Goal: Transaction & Acquisition: Purchase product/service

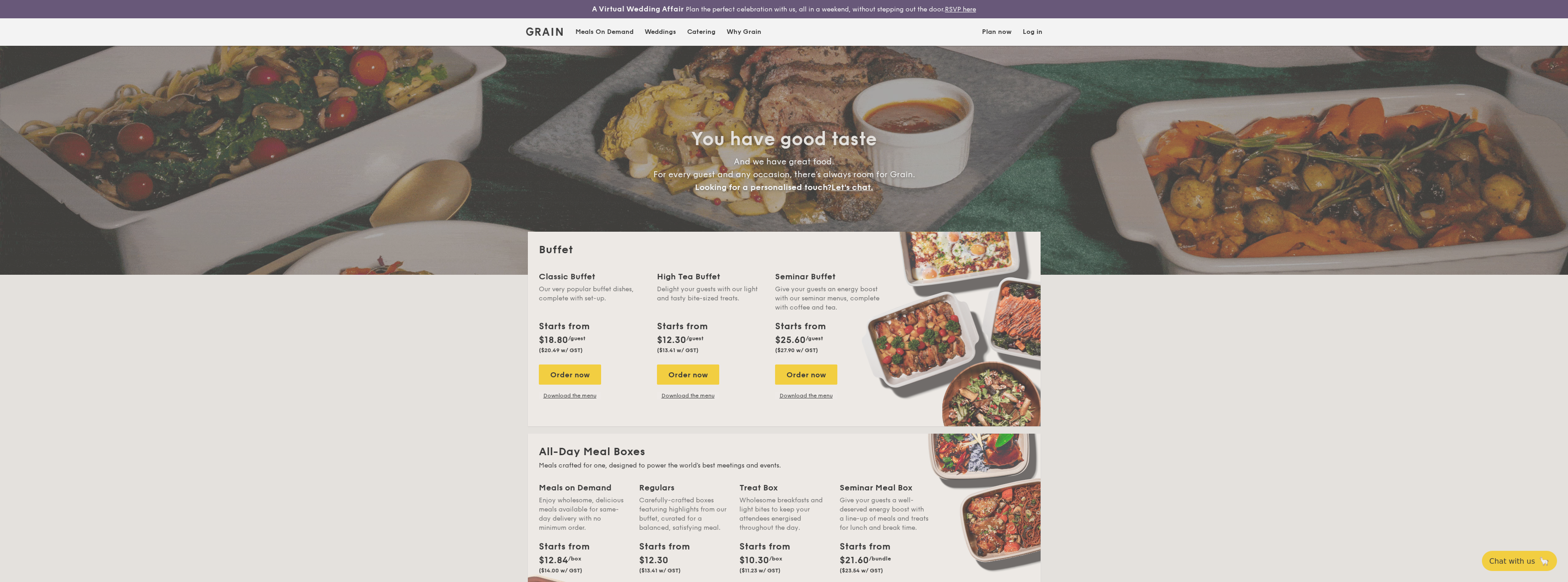
select select
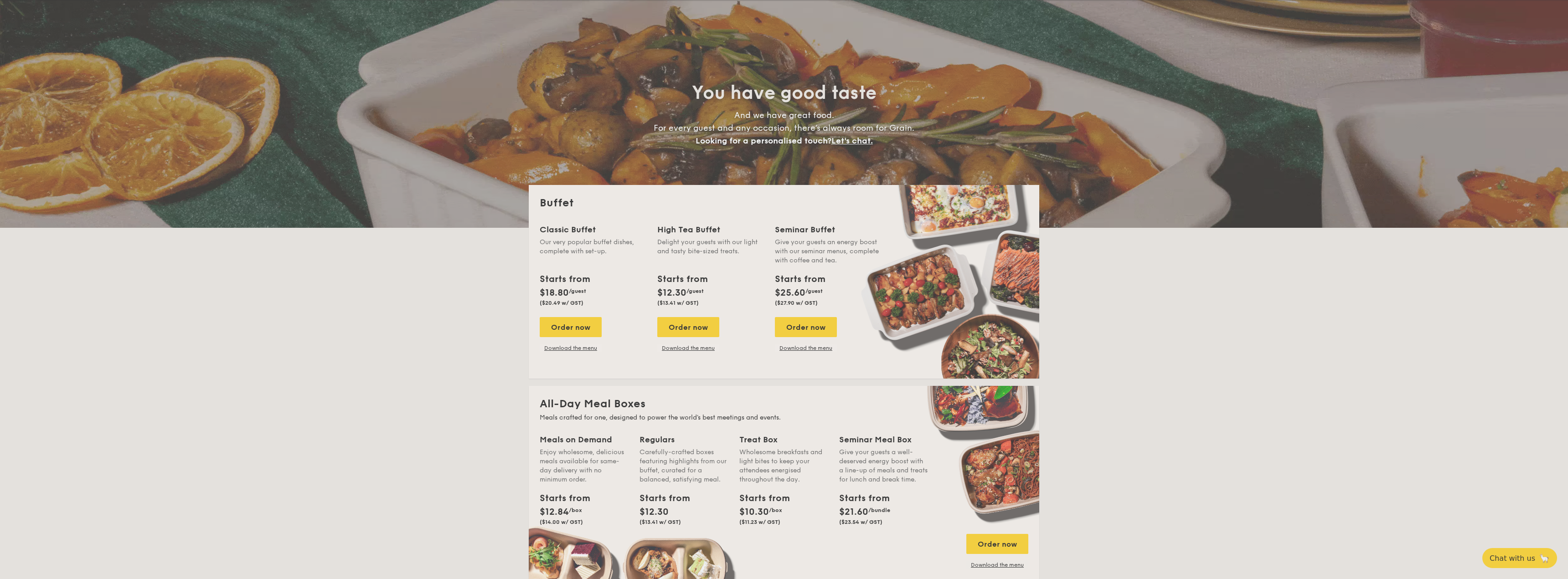
scroll to position [46, 0]
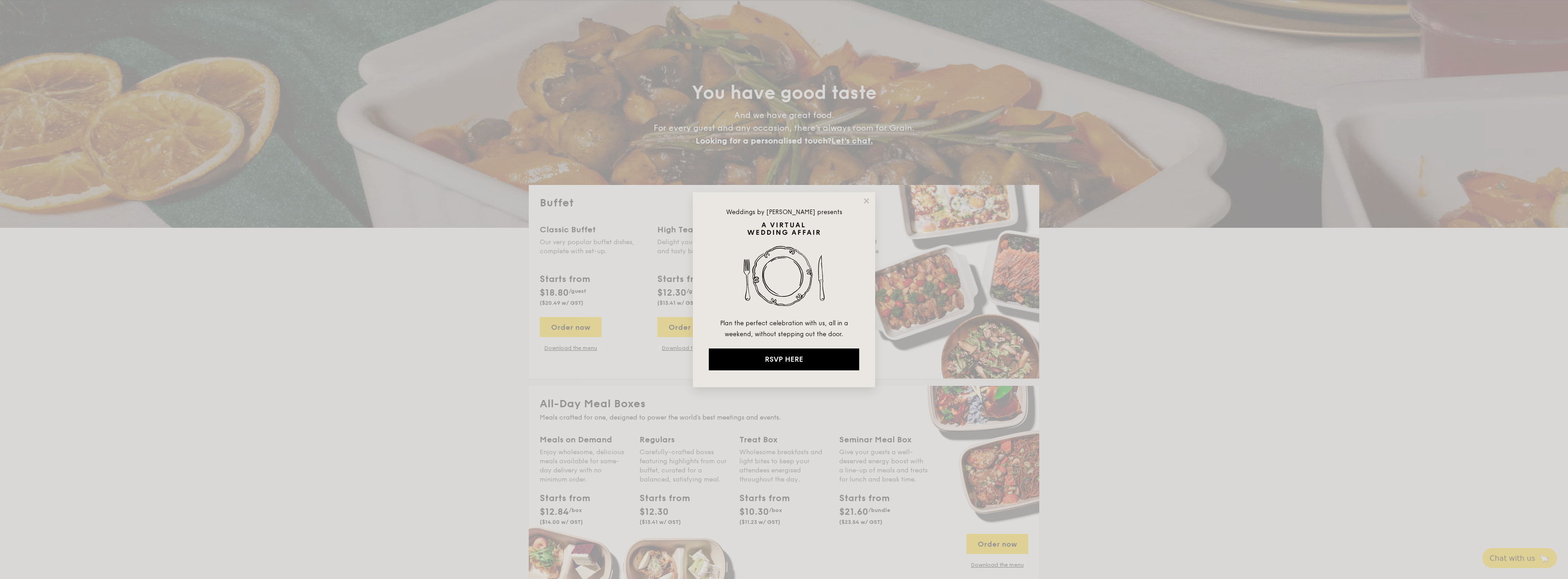
click at [447, 417] on div "Weddings by Grain presents Plan the perfect celebration with us, all in a weeke…" at bounding box center [784, 290] width 1568 height 579
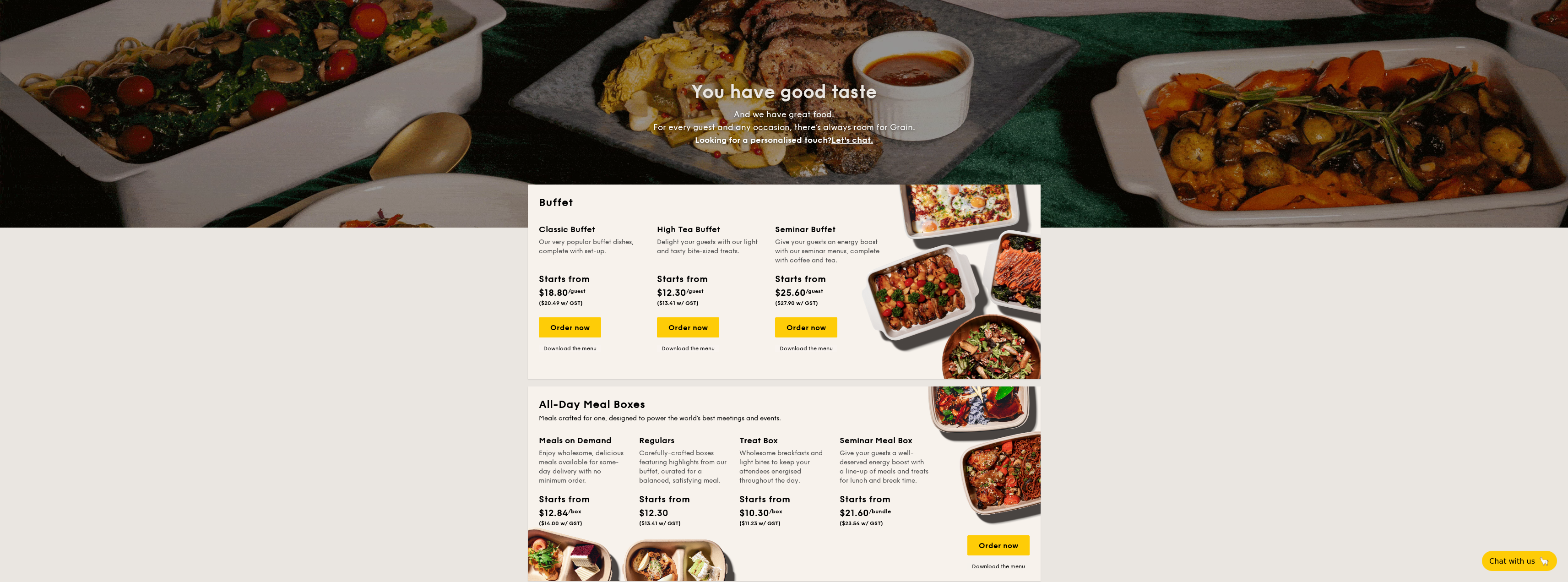
scroll to position [0, 0]
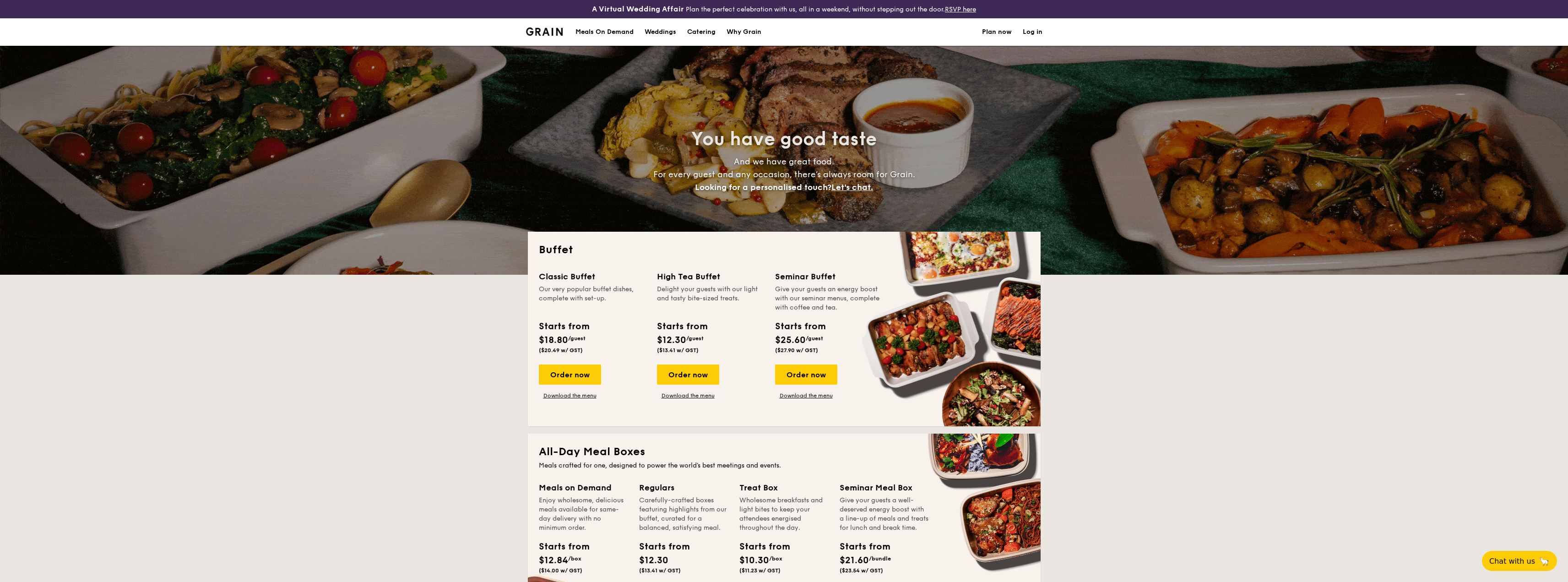
click at [606, 25] on div "Meals On Demand" at bounding box center [605, 32] width 58 height 28
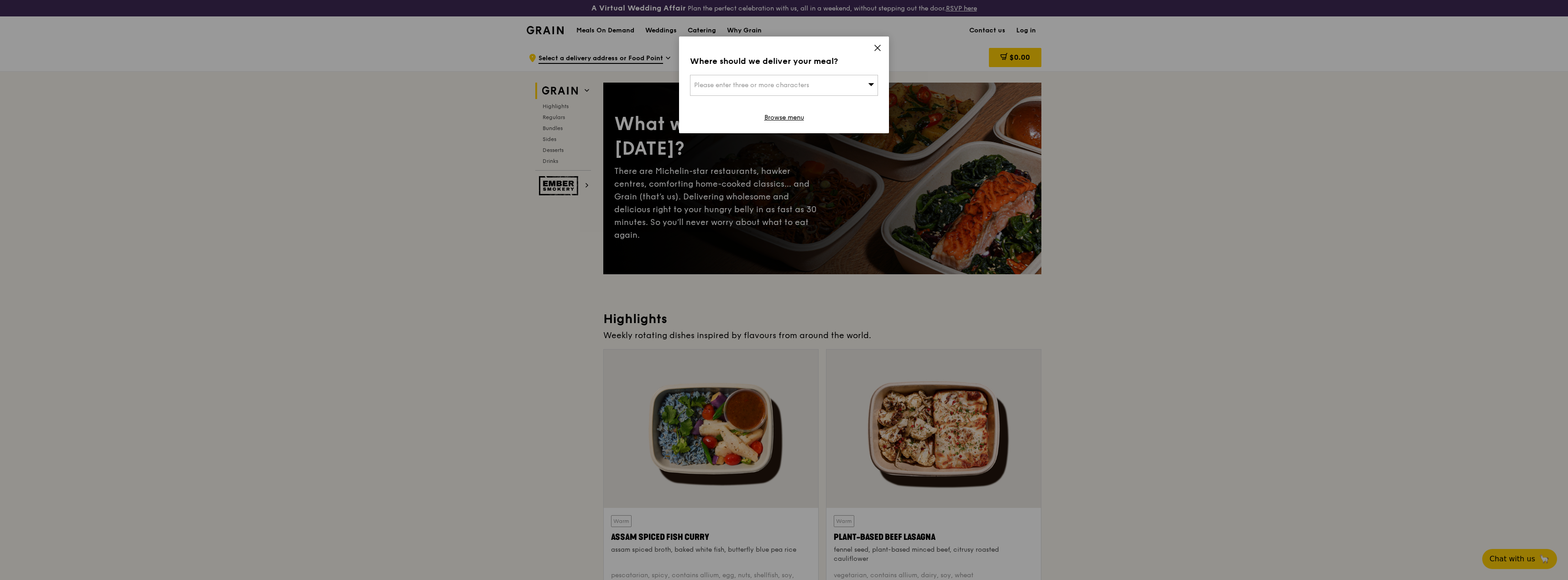
click at [866, 82] on div "Please enter three or more characters" at bounding box center [784, 85] width 188 height 21
click at [732, 92] on input "search" at bounding box center [783, 85] width 187 height 20
type input "7 bishan"
click at [737, 115] on li "7 Bishan Street 15 573908" at bounding box center [783, 120] width 187 height 16
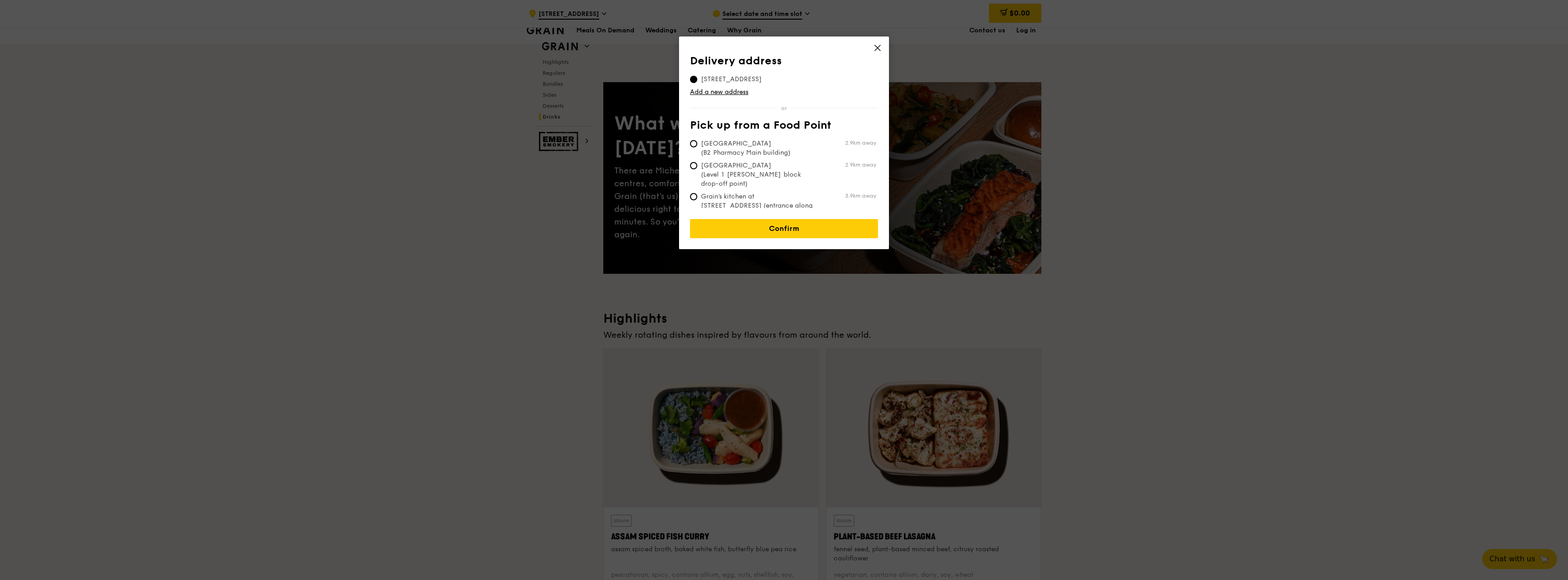
scroll to position [3633, 0]
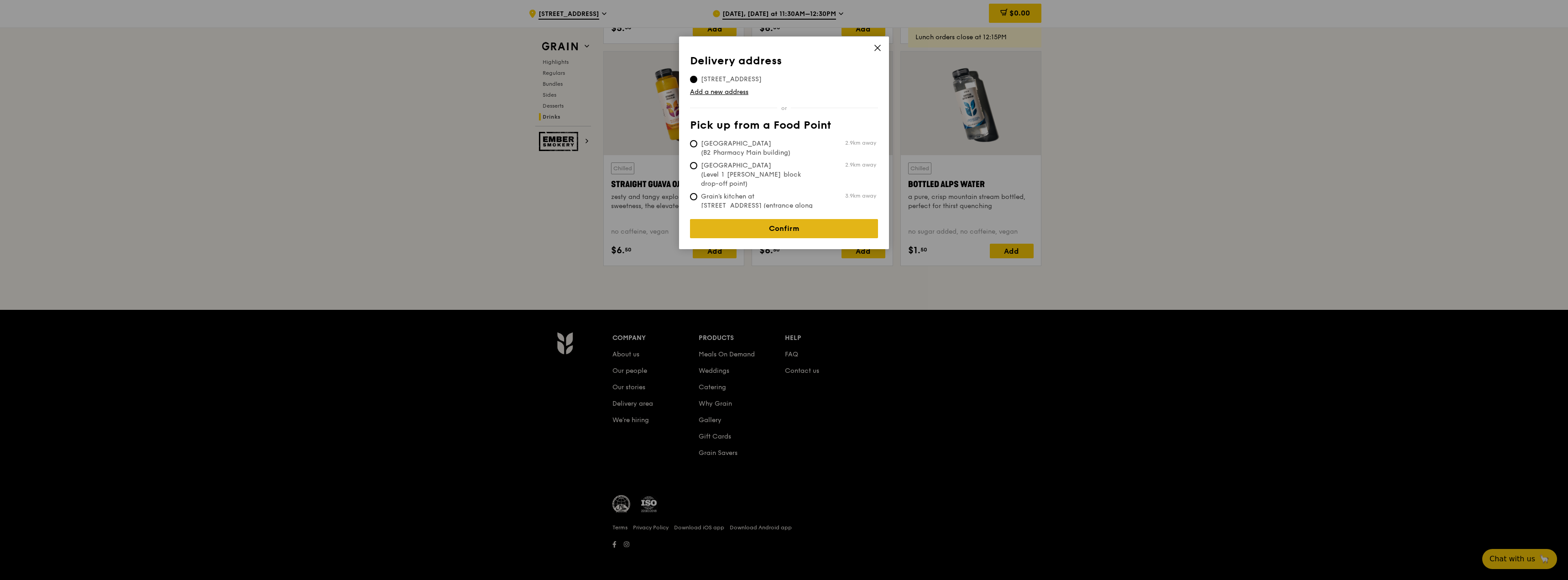
click at [808, 222] on link "Confirm" at bounding box center [784, 228] width 188 height 19
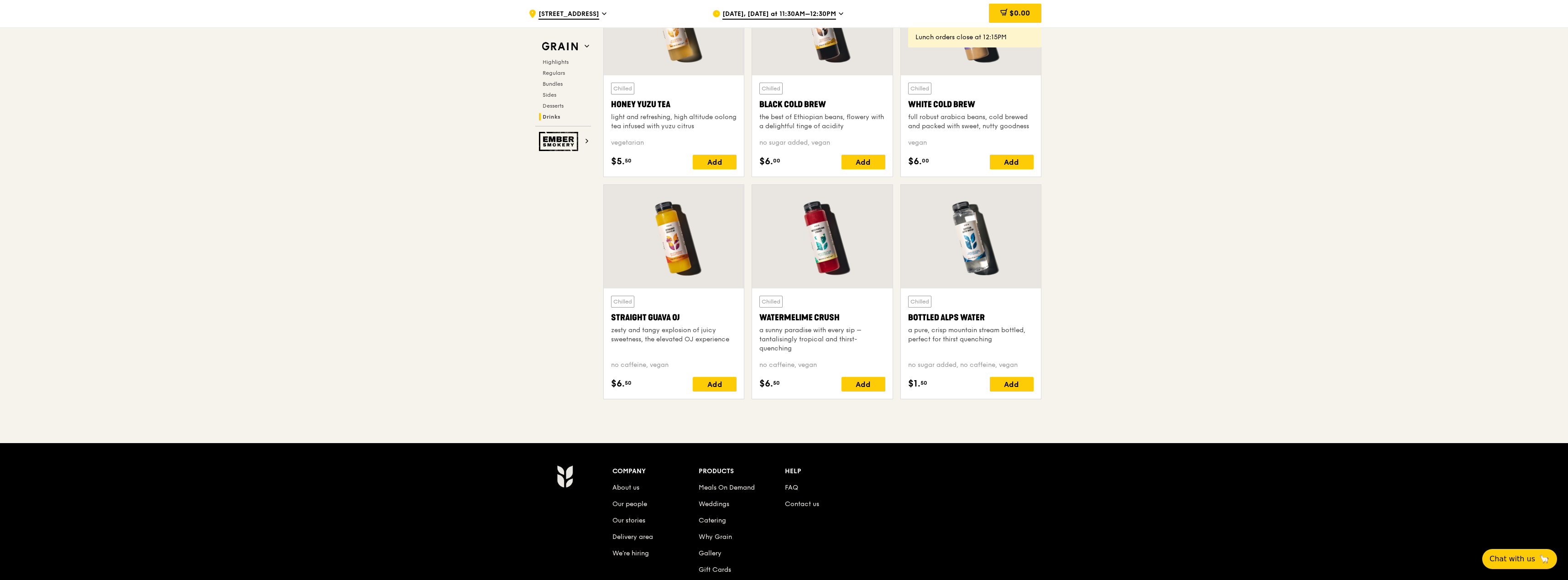
scroll to position [3496, 0]
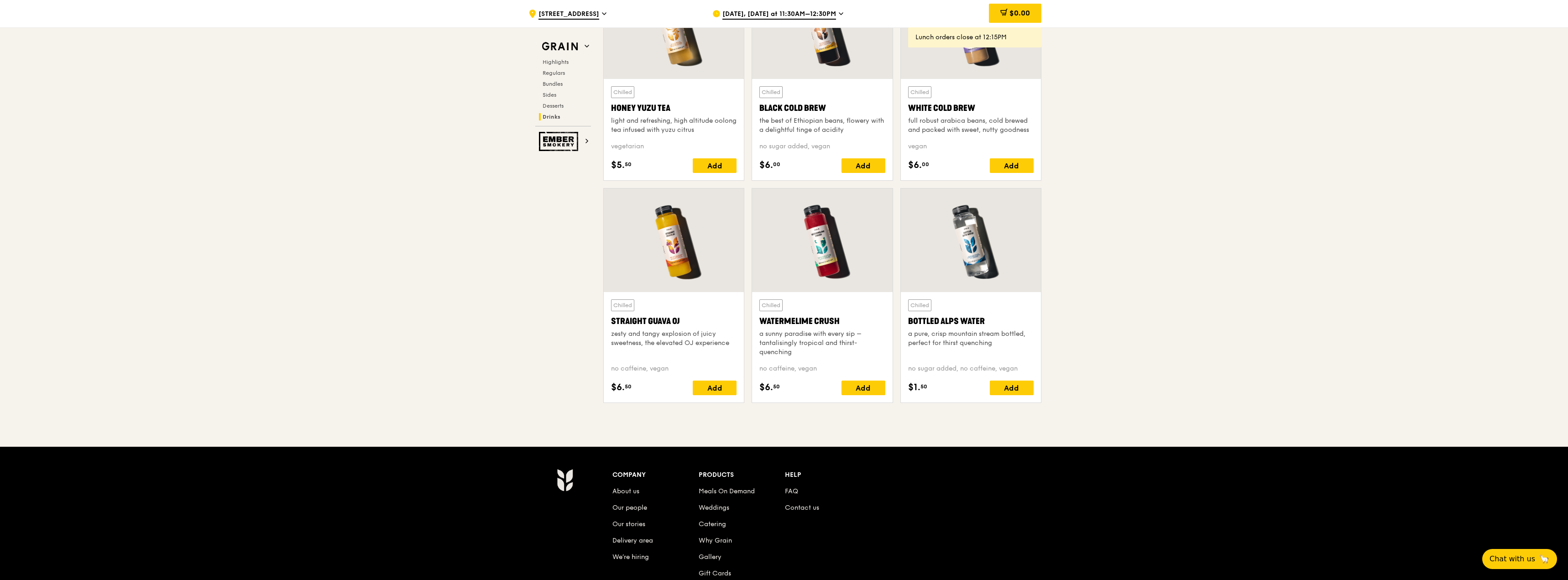
click at [760, 13] on span "Sep 24, Today at 11:30AM–12:30PM" at bounding box center [779, 14] width 114 height 10
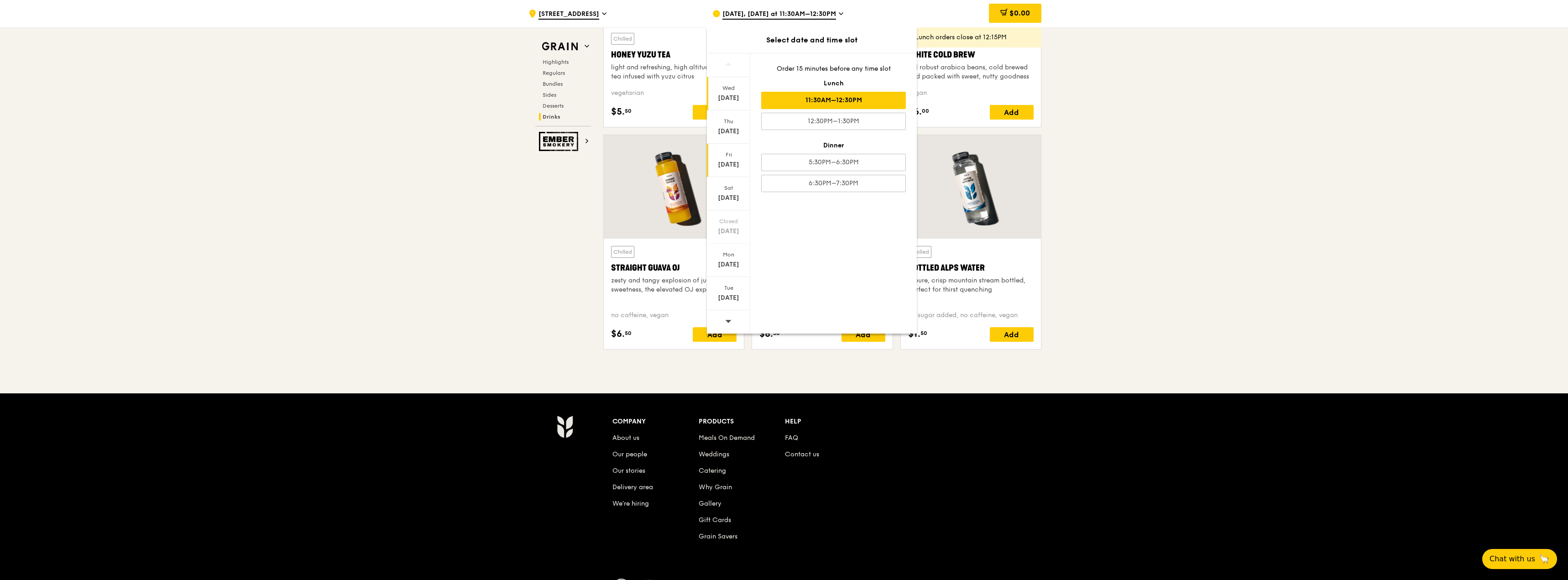
scroll to position [3633, 0]
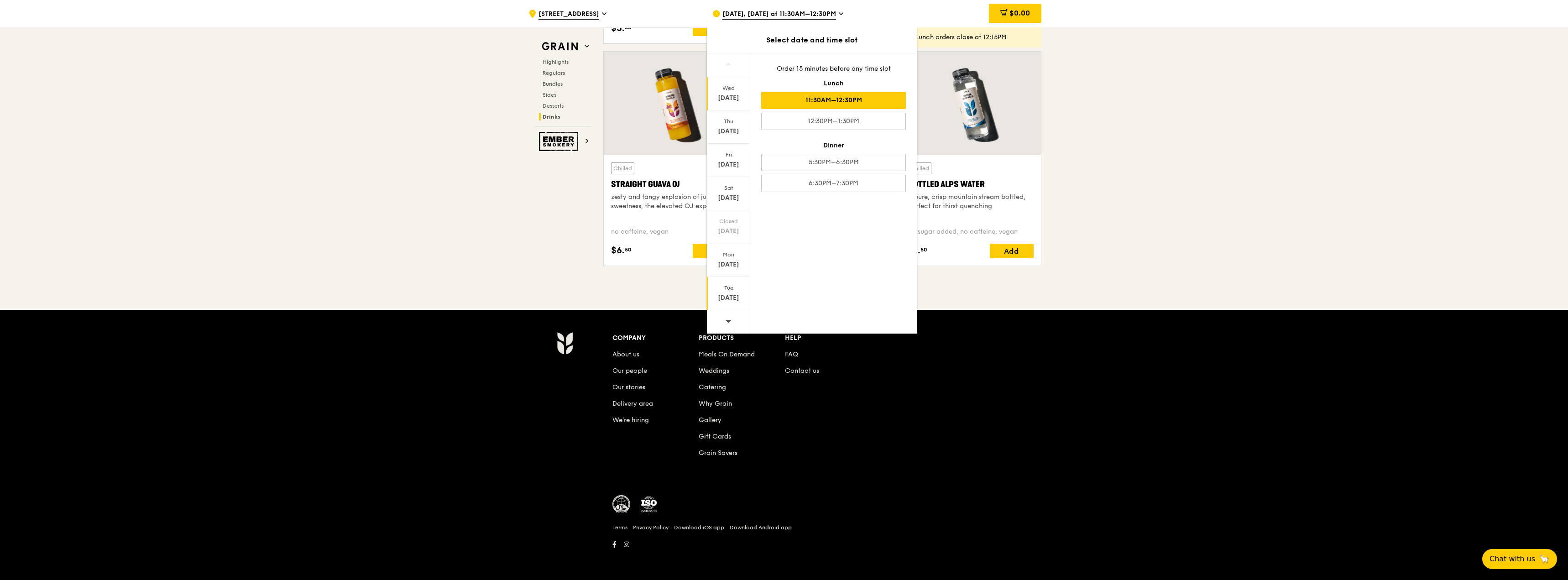
click at [737, 300] on div "Sep 30" at bounding box center [729, 298] width 41 height 9
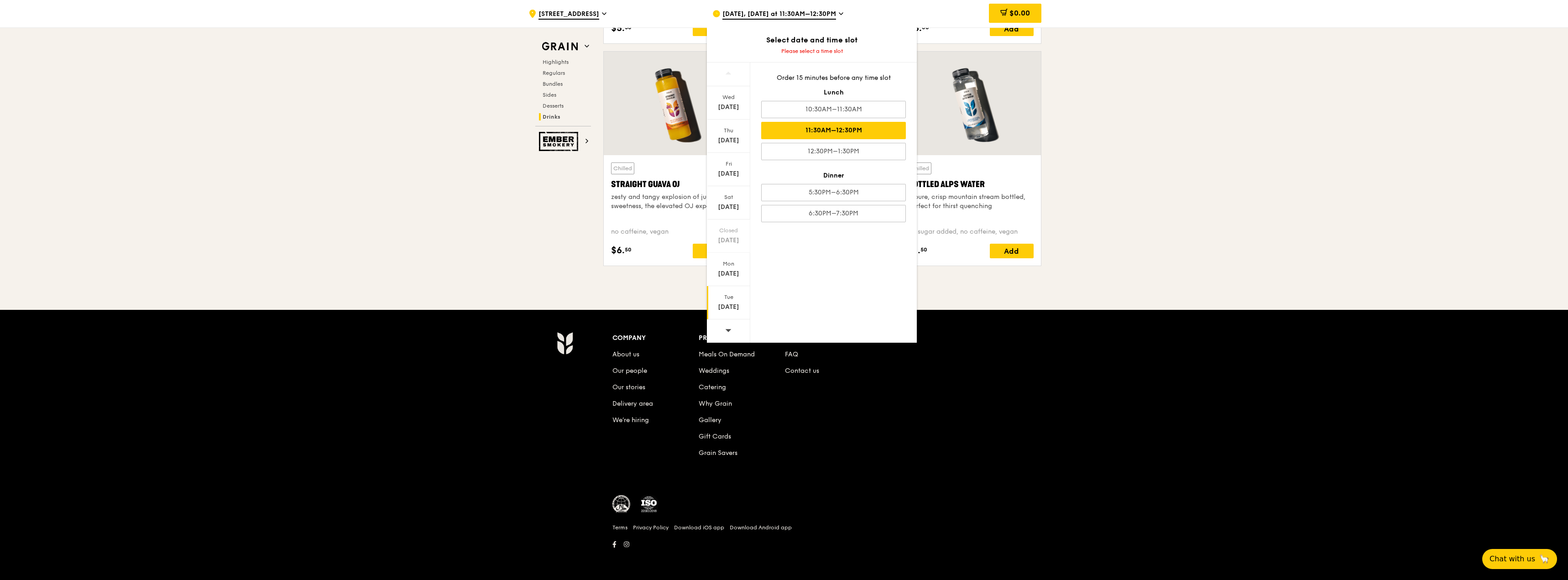
click at [881, 133] on div "11:30AM–12:30PM" at bounding box center [833, 130] width 145 height 18
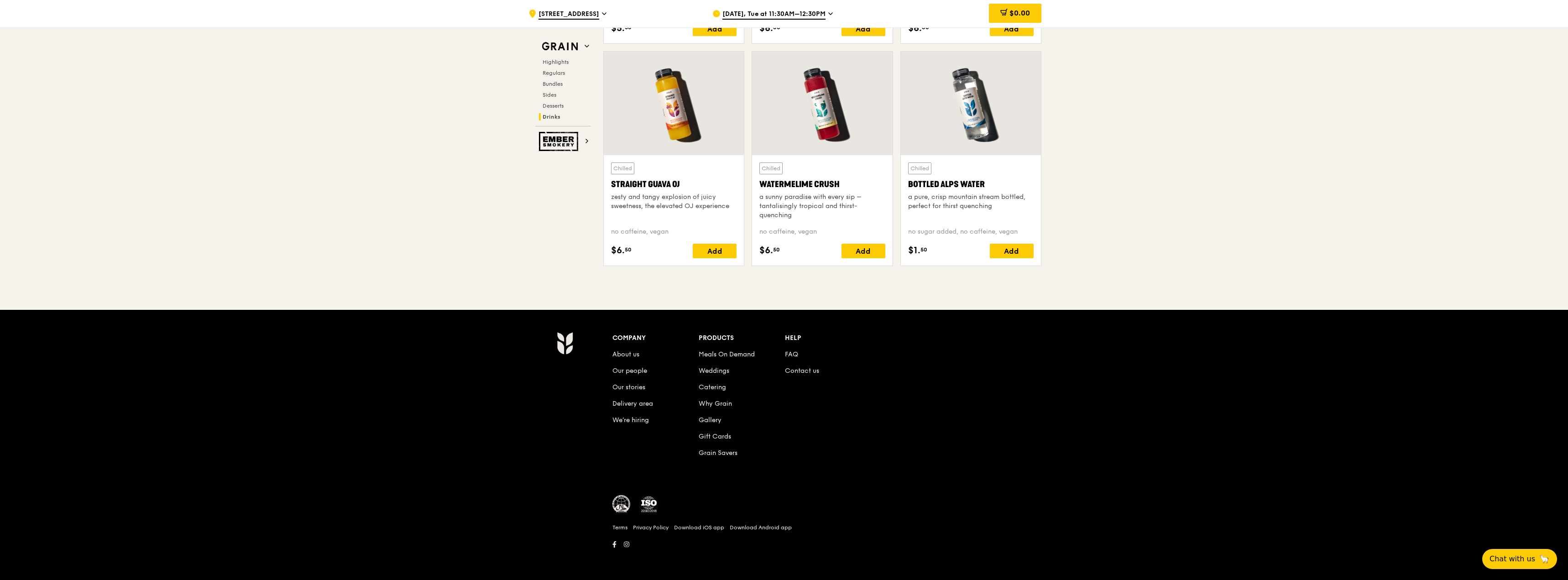
scroll to position [3542, 0]
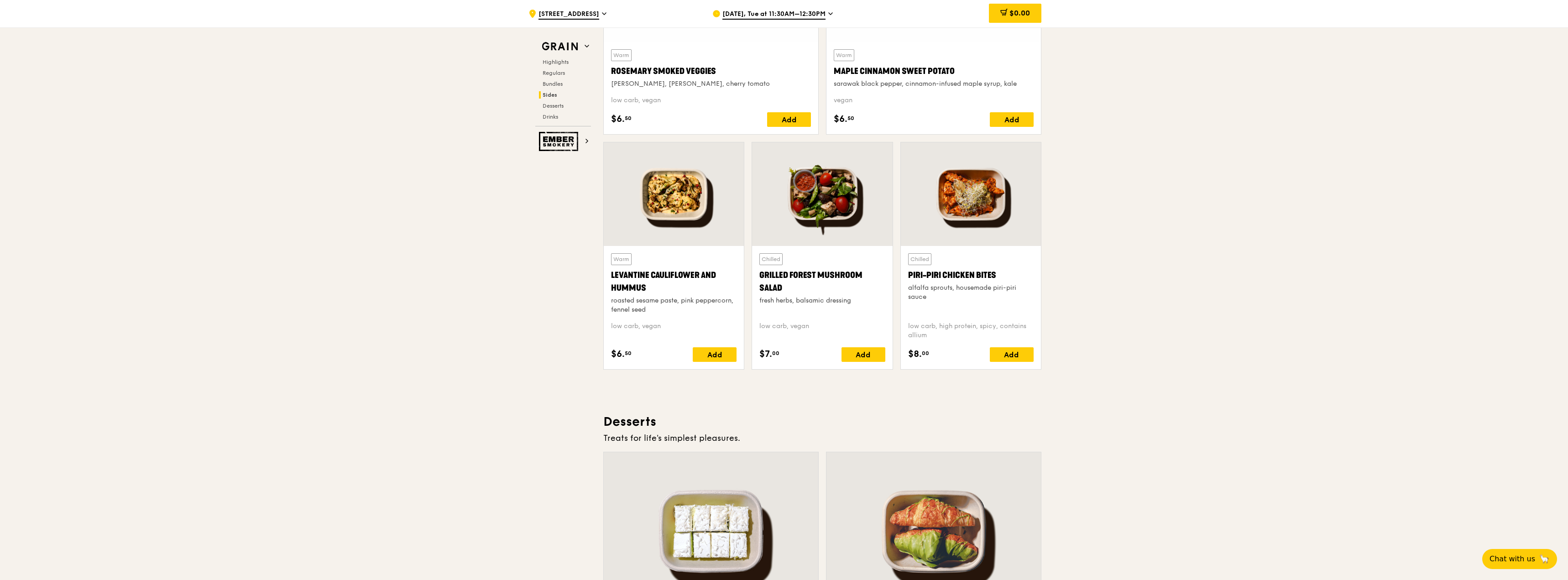
scroll to position [2127, 0]
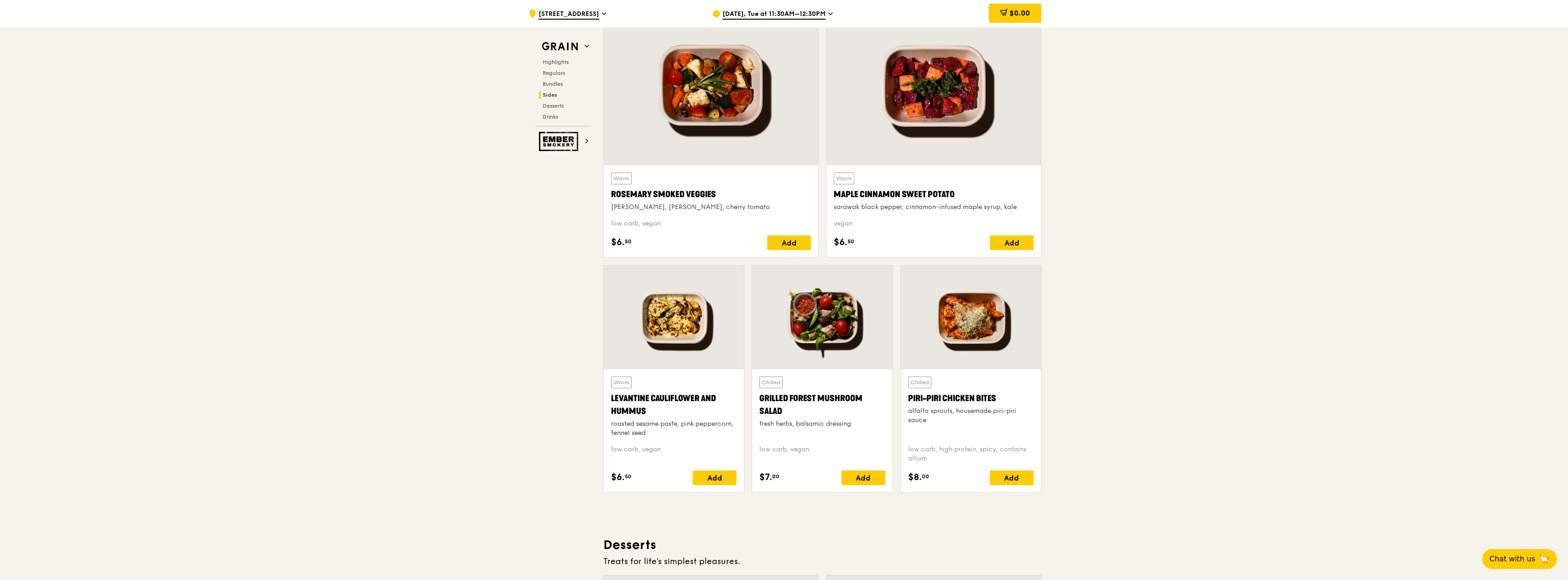
click at [560, 66] on div "Highlights Regulars Bundles Sides Desserts Drinks" at bounding box center [563, 89] width 55 height 62
click at [558, 62] on span "Highlights" at bounding box center [557, 62] width 29 height 6
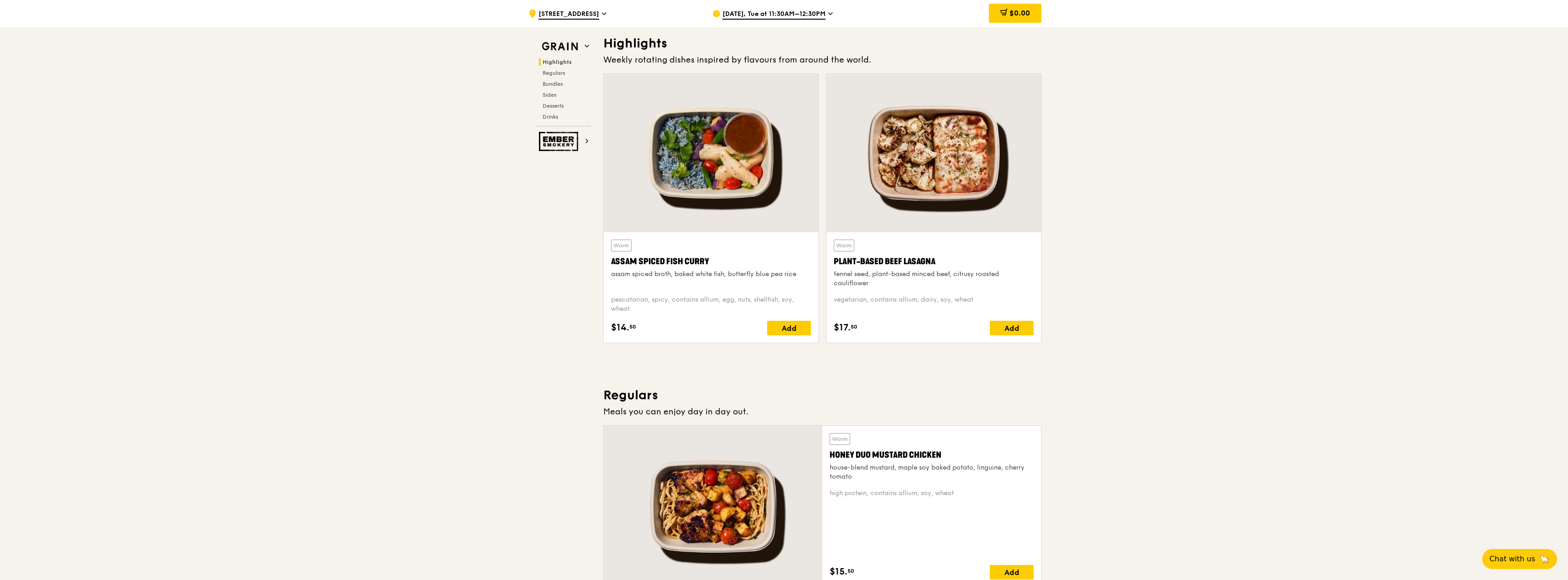
scroll to position [274, 0]
click at [559, 71] on span "Regulars" at bounding box center [555, 72] width 24 height 6
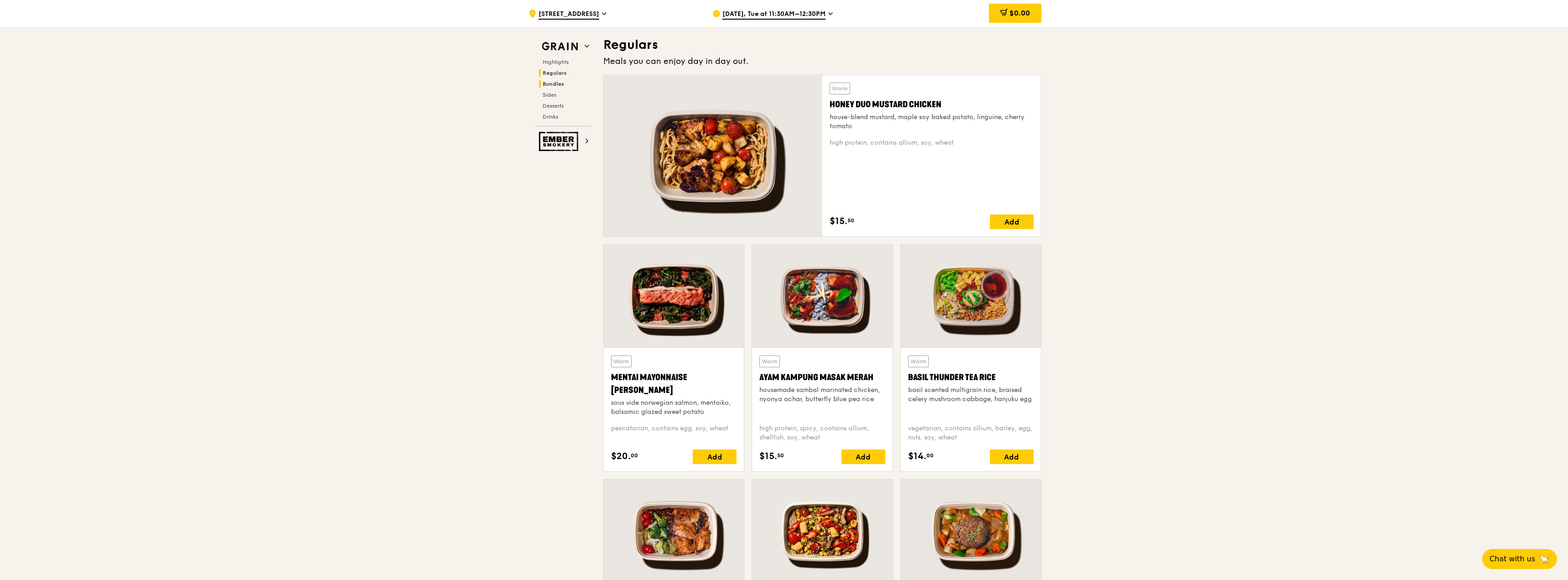
click at [558, 84] on span "Bundles" at bounding box center [554, 84] width 22 height 6
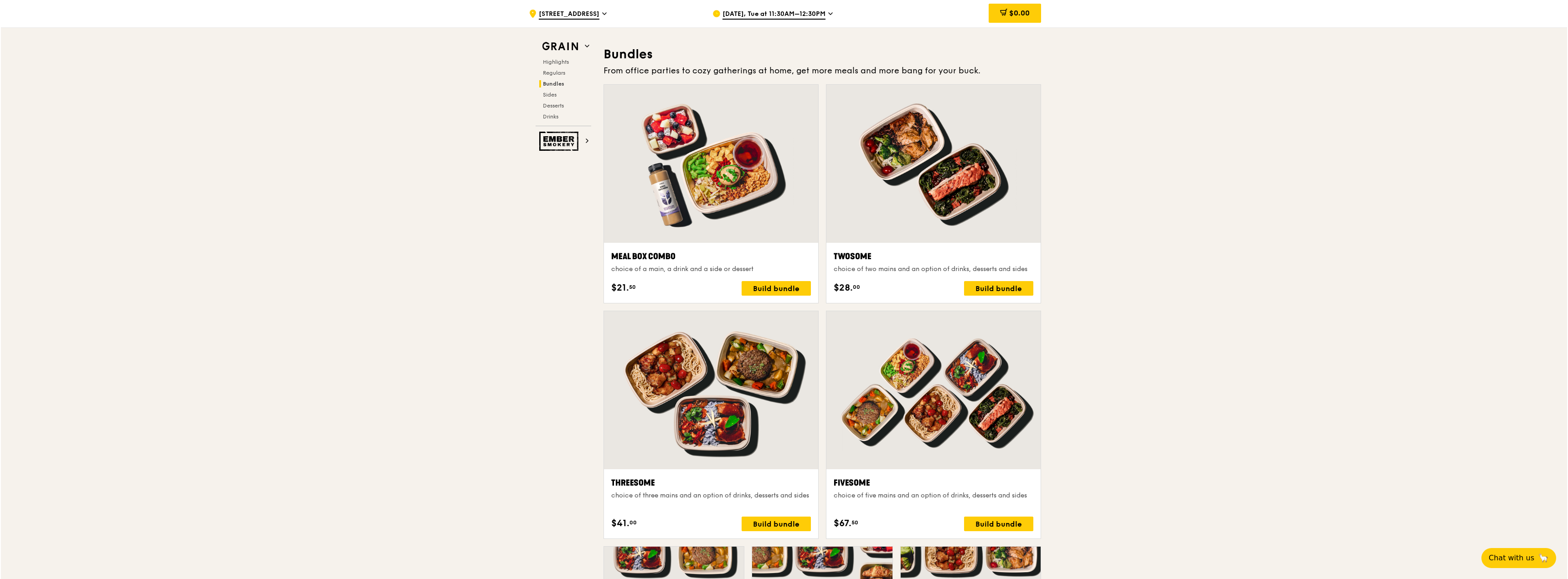
scroll to position [1383, 0]
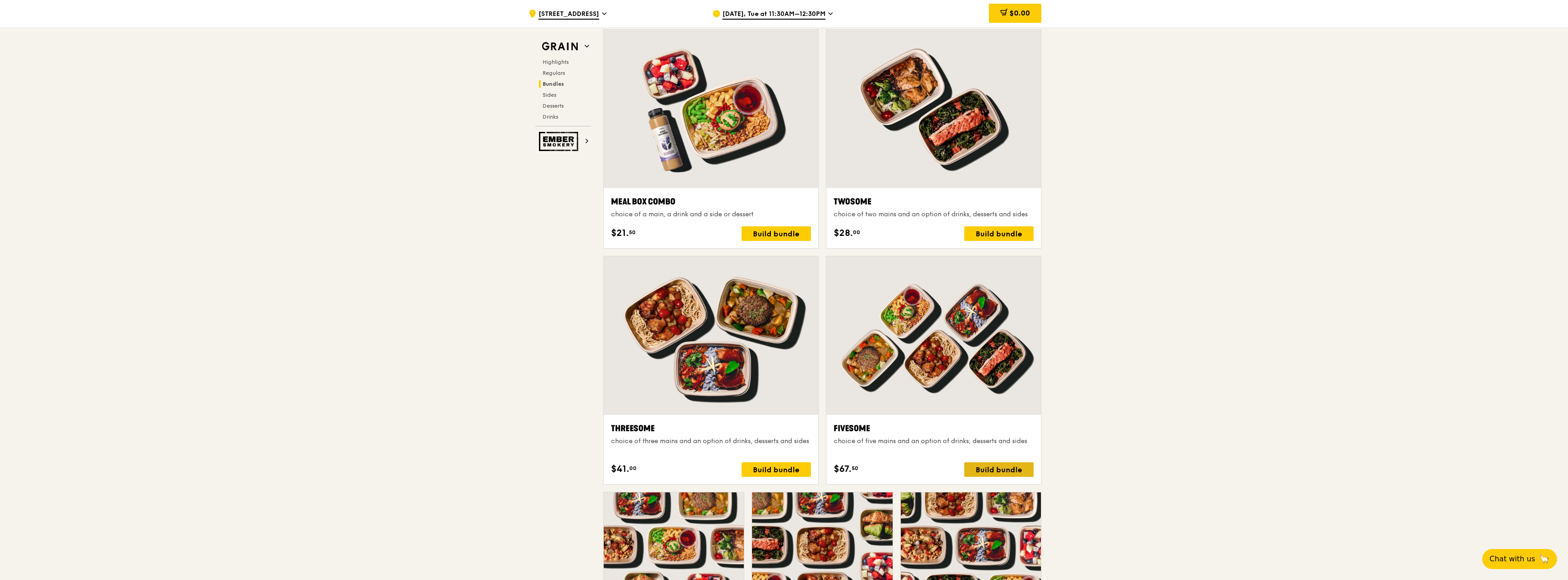
click at [998, 470] on div "Build bundle" at bounding box center [999, 470] width 70 height 15
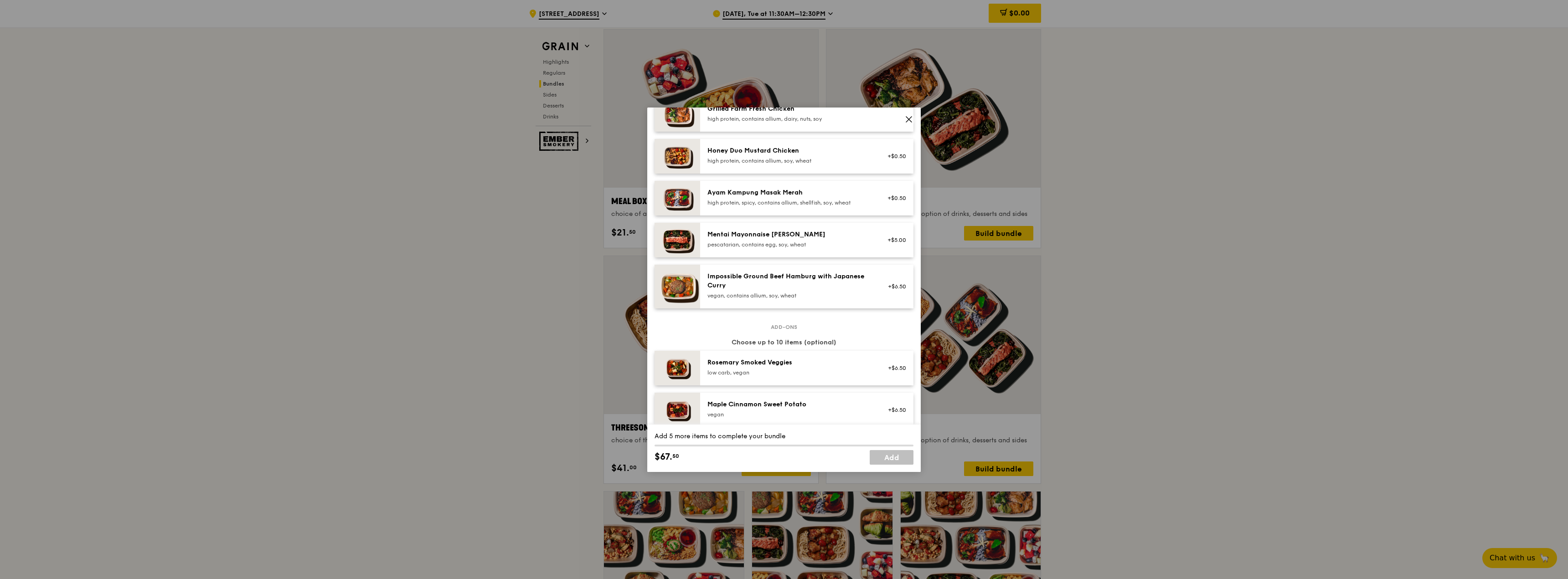
scroll to position [273, 0]
click at [908, 117] on icon at bounding box center [909, 119] width 5 height 5
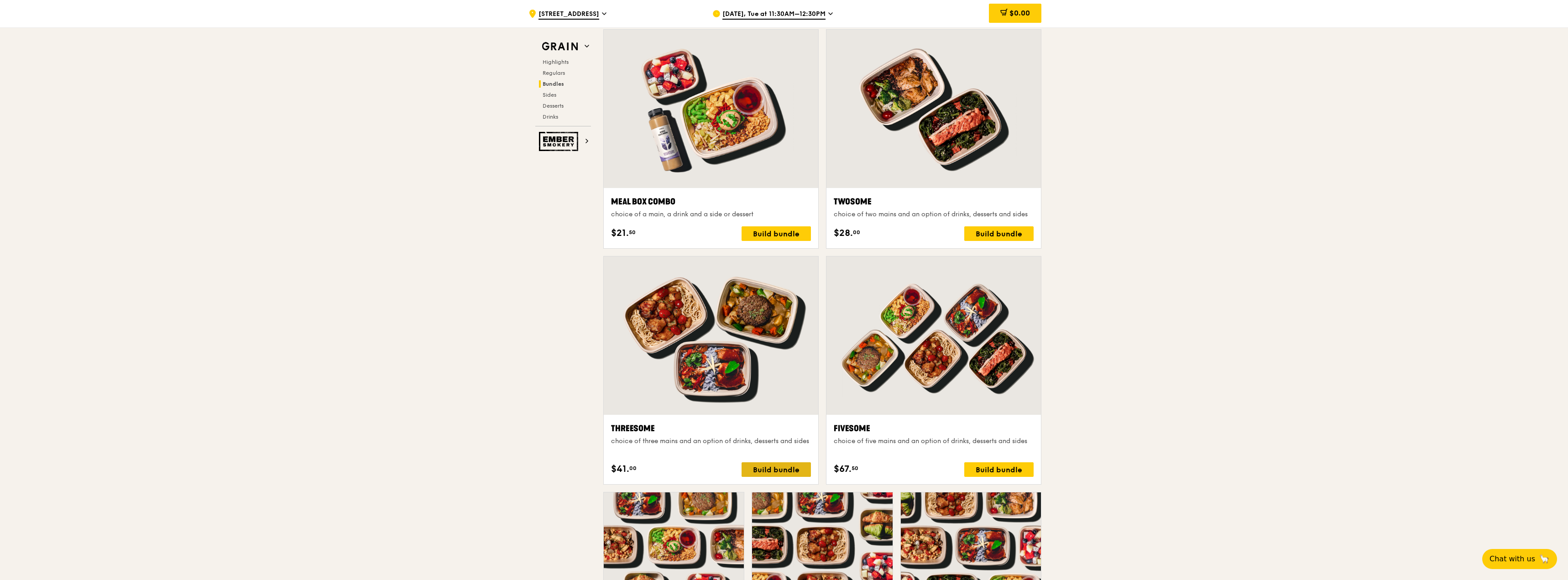
click at [764, 472] on div "Build bundle" at bounding box center [776, 470] width 70 height 15
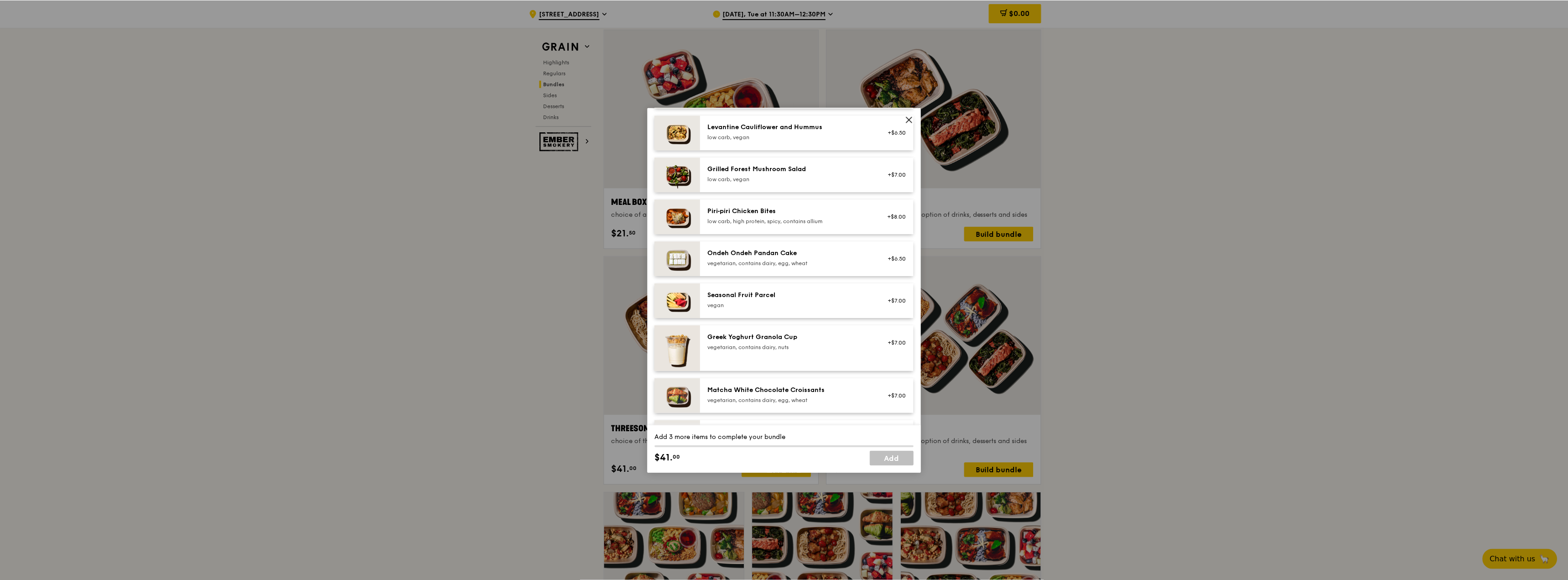
scroll to position [639, 0]
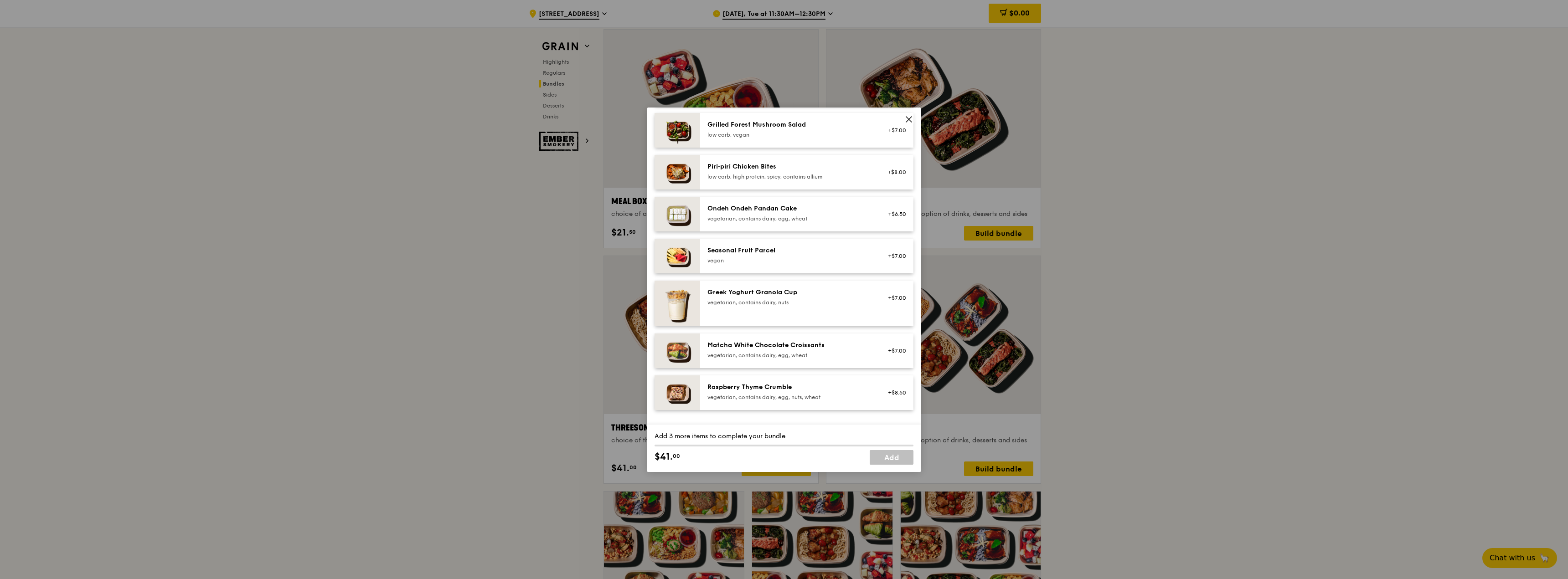
click at [909, 115] on icon at bounding box center [909, 119] width 8 height 8
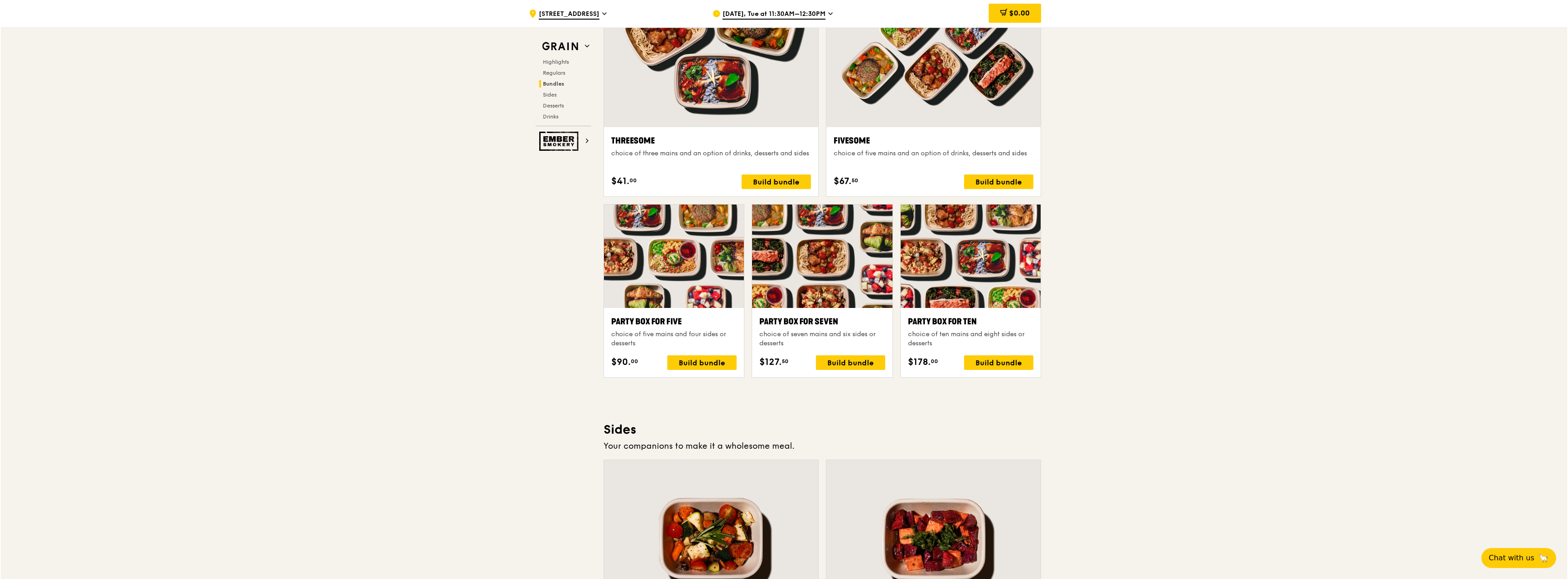
scroll to position [1611, 0]
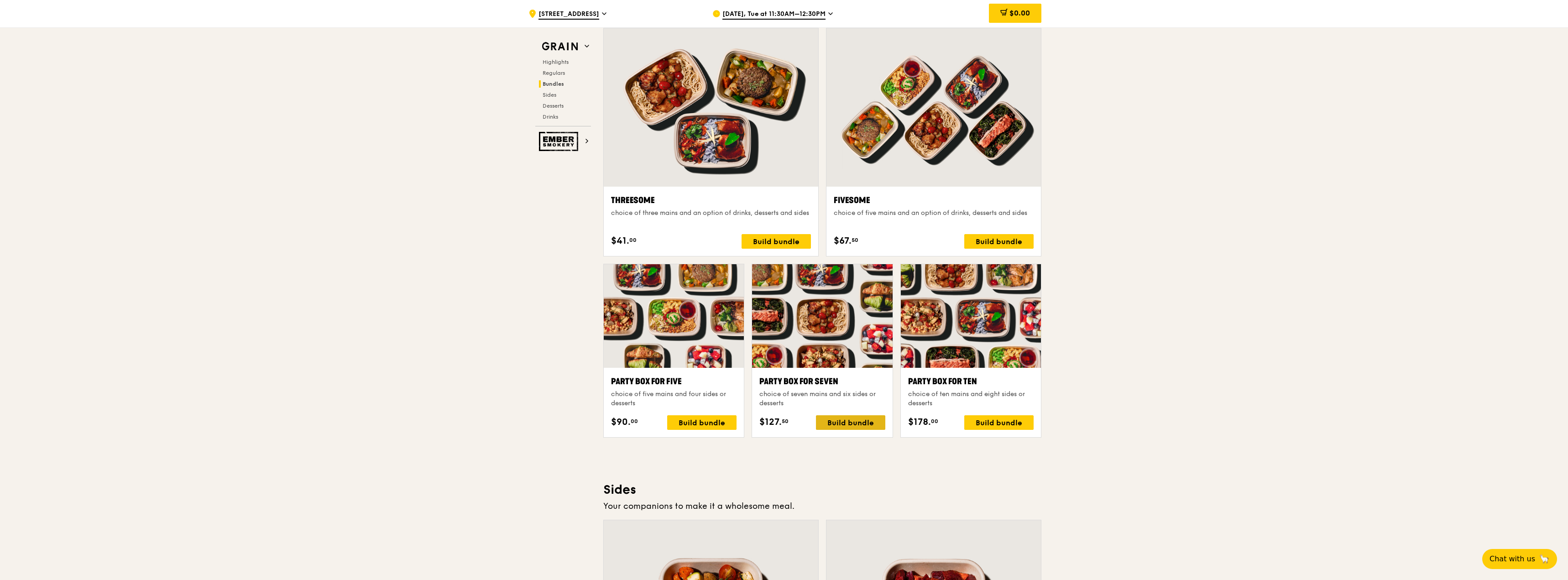
click at [845, 425] on div "Build bundle" at bounding box center [850, 422] width 70 height 15
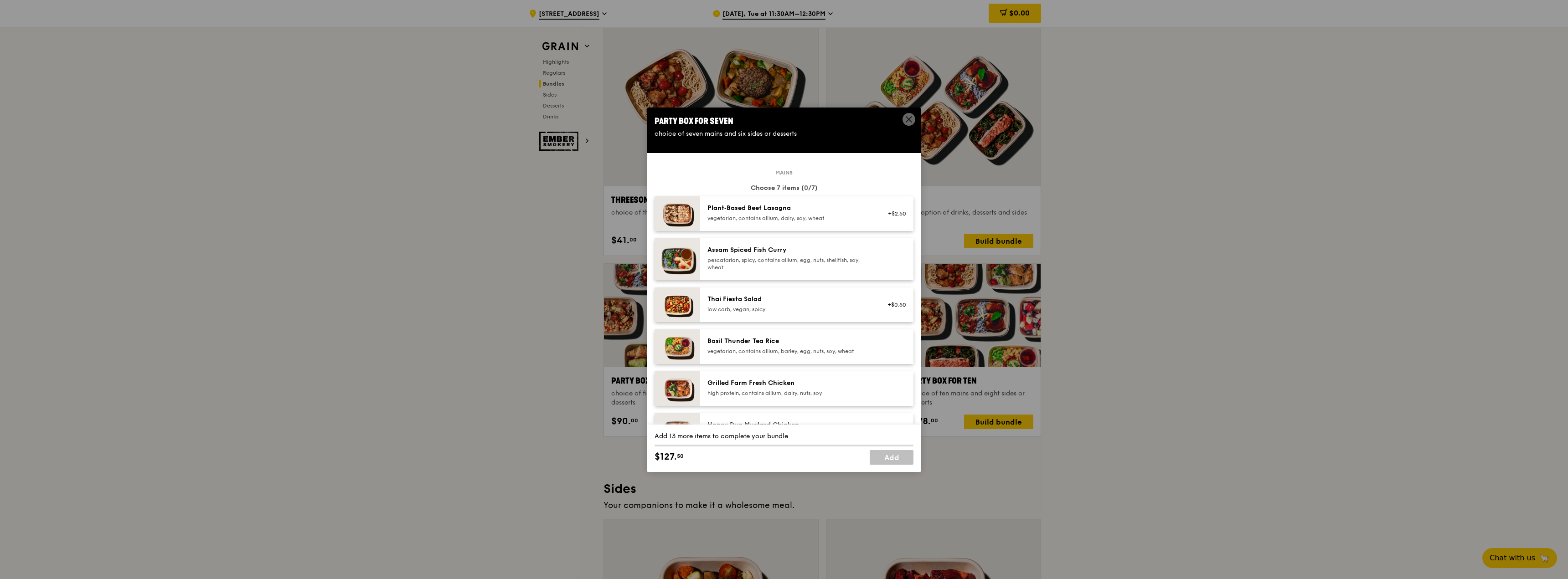
scroll to position [46, 0]
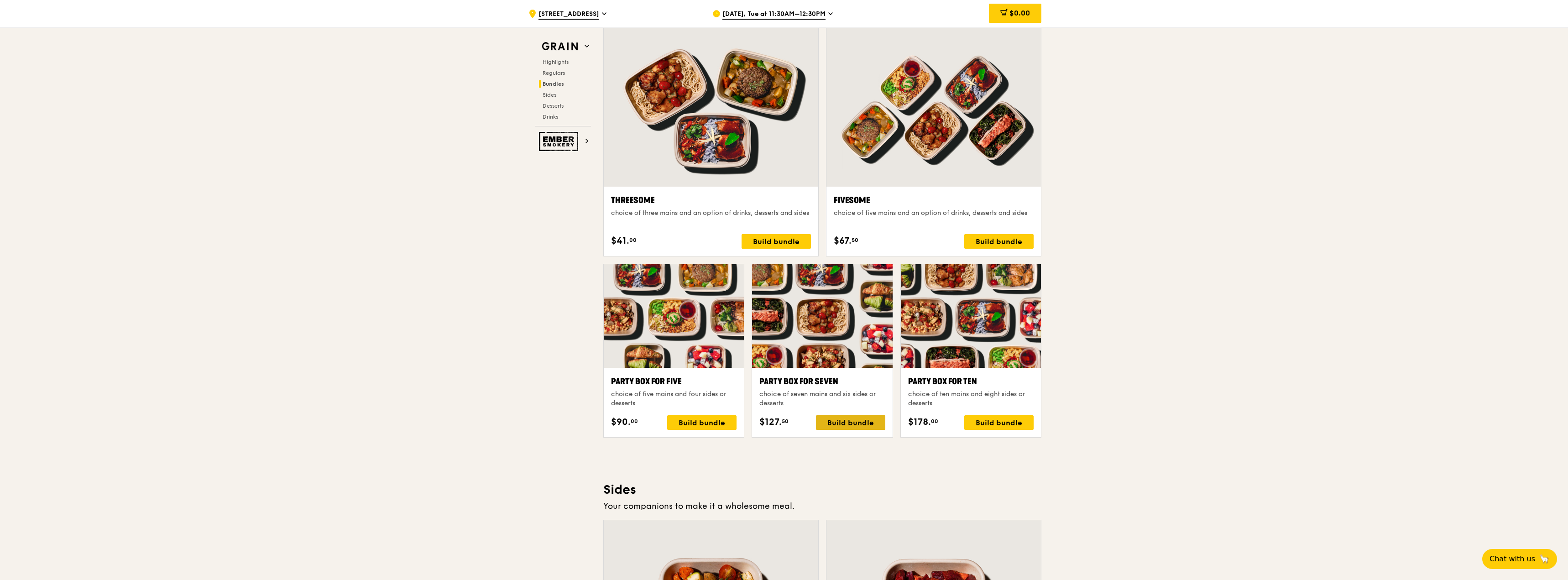
click at [827, 420] on div "Build bundle" at bounding box center [850, 422] width 70 height 15
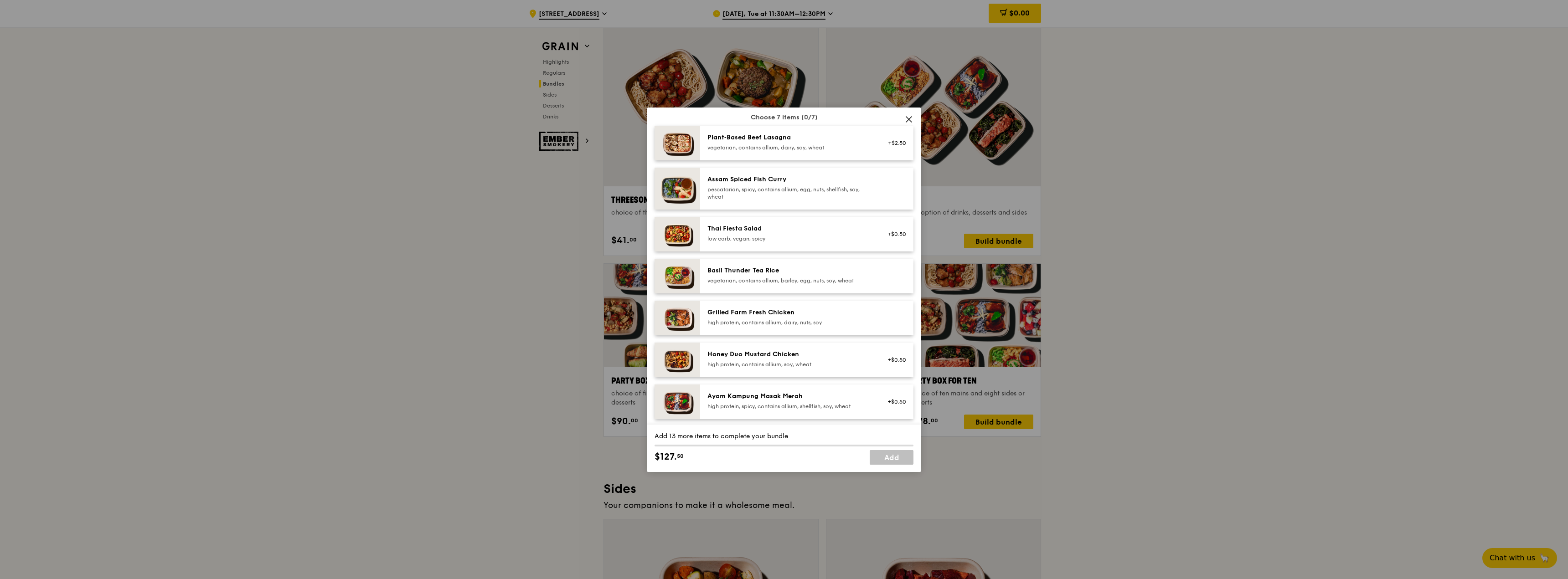
scroll to position [91, 0]
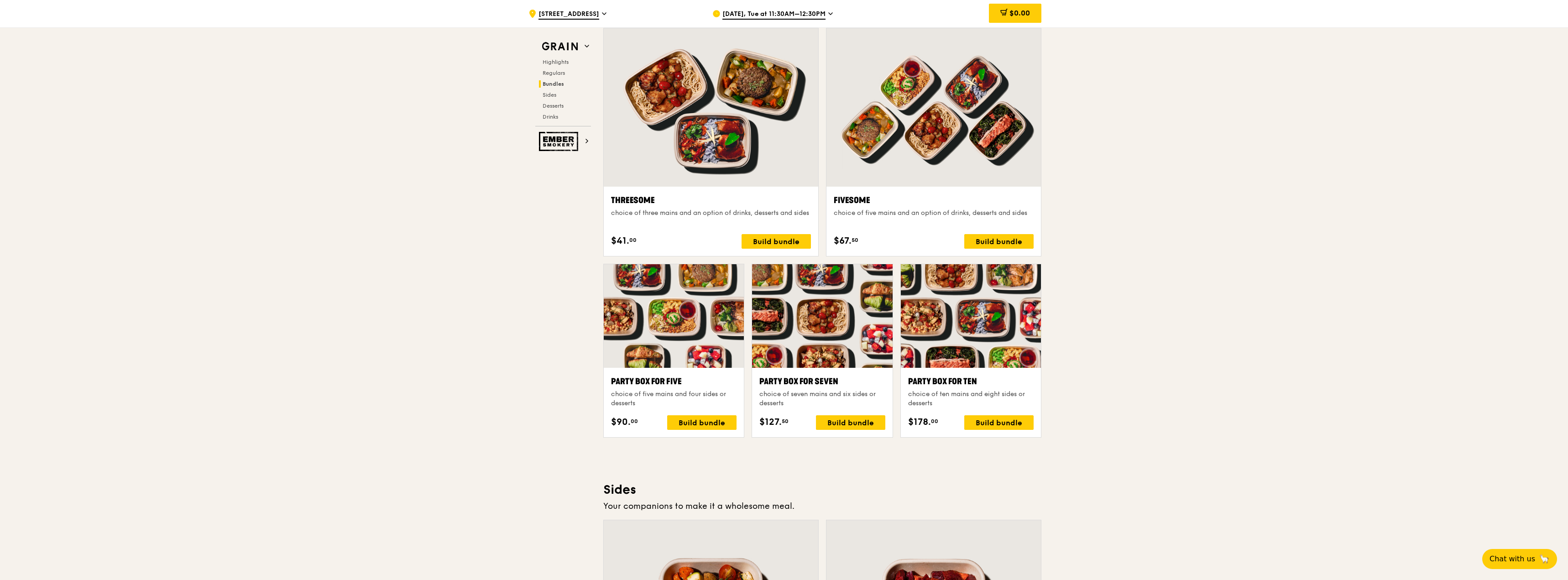
click at [1151, 341] on div ".cls-1 { fill: none; stroke: #fff; stroke-linecap: round; stroke-linejoin: roun…" at bounding box center [784, 362] width 1568 height 3863
click at [852, 424] on div "Build bundle" at bounding box center [850, 422] width 70 height 15
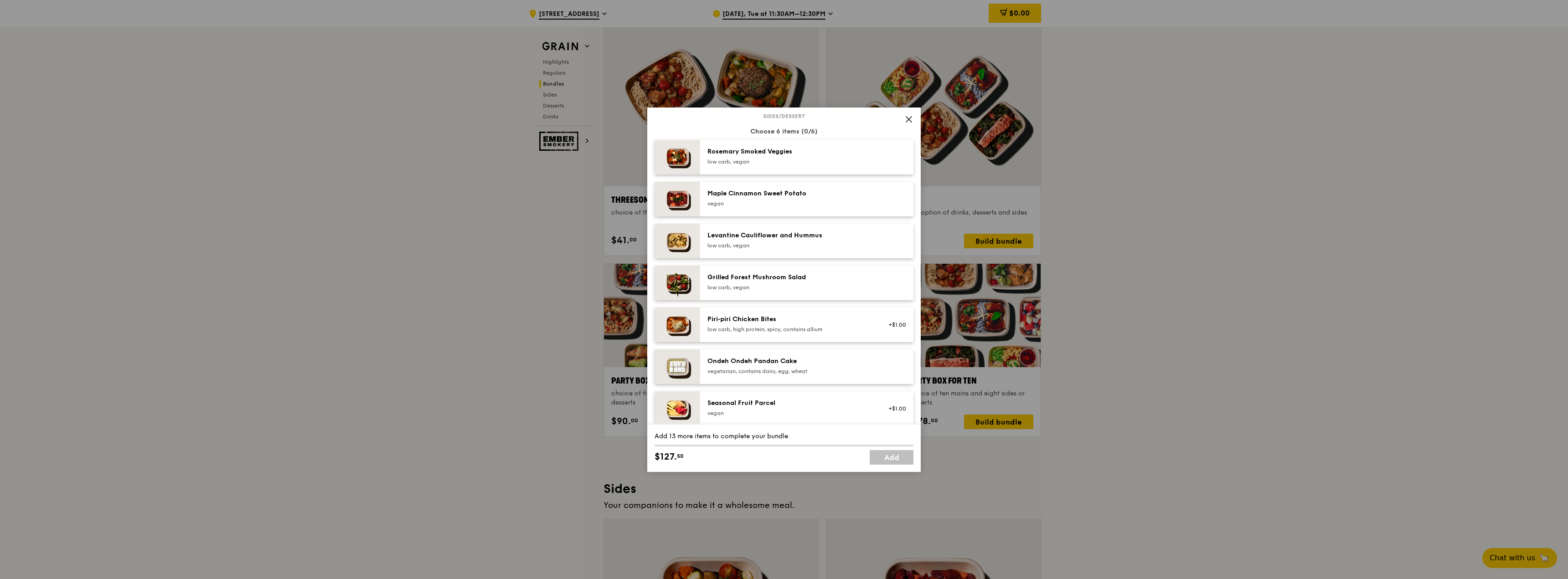
scroll to position [501, 0]
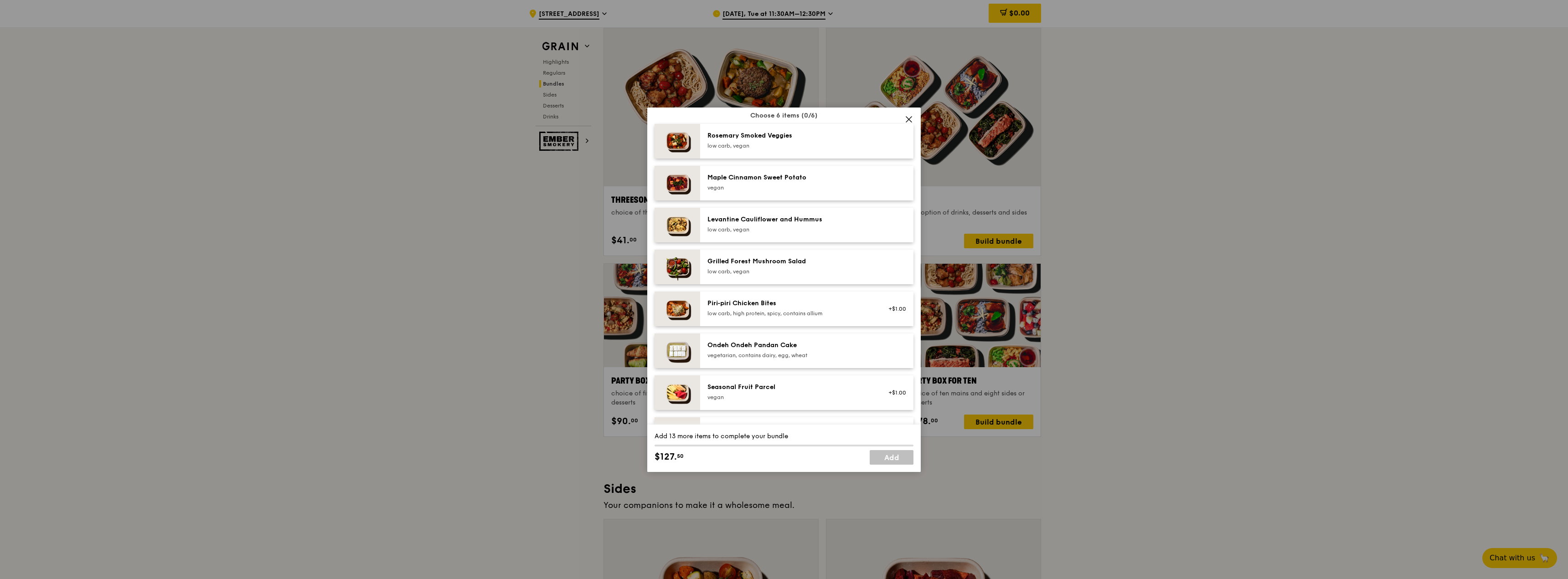
click at [907, 119] on icon at bounding box center [909, 119] width 8 height 8
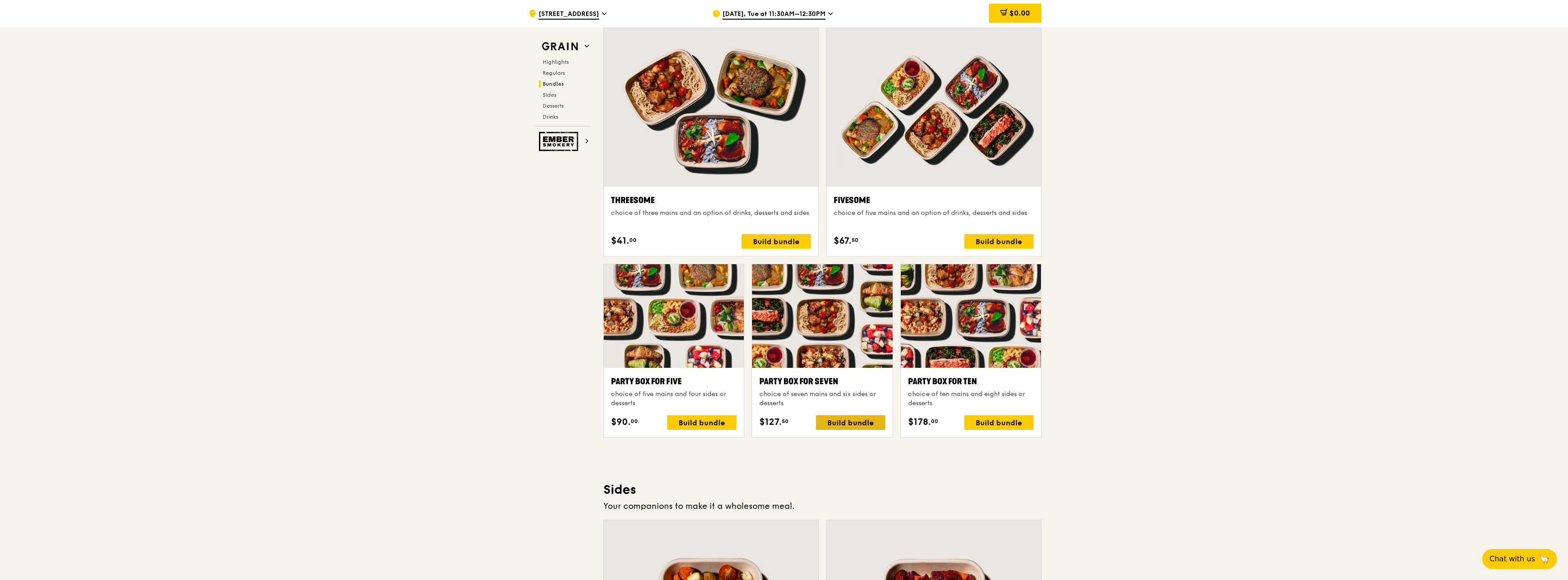
click at [829, 424] on div "Build bundle" at bounding box center [850, 422] width 70 height 15
click at [728, 420] on div "Build bundle" at bounding box center [702, 422] width 70 height 15
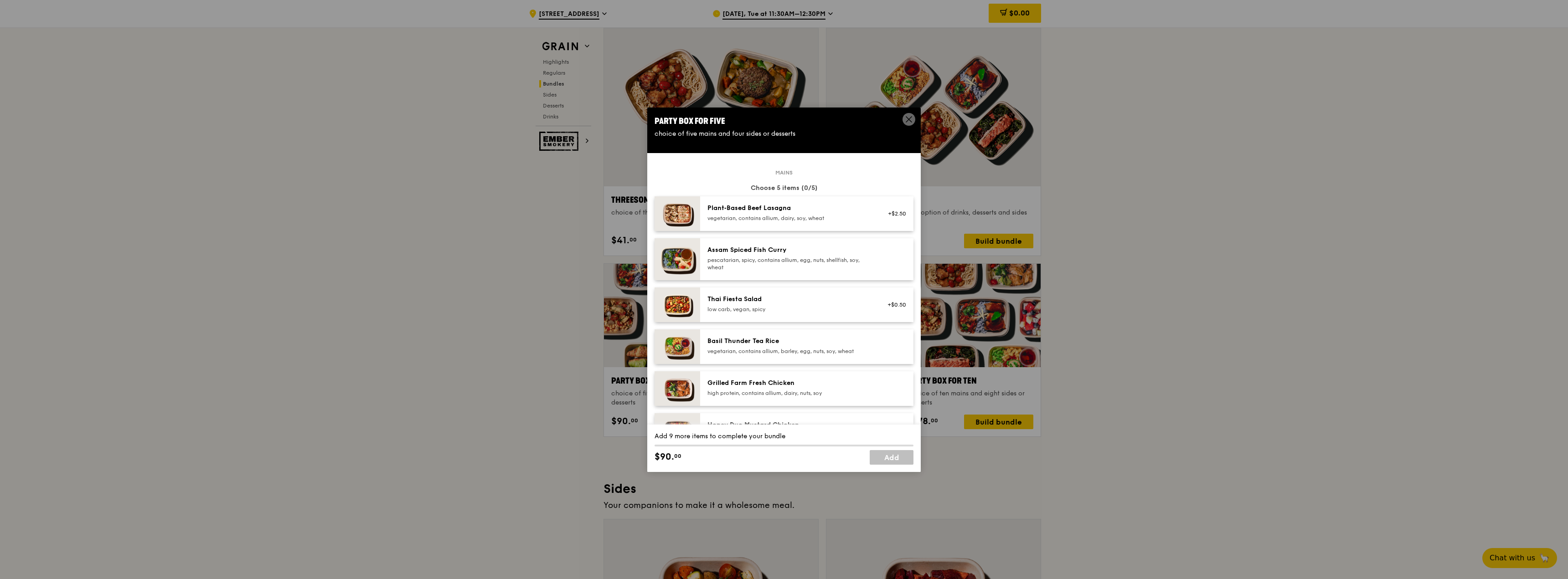
click at [807, 272] on div "Assam Spiced Fish Curry pescatarian, spicy, contains allium, egg, nuts, shellfi…" at bounding box center [789, 259] width 175 height 28
click at [809, 337] on div "Basil Thunder Tea Rice" at bounding box center [789, 341] width 163 height 9
click at [805, 344] on div "Basil Thunder Tea Rice" at bounding box center [789, 341] width 163 height 9
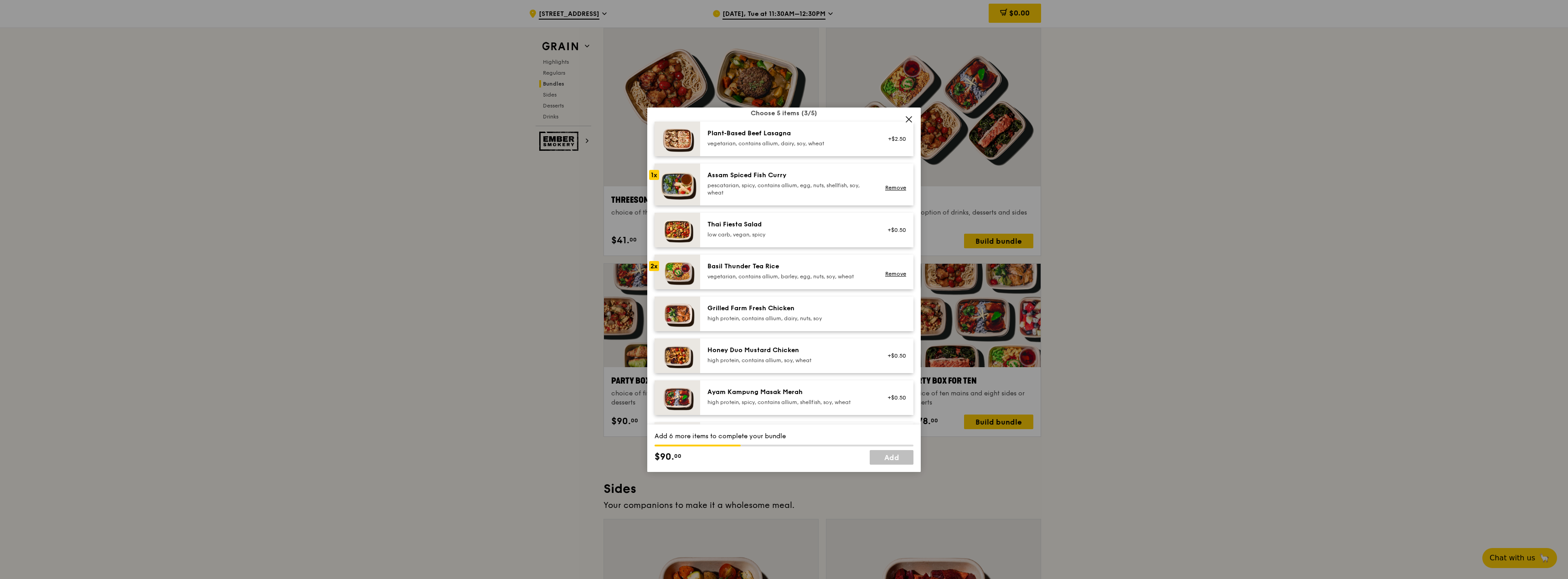
scroll to position [91, 0]
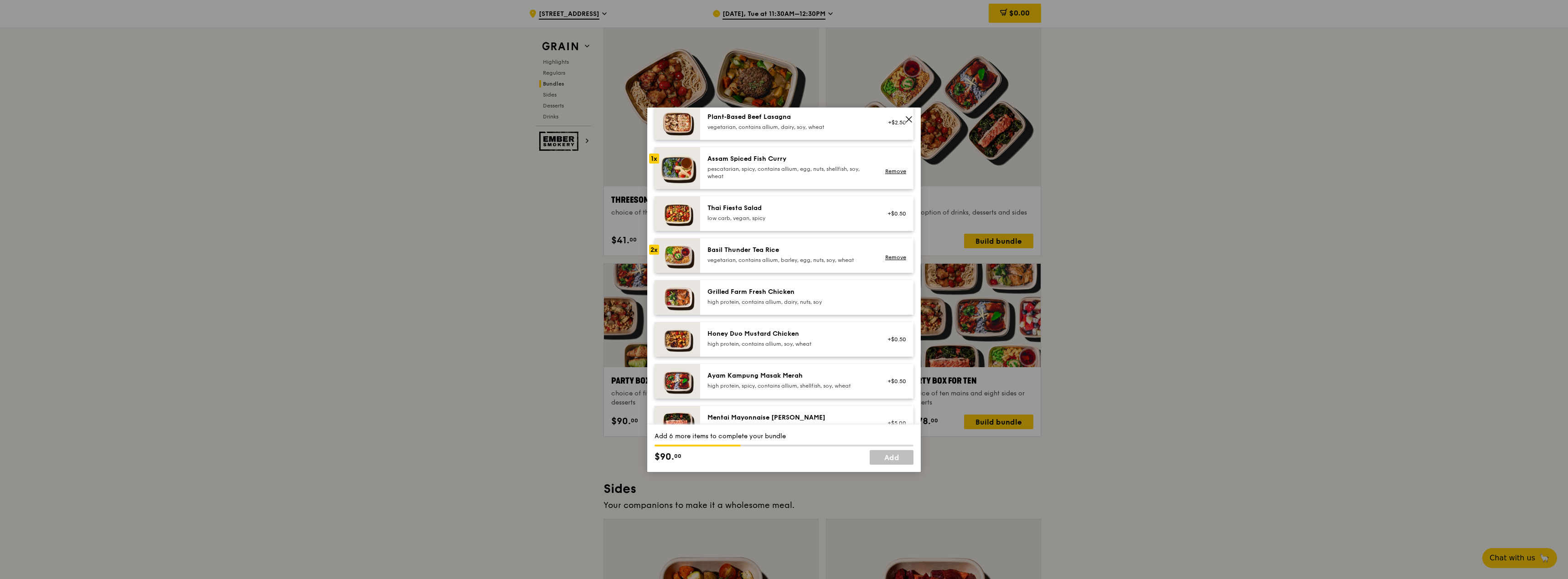
click at [819, 296] on div "Grilled Farm Fresh Chicken" at bounding box center [789, 292] width 163 height 9
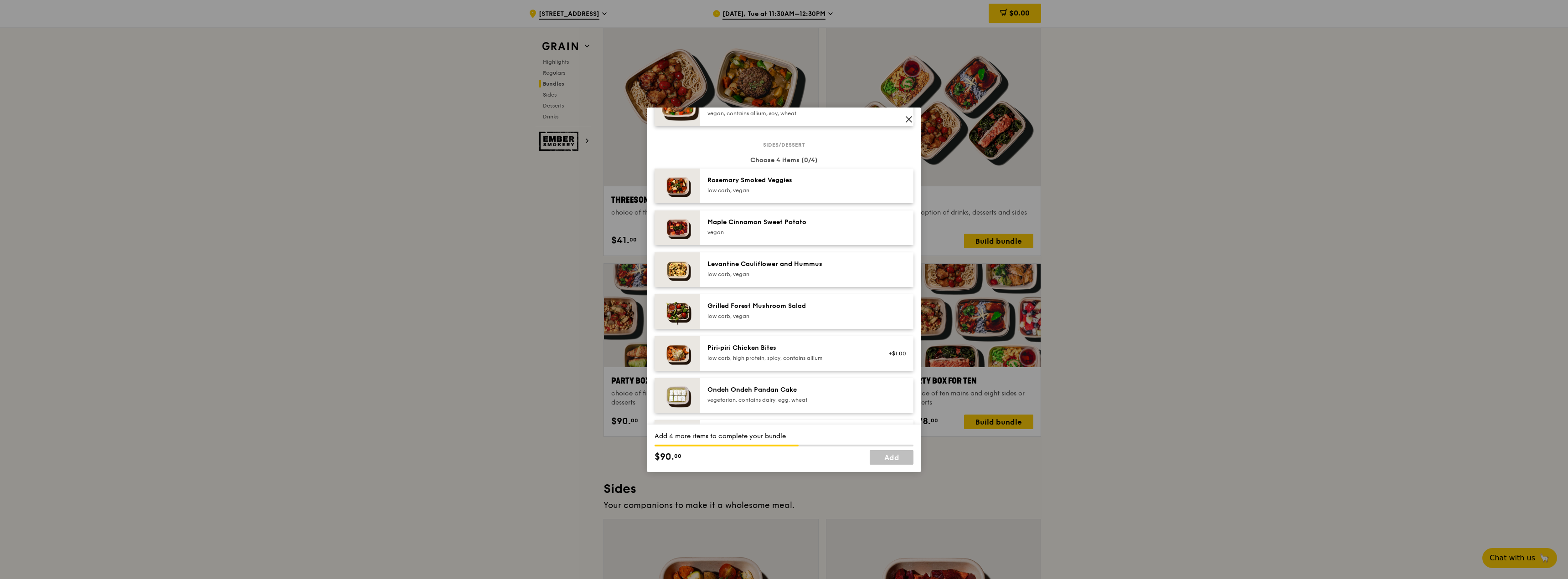
scroll to position [456, 0]
click at [839, 192] on div "low carb, vegan" at bounding box center [789, 191] width 163 height 7
click at [837, 218] on div "Maple Cinnamon Sweet Potato vegan" at bounding box center [807, 228] width 213 height 34
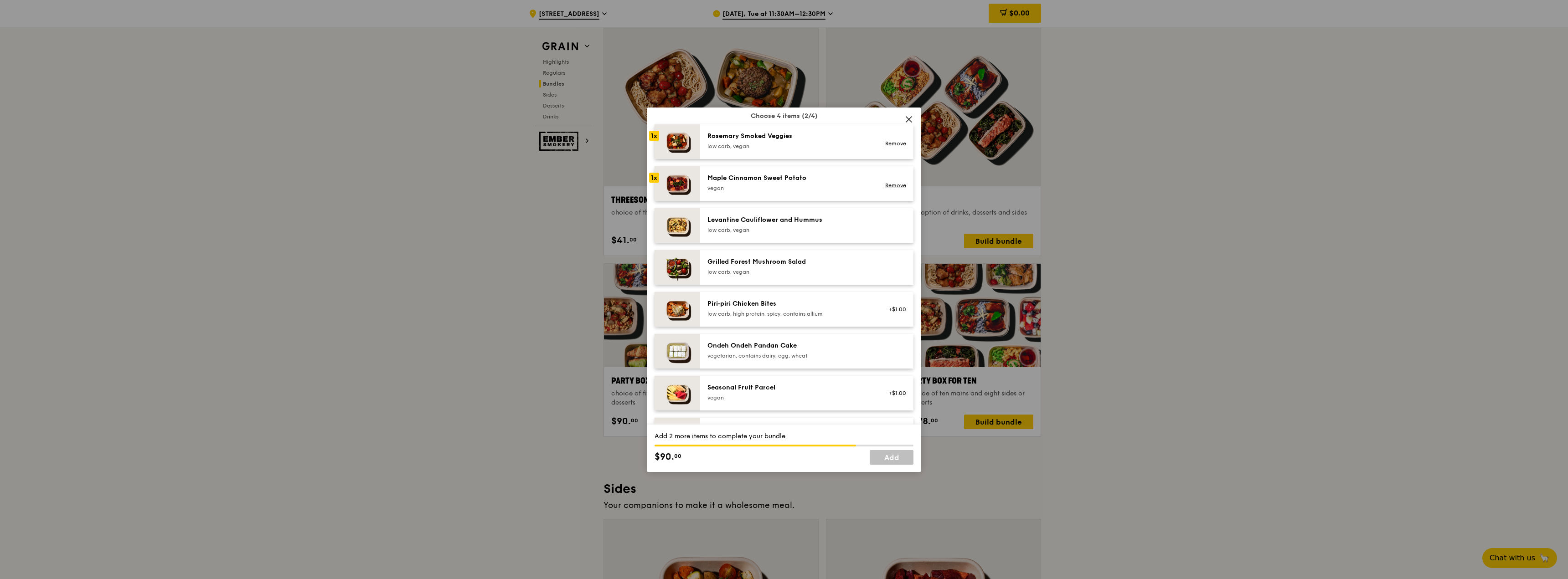
scroll to position [501, 0]
click at [804, 304] on div "Piri‑piri Chicken Bites" at bounding box center [789, 304] width 163 height 9
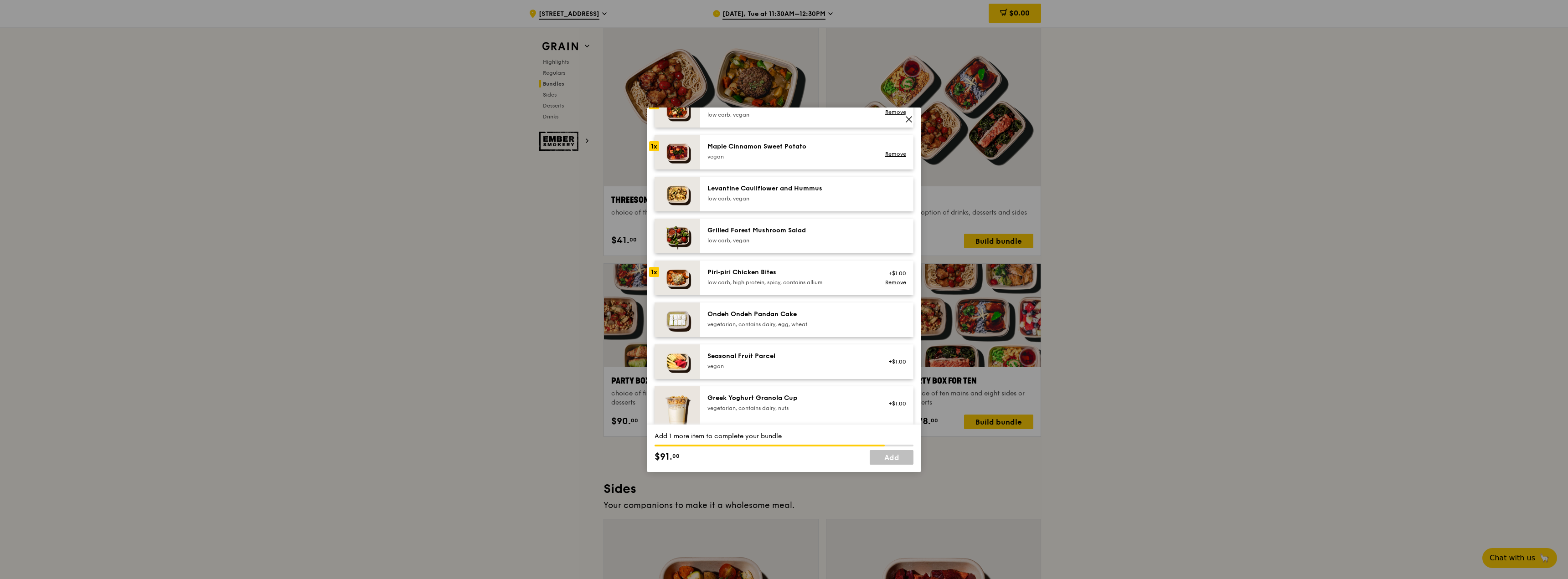
scroll to position [547, 0]
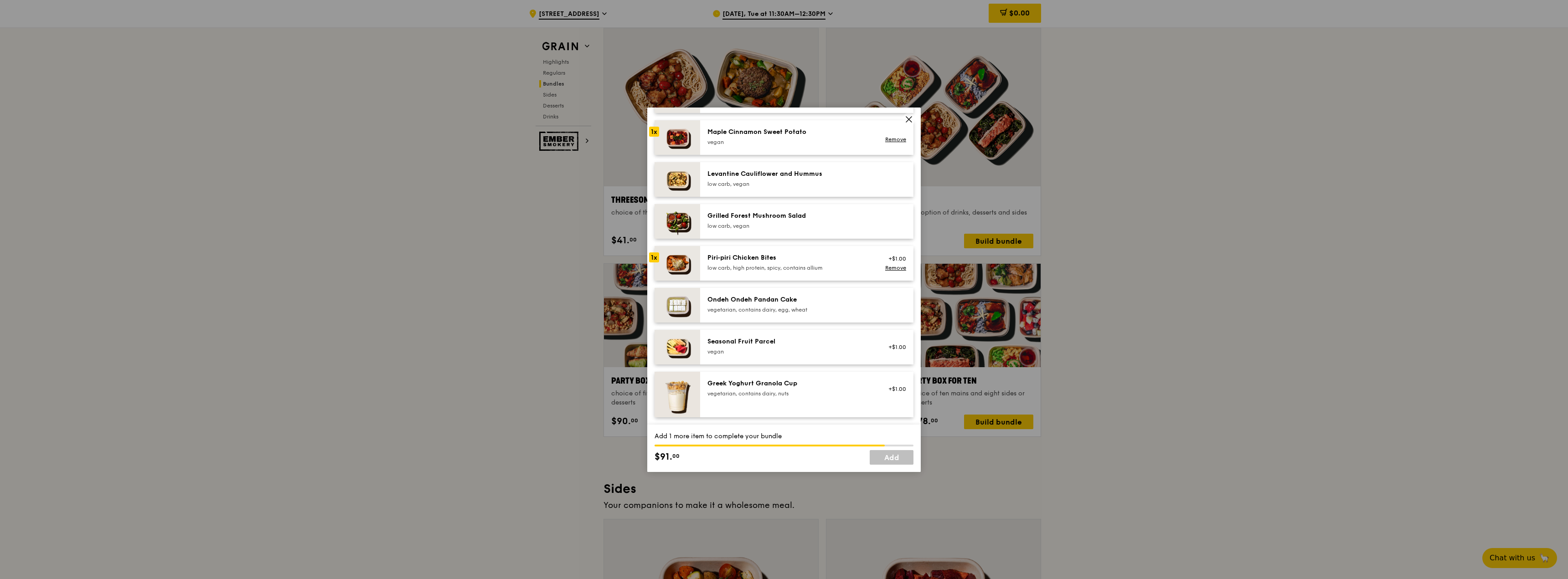
click at [912, 123] on icon at bounding box center [909, 119] width 8 height 8
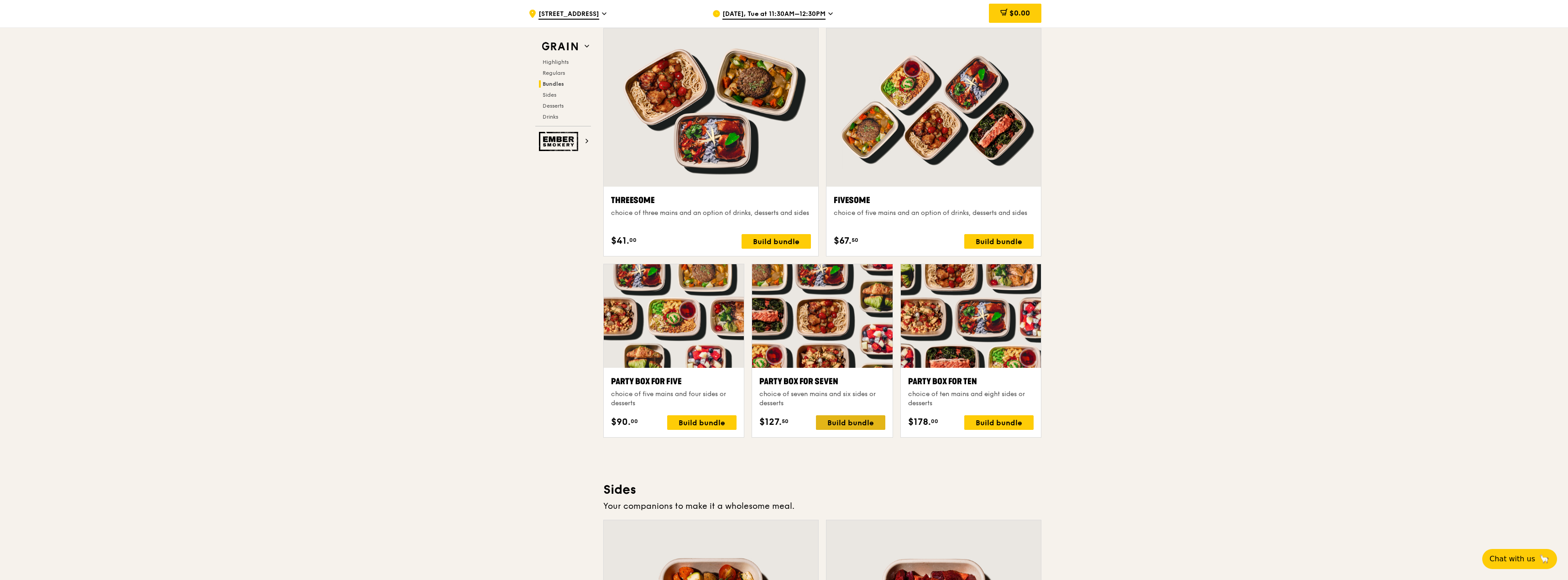
click at [861, 420] on div "Build bundle" at bounding box center [850, 422] width 70 height 15
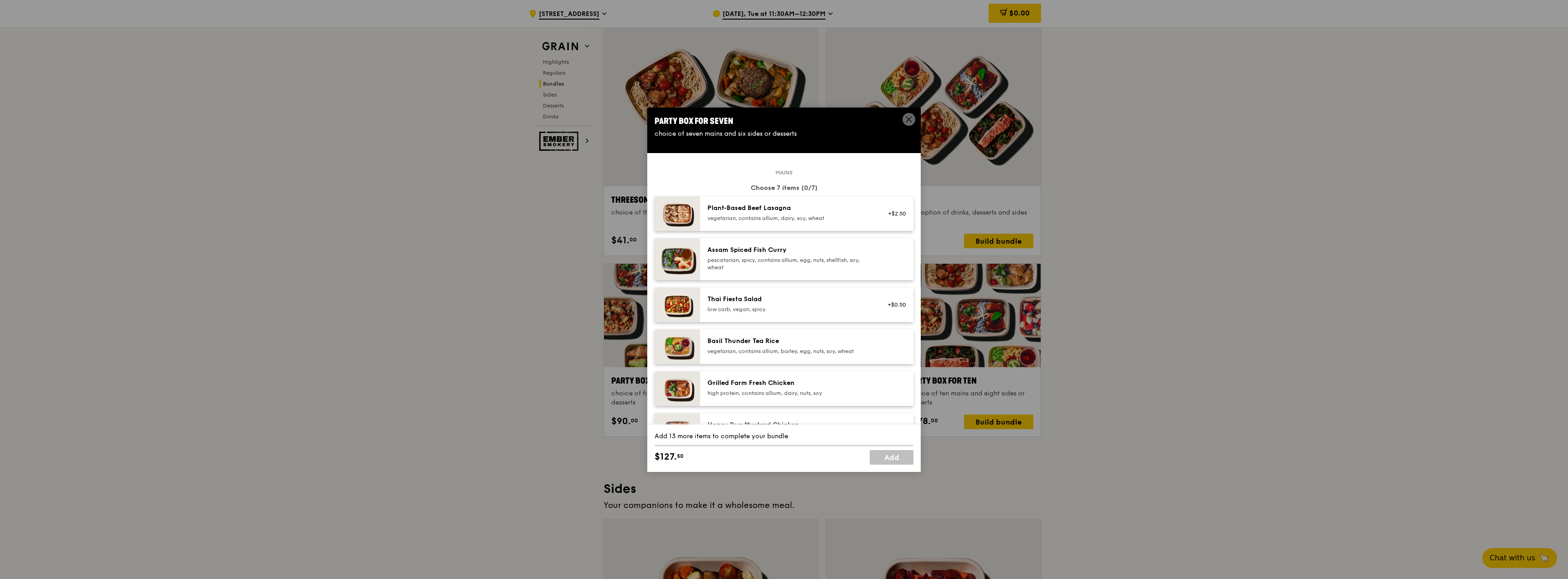
click at [813, 260] on div "pescatarian, spicy, contains allium, egg, nuts, shellfish, soy, wheat" at bounding box center [789, 264] width 163 height 15
click at [827, 343] on div "Basil Thunder Tea Rice" at bounding box center [789, 341] width 163 height 9
click at [810, 382] on div "Grilled Farm Fresh Chicken" at bounding box center [789, 383] width 163 height 9
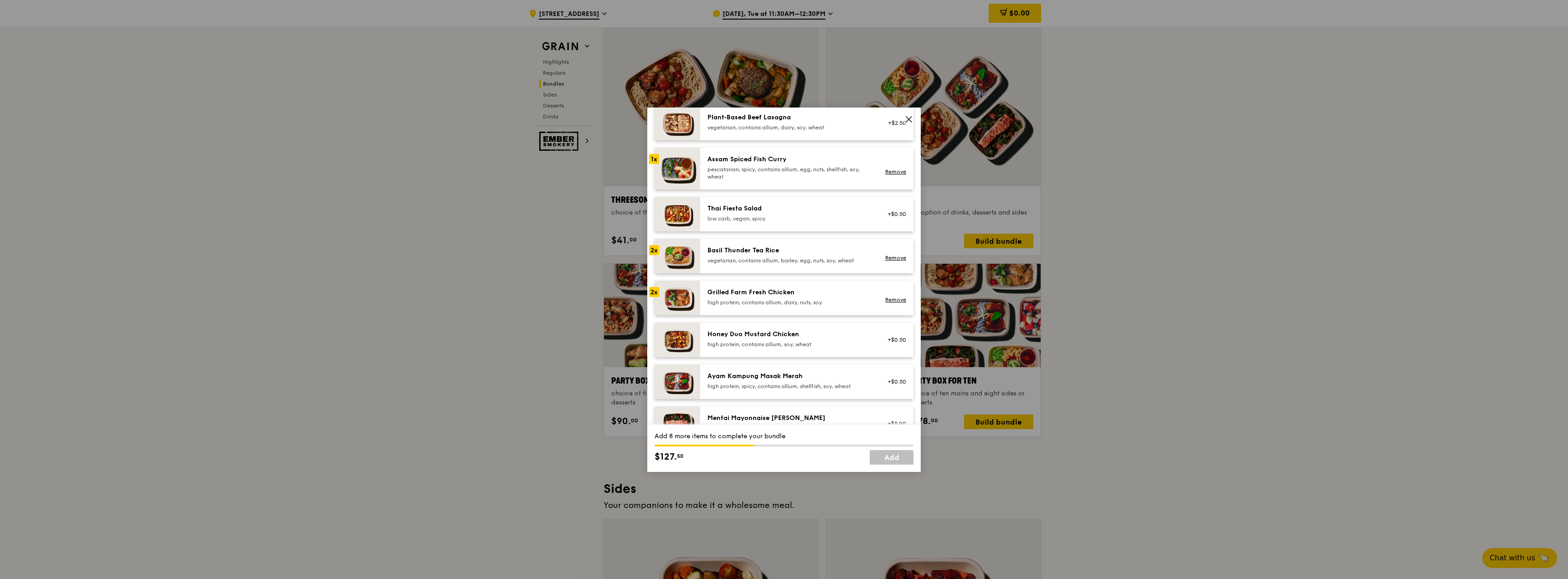
scroll to position [91, 0]
click at [761, 378] on div "Ayam Kampung Masak Merah" at bounding box center [789, 376] width 163 height 9
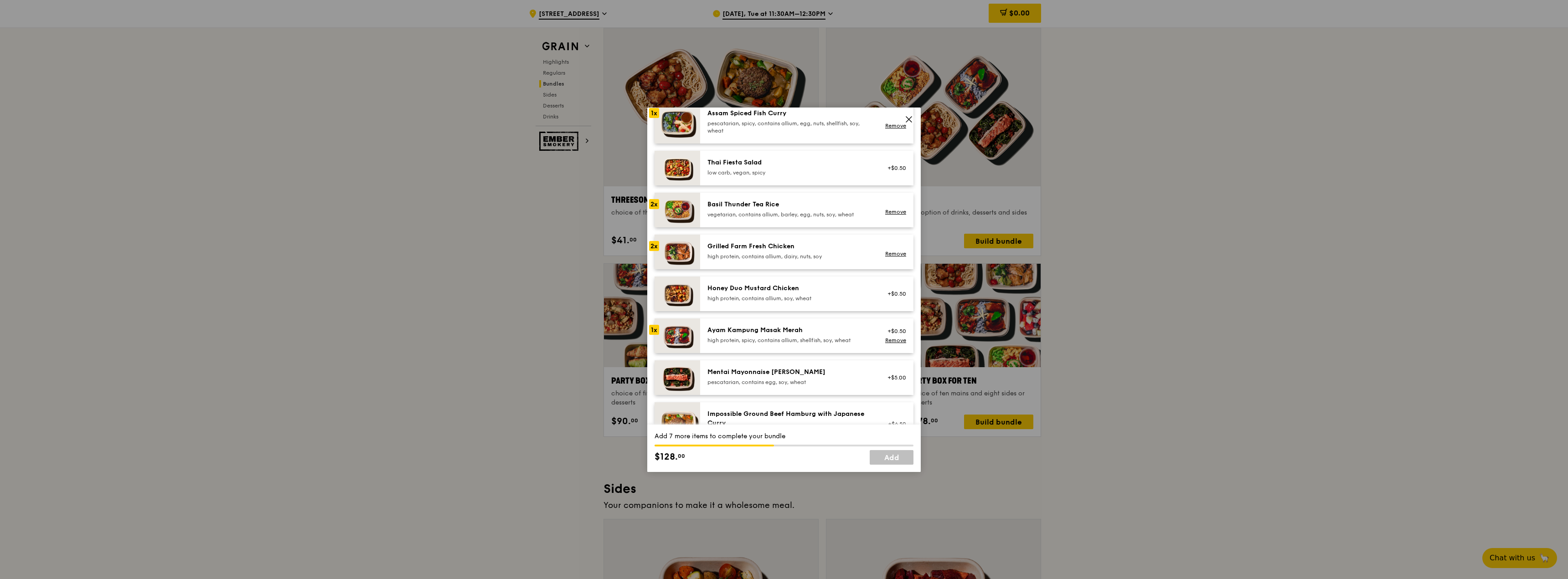
scroll to position [182, 0]
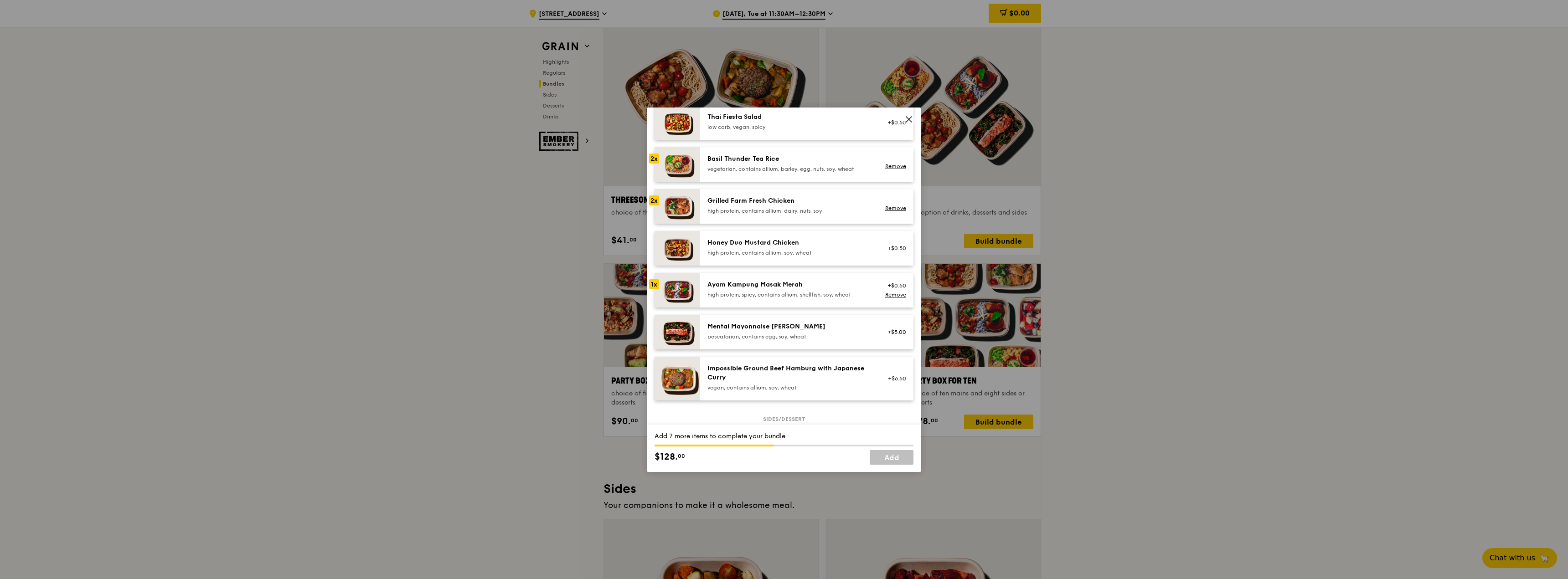
click at [795, 332] on div "Mentai Mayonnaise Aburi Salmon pescatarian, contains egg, soy, wheat" at bounding box center [789, 331] width 163 height 18
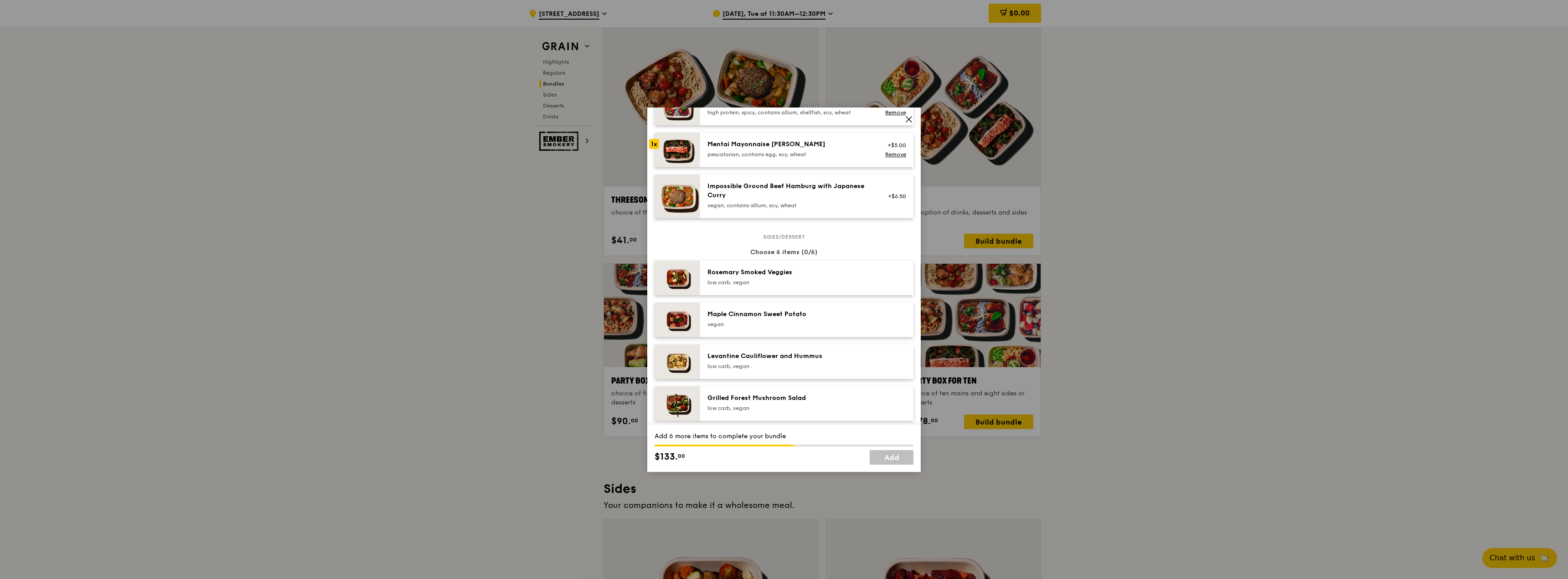
scroll to position [456, 0]
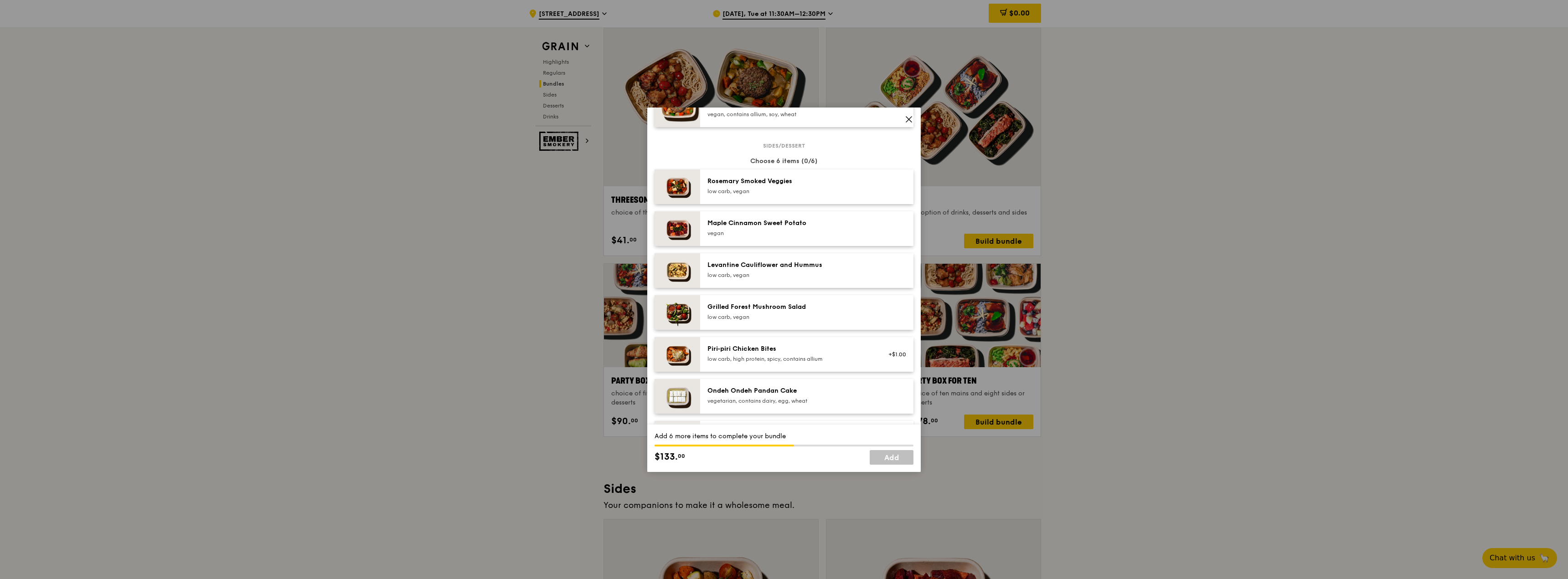
click at [790, 182] on div "Rosemary Smoked Veggies" at bounding box center [789, 182] width 163 height 9
click at [792, 217] on div "Maple Cinnamon Sweet Potato vegan" at bounding box center [807, 228] width 213 height 34
click at [793, 308] on div "Grilled Forest Mushroom Salad" at bounding box center [789, 307] width 163 height 9
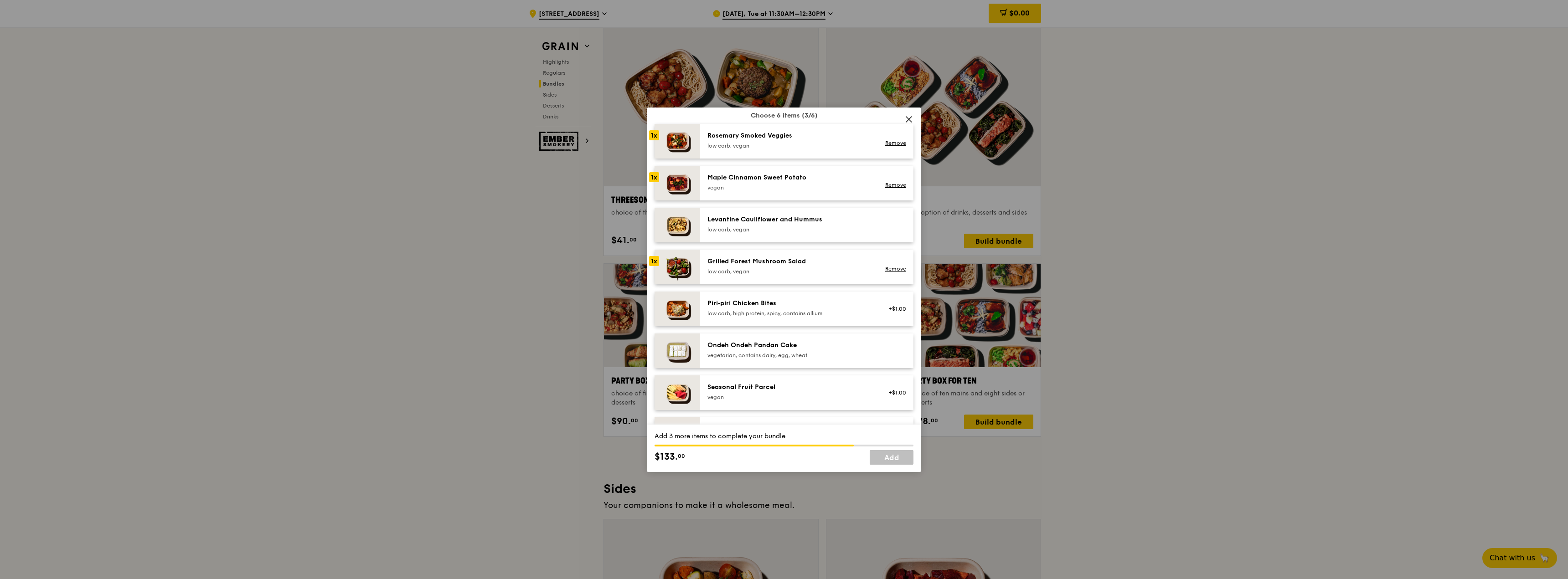
click at [910, 120] on icon at bounding box center [909, 119] width 5 height 5
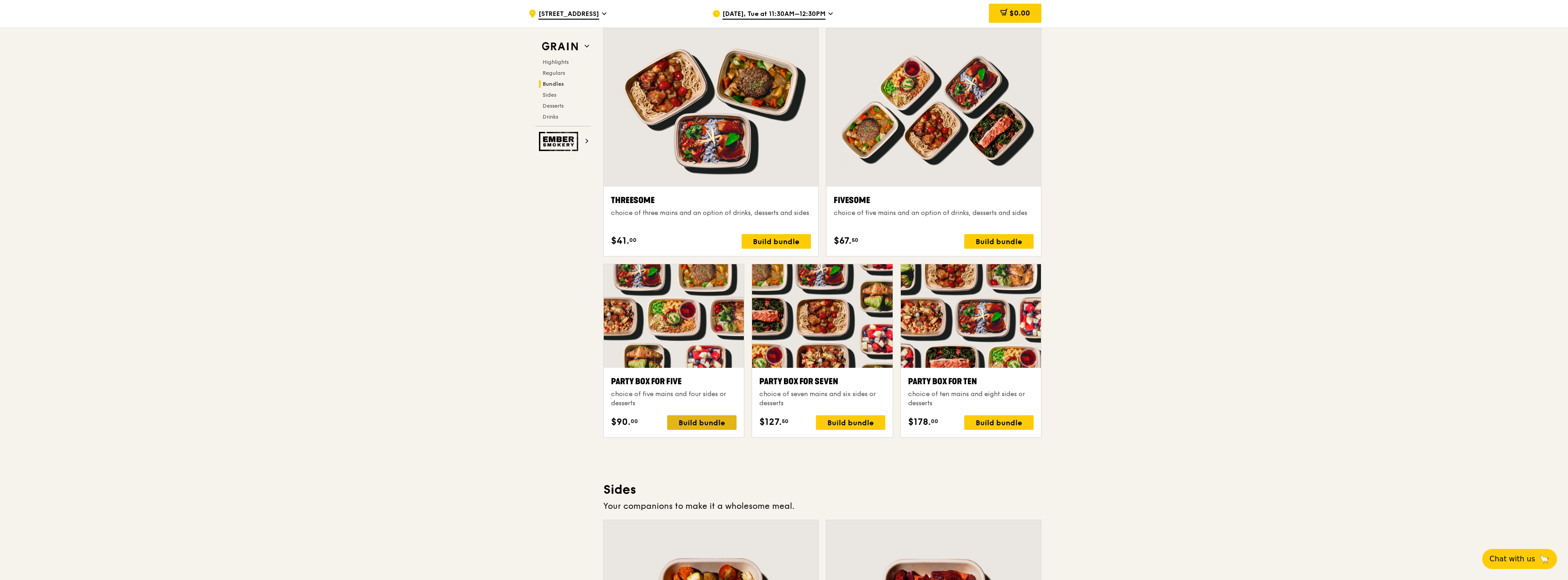
click at [691, 425] on div "Build bundle" at bounding box center [702, 422] width 70 height 15
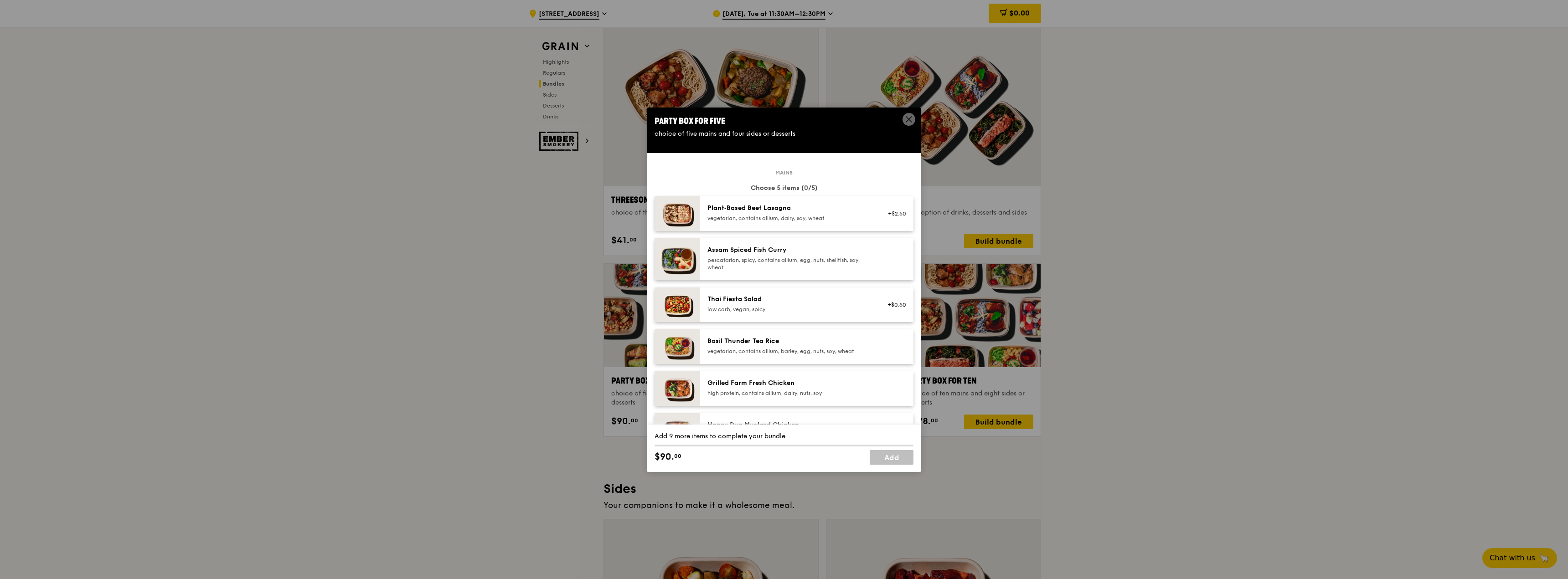
click at [793, 254] on div "Assam Spiced Fish Curry" at bounding box center [789, 250] width 163 height 9
click at [781, 340] on div "Basil Thunder Tea Rice" at bounding box center [789, 341] width 163 height 9
click at [772, 384] on div "Grilled Farm Fresh Chicken" at bounding box center [789, 383] width 163 height 9
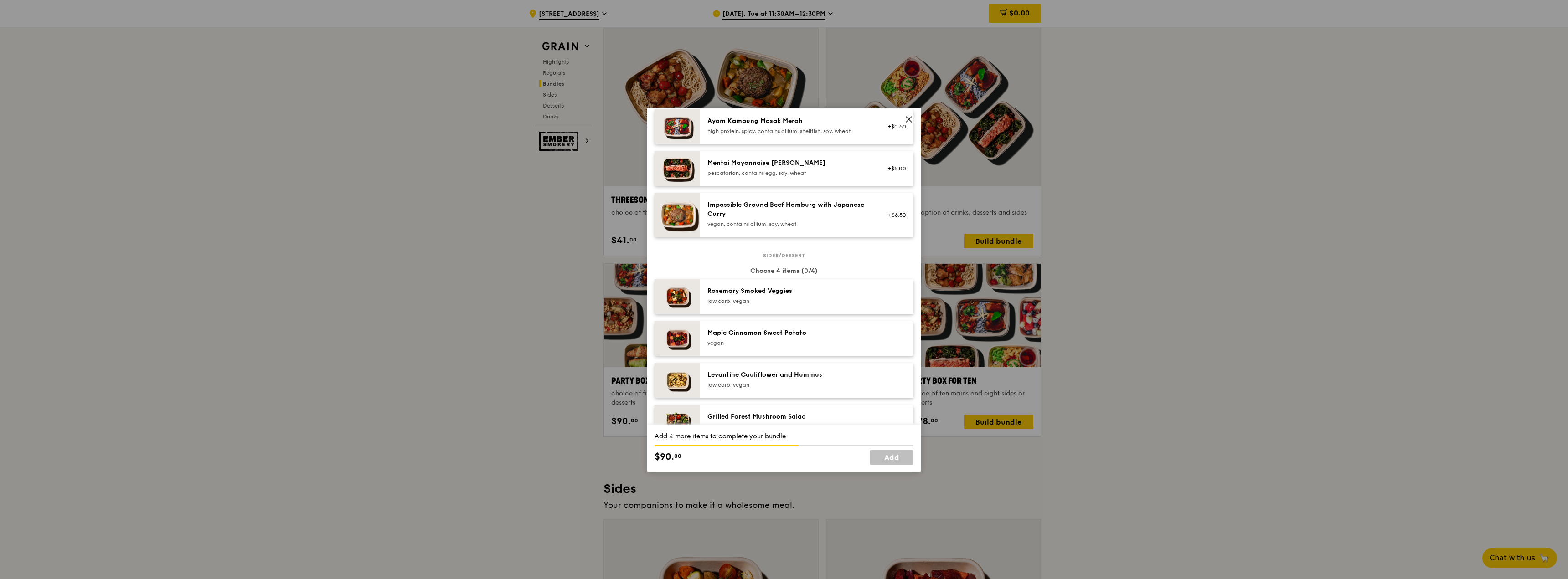
scroll to position [364, 0]
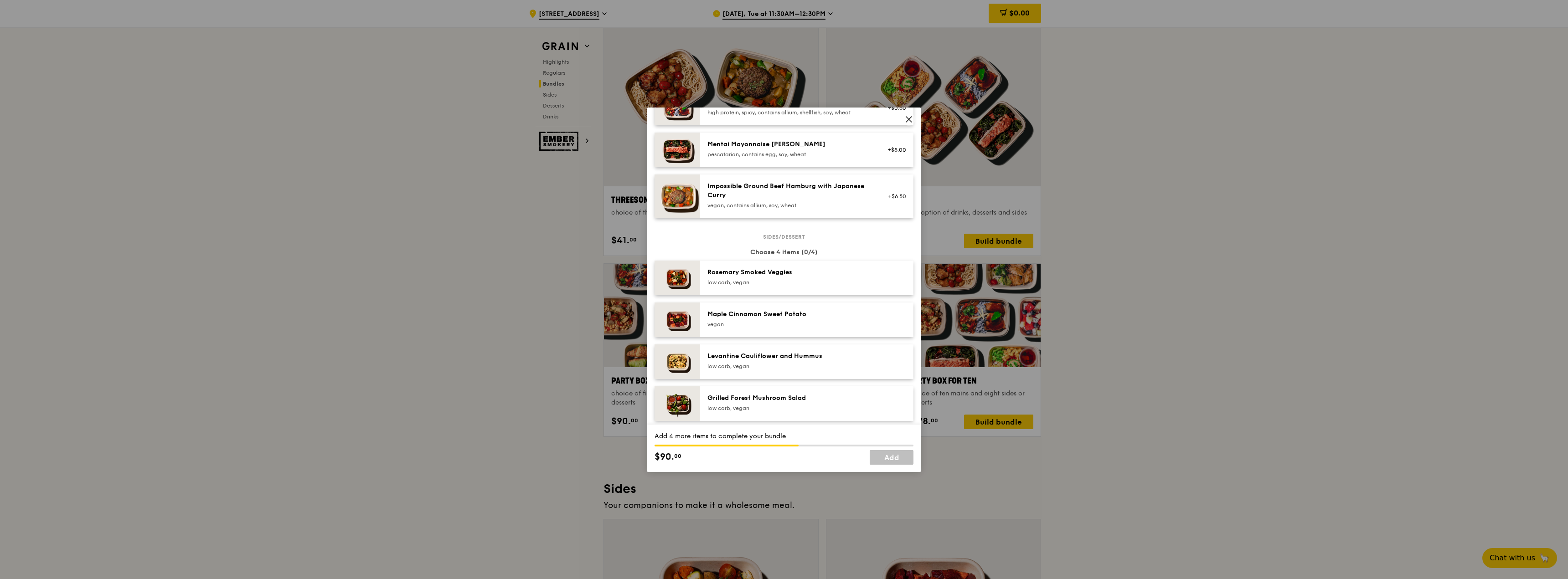
click at [802, 281] on div "low carb, vegan" at bounding box center [789, 282] width 163 height 7
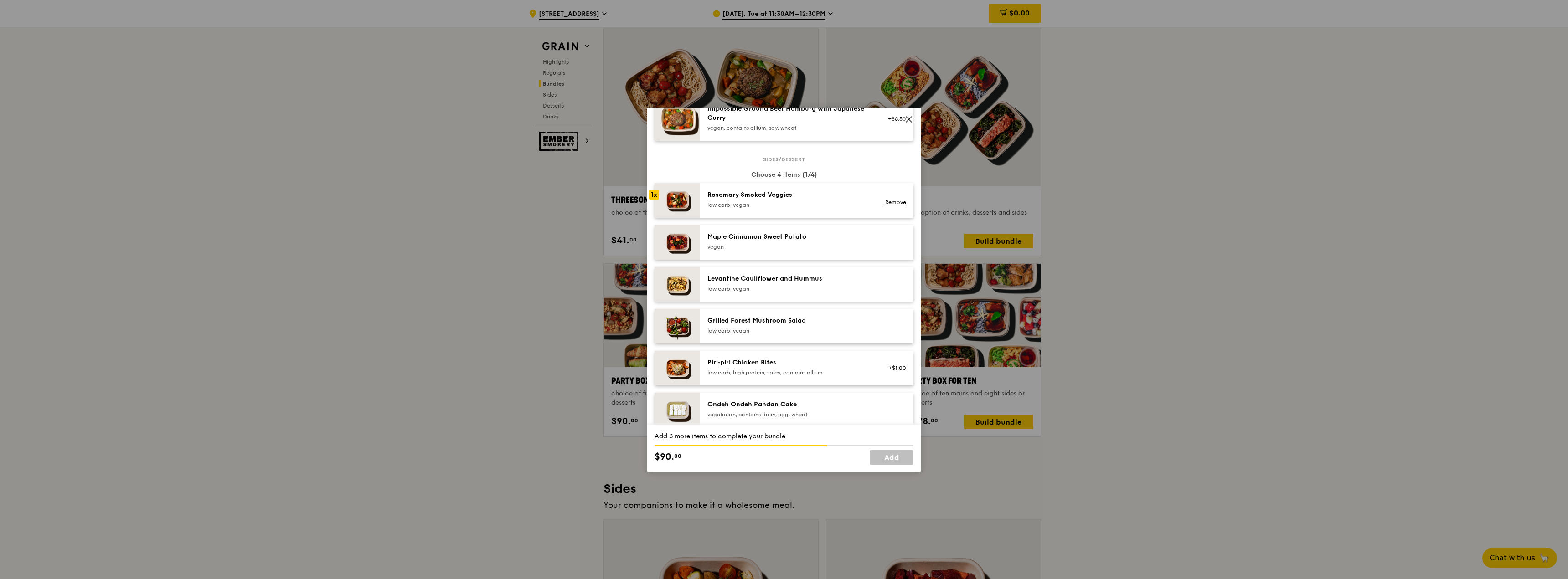
scroll to position [456, 0]
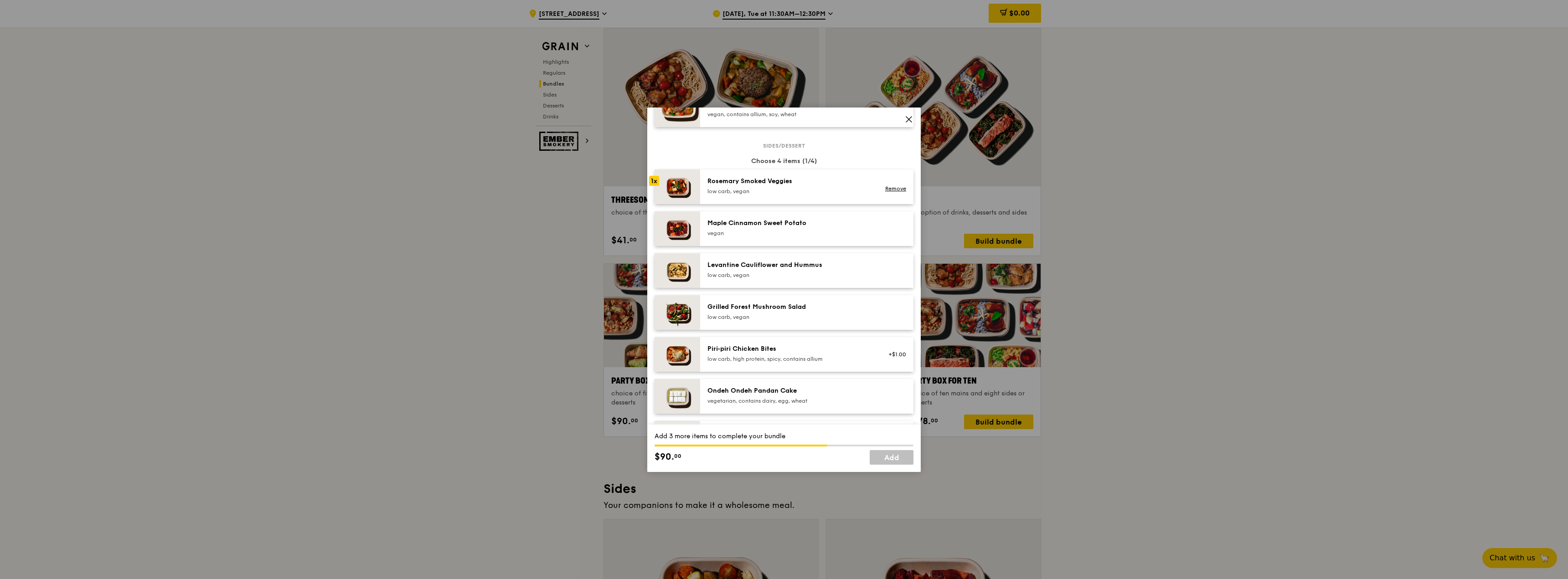
click at [797, 352] on div "Piri‑piri Chicken Bites" at bounding box center [789, 349] width 163 height 9
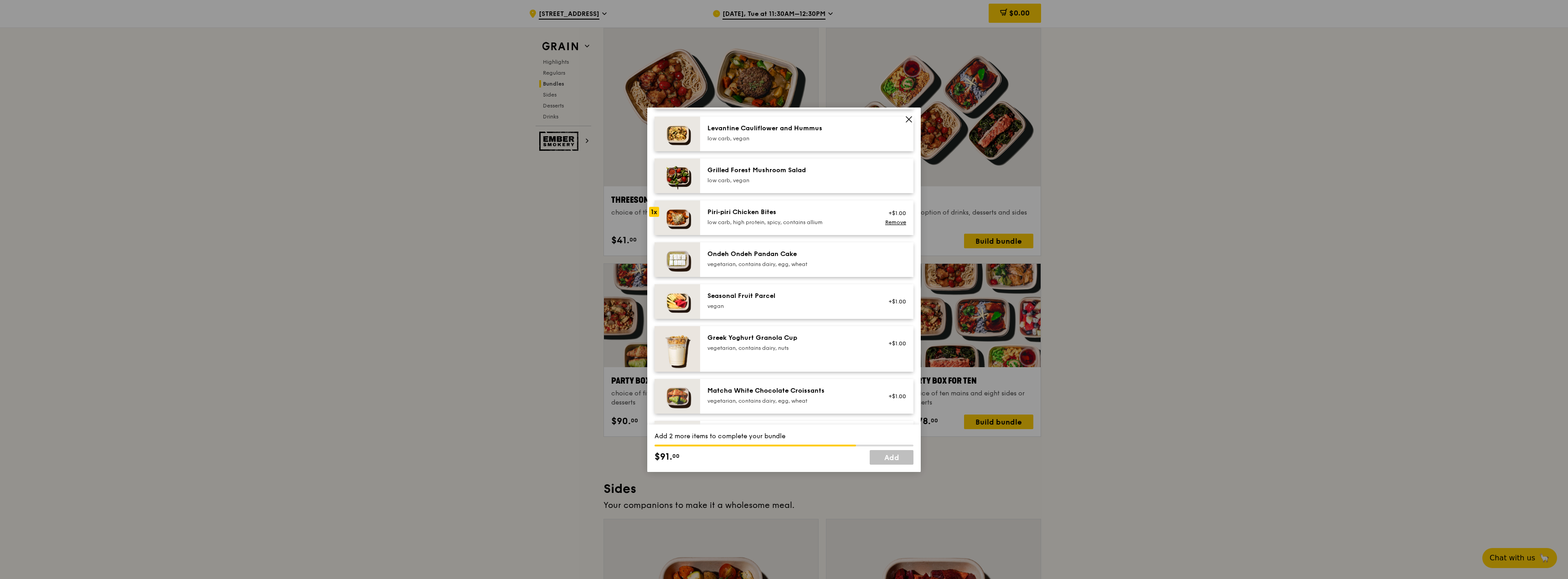
scroll to position [638, 0]
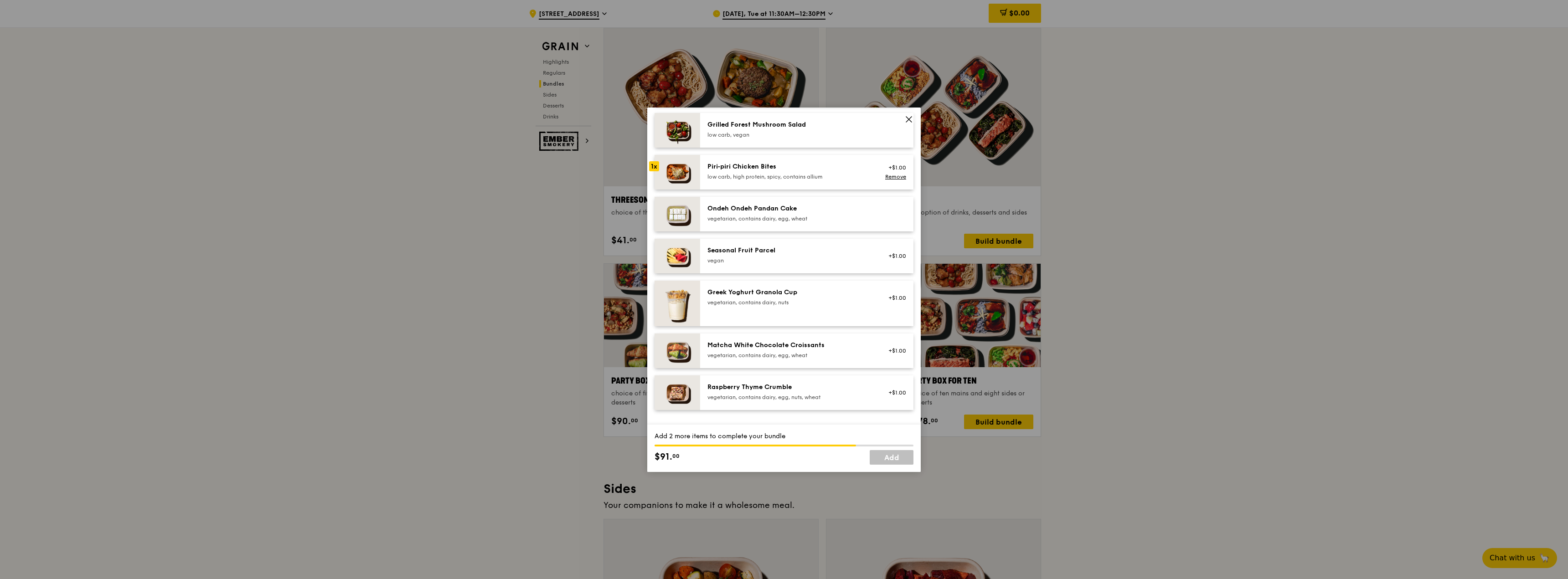
click at [787, 263] on div "vegan" at bounding box center [789, 260] width 163 height 7
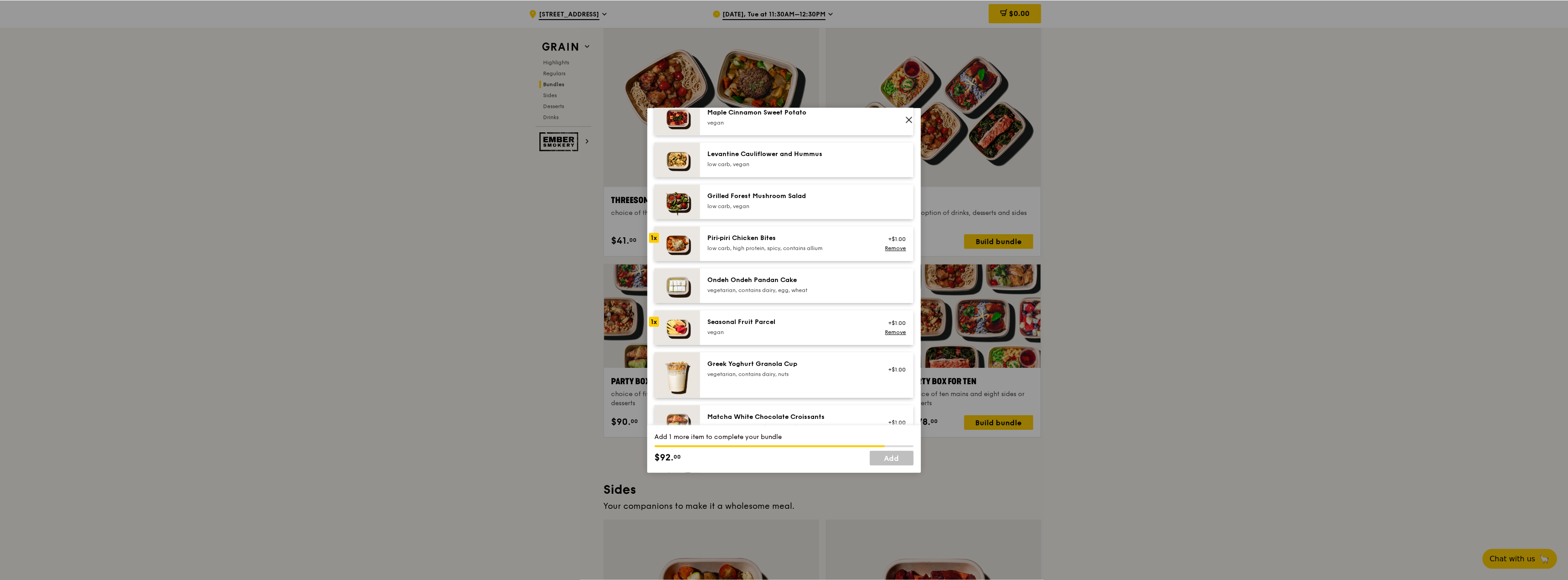
scroll to position [588, 0]
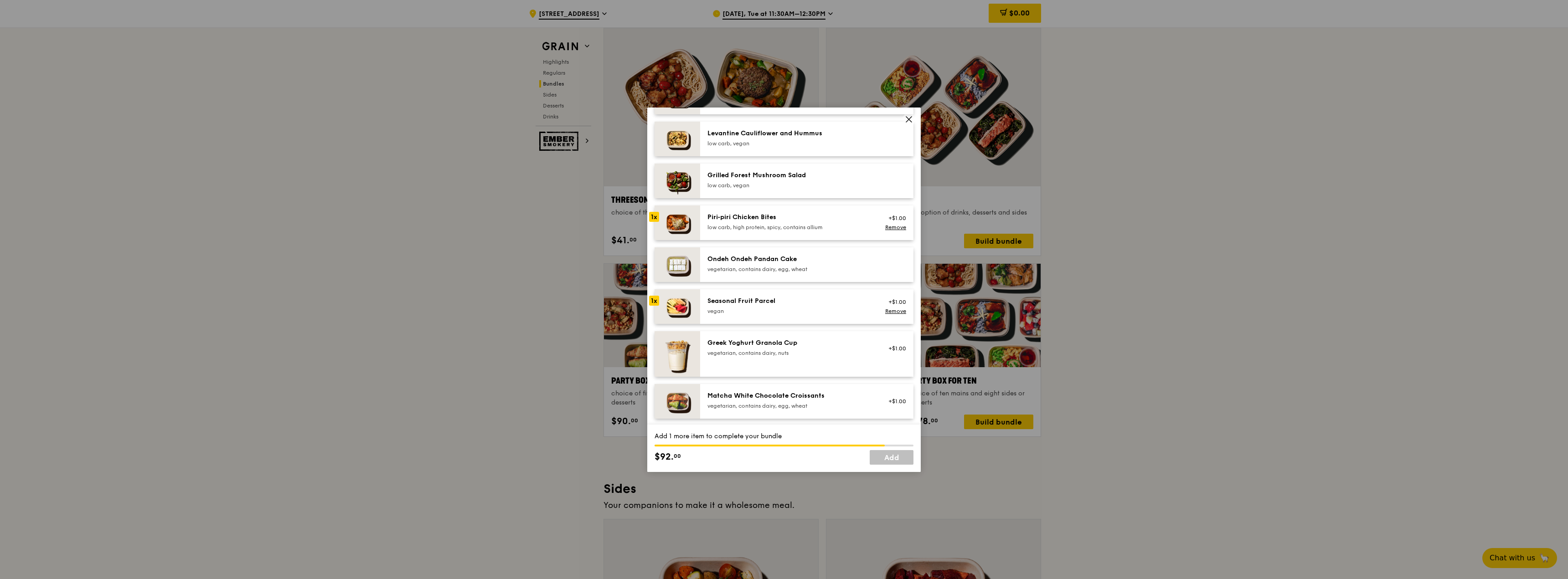
click at [809, 264] on div "Ondeh Ondeh Pandan Cake vegetarian, contains dairy, egg, wheat" at bounding box center [789, 263] width 163 height 18
click at [894, 460] on link "Add" at bounding box center [891, 458] width 44 height 15
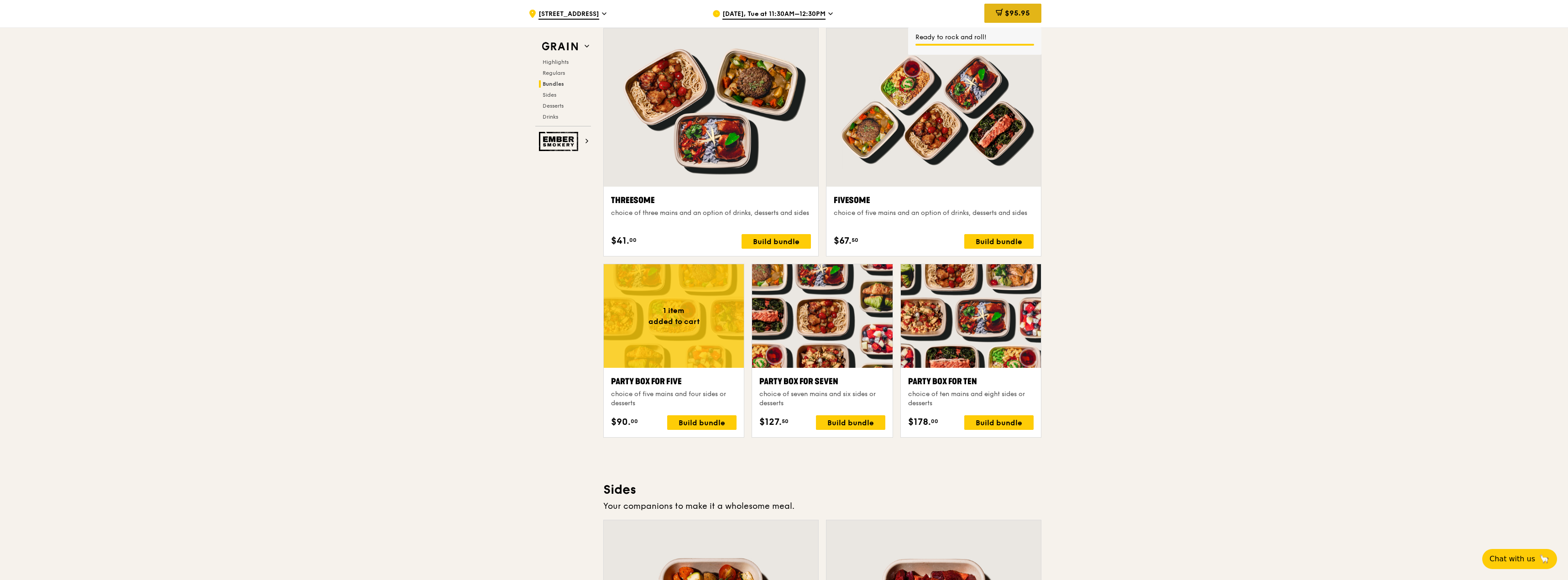
click at [1025, 9] on span "$95.95" at bounding box center [1017, 13] width 25 height 9
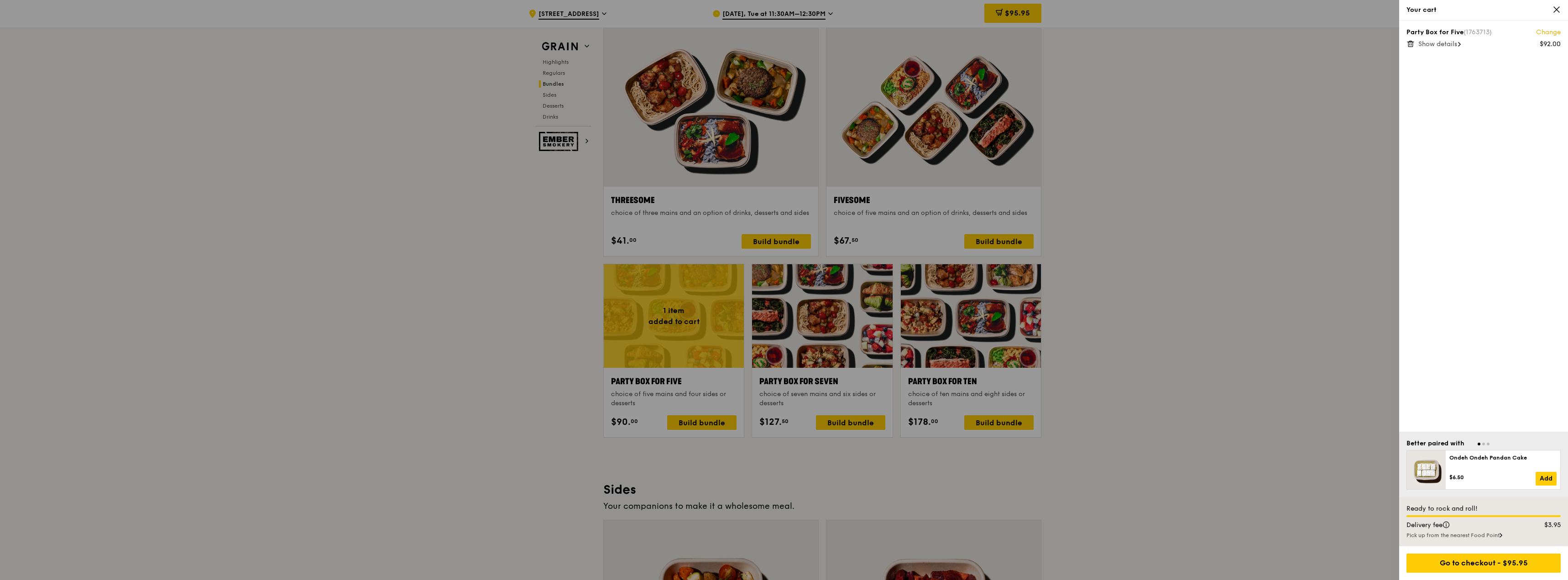
click at [1454, 46] on span "Show details" at bounding box center [1437, 43] width 39 height 7
click at [1294, 458] on div at bounding box center [784, 290] width 1568 height 580
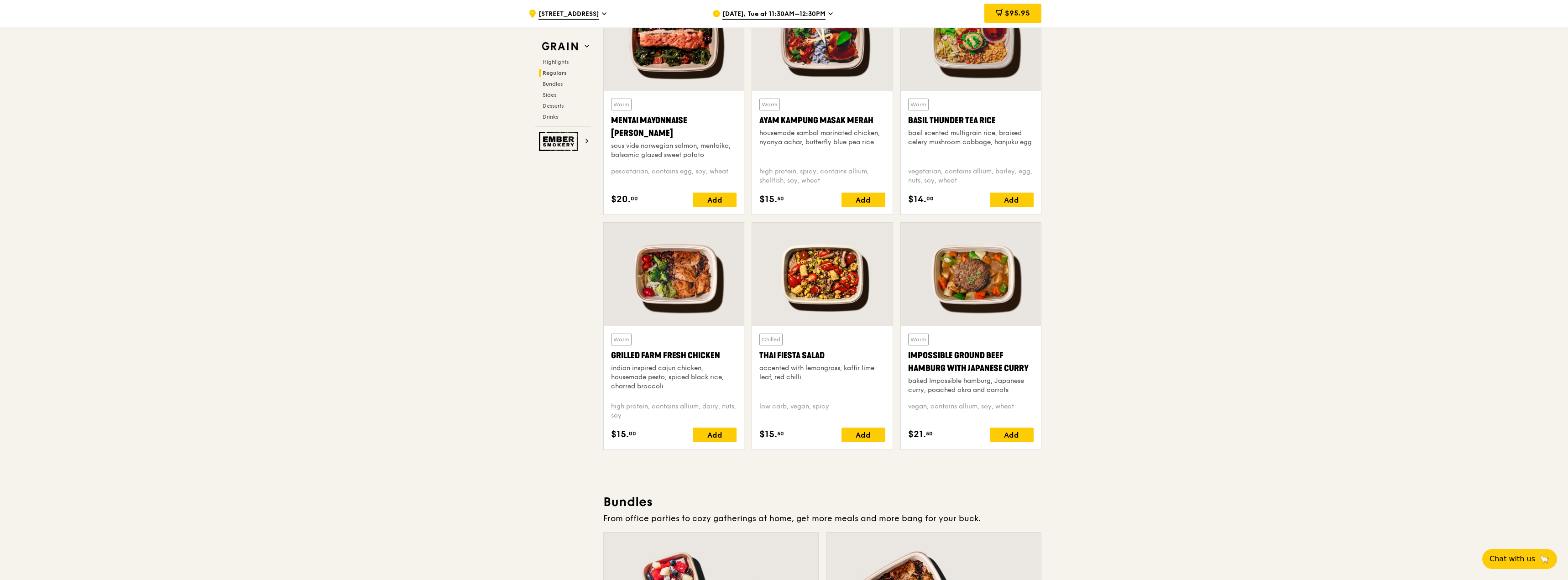
scroll to position [792, 0]
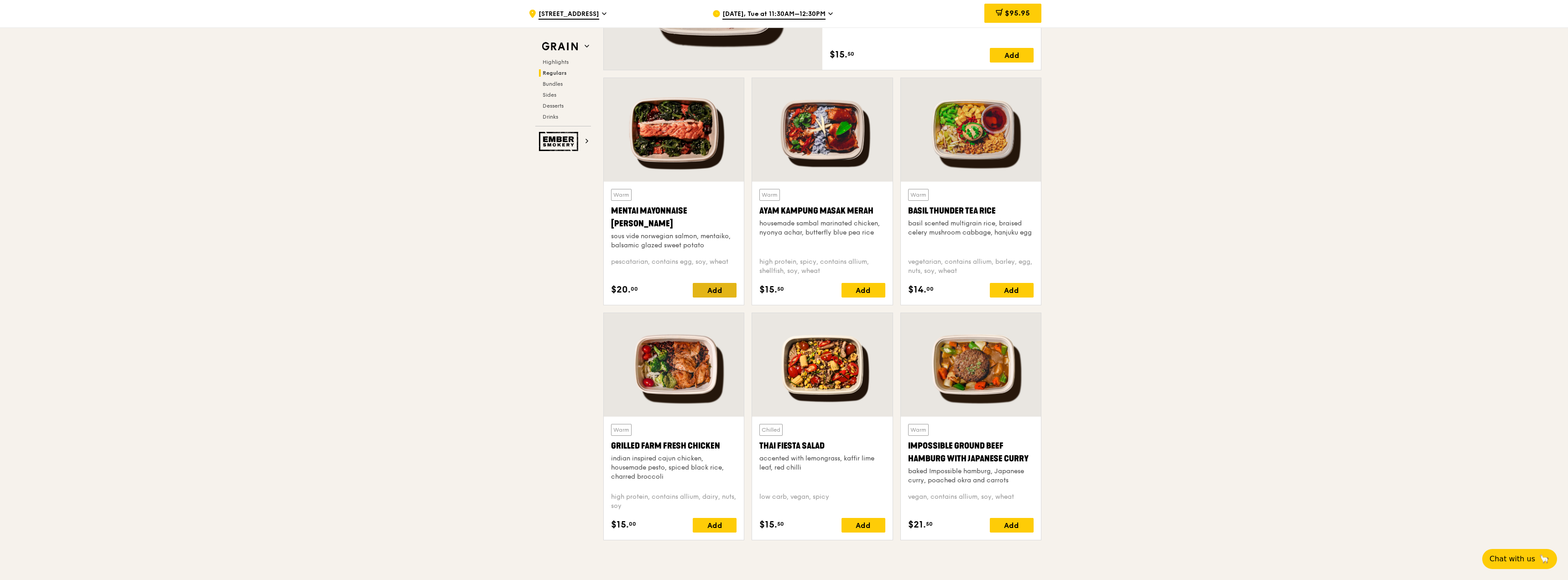
click at [721, 294] on div "Add" at bounding box center [714, 291] width 44 height 15
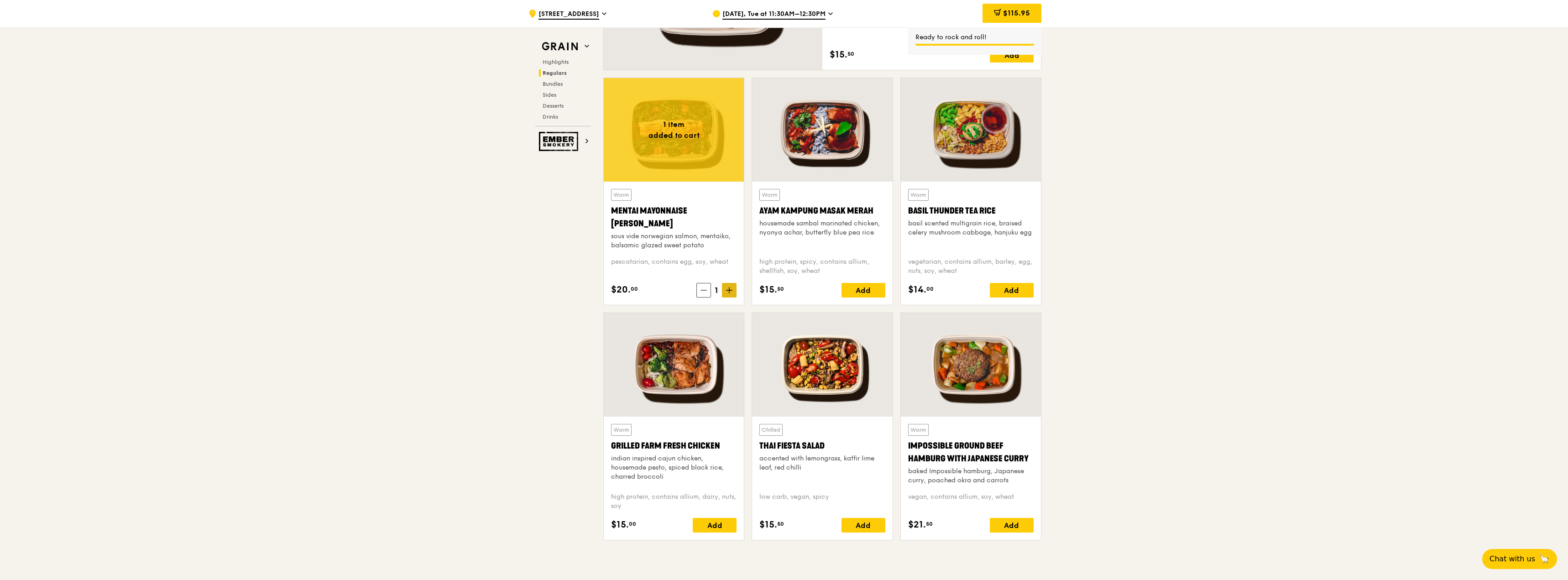
click at [729, 292] on icon at bounding box center [729, 290] width 6 height 6
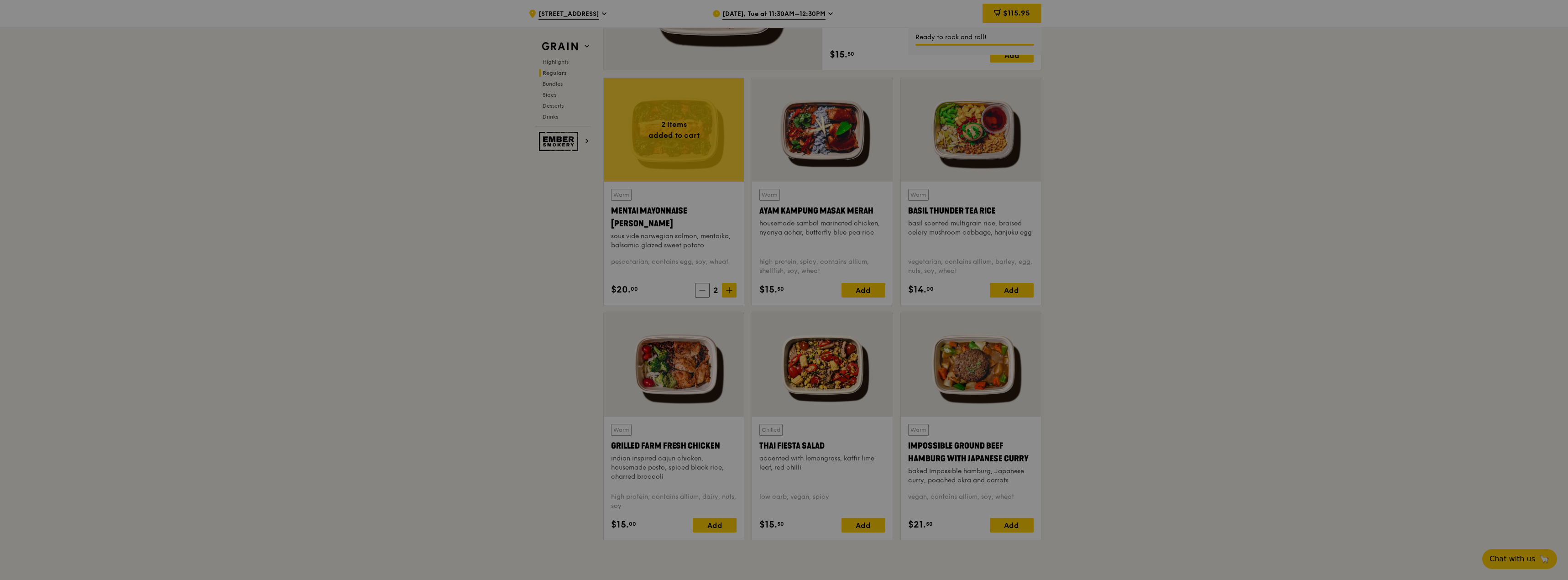
click at [730, 292] on div at bounding box center [784, 290] width 1568 height 580
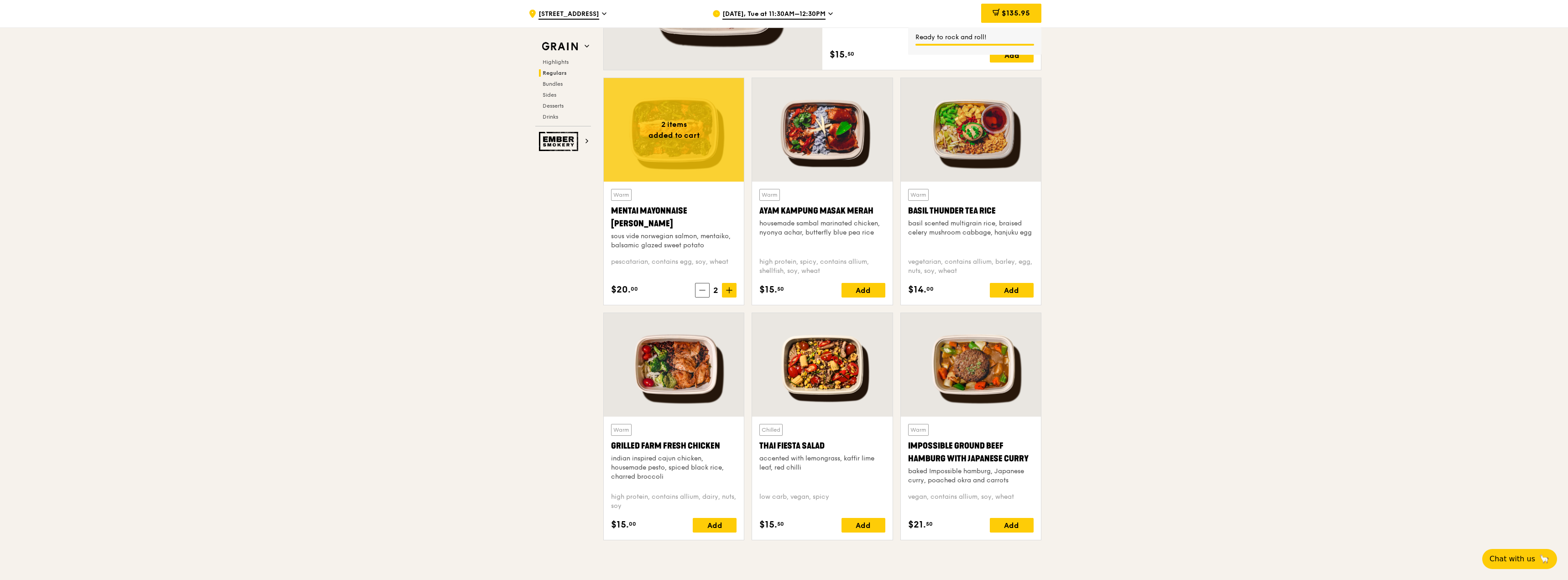
click at [730, 292] on icon at bounding box center [729, 290] width 6 height 6
click at [865, 289] on div "Add" at bounding box center [863, 291] width 44 height 15
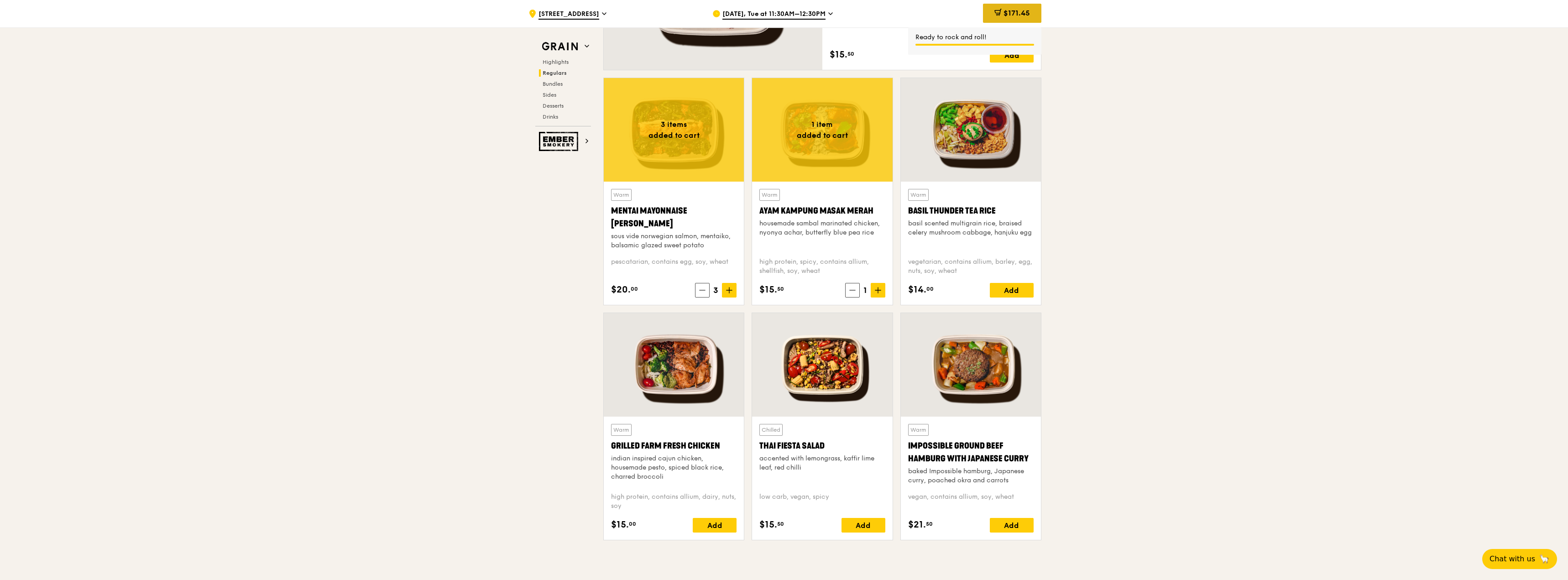
click at [1012, 16] on span "$171.45" at bounding box center [1016, 13] width 26 height 9
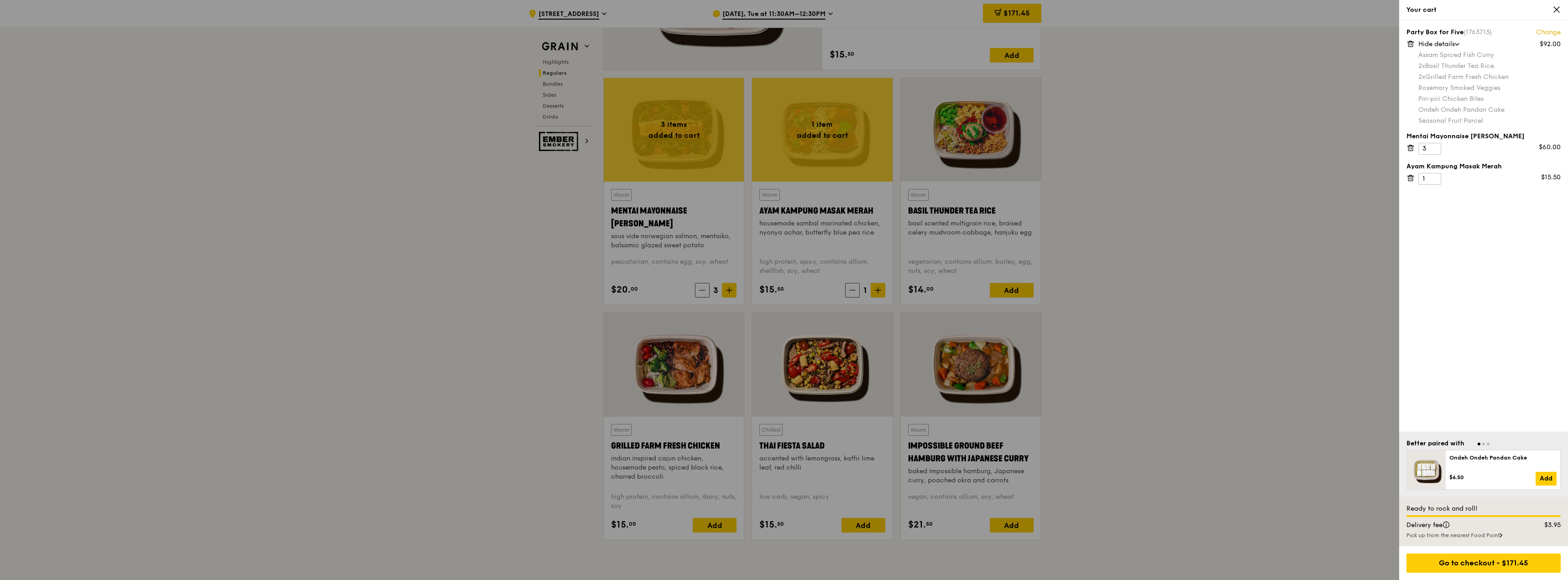
click at [1143, 362] on div at bounding box center [784, 290] width 1568 height 580
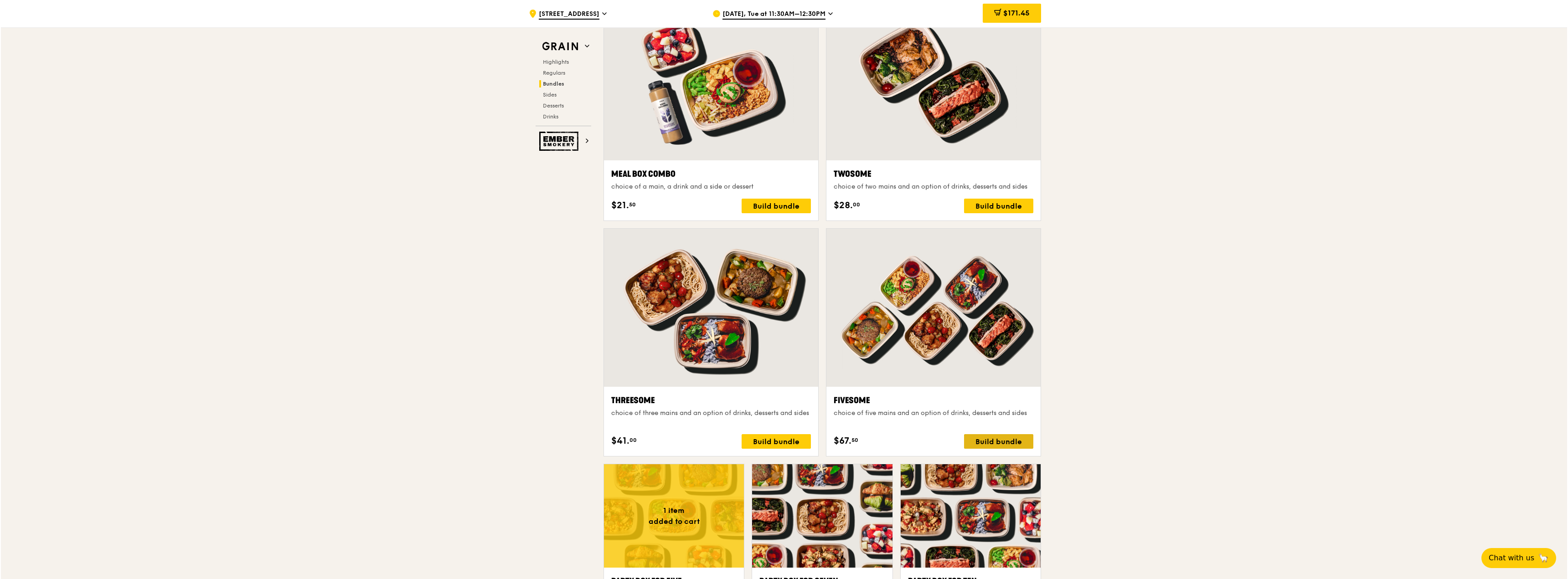
scroll to position [1566, 0]
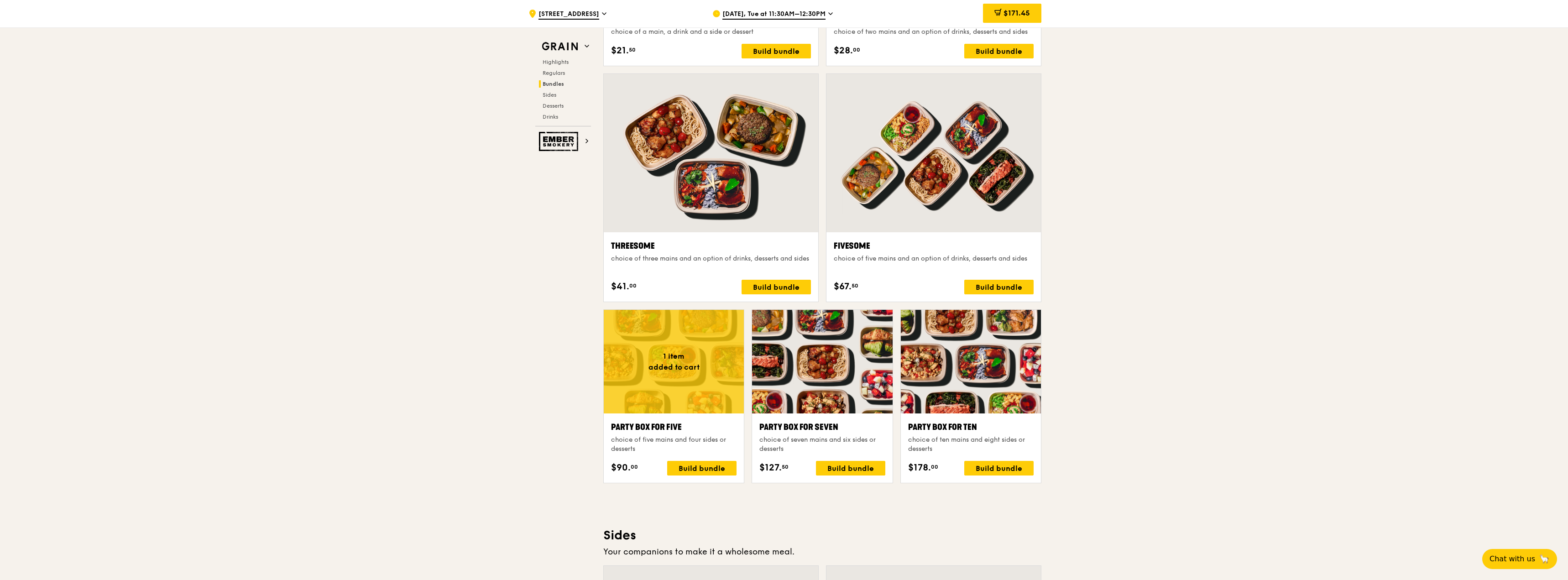
drag, startPoint x: 1516, startPoint y: 245, endPoint x: 1509, endPoint y: 272, distance: 27.9
click at [1516, 246] on div ".cls-1 { fill: none; stroke: #fff; stroke-linecap: round; stroke-linejoin: roun…" at bounding box center [784, 407] width 1568 height 3863
click at [1010, 3] on div "$171.45" at bounding box center [1012, 14] width 58 height 28
drag, startPoint x: 1010, startPoint y: 6, endPoint x: 1044, endPoint y: 13, distance: 34.7
click at [1011, 7] on div "$171.45" at bounding box center [1012, 13] width 58 height 19
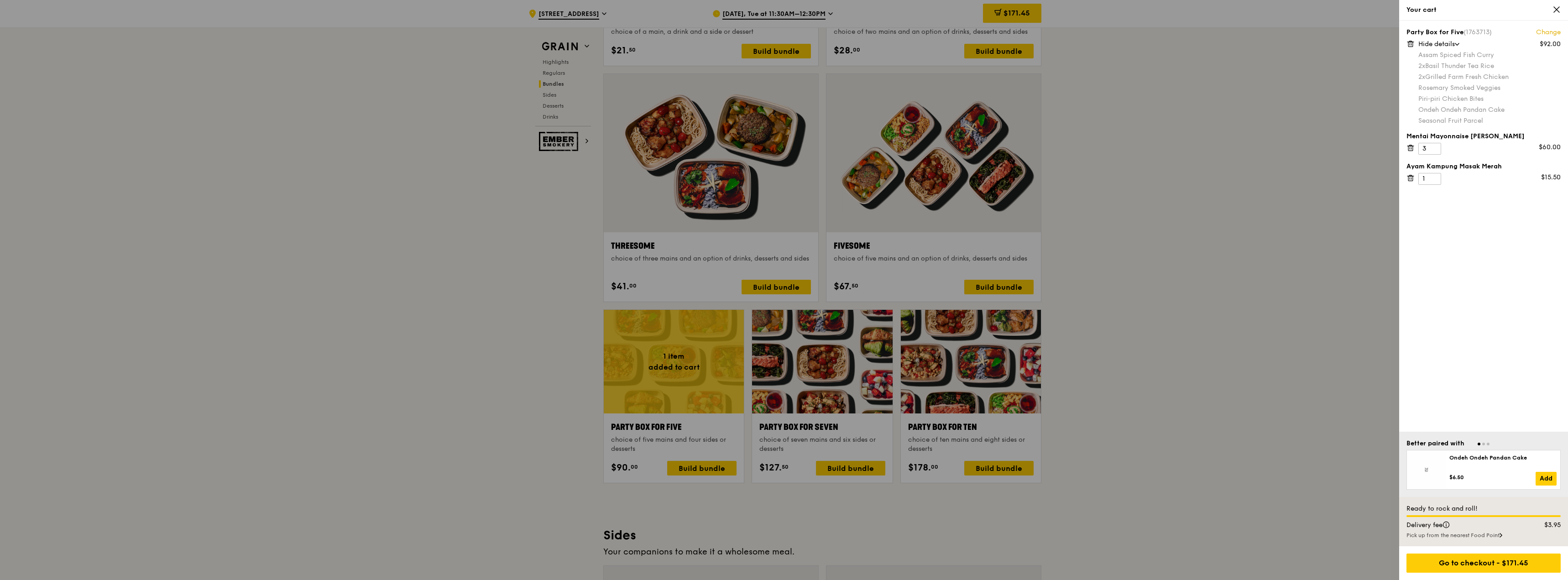
click at [1410, 149] on icon at bounding box center [1411, 148] width 8 height 8
click at [1408, 151] on icon at bounding box center [1411, 148] width 8 height 8
click at [1408, 44] on icon at bounding box center [1411, 44] width 8 height 8
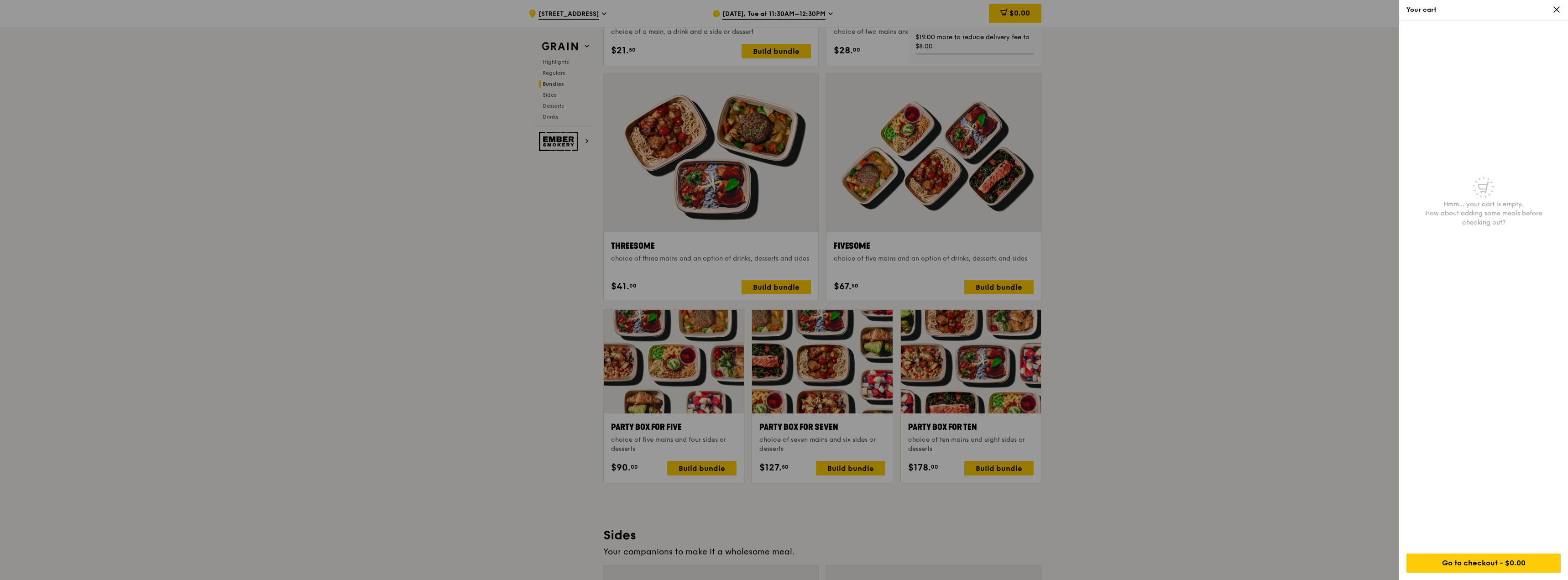
click at [831, 480] on div at bounding box center [784, 290] width 1568 height 580
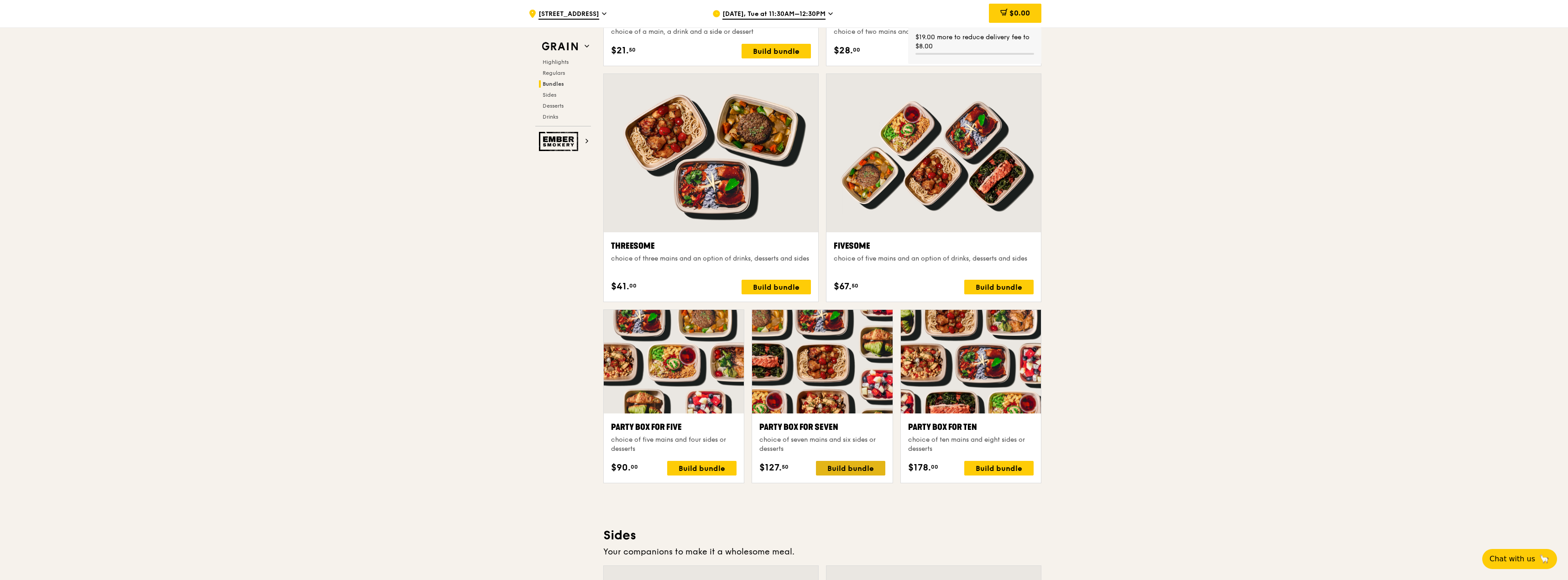
click at [848, 467] on div "Build bundle" at bounding box center [850, 468] width 70 height 15
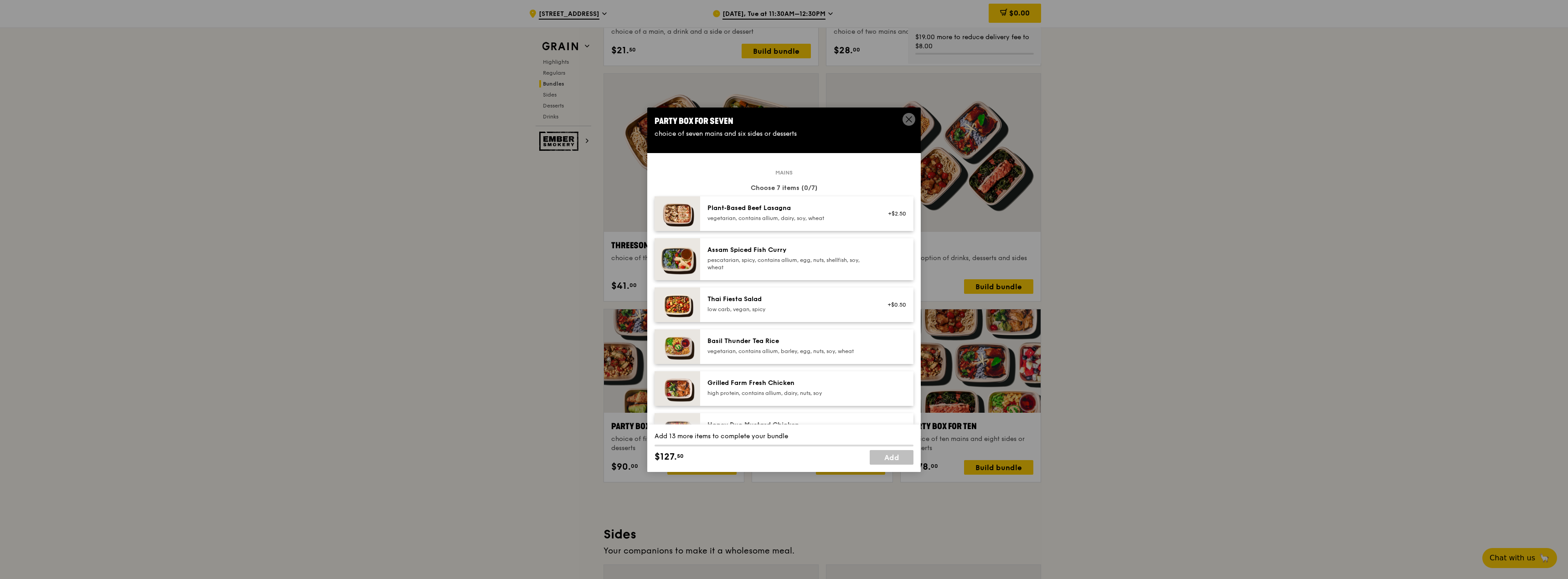
click at [804, 256] on div "pescatarian, spicy, contains allium, egg, nuts, shellfish, soy, wheat" at bounding box center [789, 264] width 163 height 15
click at [793, 352] on div "vegetarian, contains allium, barley, egg, nuts, soy, wheat" at bounding box center [789, 351] width 163 height 7
click at [795, 382] on div "Grilled Farm Fresh Chicken" at bounding box center [789, 383] width 163 height 9
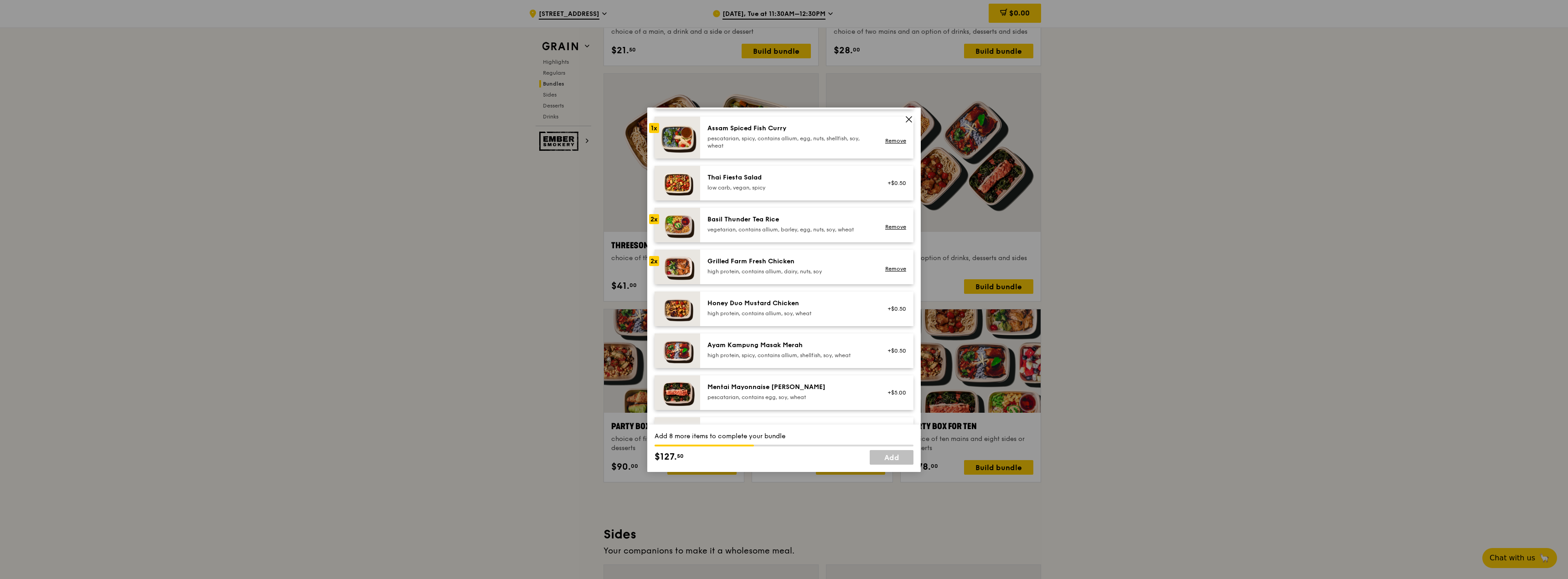
scroll to position [137, 0]
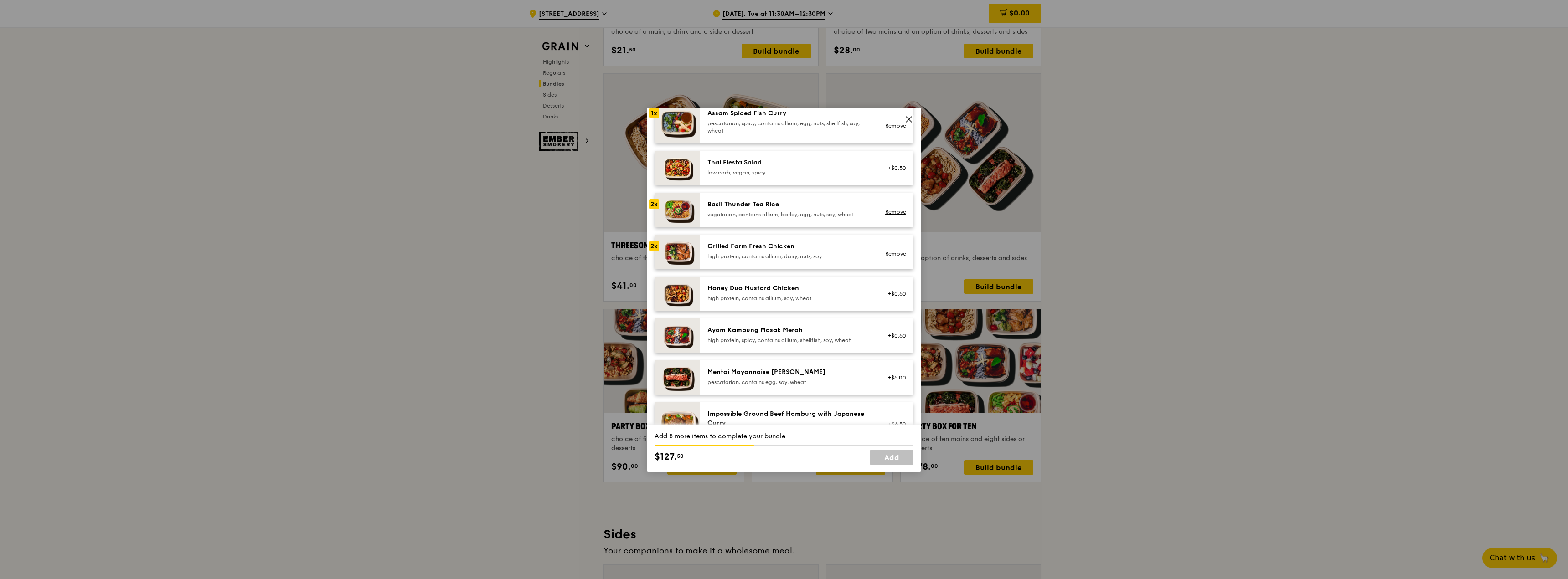
click at [802, 347] on div "Ayam Kampung Masak Merah high protein, spicy, contains allium, shellfish, soy, …" at bounding box center [807, 335] width 213 height 34
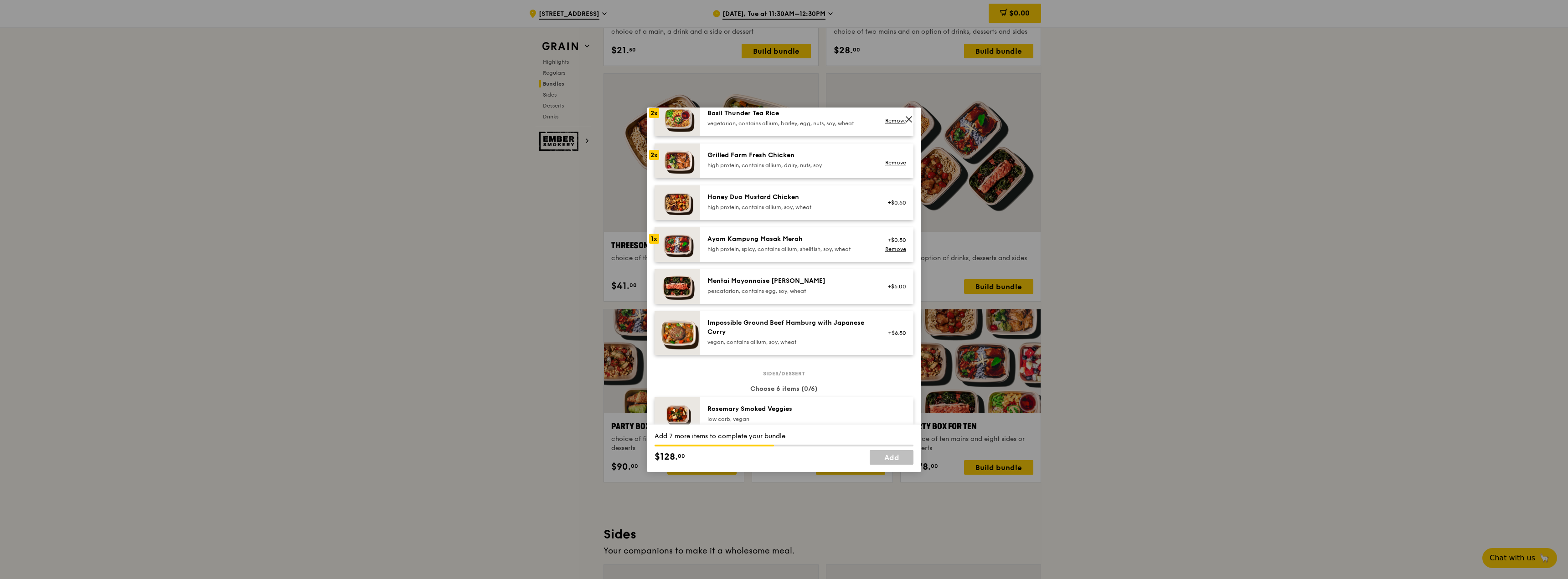
click at [815, 284] on div "Mentai Mayonnaise [PERSON_NAME]" at bounding box center [789, 281] width 163 height 9
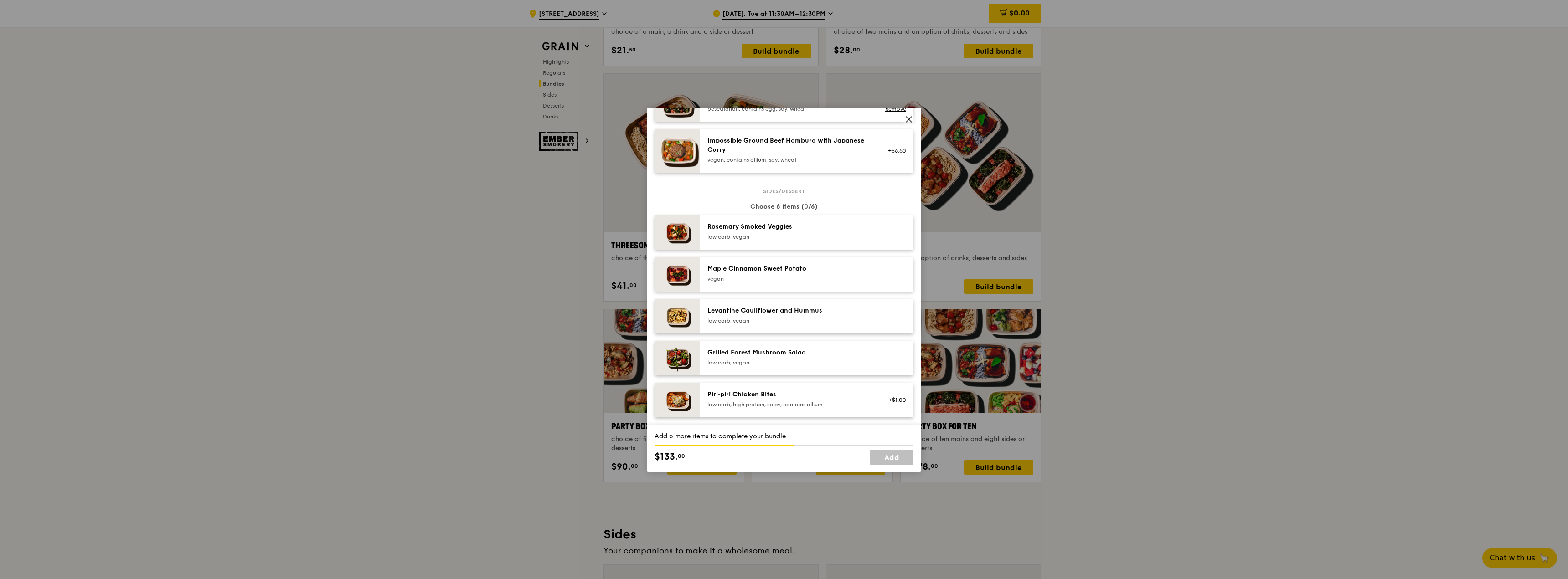
click at [816, 253] on div "Sides/dessert Choose 6 items (0/6) Rosemary Smoked Veggies low carb, vegan Mapl…" at bounding box center [784, 418] width 259 height 454
click at [814, 266] on div "Maple Cinnamon Sweet Potato" at bounding box center [789, 269] width 163 height 9
click at [829, 231] on div "Rosemary Smoked Veggies low carb, vegan" at bounding box center [789, 231] width 163 height 18
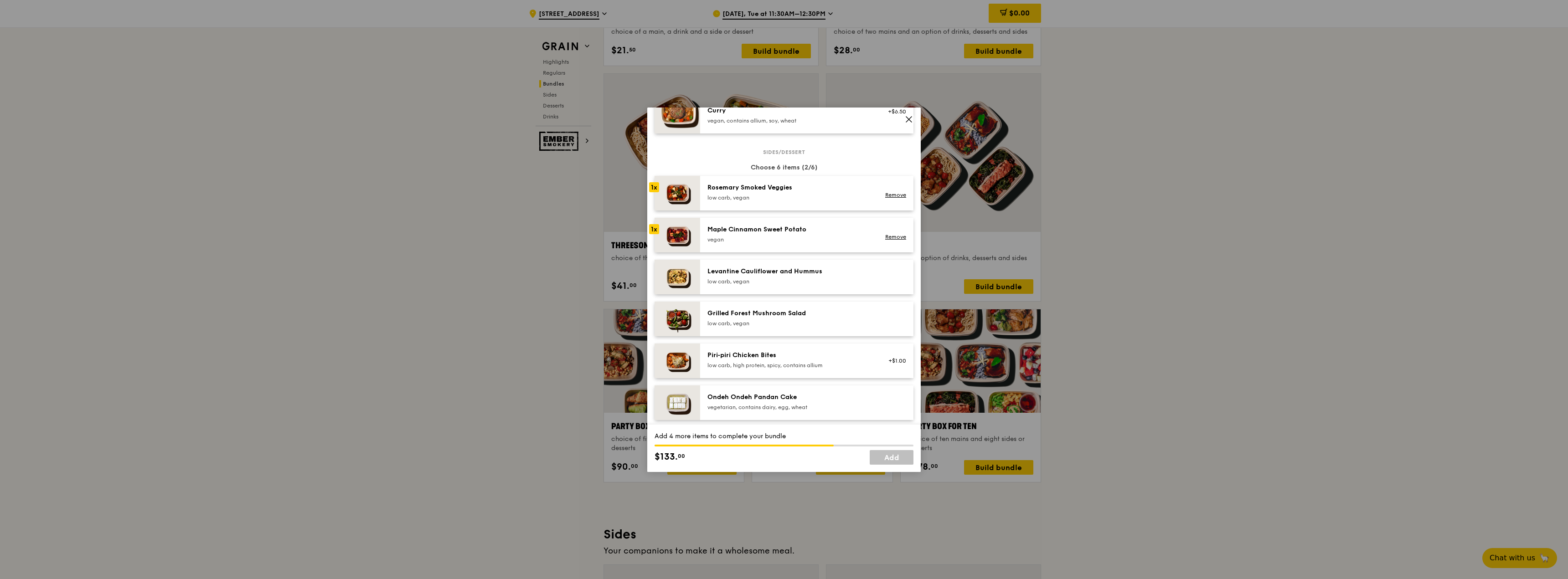
scroll to position [501, 0]
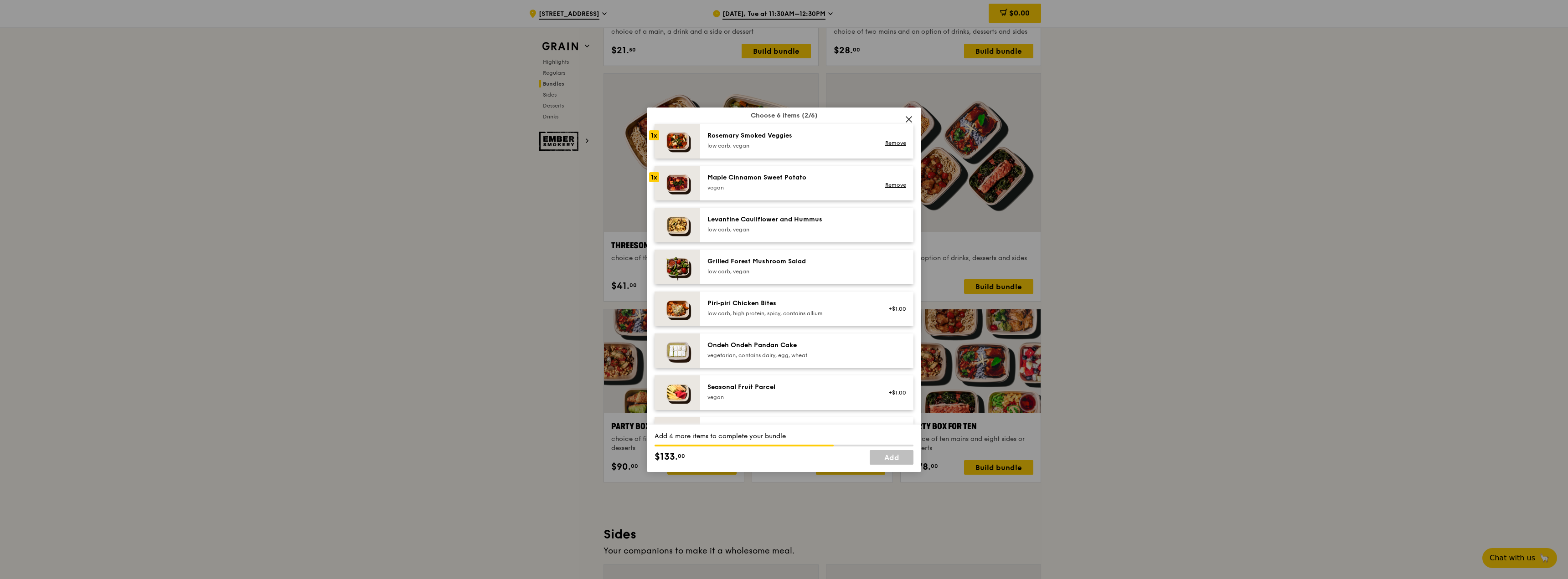
click at [798, 314] on div "low carb, high protein, spicy, contains allium" at bounding box center [789, 313] width 163 height 7
click at [792, 344] on div "Ondeh Ondeh Pandan Cake" at bounding box center [789, 346] width 163 height 9
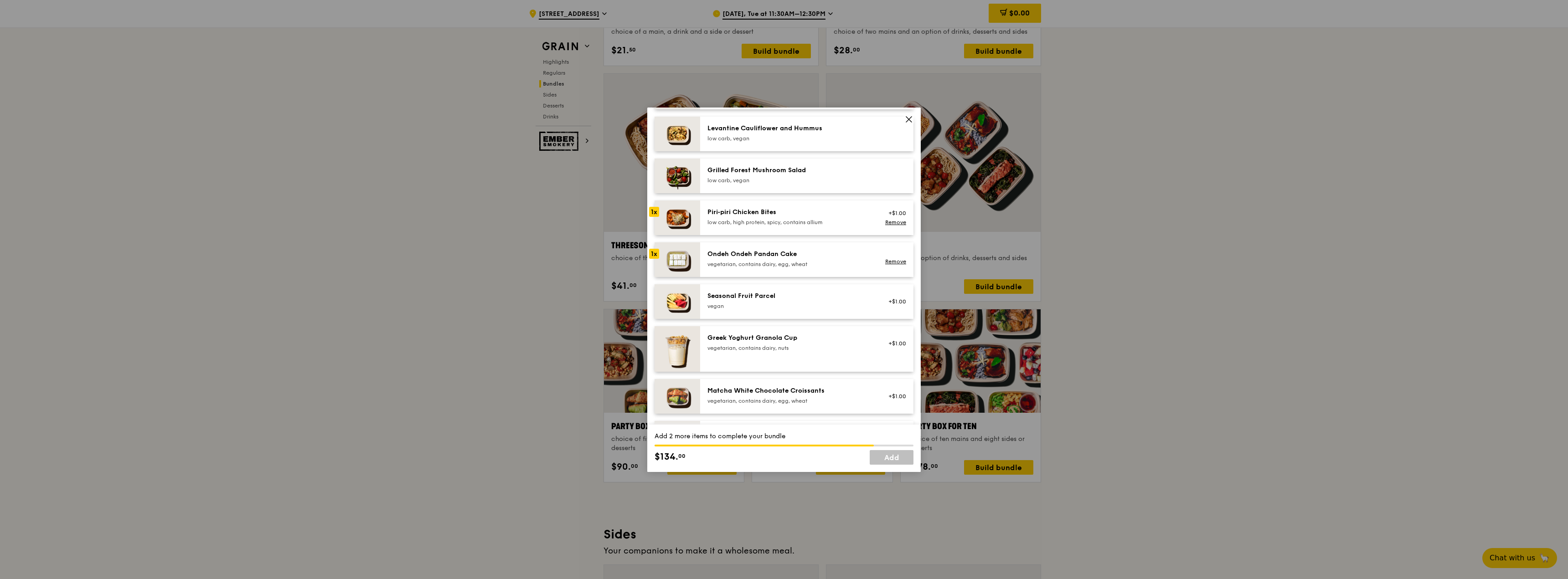
click at [792, 302] on div "vegan" at bounding box center [789, 306] width 163 height 7
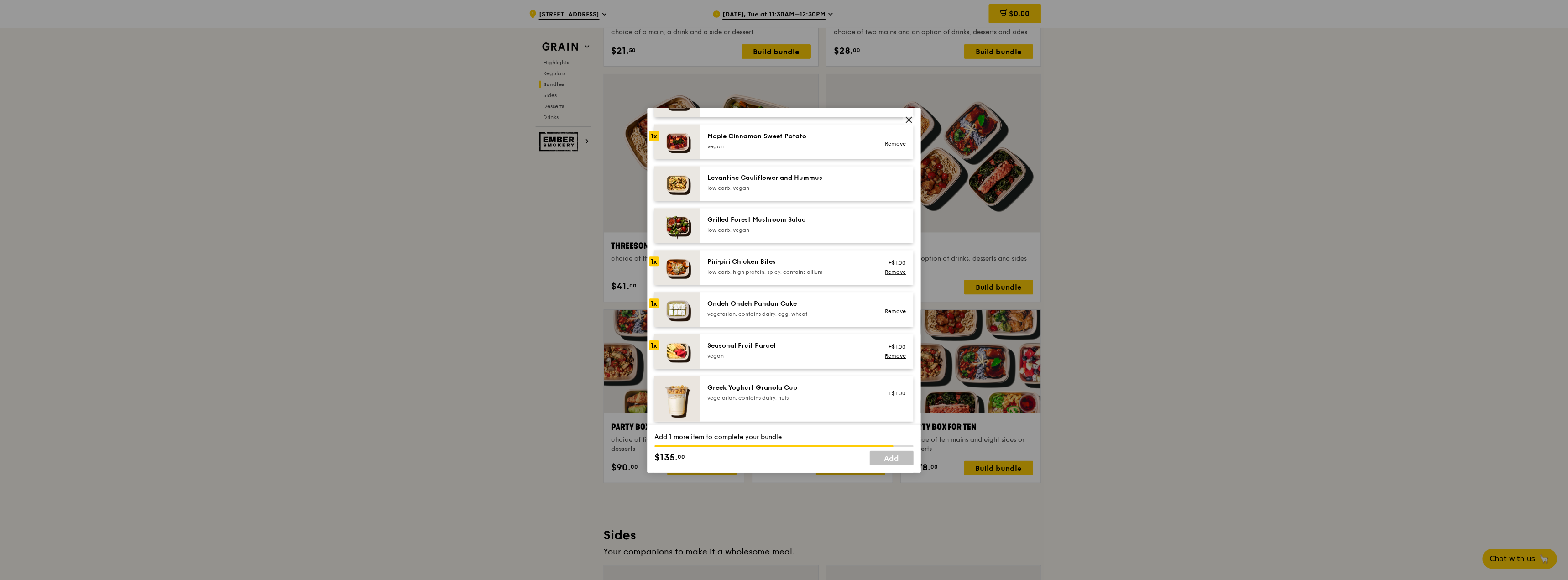
scroll to position [548, 0]
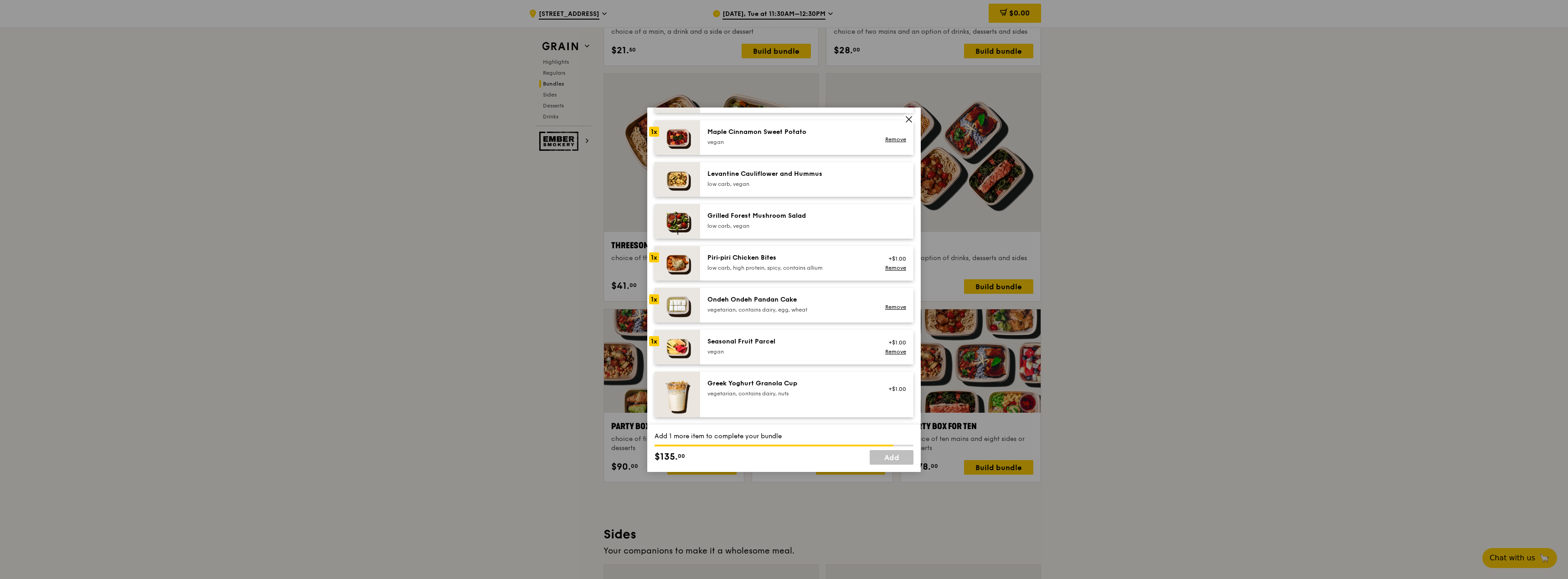
click at [783, 342] on div "Seasonal Fruit Parcel" at bounding box center [789, 342] width 163 height 9
click at [889, 460] on link "Add" at bounding box center [891, 458] width 44 height 15
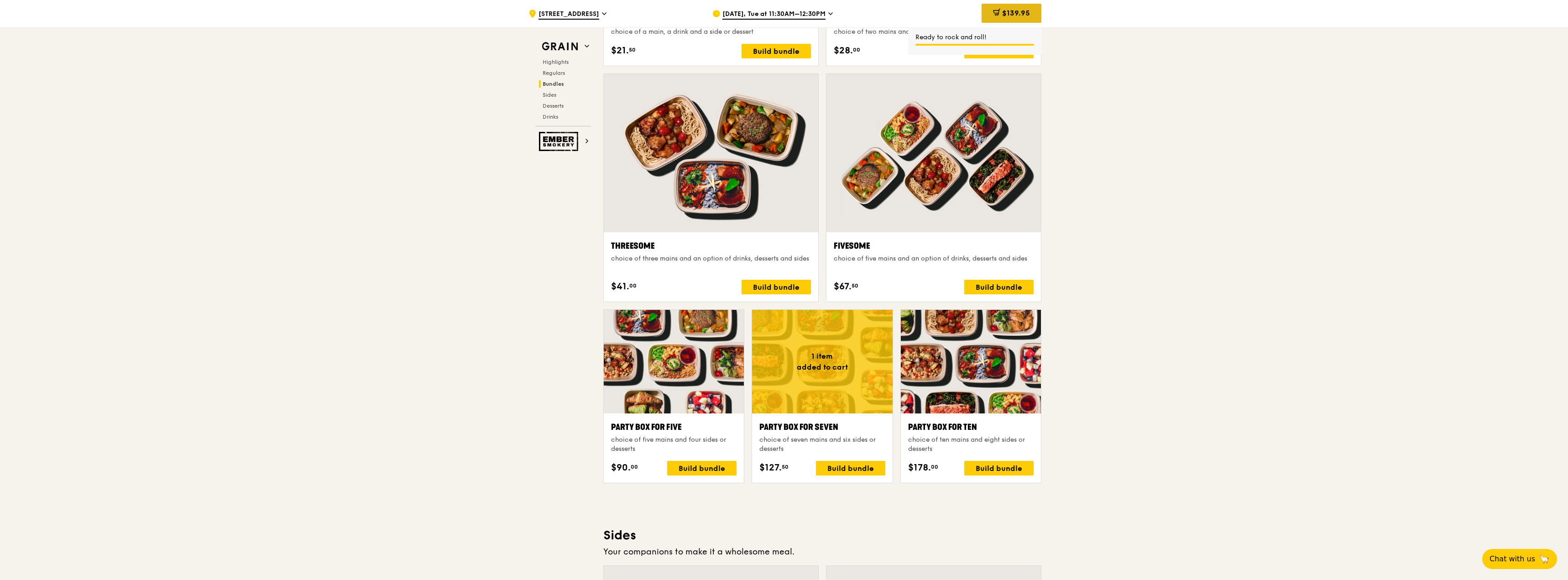
click at [1027, 14] on span "$139.95" at bounding box center [1016, 13] width 28 height 9
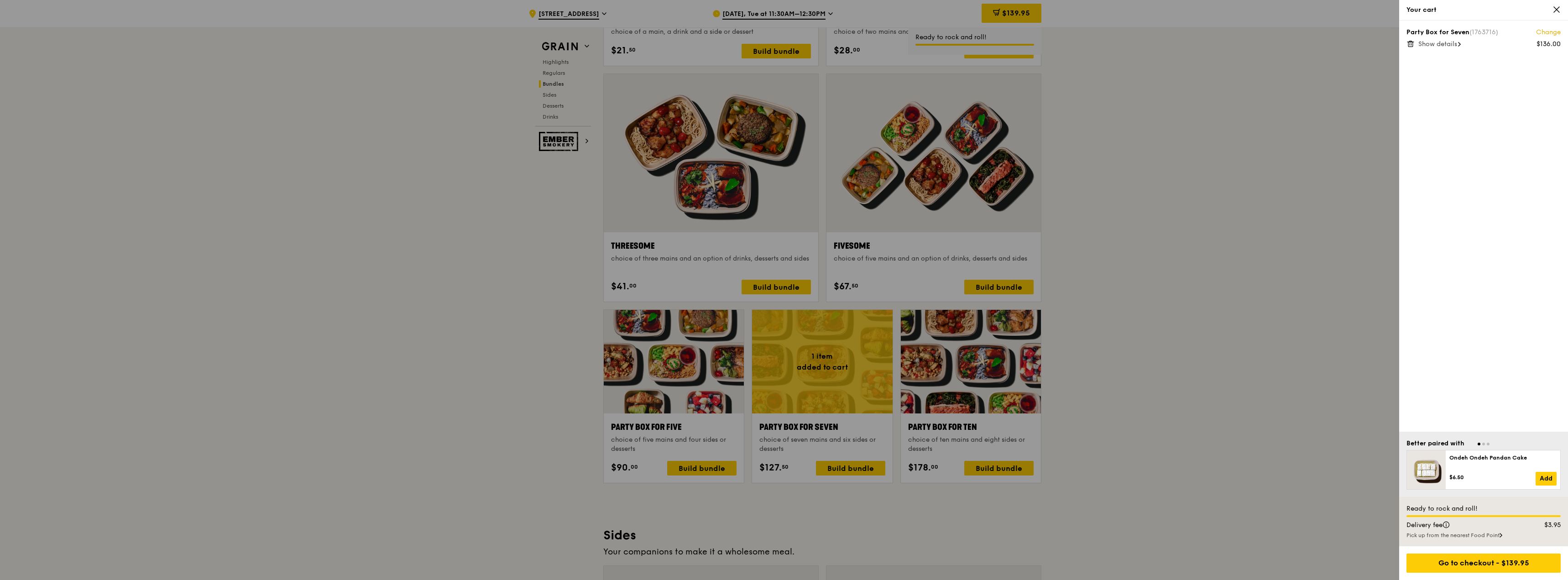
click at [1423, 41] on span "Show details" at bounding box center [1437, 43] width 39 height 7
click at [1292, 245] on div at bounding box center [784, 290] width 1568 height 580
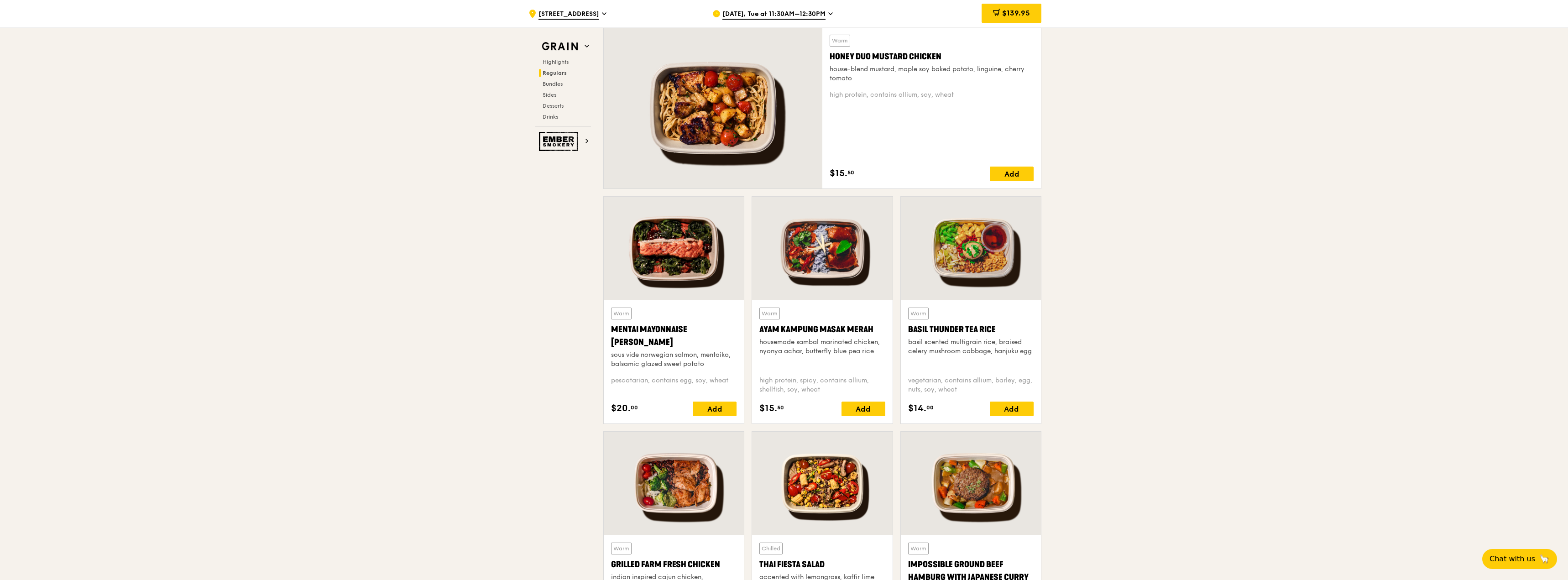
scroll to position [792, 0]
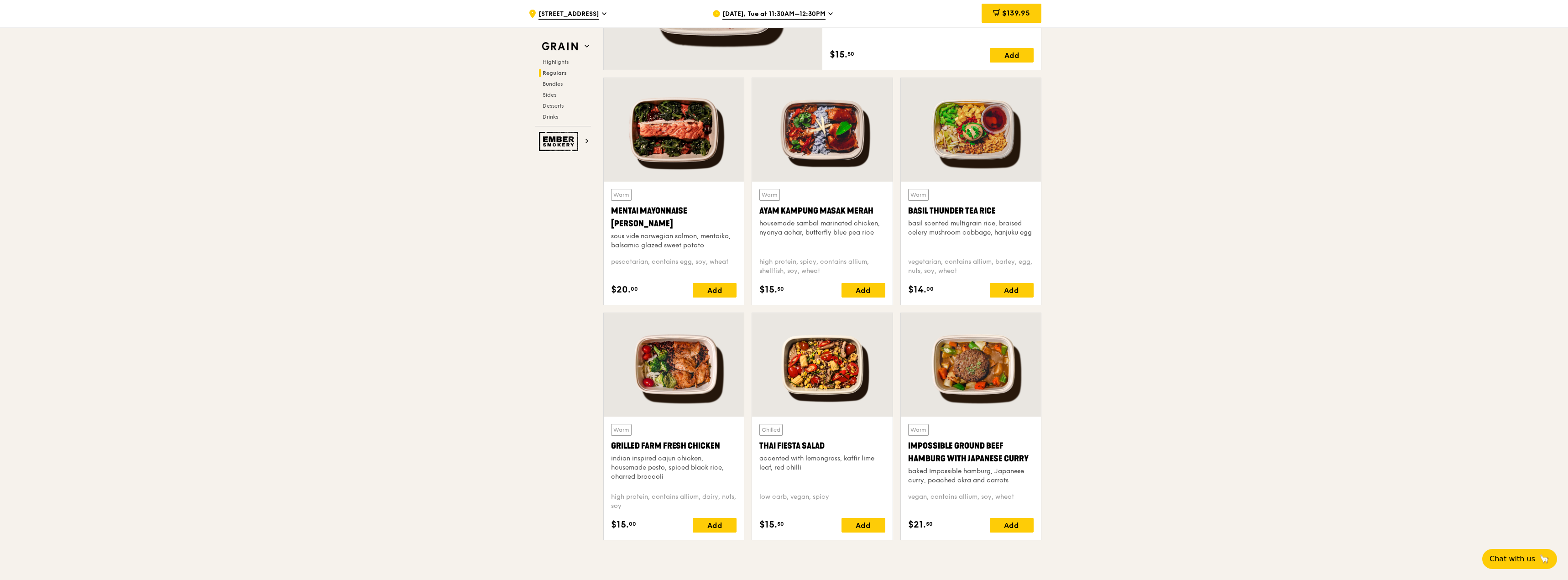
click at [718, 281] on div "Warm Mentai Mayonnaise Aburi Salmon sous vide norwegian salmon, mentaiko, balsa…" at bounding box center [674, 243] width 126 height 109
click at [720, 286] on div "Add" at bounding box center [714, 291] width 44 height 15
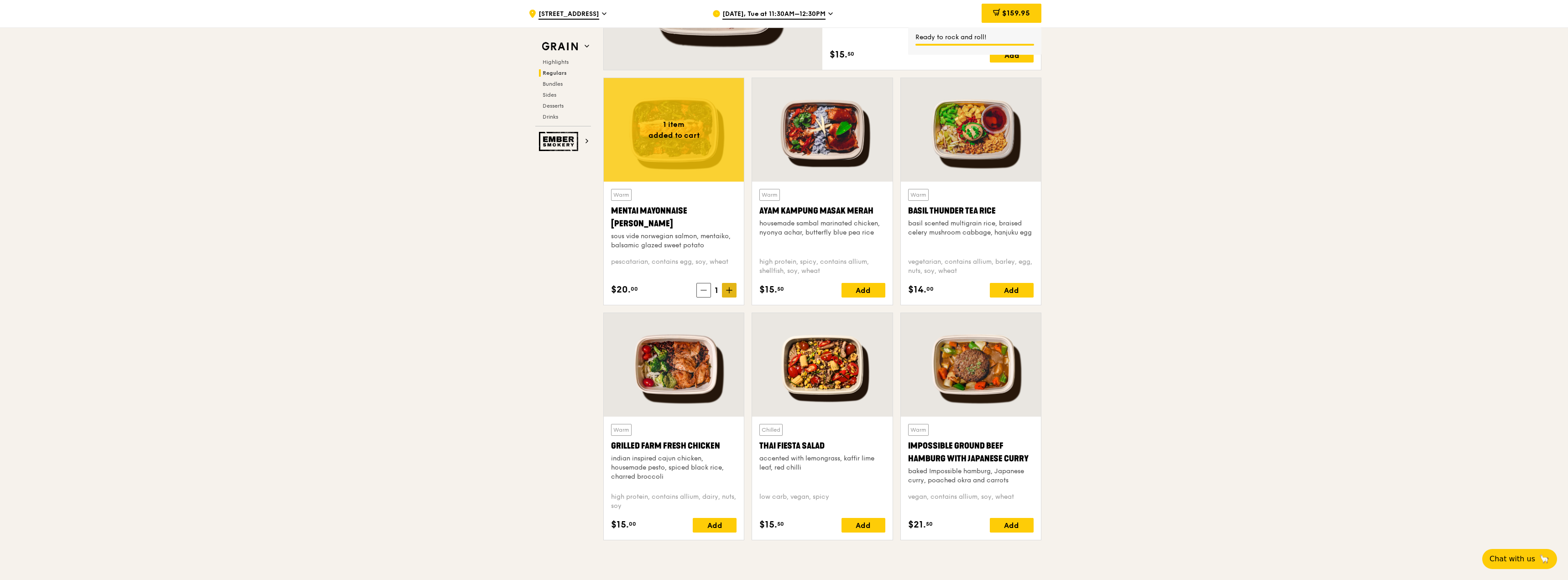
click at [725, 291] on span at bounding box center [729, 291] width 15 height 15
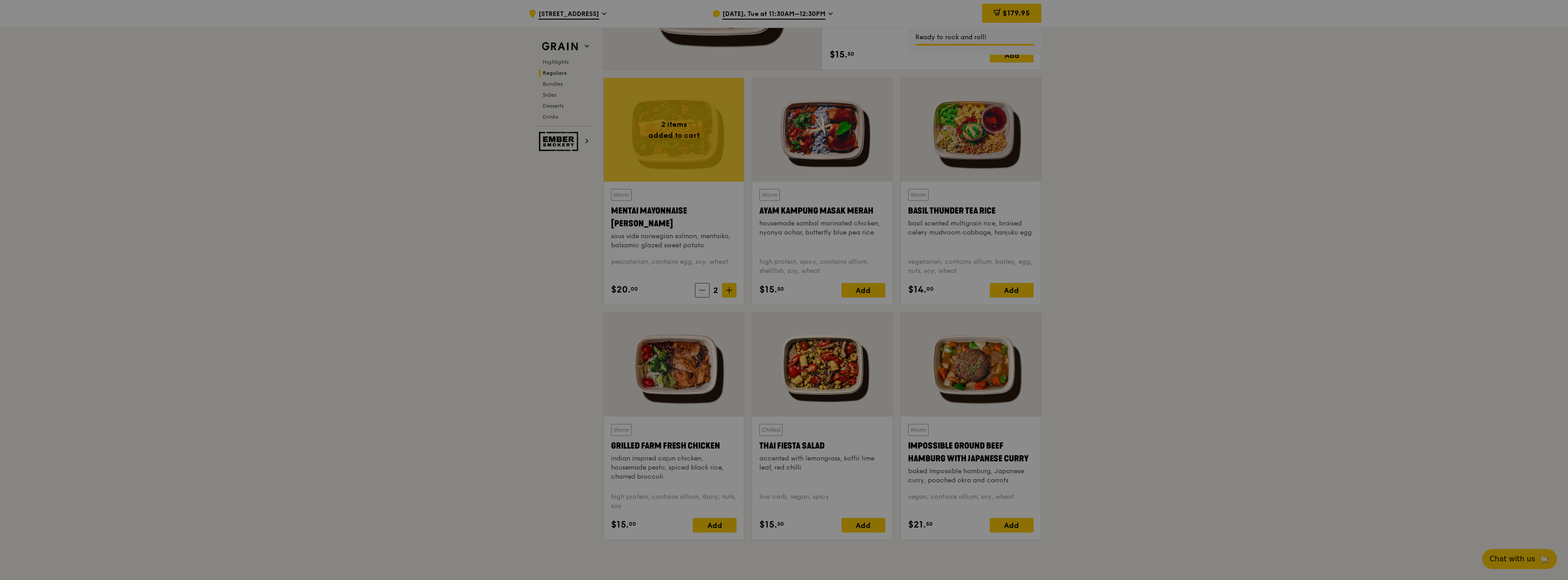
type input "2"
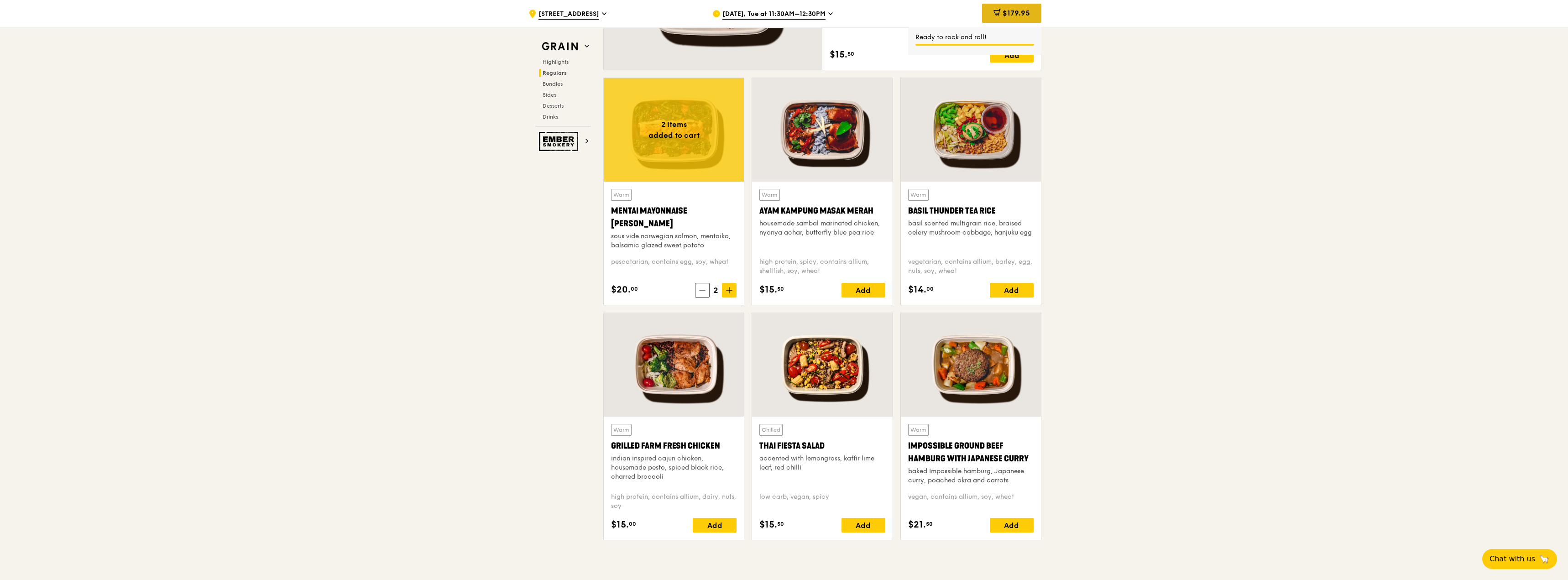
click at [1022, 15] on span "$179.95" at bounding box center [1016, 13] width 28 height 9
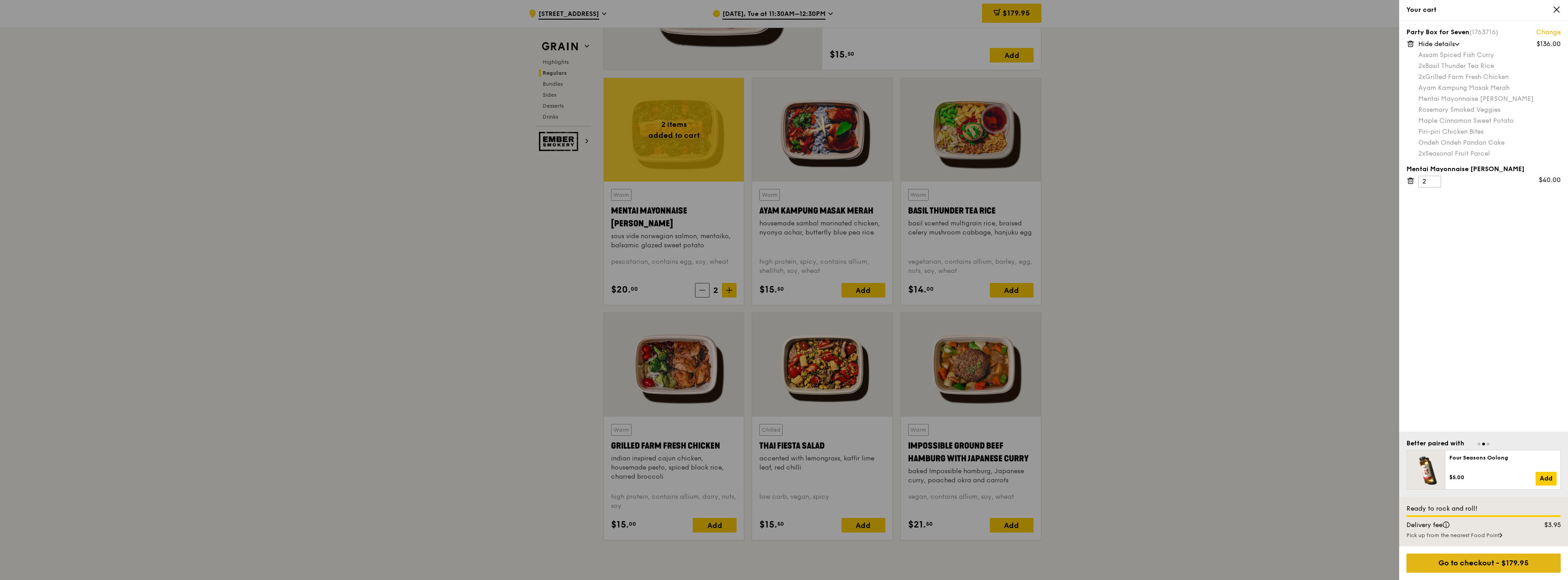
click at [1452, 565] on div "Go to checkout - $179.95" at bounding box center [1484, 563] width 154 height 19
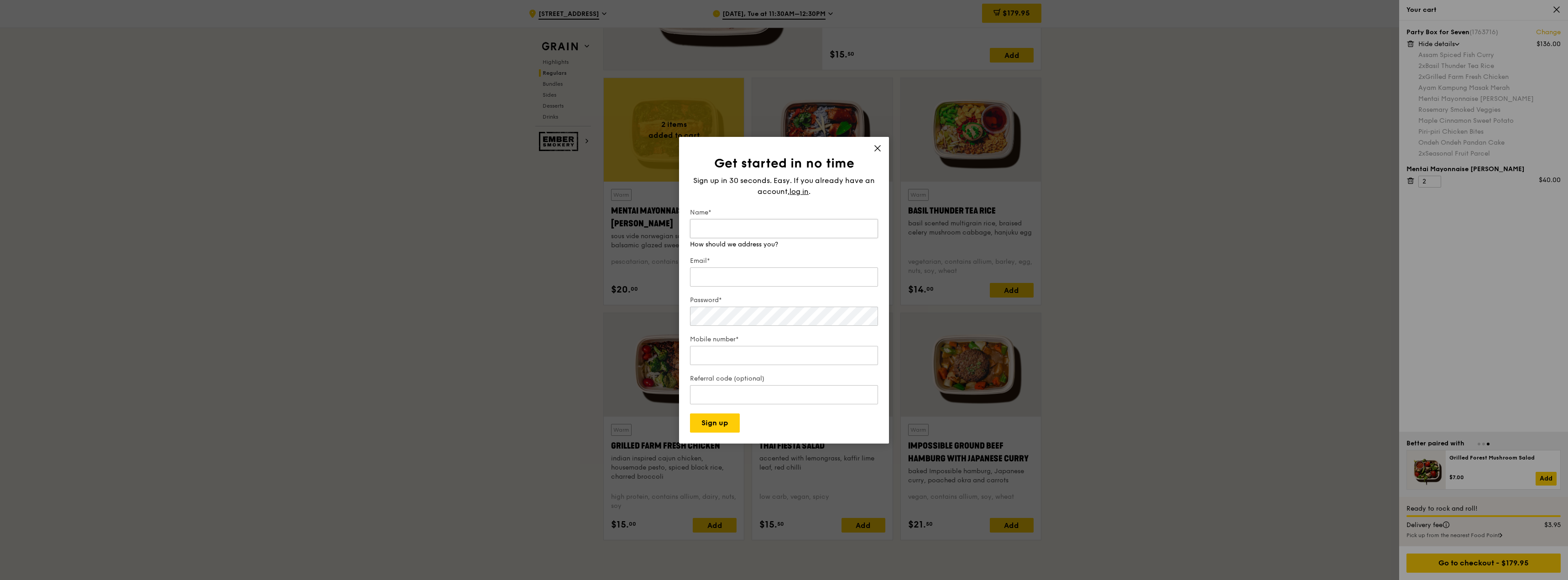
click at [816, 236] on input "Name*" at bounding box center [784, 228] width 188 height 19
type input "Ekkachai"
type input "ekkachai.tan@maersk.com"
type input "97322450"
click at [754, 387] on input "Referral code (optional)" at bounding box center [784, 395] width 188 height 19
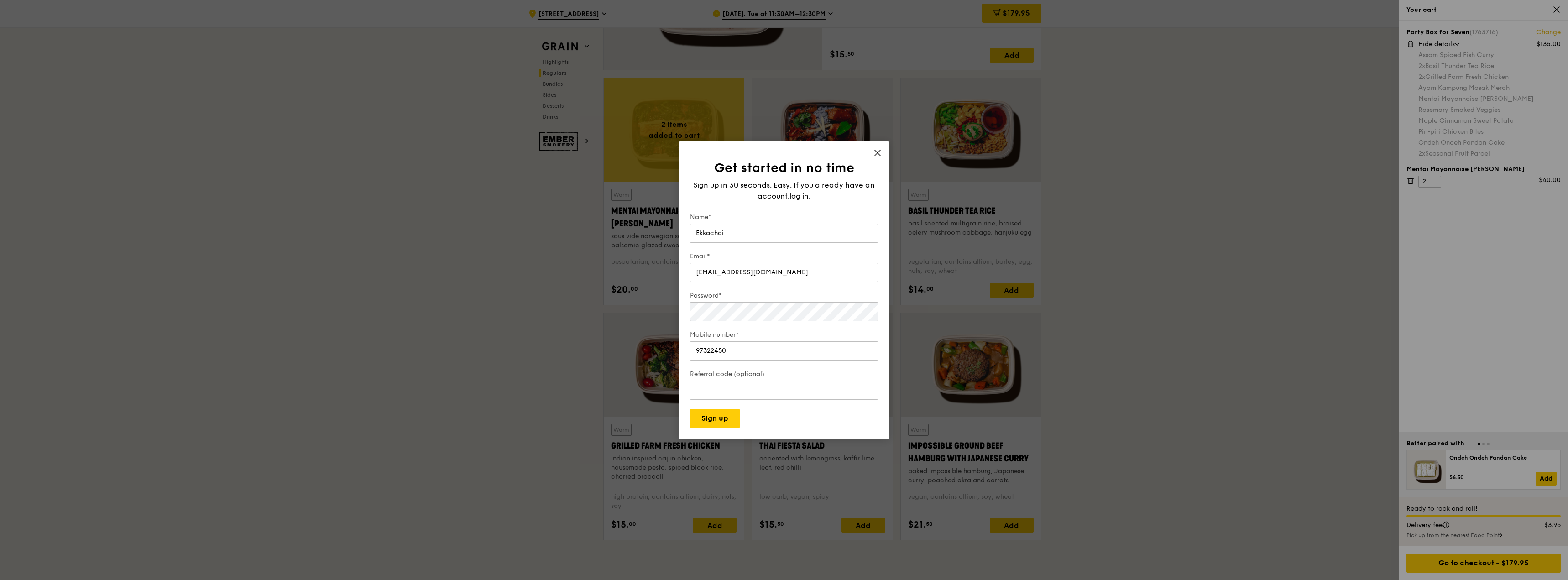
click at [876, 143] on div "Get started in no time Sign up in 30 seconds. Easy. If you already have an acco…" at bounding box center [784, 290] width 210 height 297
click at [876, 149] on icon at bounding box center [877, 153] width 8 height 8
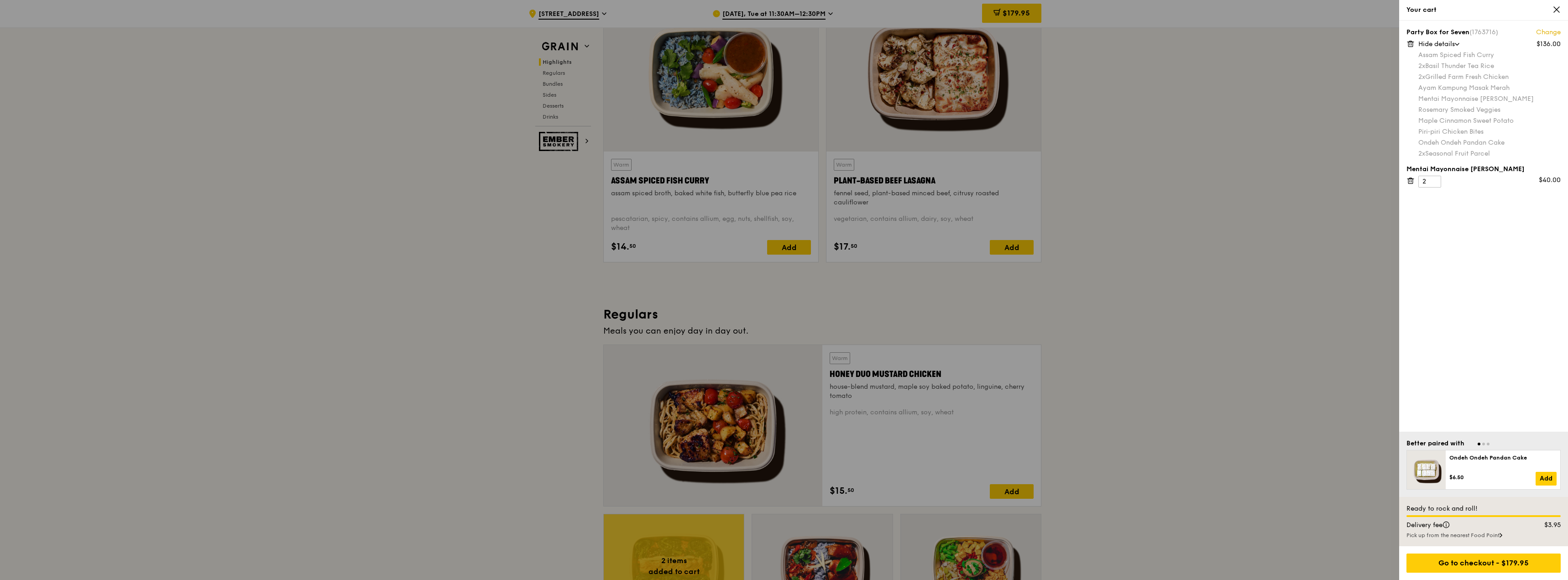
scroll to position [290, 0]
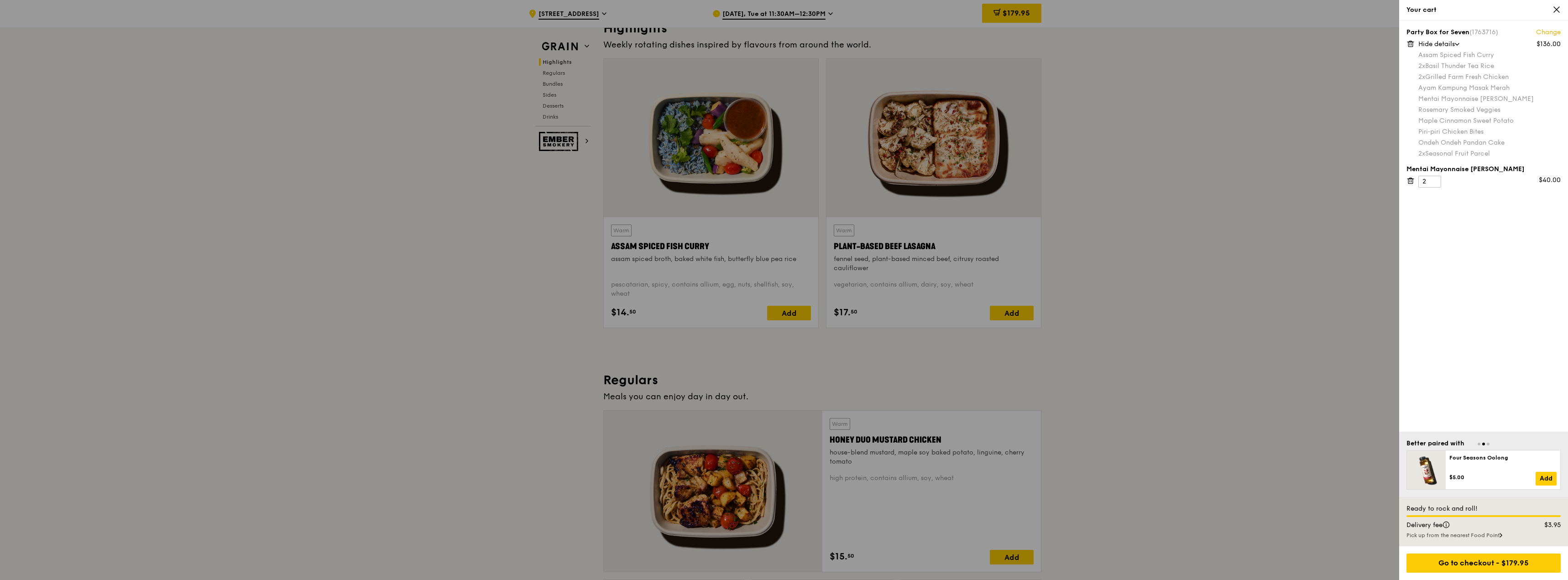
click at [1554, 8] on icon at bounding box center [1557, 9] width 5 height 5
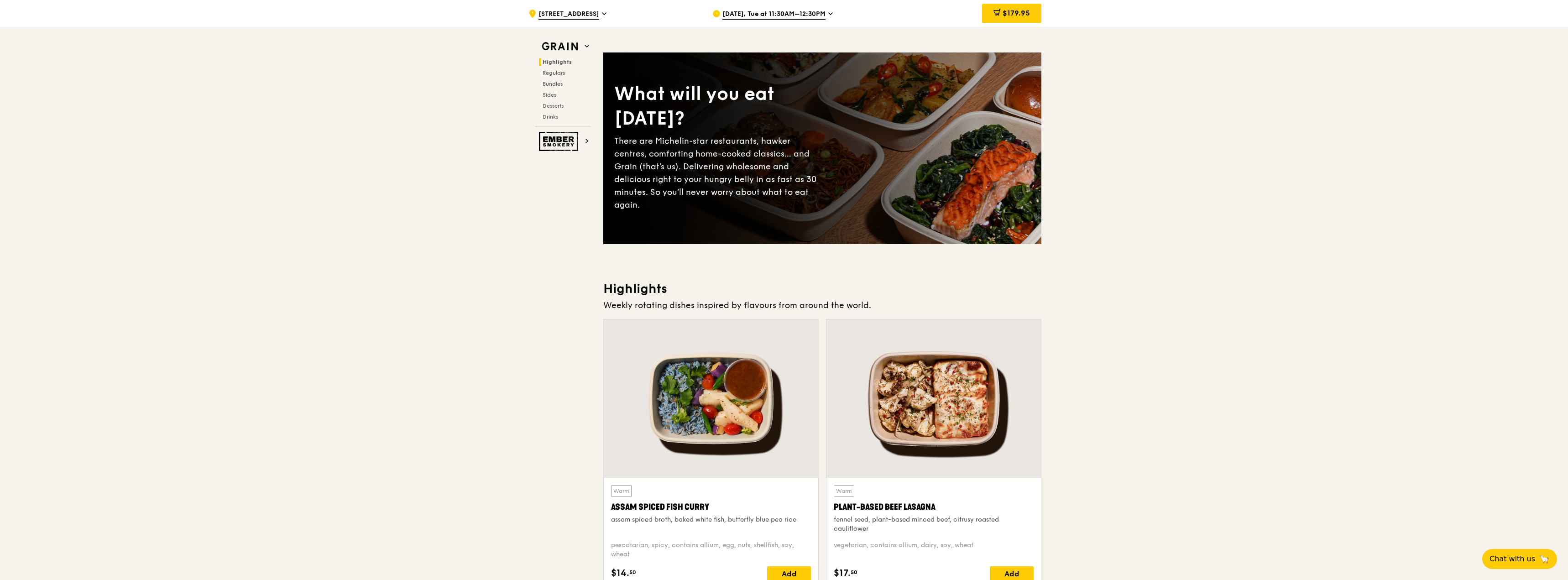
scroll to position [0, 0]
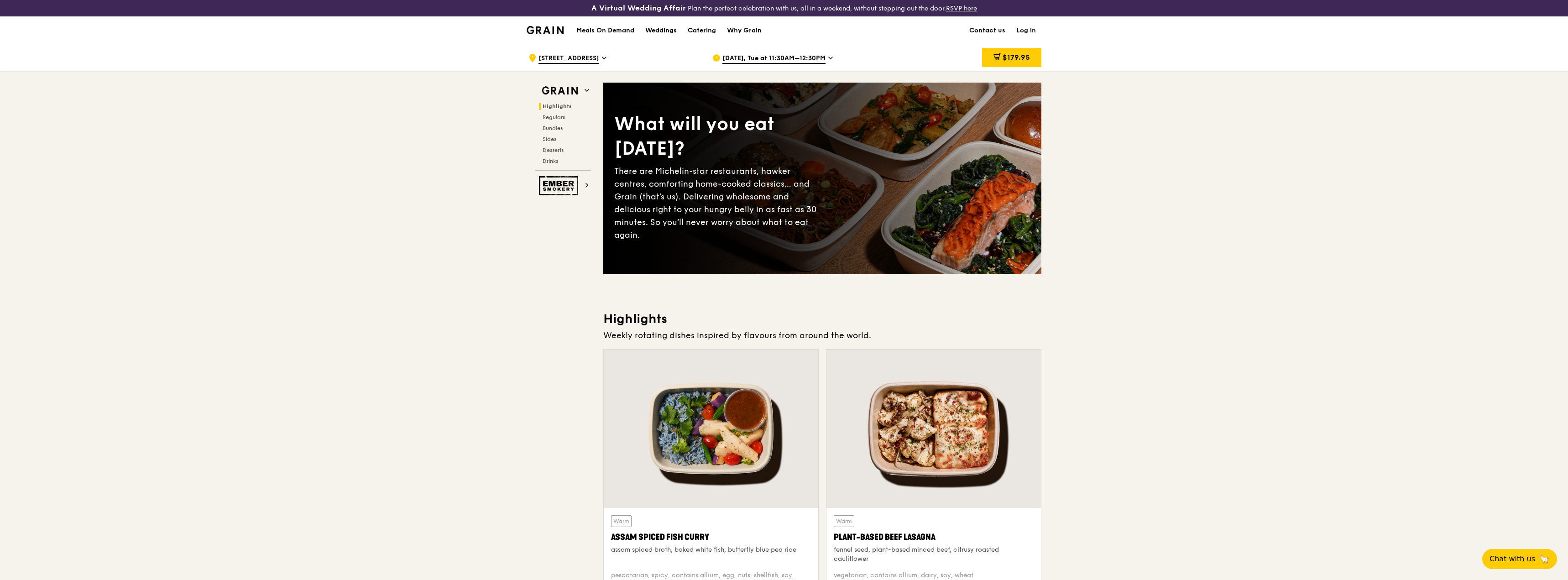
click at [606, 32] on h1 "Meals On Demand" at bounding box center [606, 30] width 58 height 9
click at [596, 29] on h1 "Meals On Demand" at bounding box center [606, 30] width 58 height 9
click at [670, 29] on div "Weddings" at bounding box center [661, 30] width 32 height 28
click at [626, 29] on h1 "Meals On Demand" at bounding box center [606, 30] width 58 height 9
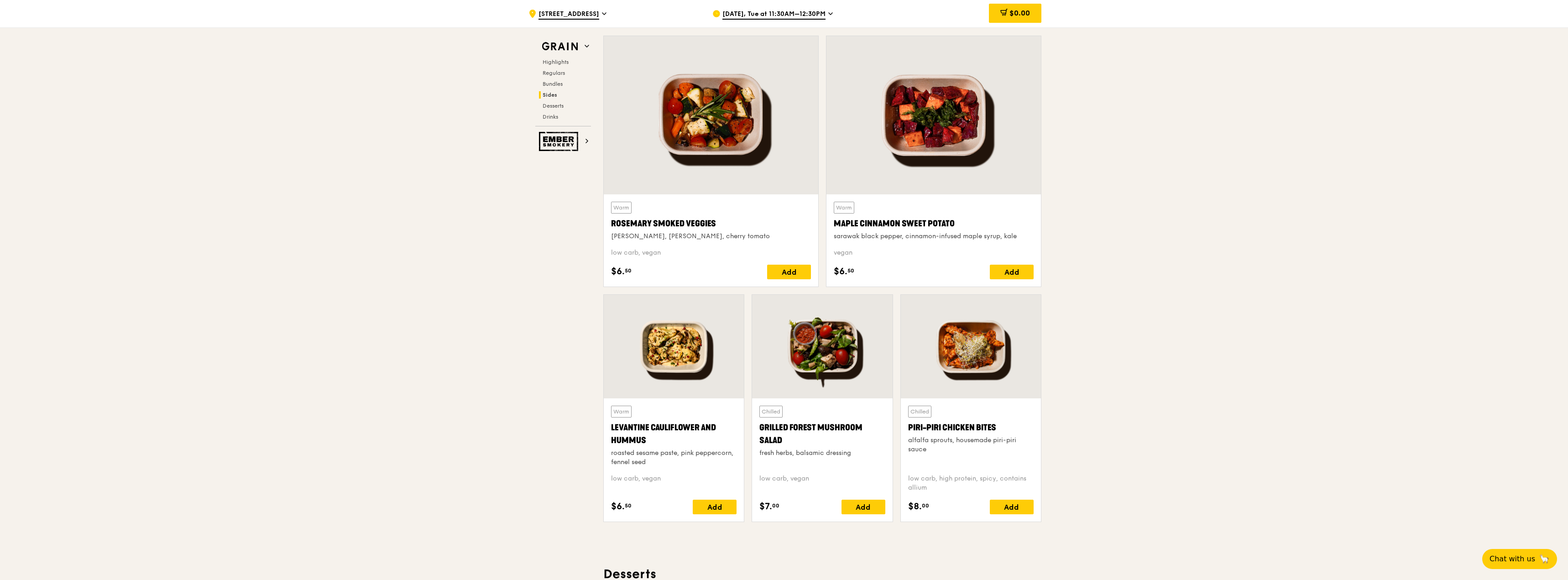
scroll to position [2100, 0]
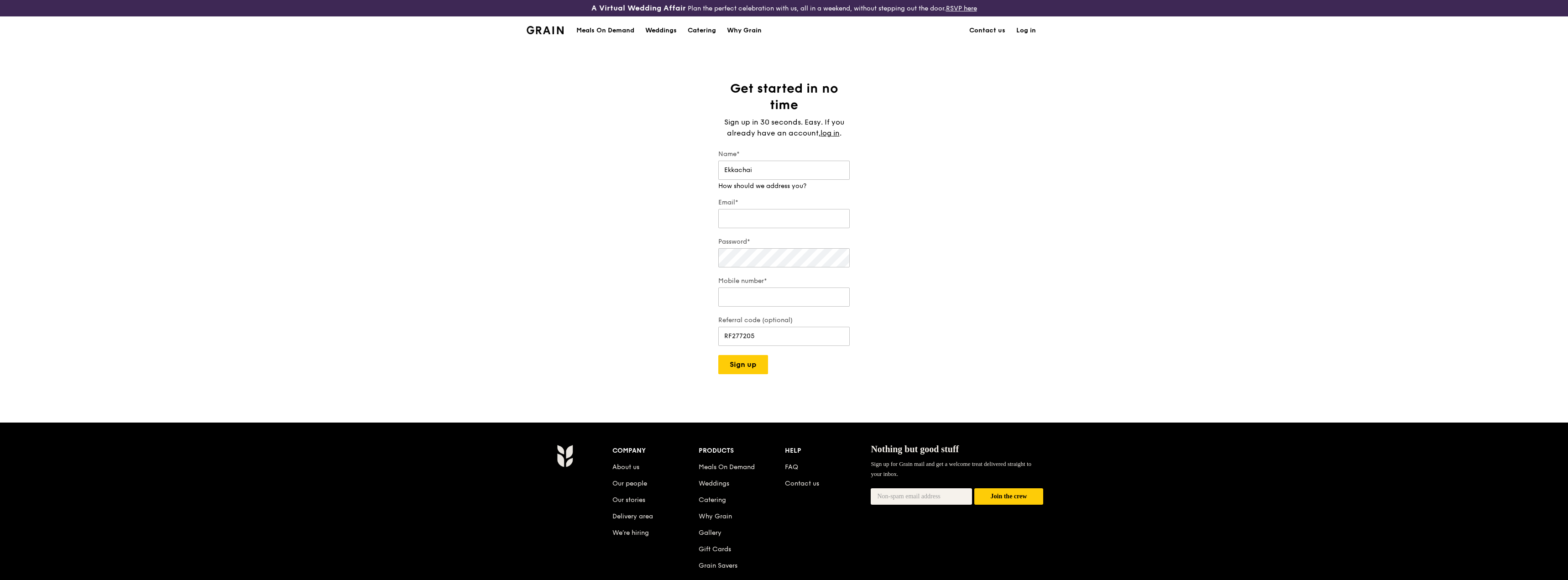
type input "Ekkachai"
type input "ekkachai.tan@maersk.com"
type input "97322450"
click at [921, 281] on div "Get started in no time Sign up in 30 seconds. Easy. If you already have an acco…" at bounding box center [784, 233] width 1568 height 306
click at [749, 358] on button "Sign up" at bounding box center [743, 356] width 50 height 19
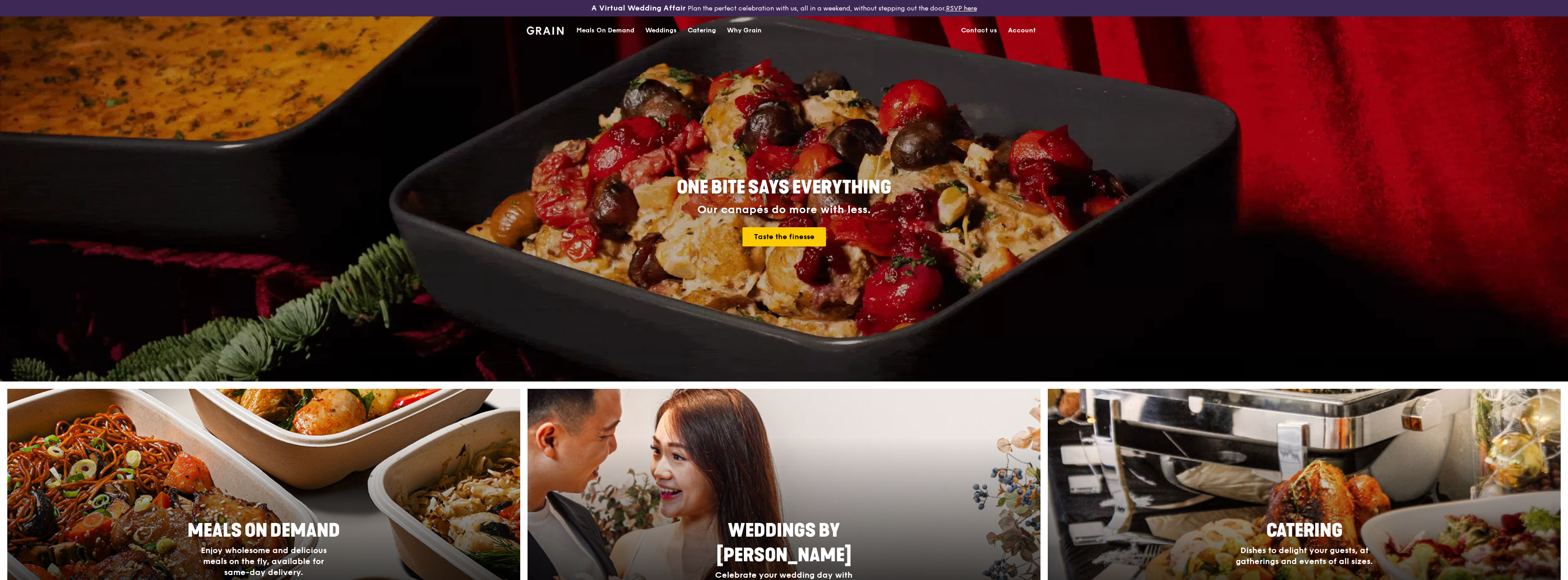
click at [588, 31] on div "Meals On Demand" at bounding box center [606, 30] width 58 height 28
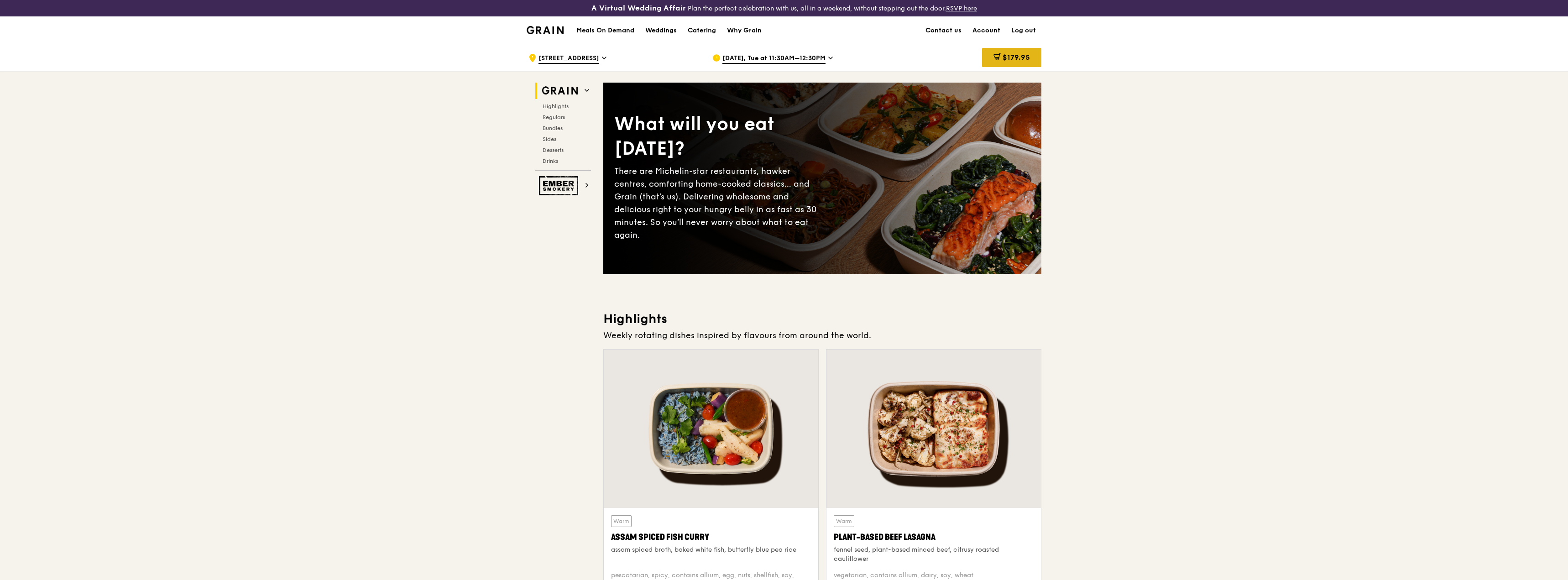
click at [1030, 61] on div "$179.95" at bounding box center [1012, 57] width 59 height 19
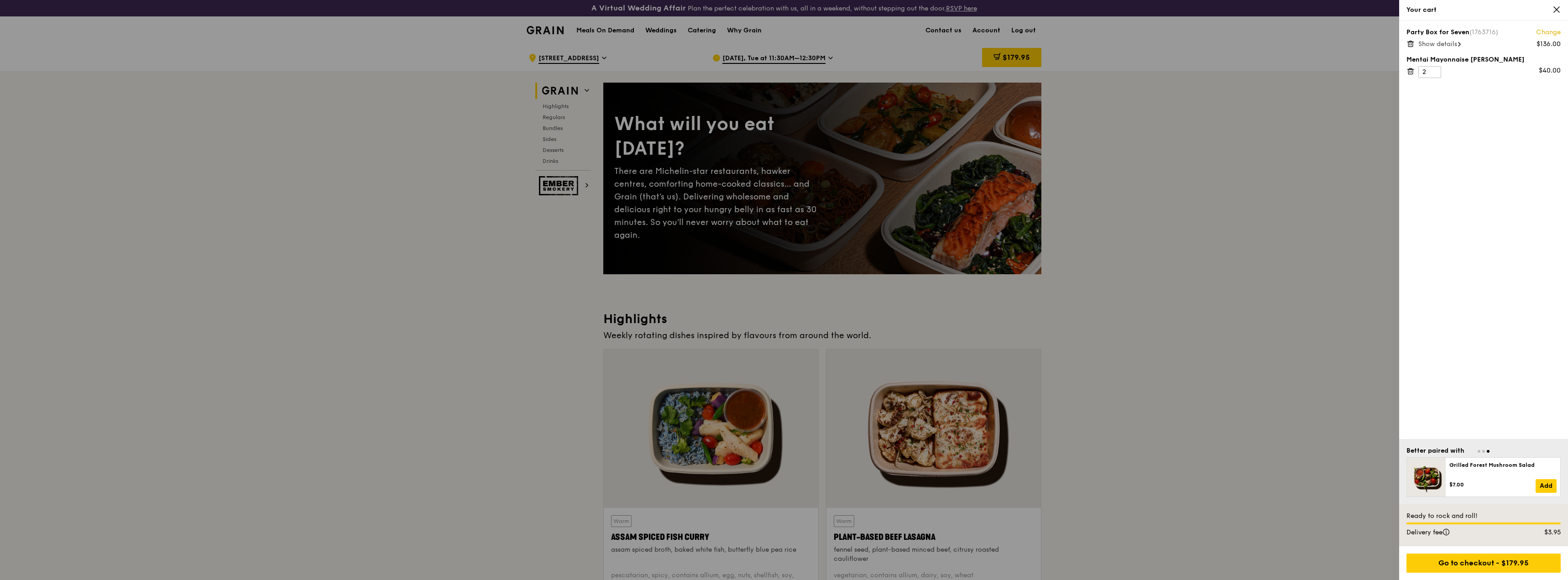
click at [1377, 203] on div at bounding box center [784, 290] width 1568 height 580
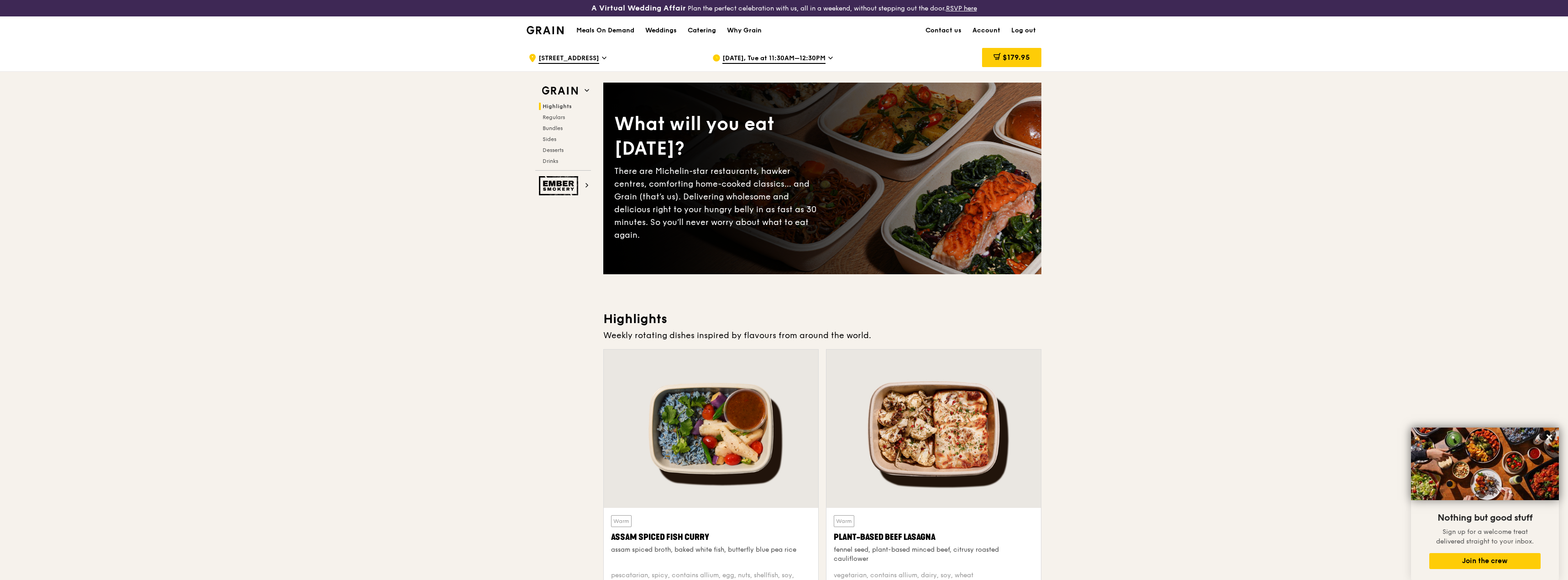
drag, startPoint x: 625, startPoint y: 30, endPoint x: 614, endPoint y: 41, distance: 15.6
click at [614, 41] on div "Meals On Demand Weddings Catering Why Grain" at bounding box center [669, 30] width 196 height 28
click at [1021, 55] on span "$179.95" at bounding box center [1016, 57] width 28 height 9
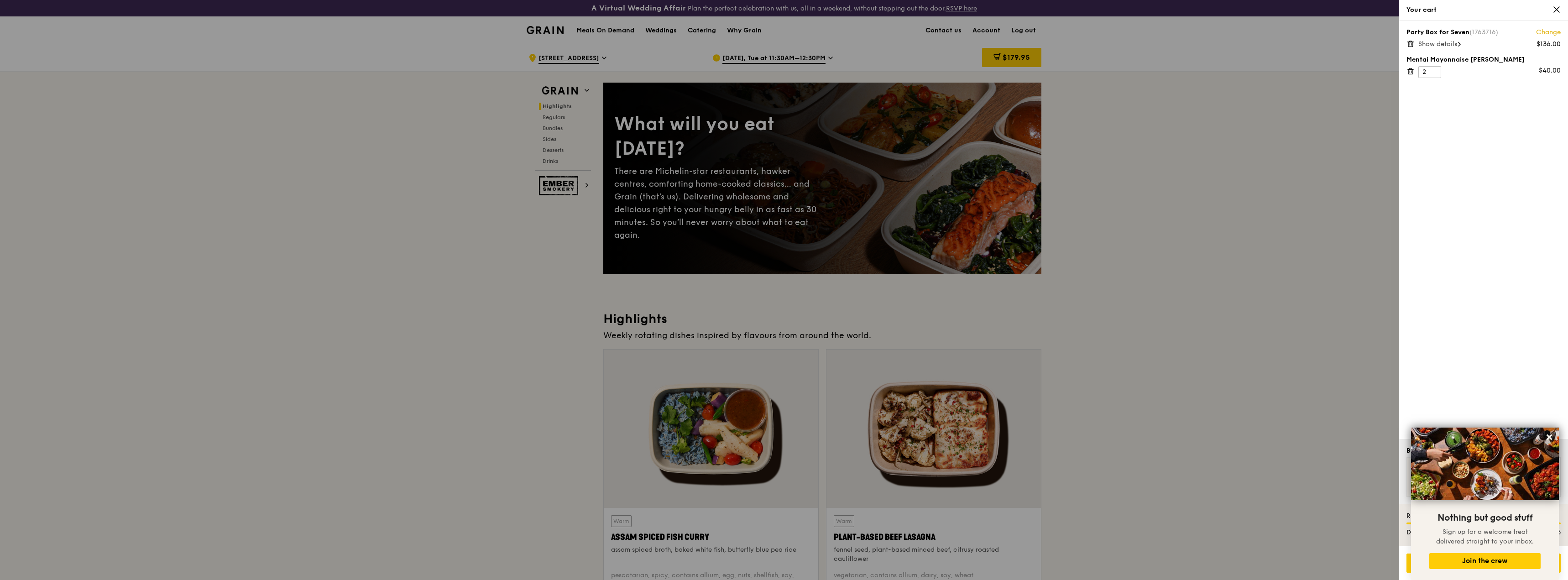
click at [1457, 41] on span "Show details" at bounding box center [1437, 43] width 39 height 7
click at [1546, 32] on link "Change" at bounding box center [1548, 32] width 24 height 9
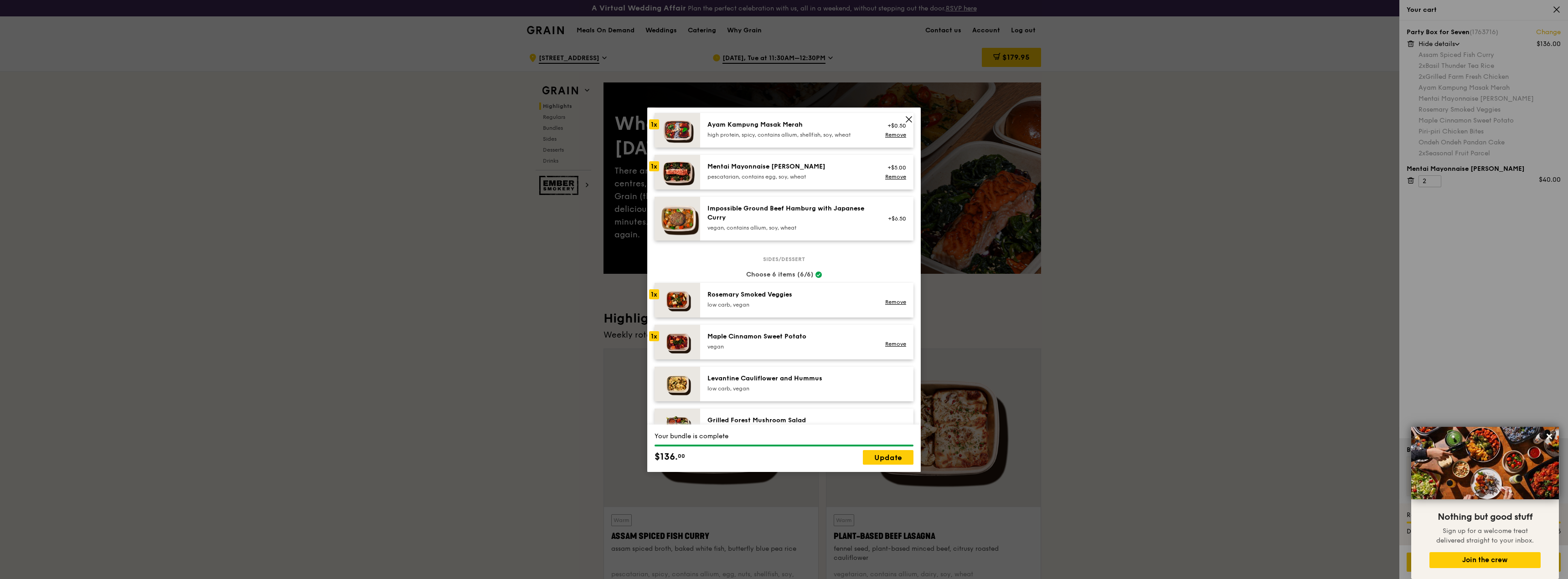
scroll to position [182, 0]
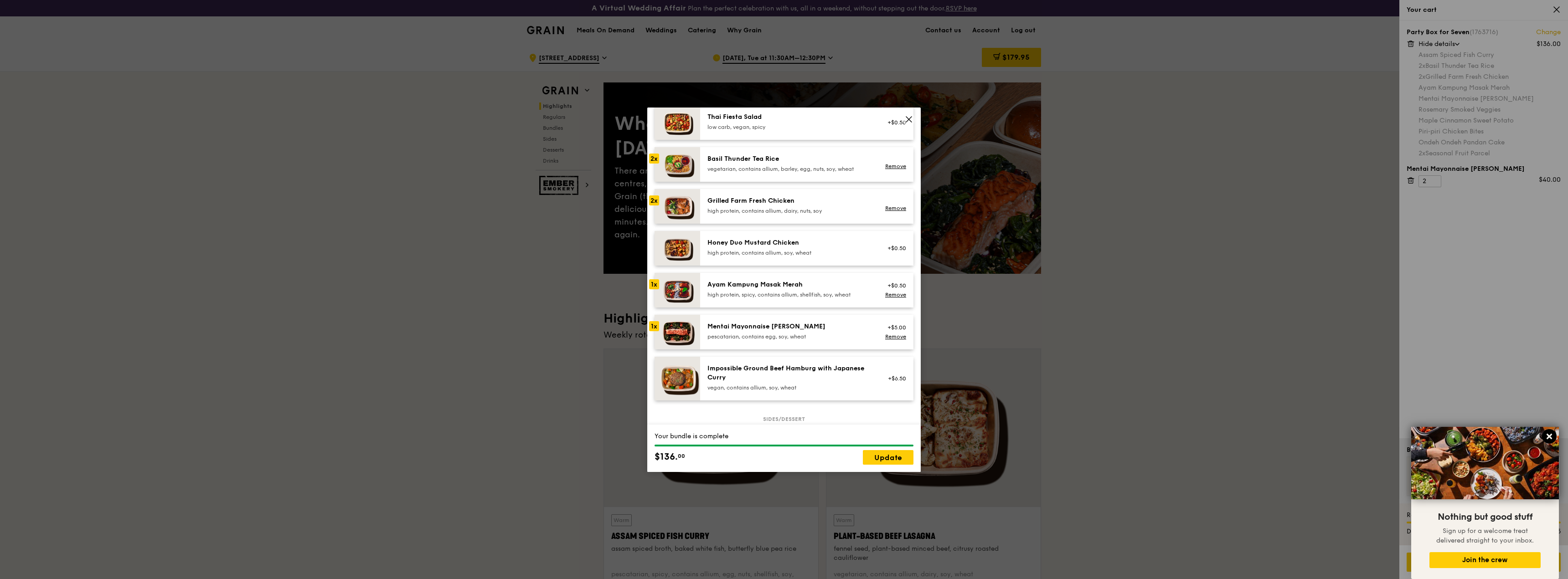
click at [1552, 435] on icon at bounding box center [1550, 437] width 8 height 8
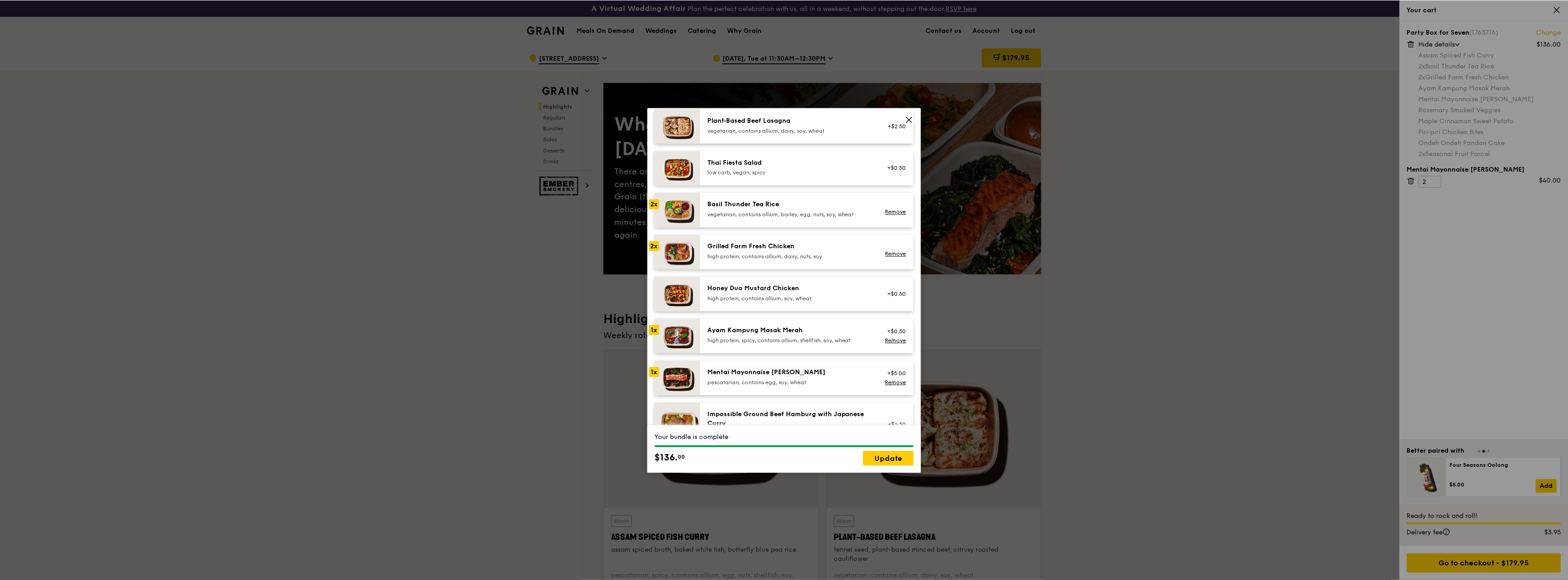
scroll to position [137, 0]
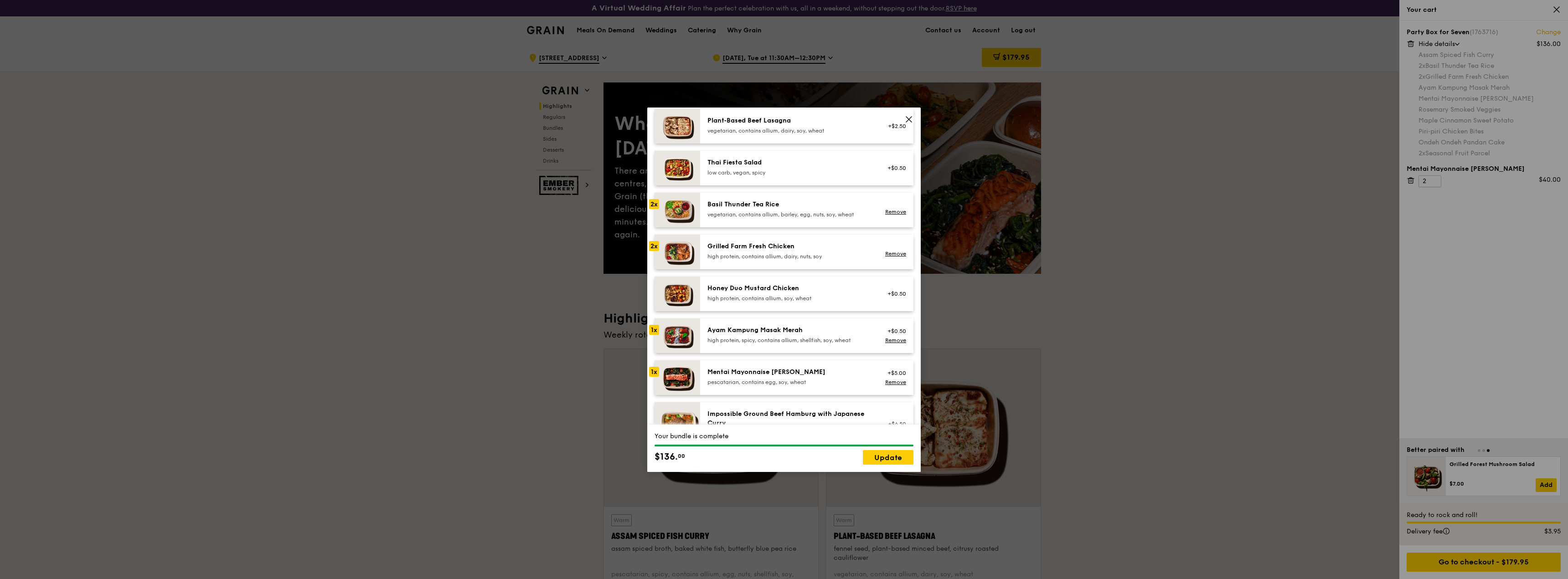
click at [908, 117] on icon at bounding box center [909, 119] width 5 height 5
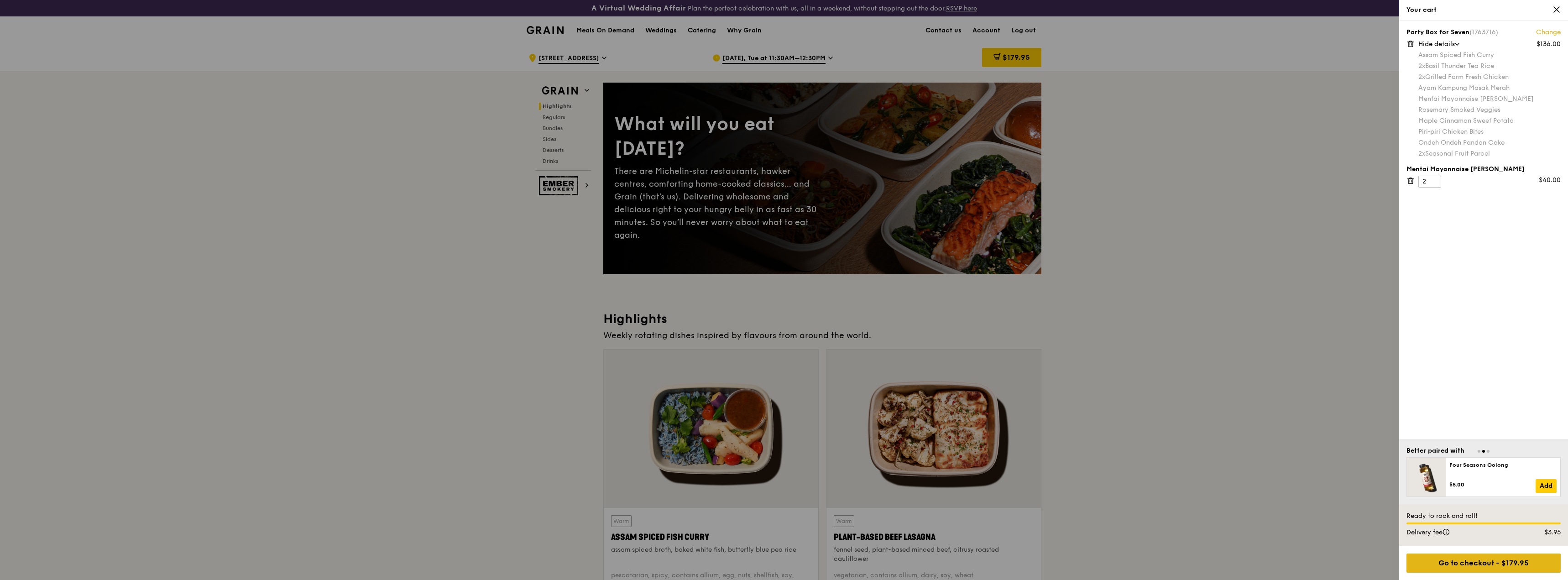
click at [1429, 558] on div "Go to checkout - $179.95" at bounding box center [1484, 563] width 154 height 19
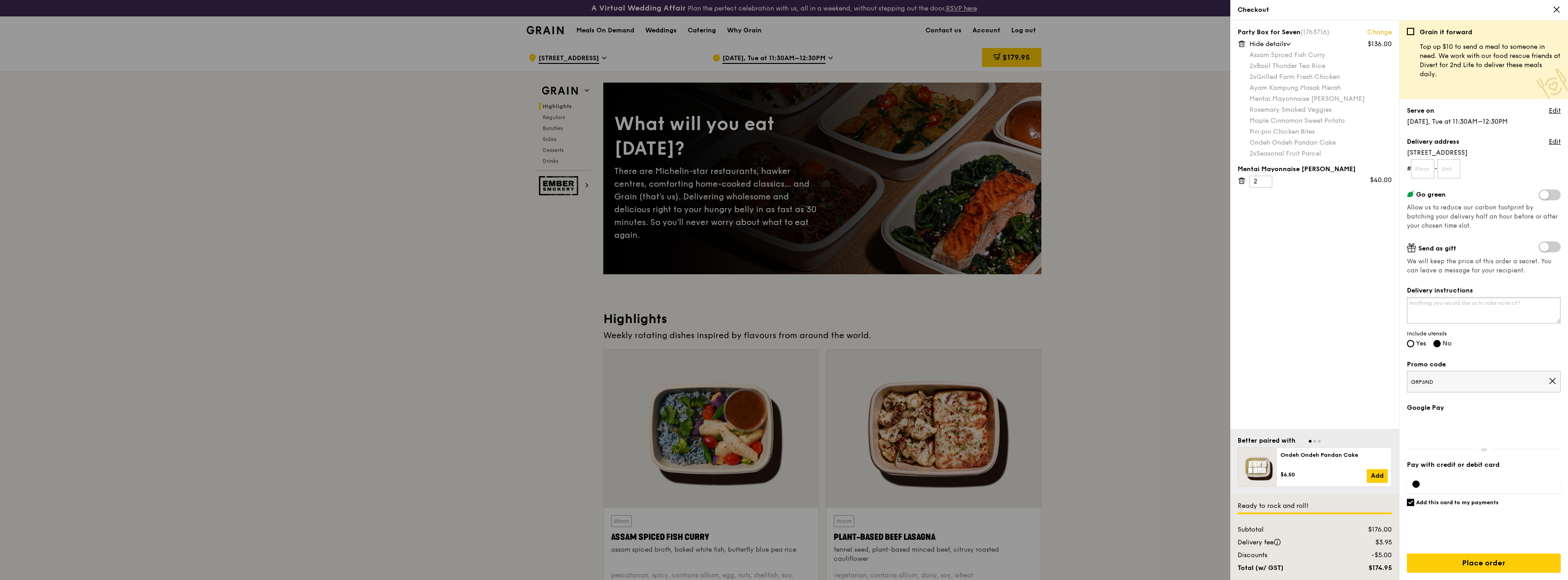
click at [1456, 311] on textarea "Delivery instructions" at bounding box center [1484, 310] width 154 height 26
type textarea "T"
type textarea "Please"
click at [1413, 345] on input "Yes" at bounding box center [1410, 343] width 7 height 7
radio input "true"
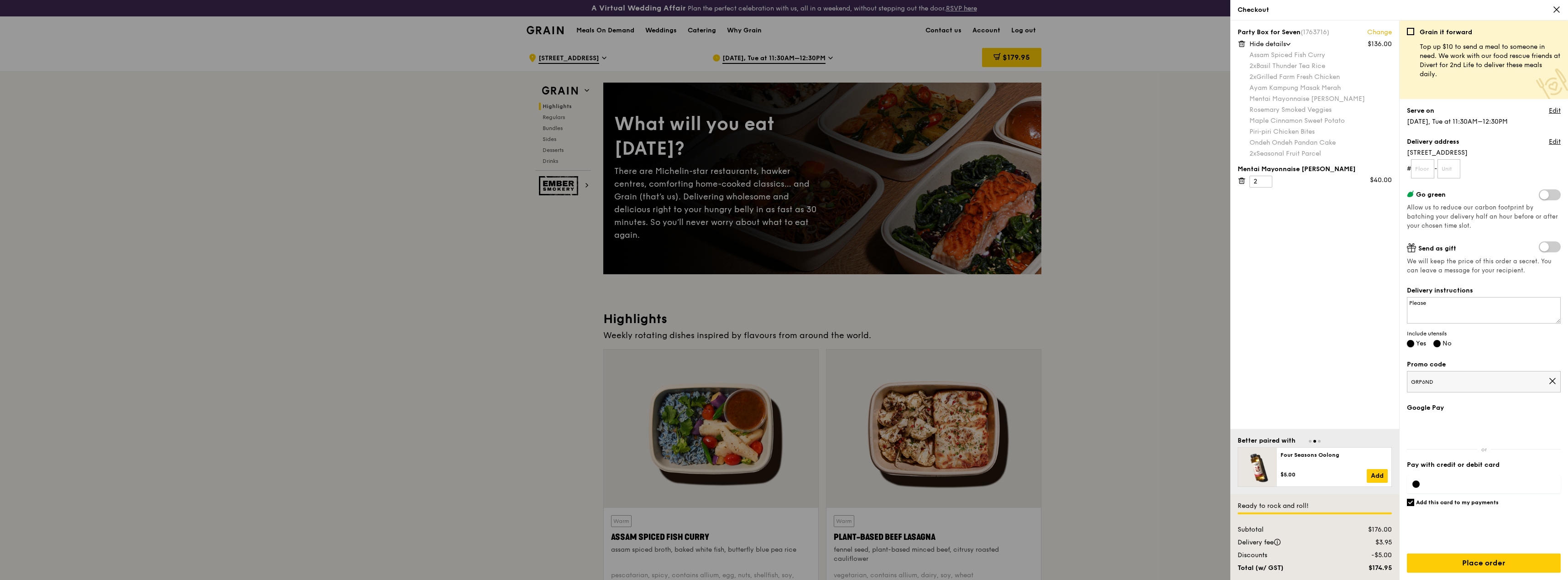
radio input "false"
click at [1484, 306] on textarea "Please" at bounding box center [1484, 310] width 154 height 26
click at [1410, 303] on textarea "Please upon arrival" at bounding box center [1484, 310] width 154 height 26
type textarea "Deliver to party room. Please upon arrival"
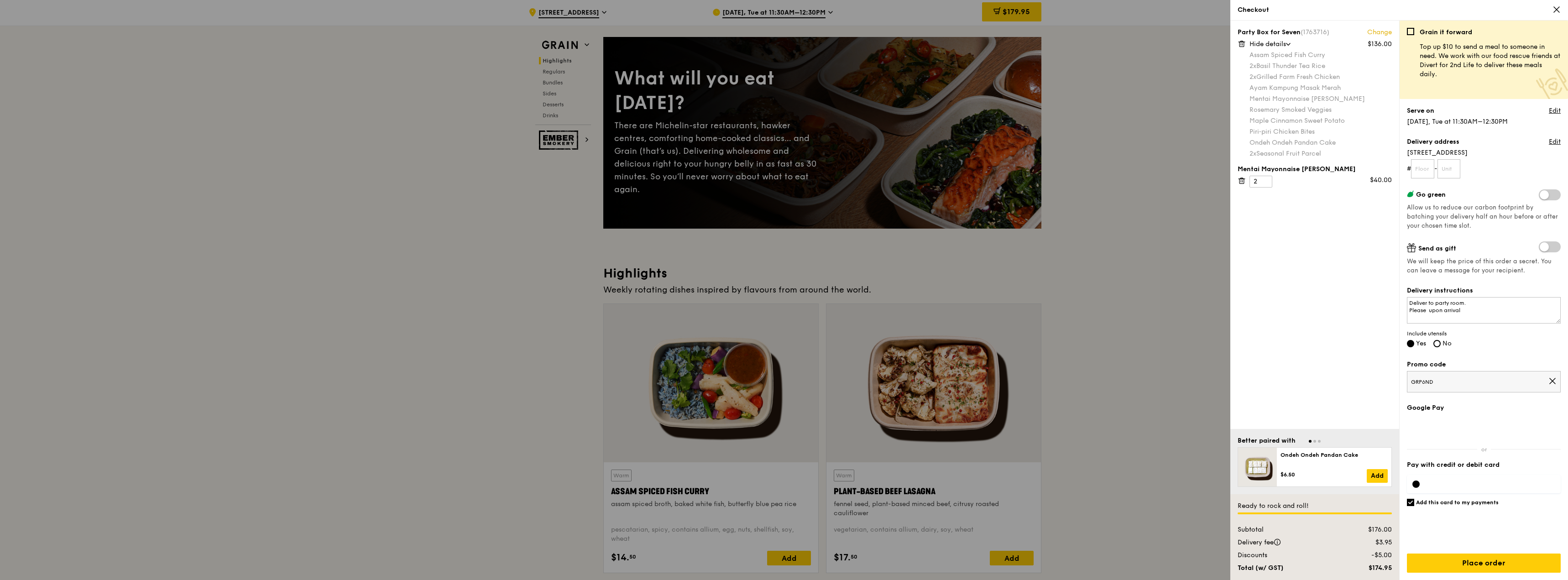
scroll to position [0, 0]
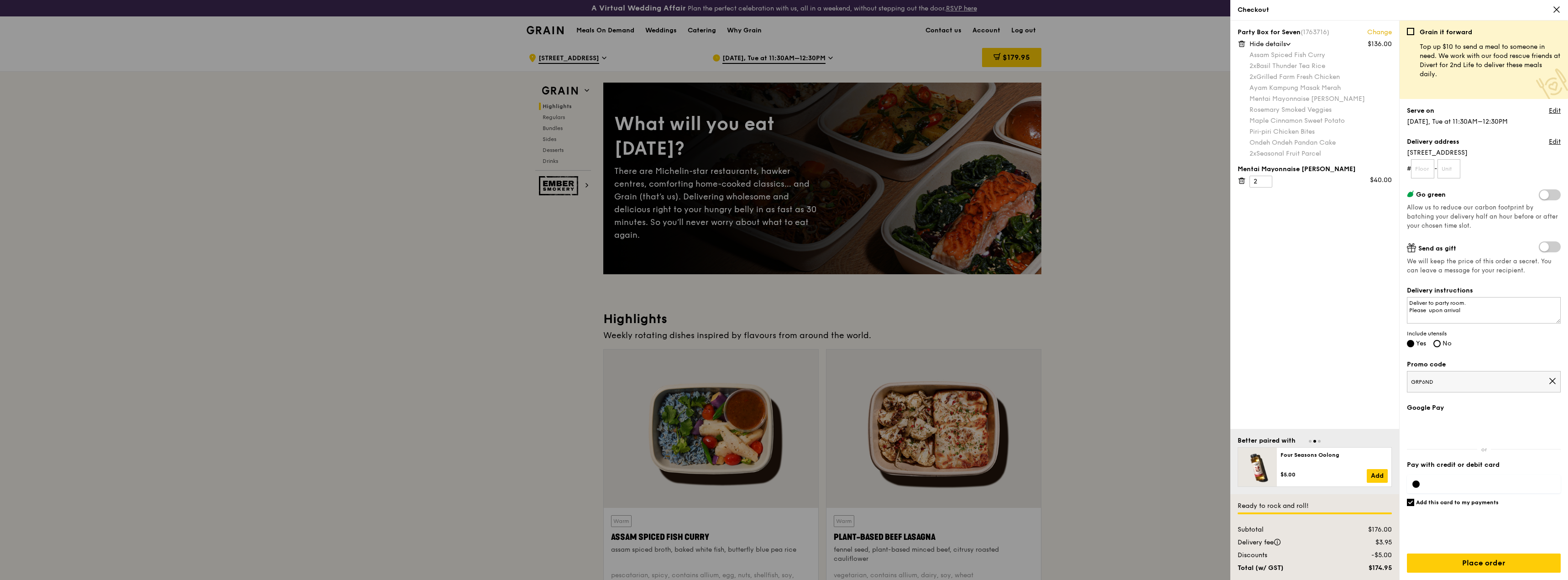
click at [1547, 249] on span at bounding box center [1550, 247] width 22 height 11
click at [1540, 248] on input "checkbox" at bounding box center [1540, 248] width 0 height 0
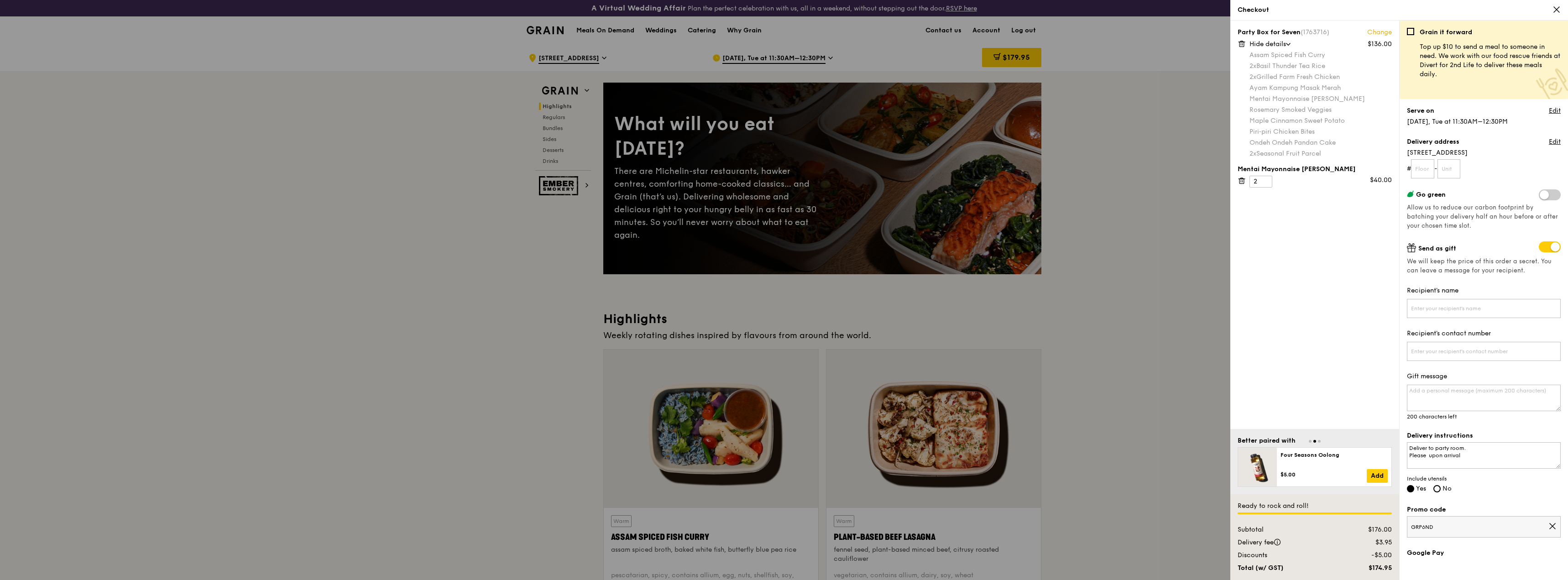
click at [1547, 249] on span at bounding box center [1550, 247] width 22 height 11
click at [1540, 248] on input "checkbox" at bounding box center [1540, 248] width 0 height 0
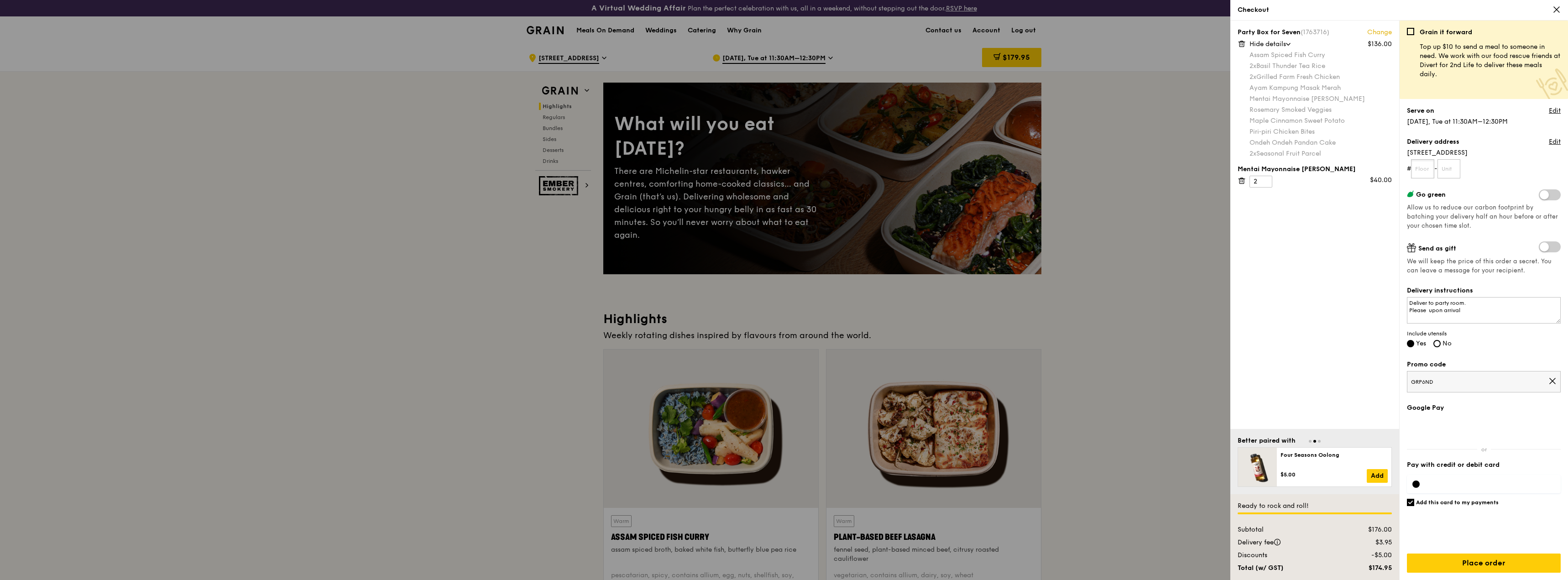
click at [1431, 169] on input "text" at bounding box center [1423, 169] width 23 height 19
click at [1516, 337] on div "Delivery instructions Deliver to party room. Please upon arrival Include utensi…" at bounding box center [1484, 317] width 154 height 63
click at [1496, 304] on textarea "Deliver to party room. Please upon arrival" at bounding box center [1484, 310] width 154 height 26
drag, startPoint x: 1369, startPoint y: 40, endPoint x: 1373, endPoint y: 36, distance: 5.7
click at [1373, 36] on div "Party Box for Seven (1763716) Change $136.00 Hide details Assam Spiced Fish Cur…" at bounding box center [1315, 93] width 154 height 130
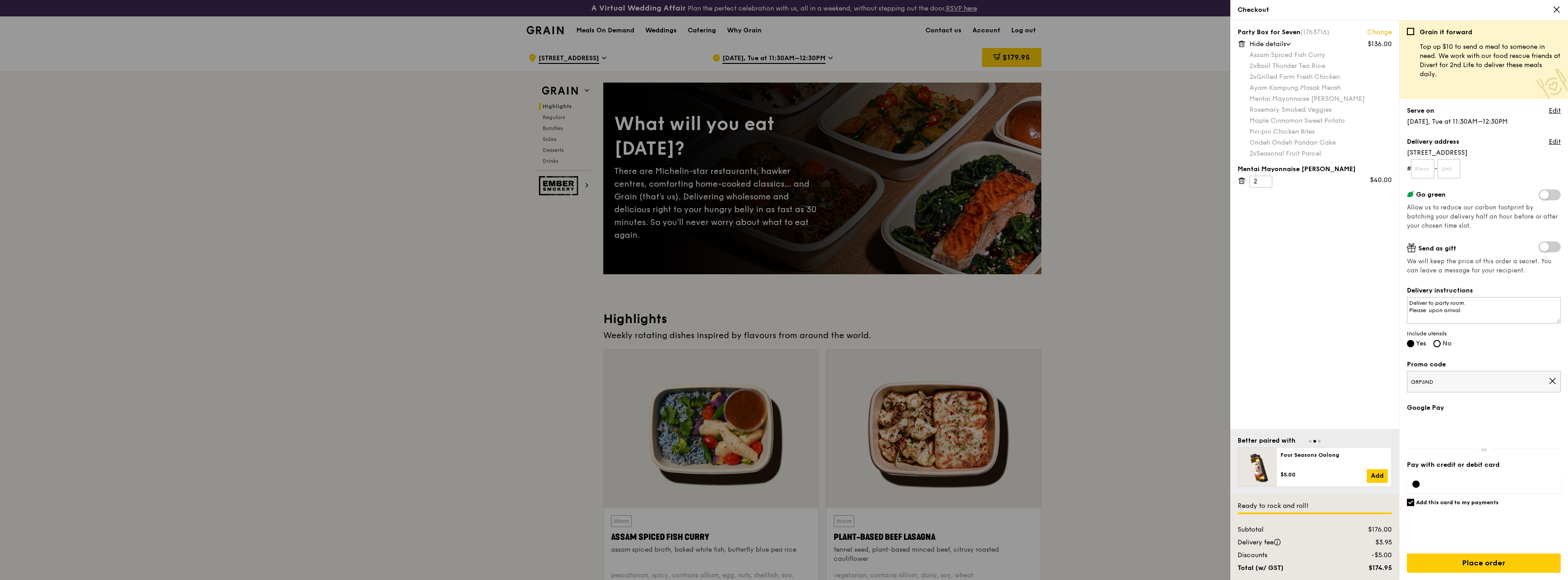
click at [1373, 36] on link "Change" at bounding box center [1379, 32] width 24 height 9
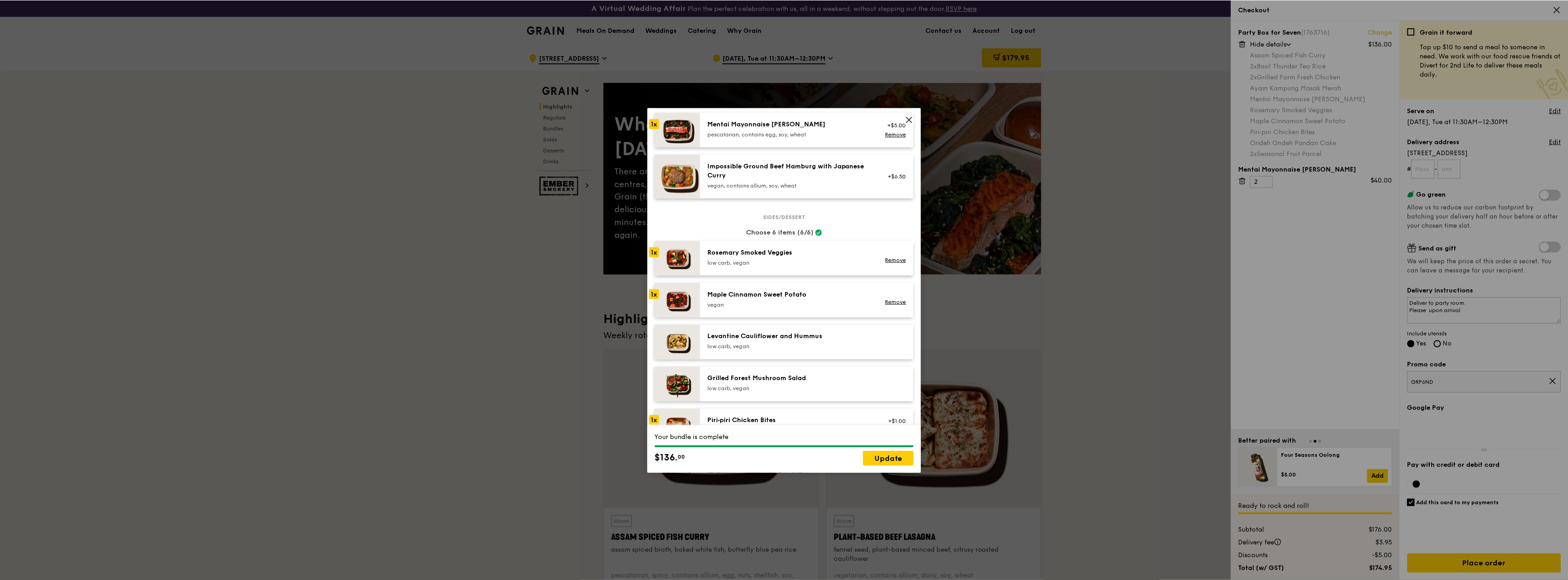
scroll to position [365, 0]
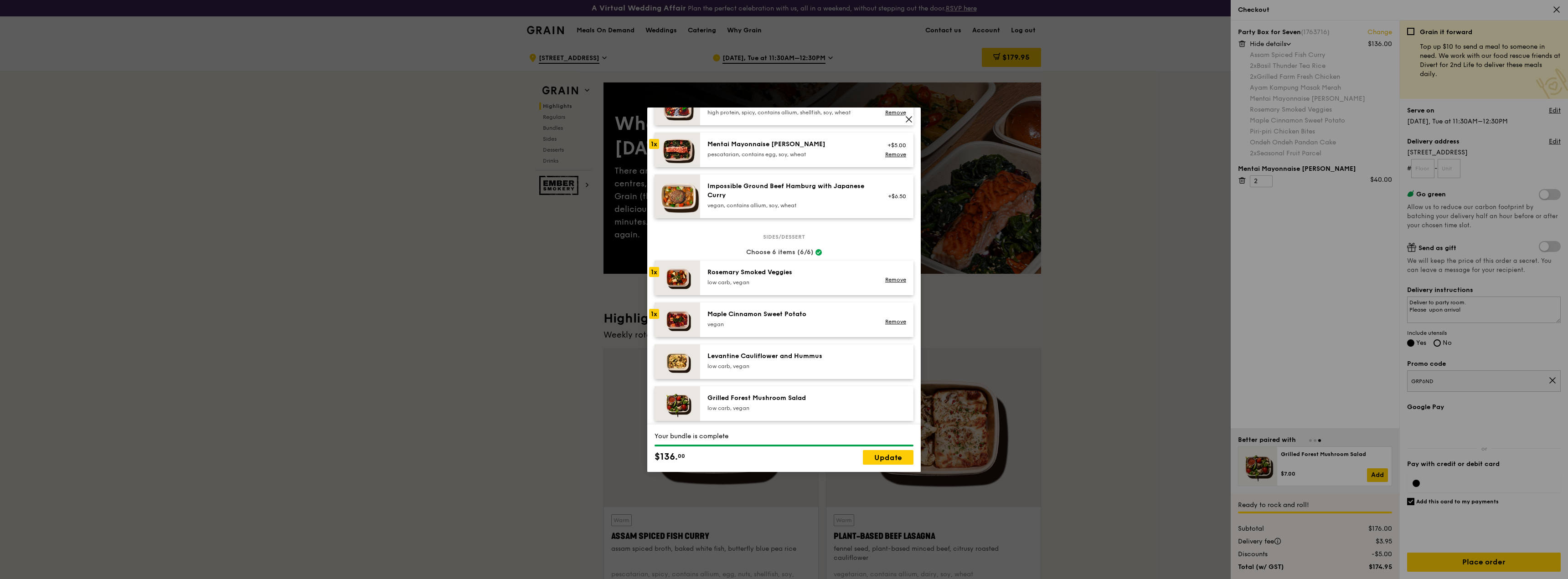
click at [908, 117] on icon at bounding box center [909, 119] width 5 height 5
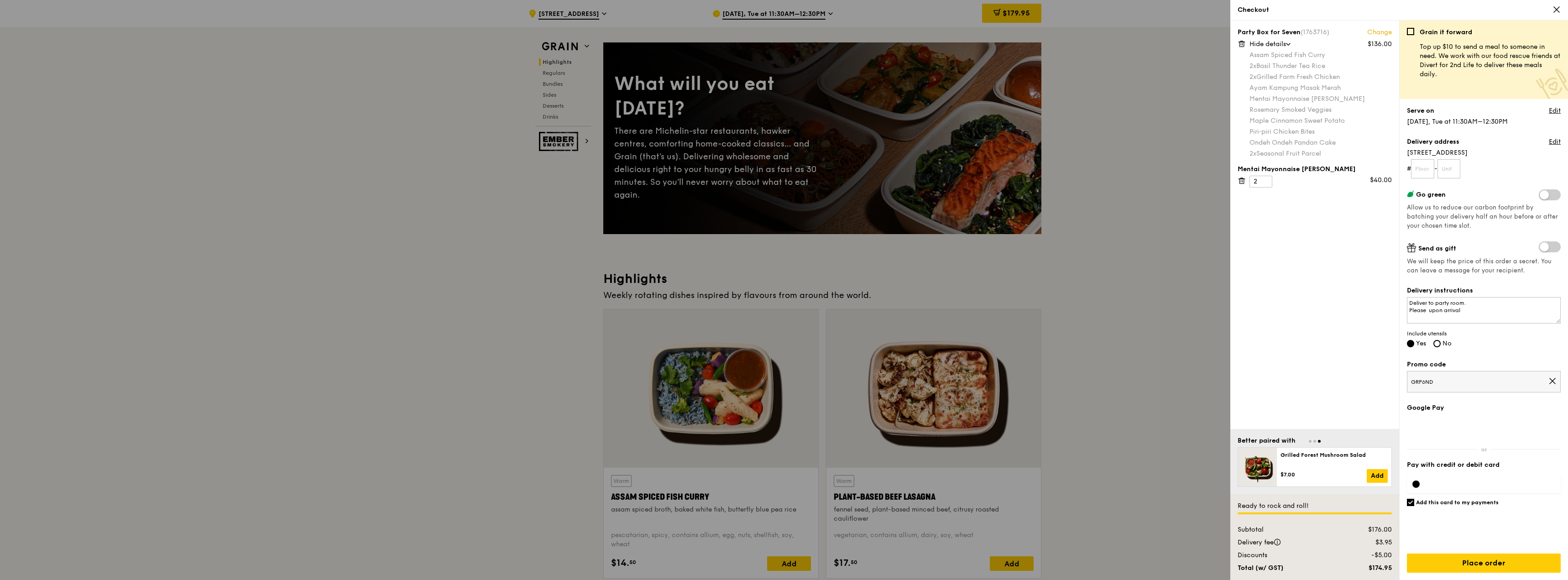
scroll to position [91, 0]
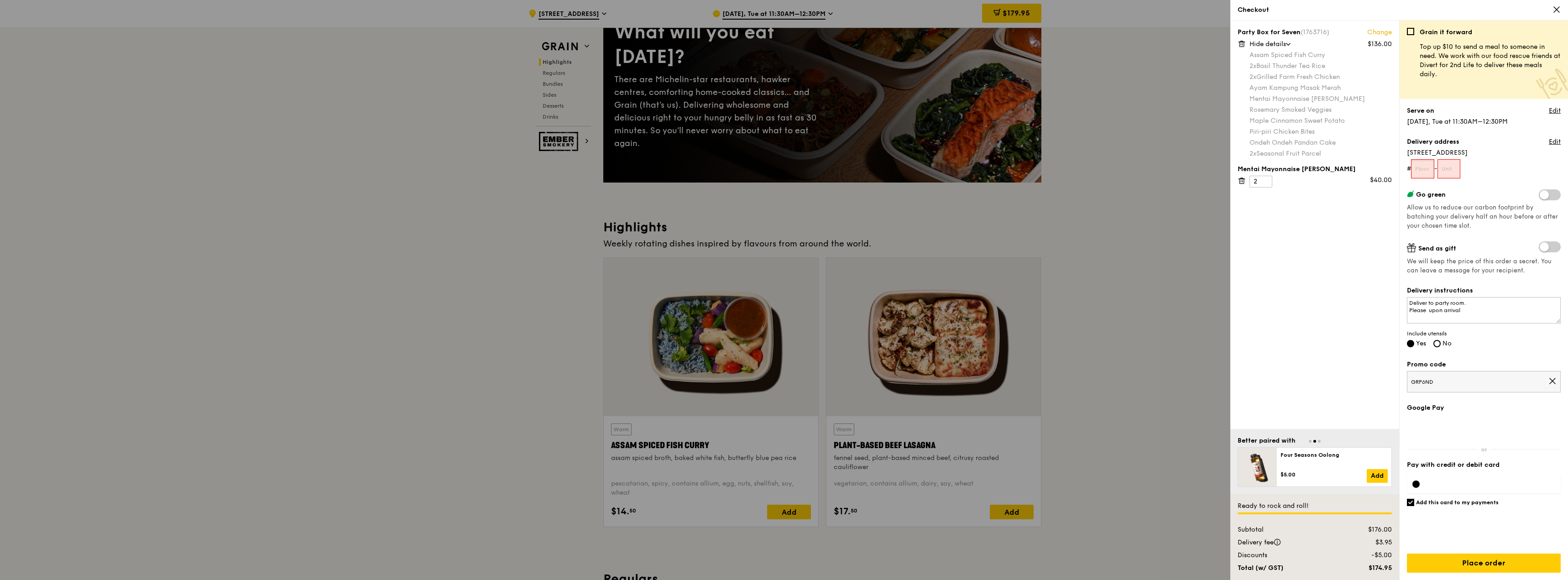
click at [1425, 173] on input "text" at bounding box center [1423, 169] width 23 height 19
click at [1425, 171] on input "text" at bounding box center [1423, 169] width 23 height 19
type input "10"
click at [1465, 171] on form "# 10 -" at bounding box center [1484, 169] width 154 height 19
click at [1457, 170] on input "text" at bounding box center [1449, 169] width 23 height 19
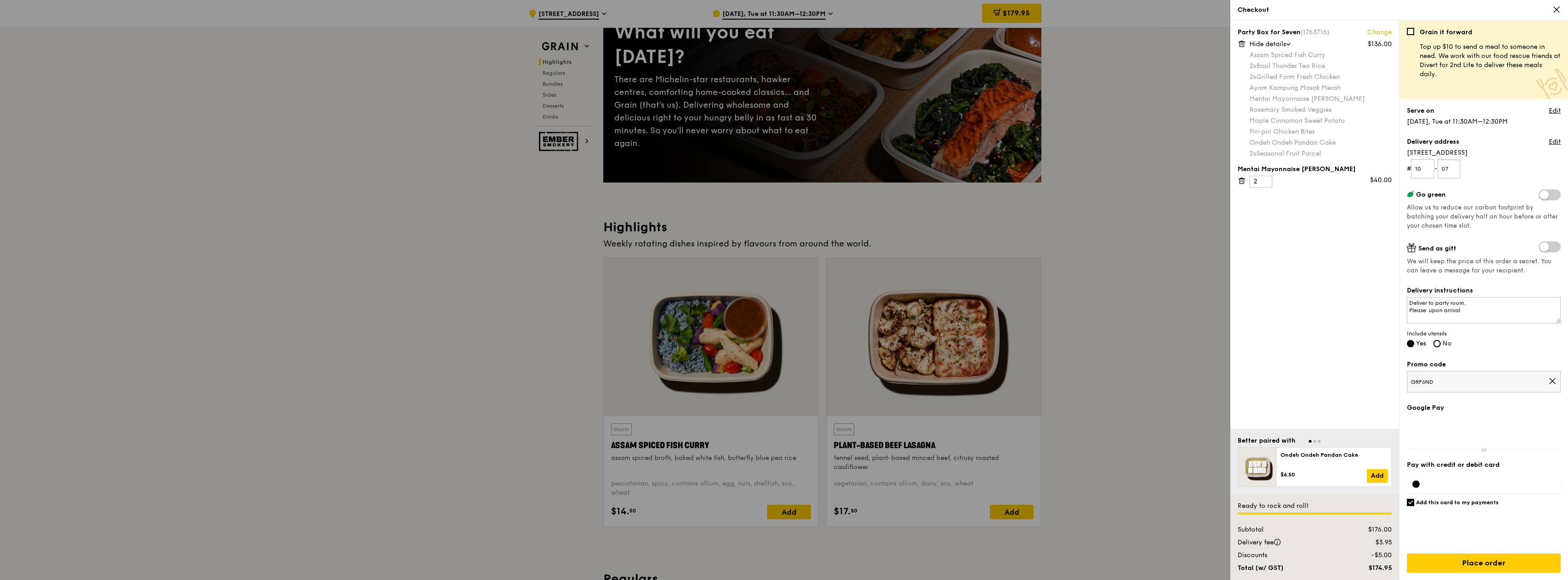
type input "07"
click at [1494, 298] on textarea "Deliver to party room. Please upon arrival" at bounding box center [1484, 310] width 154 height 26
click at [1435, 320] on textarea "Deliver to party room, L14 Please upon arrival" at bounding box center [1484, 310] width 154 height 26
click at [1429, 310] on textarea "Deliver to party room, L14 Please upon arrival" at bounding box center [1484, 310] width 154 height 26
drag, startPoint x: 1496, startPoint y: 310, endPoint x: 1350, endPoint y: 290, distance: 147.4
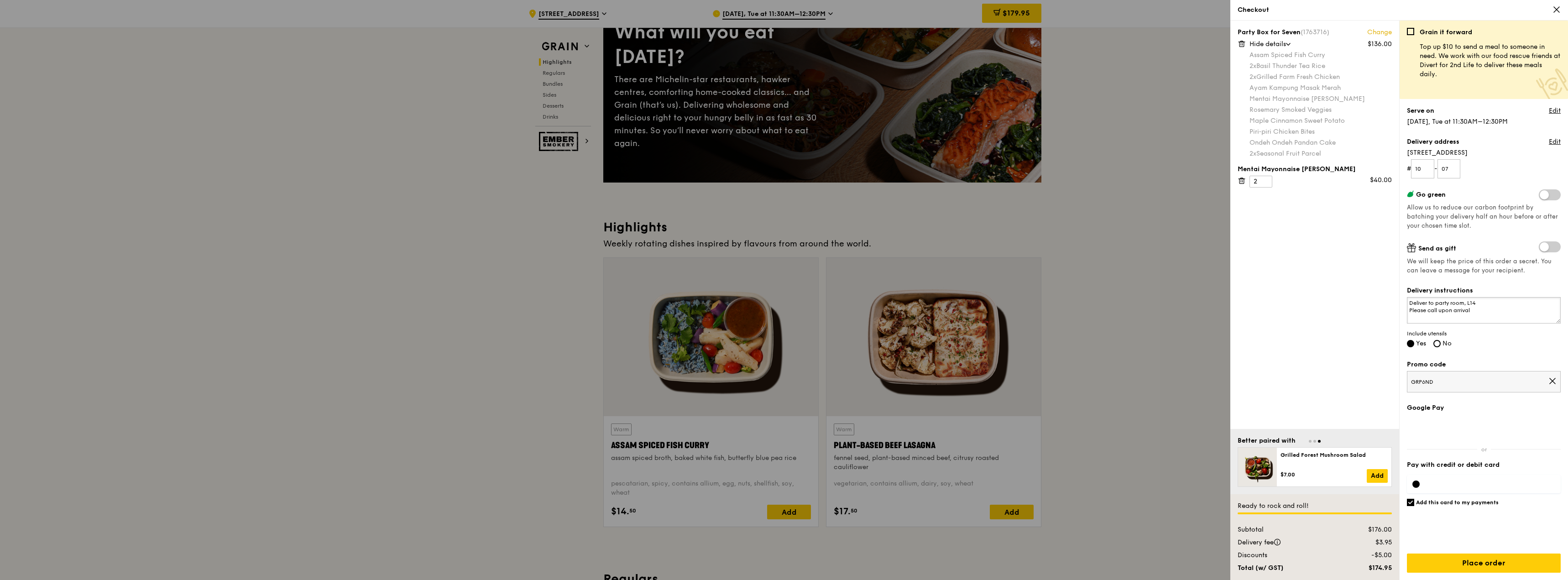
click at [1350, 290] on div "Party Box for Seven (1763716) Change $136.00 Hide details Assam Spiced Fish Cur…" at bounding box center [1399, 300] width 338 height 560
drag, startPoint x: 1500, startPoint y: 306, endPoint x: 1373, endPoint y: 294, distance: 127.6
click at [1373, 294] on div "Party Box for Seven (1763716) Change $136.00 Hide details Assam Spiced Fish Cur…" at bounding box center [1399, 300] width 338 height 560
type textarea "Delivery to party room however require access card. Please call upon arrival."
click at [1428, 504] on h6 "Add this card to my payments" at bounding box center [1457, 502] width 82 height 7
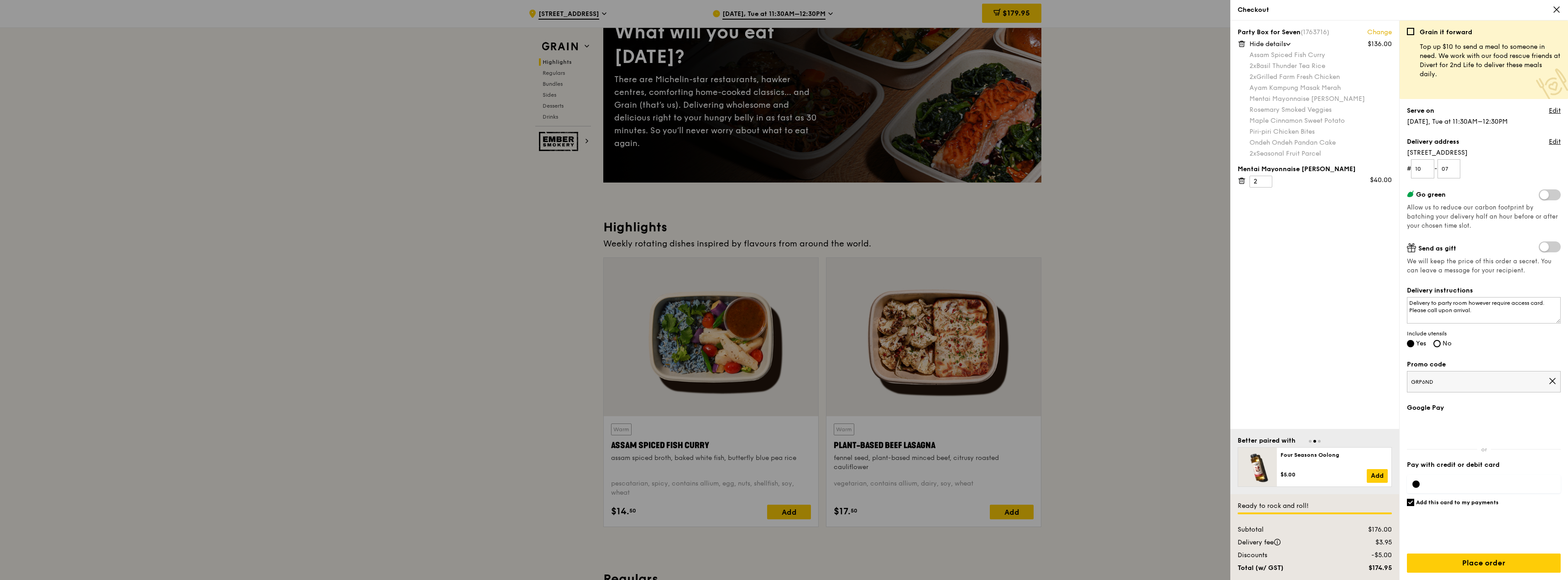
click at [1414, 504] on input "Add this card to my payments" at bounding box center [1410, 502] width 7 height 7
checkbox input "false"
click at [1482, 562] on input "Place order" at bounding box center [1484, 563] width 154 height 19
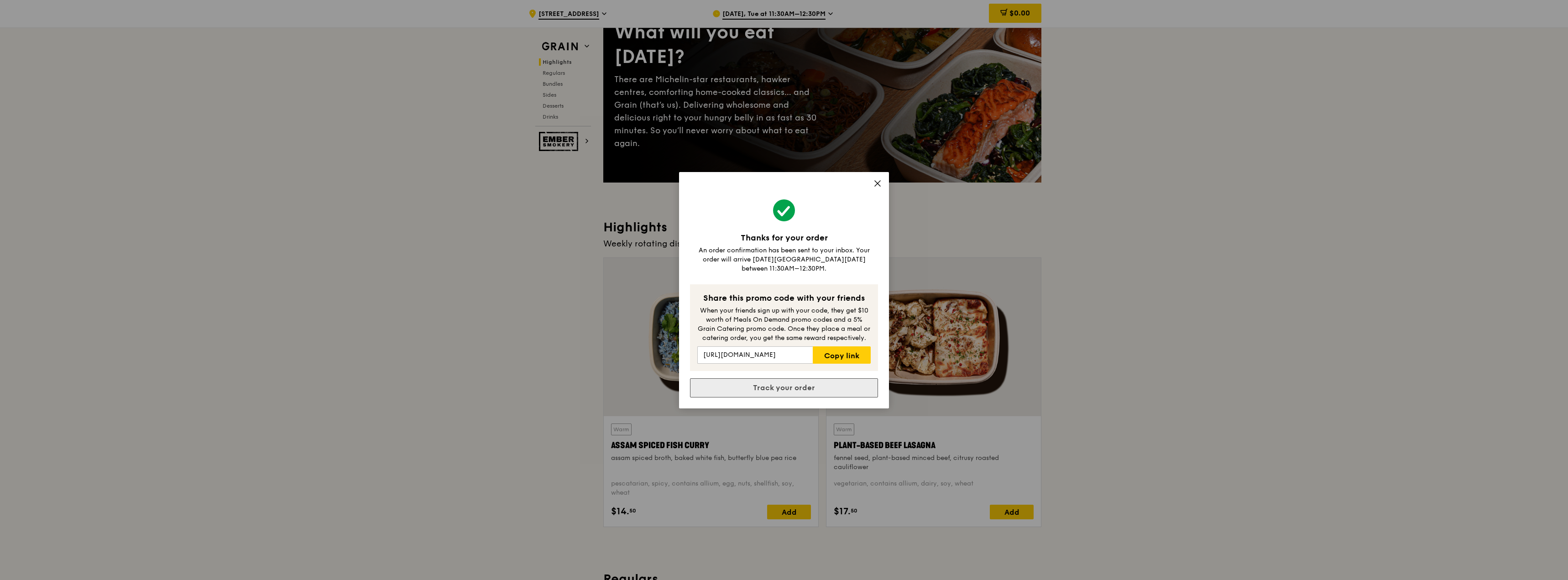
click at [807, 383] on link "Track your order" at bounding box center [784, 388] width 188 height 19
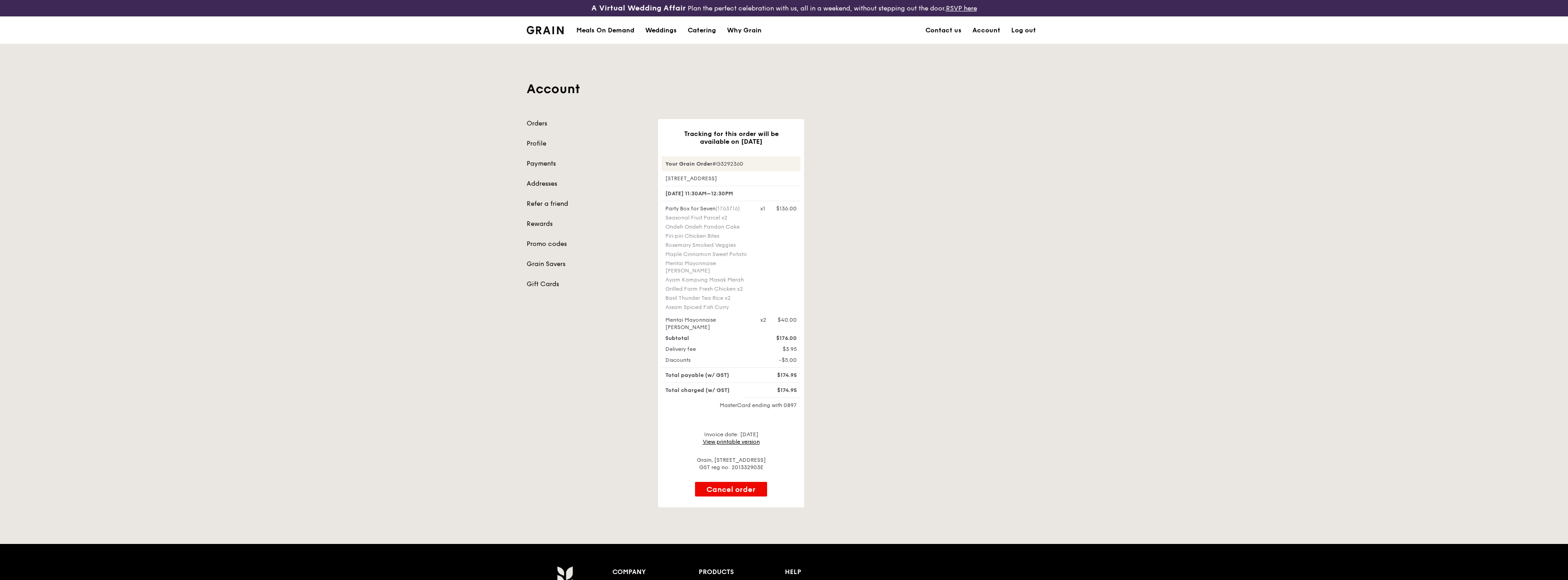
click at [755, 437] on div "Invoice date: 24 Sep 2025 View printable version" at bounding box center [731, 438] width 139 height 15
click at [740, 443] on link "View printable version" at bounding box center [731, 441] width 57 height 6
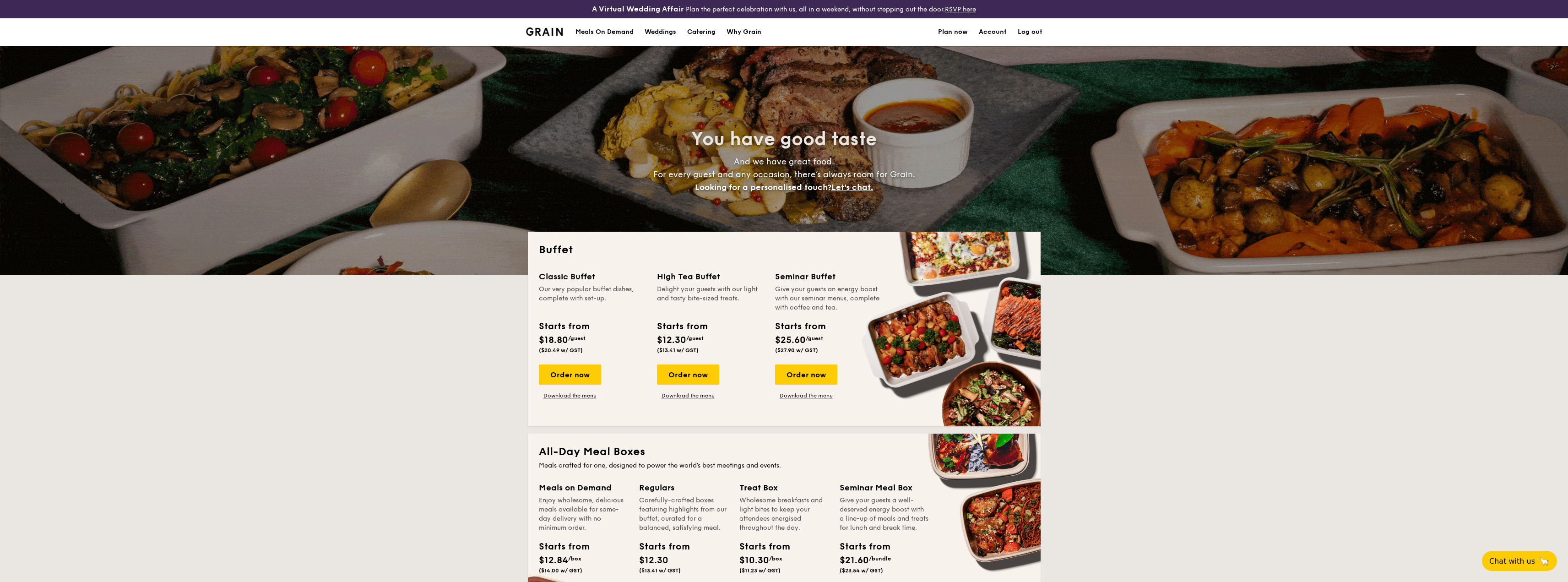
select select
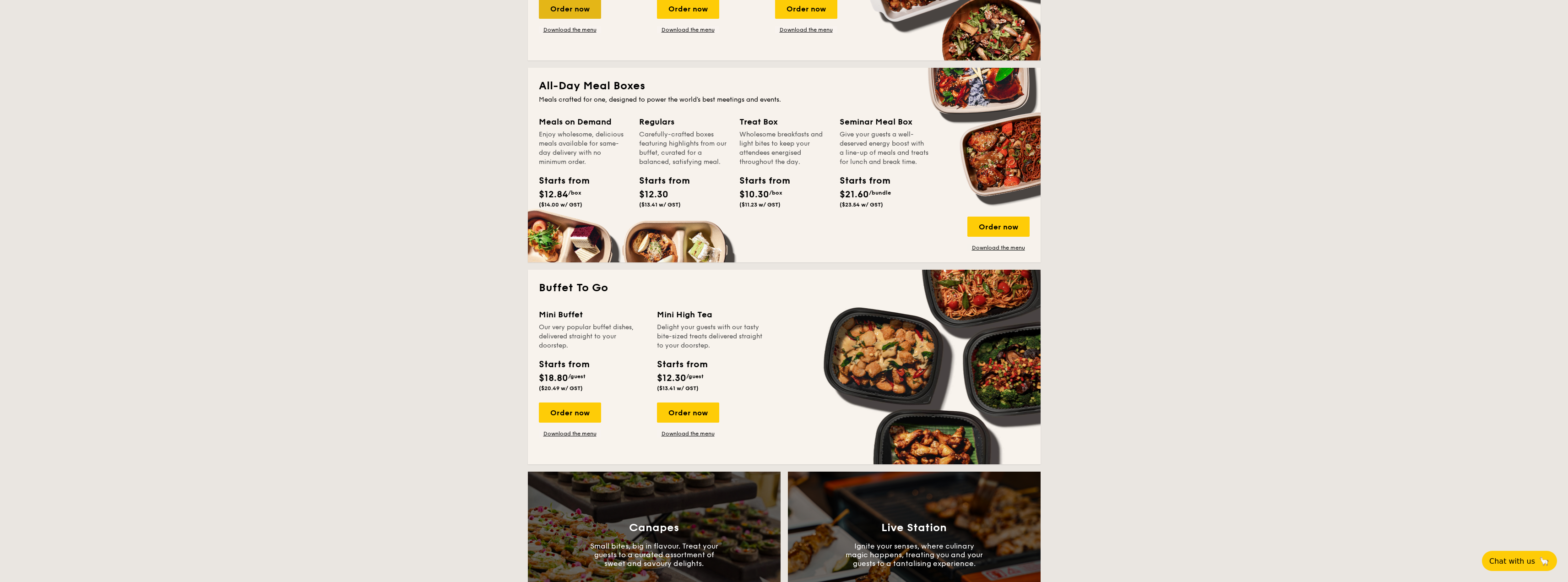
scroll to position [366, 0]
click at [580, 408] on div "Order now" at bounding box center [570, 412] width 62 height 20
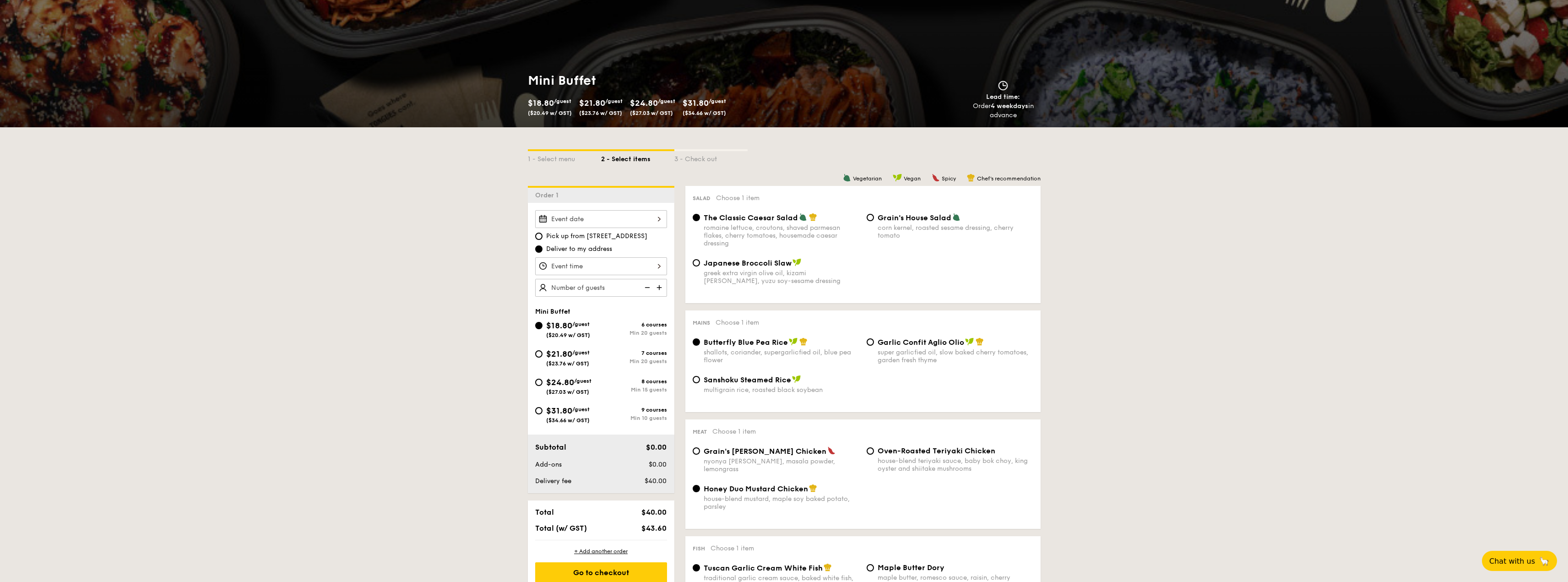
scroll to position [92, 0]
click at [631, 418] on div "Min 10 guests" at bounding box center [633, 416] width 66 height 6
click at [543, 414] on input "$31.80 /guest ($34.66 w/ GST) 9 courses Min 10 guests" at bounding box center [538, 410] width 7 height 7
radio input "true"
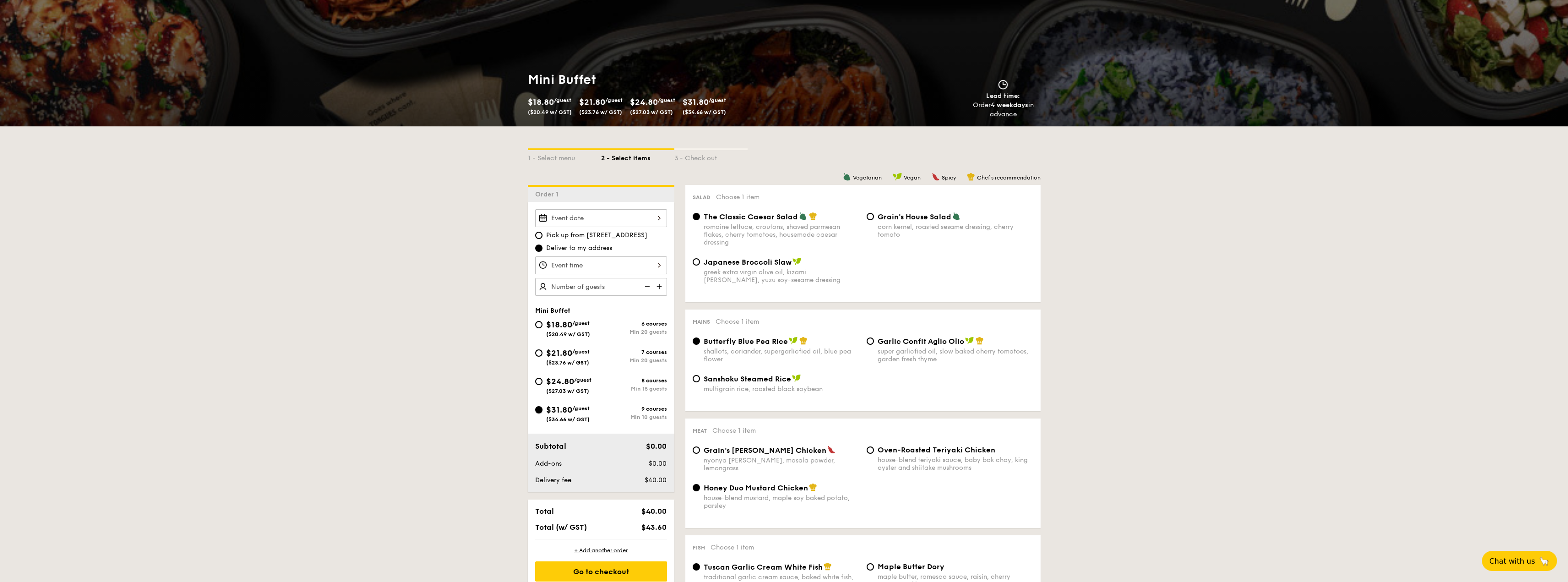
radio input "true"
radio input "false"
radio input "true"
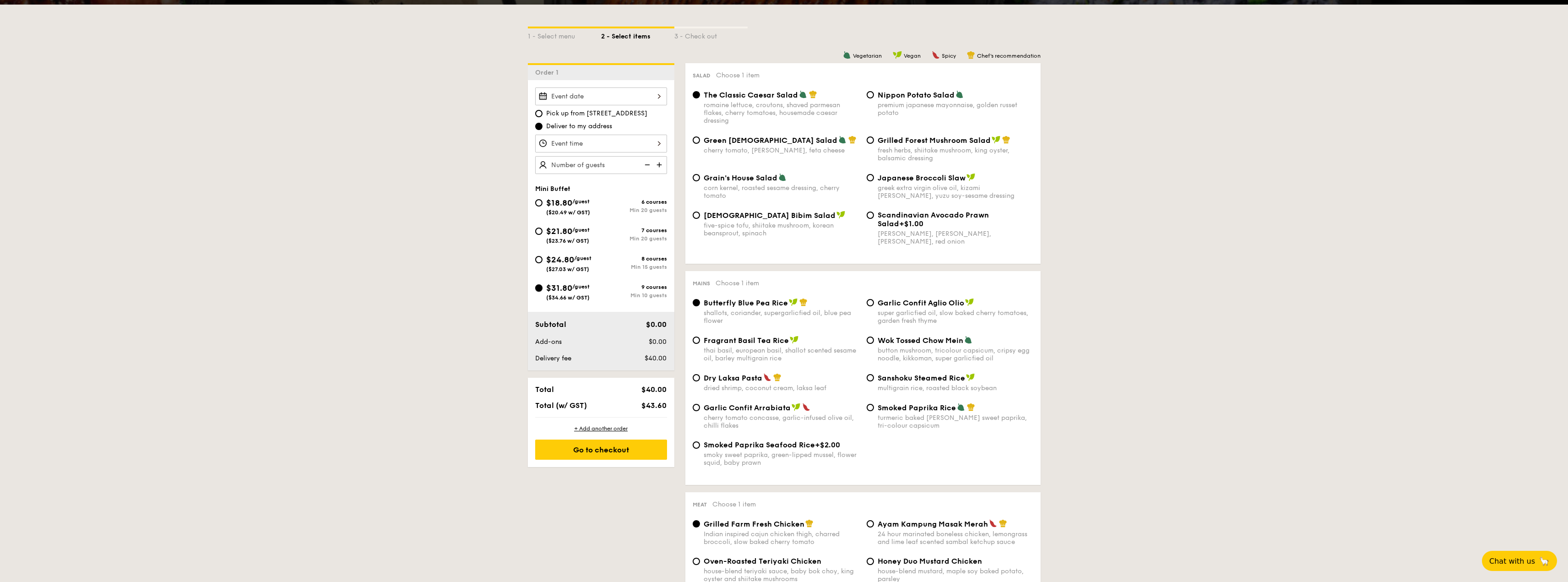
scroll to position [229, 0]
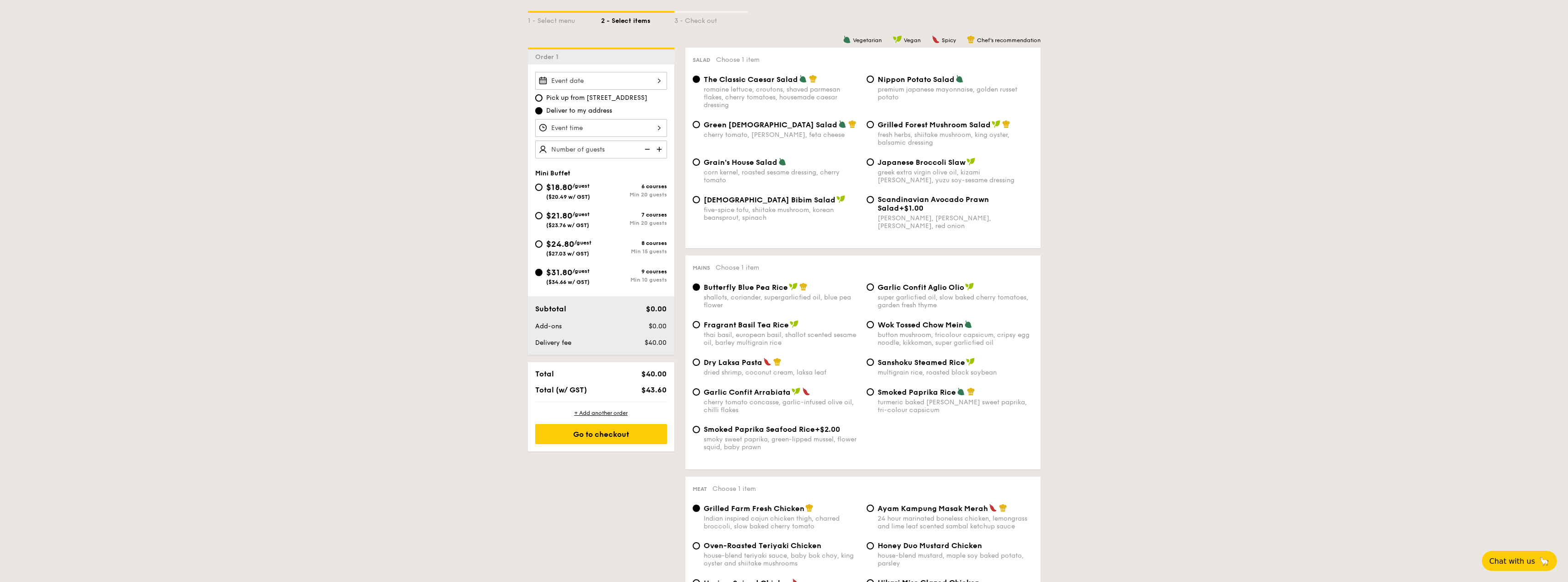
click at [660, 151] on img at bounding box center [660, 149] width 14 height 18
click at [651, 150] on img at bounding box center [646, 149] width 14 height 18
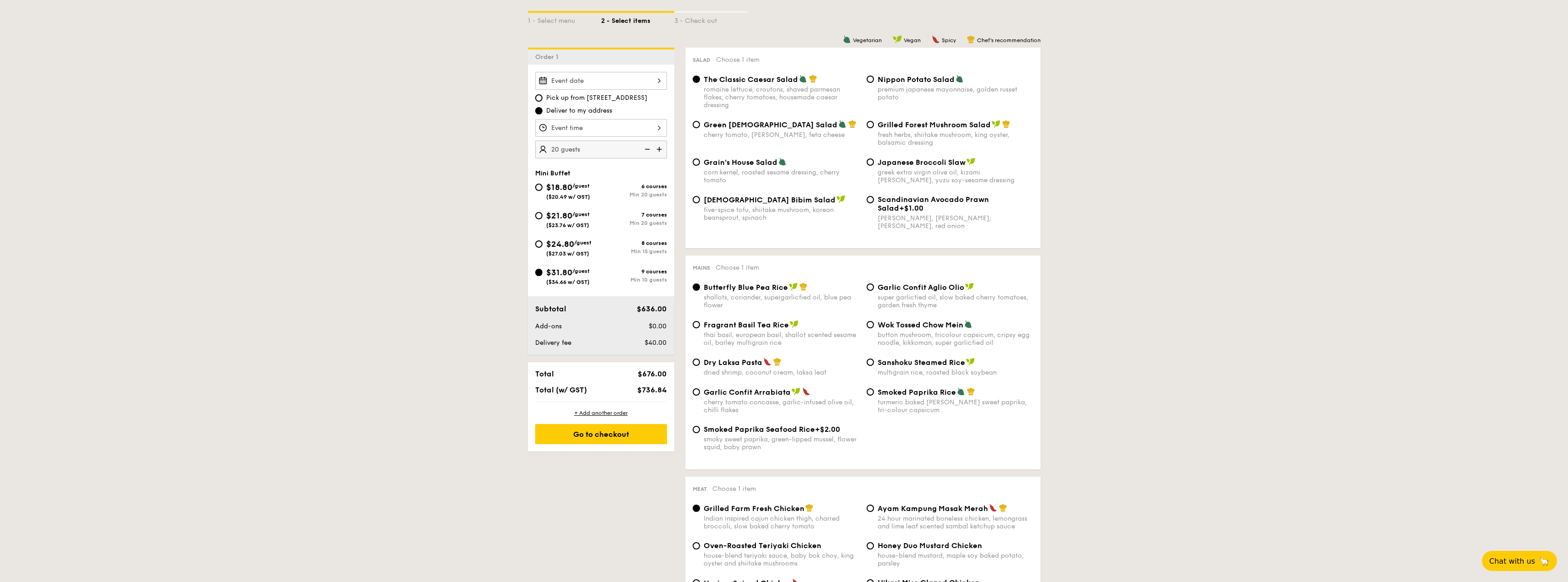
click at [650, 150] on img at bounding box center [646, 149] width 14 height 18
type input "10 guests"
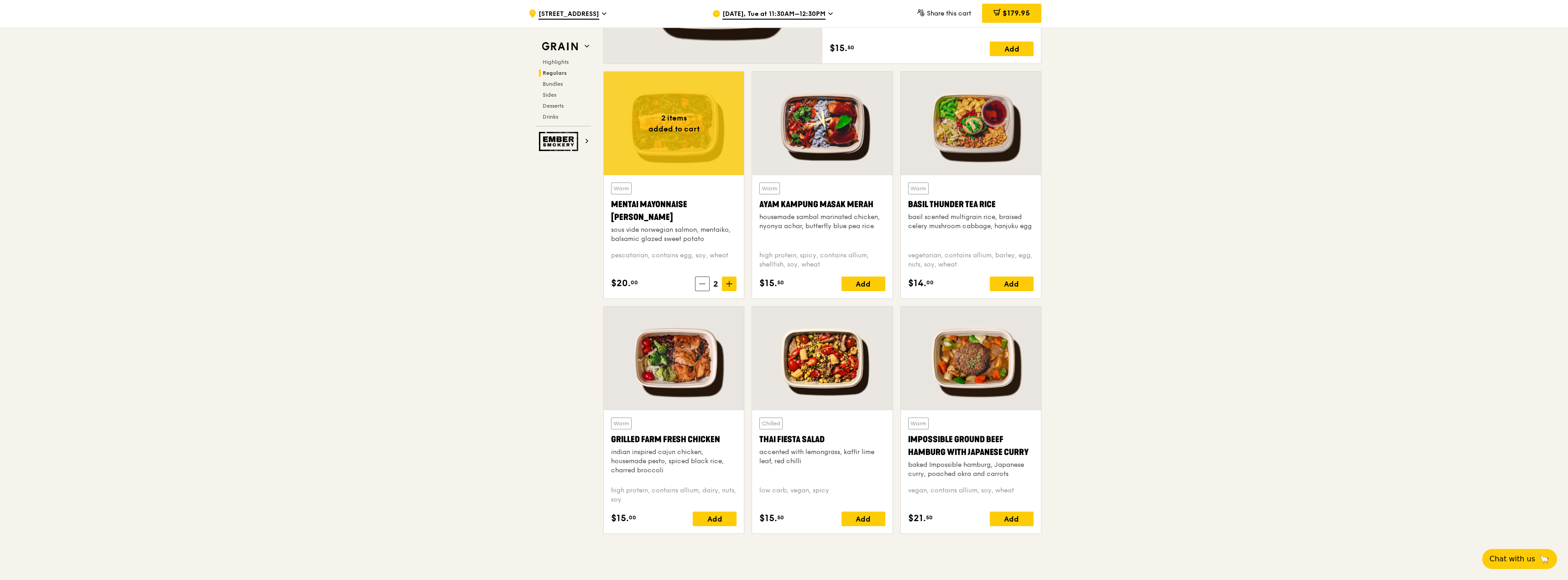
scroll to position [776, 0]
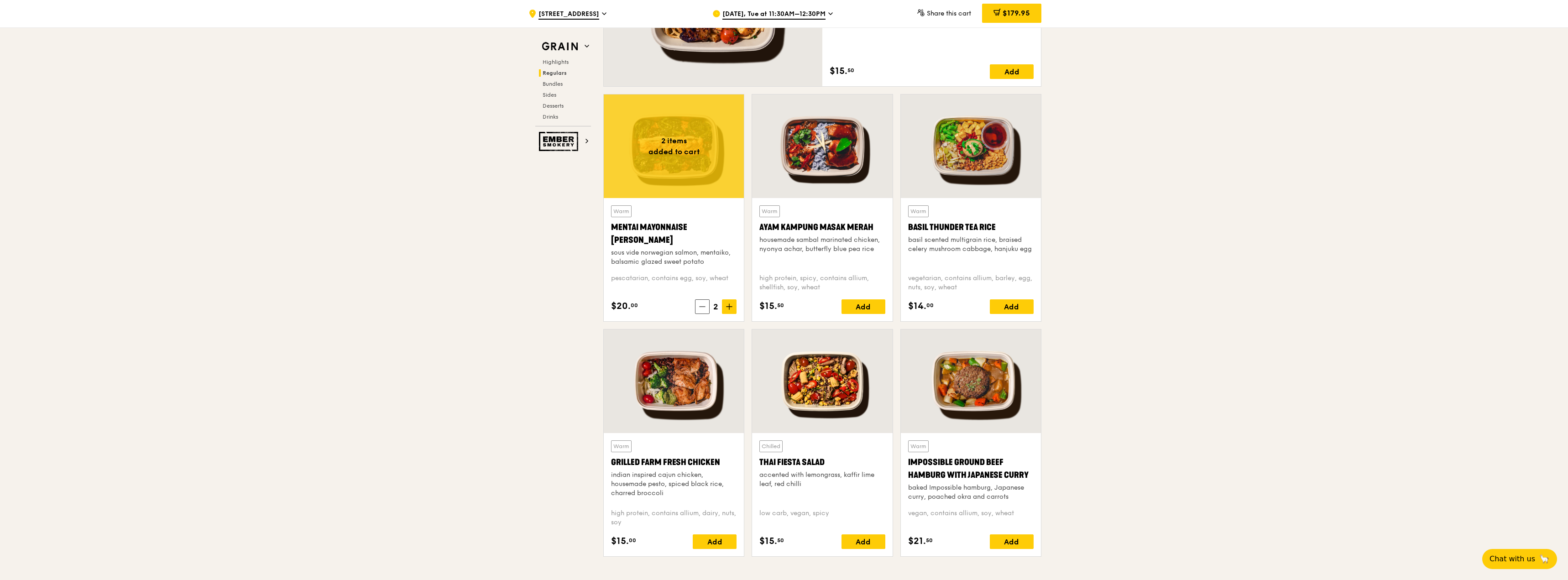
click at [689, 389] on div at bounding box center [673, 381] width 140 height 103
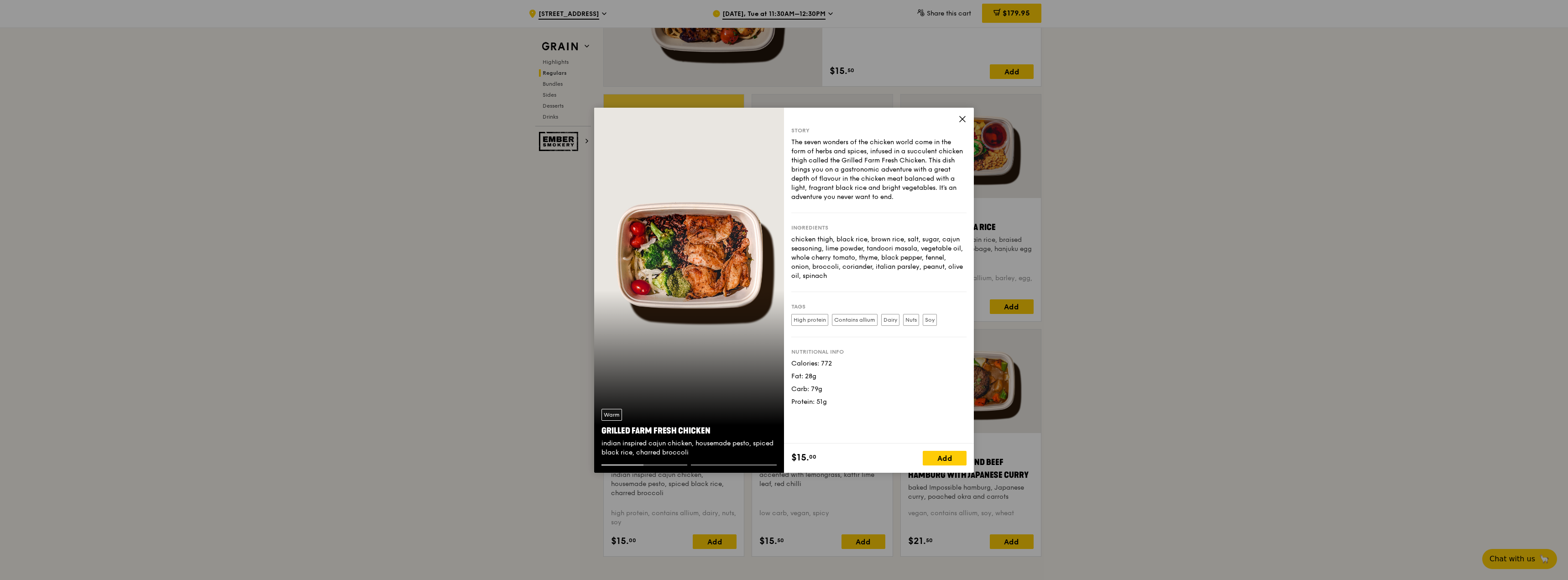
click at [962, 116] on icon at bounding box center [962, 119] width 8 height 8
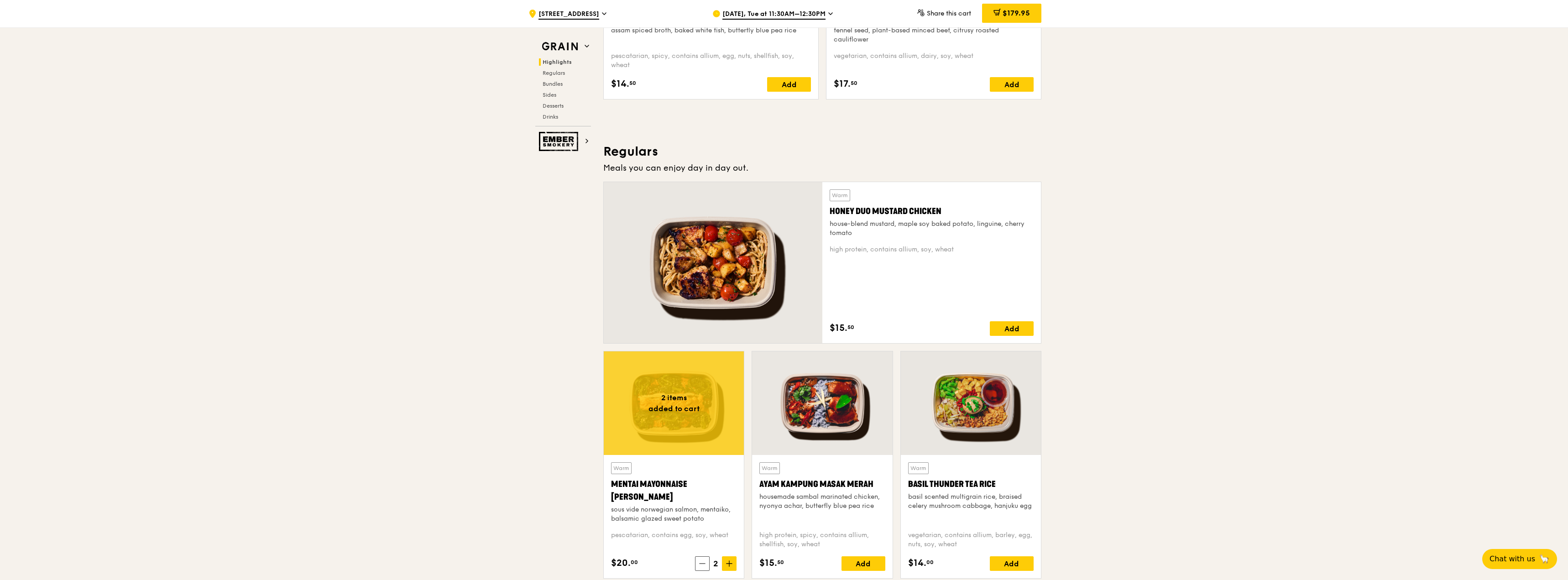
scroll to position [594, 0]
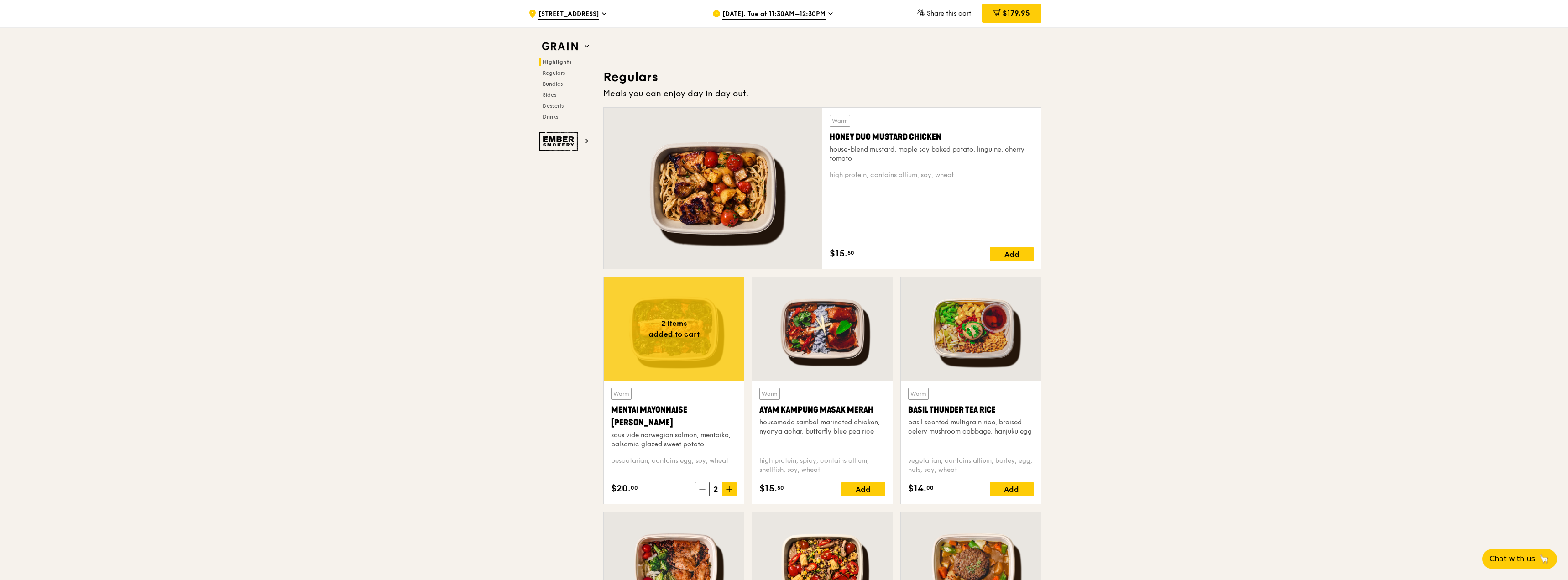
click at [722, 210] on div at bounding box center [712, 188] width 218 height 161
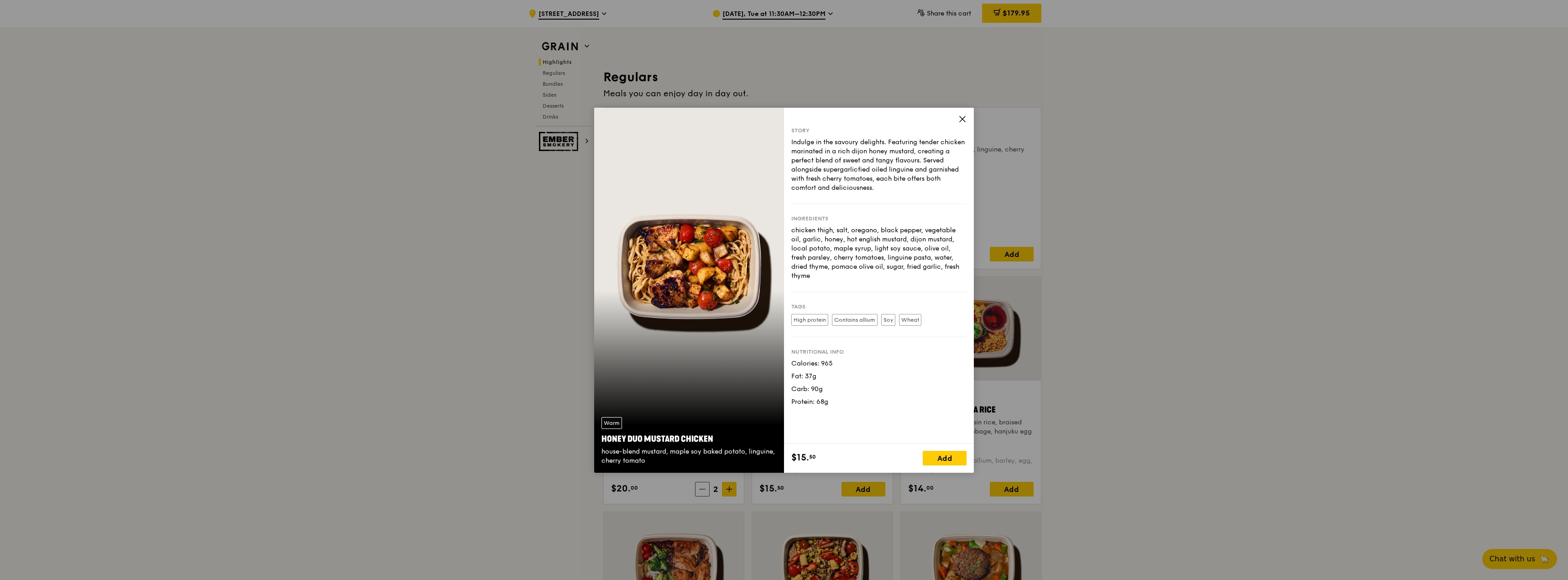
click at [964, 115] on icon at bounding box center [962, 119] width 8 height 8
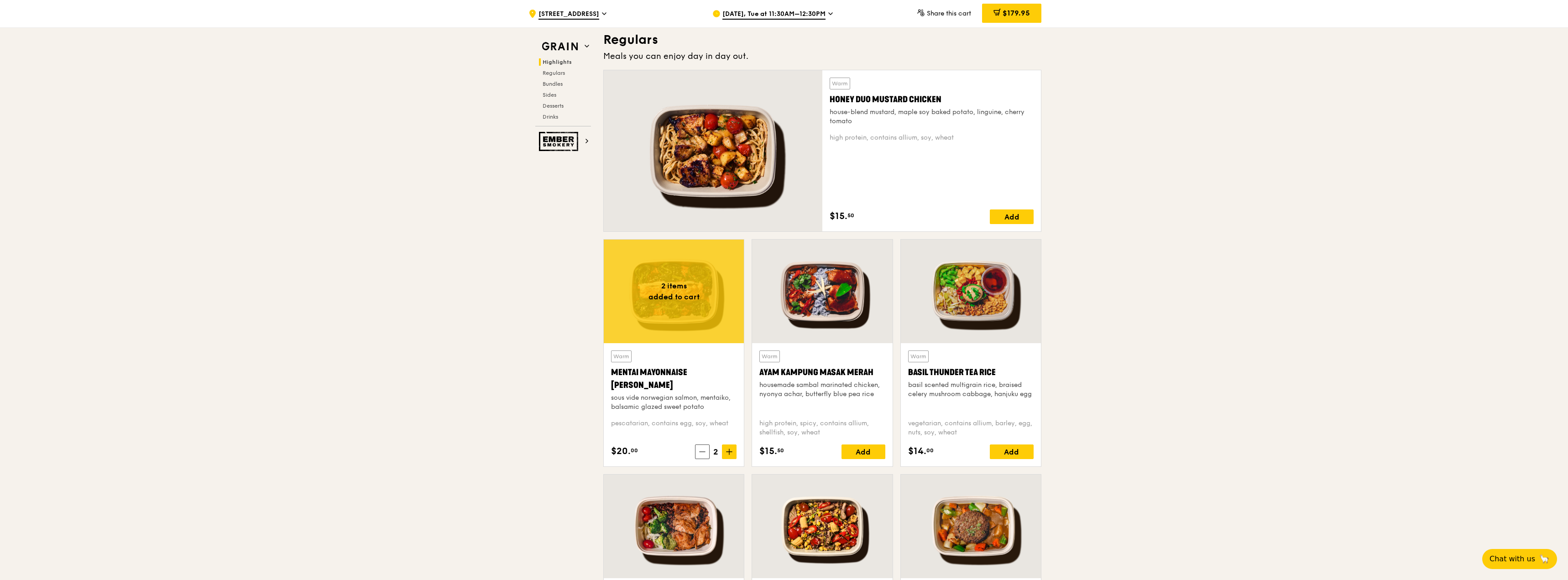
scroll to position [685, 0]
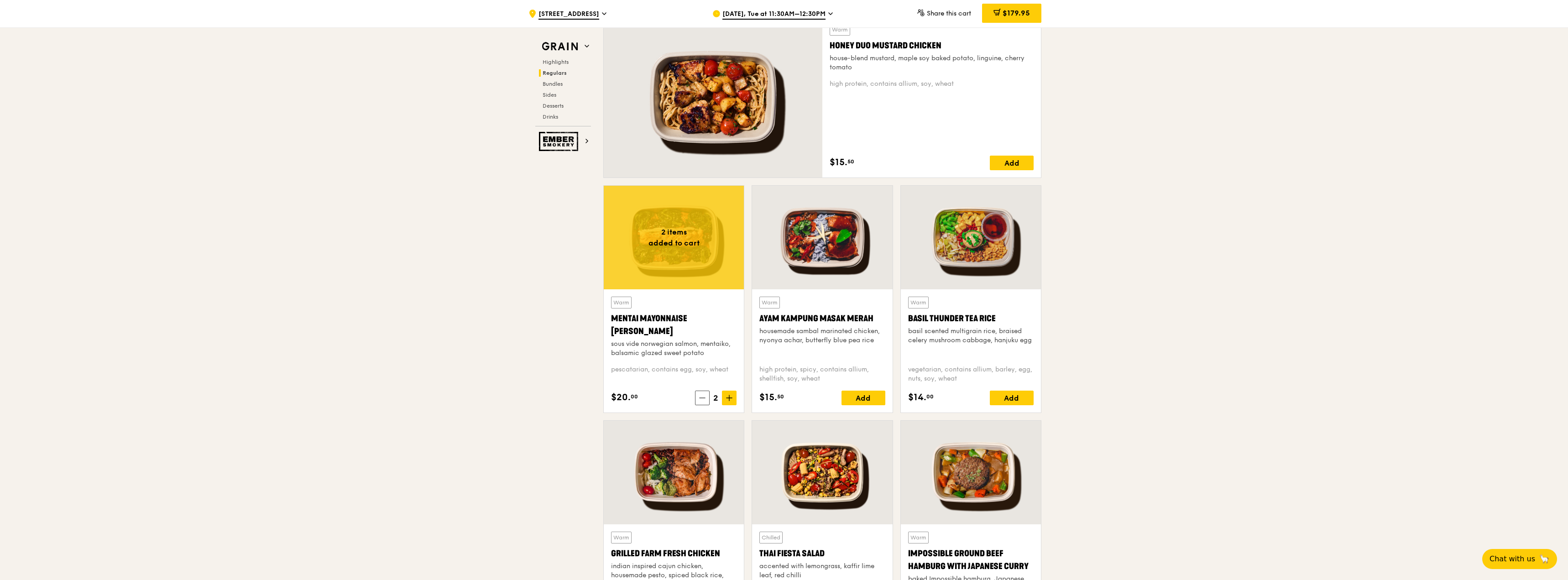
click at [964, 231] on div at bounding box center [971, 237] width 140 height 103
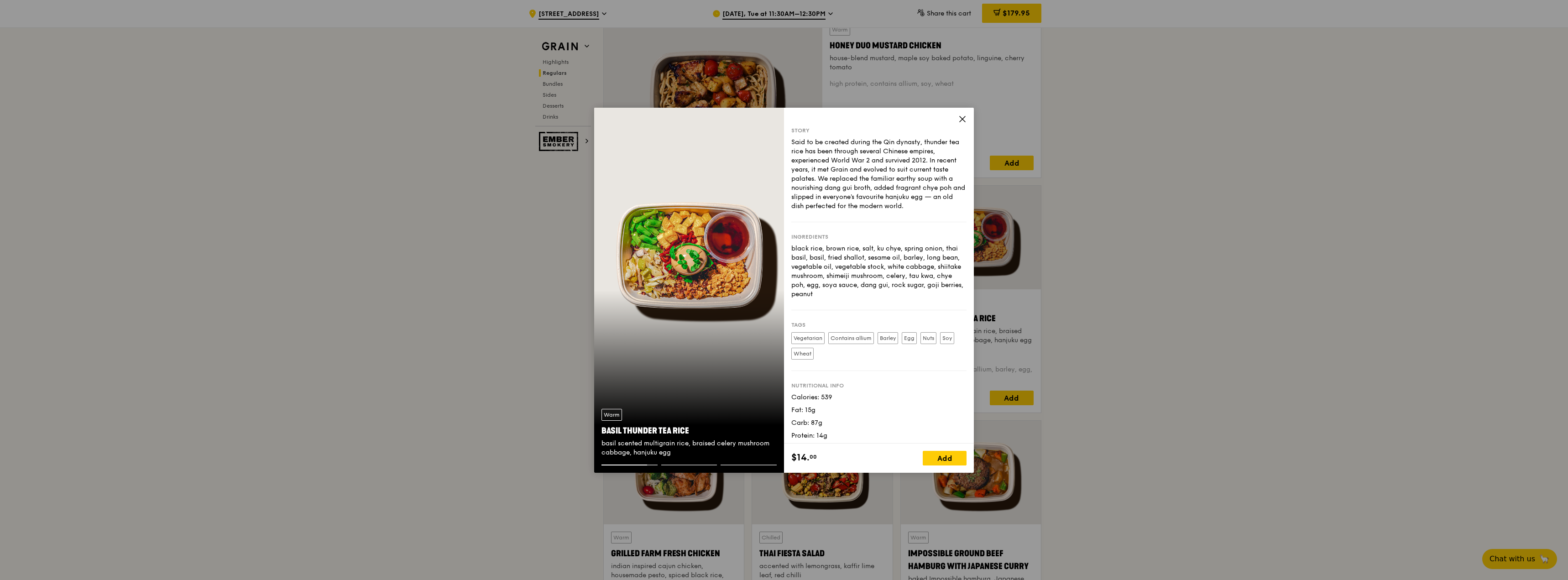
scroll to position [4, 0]
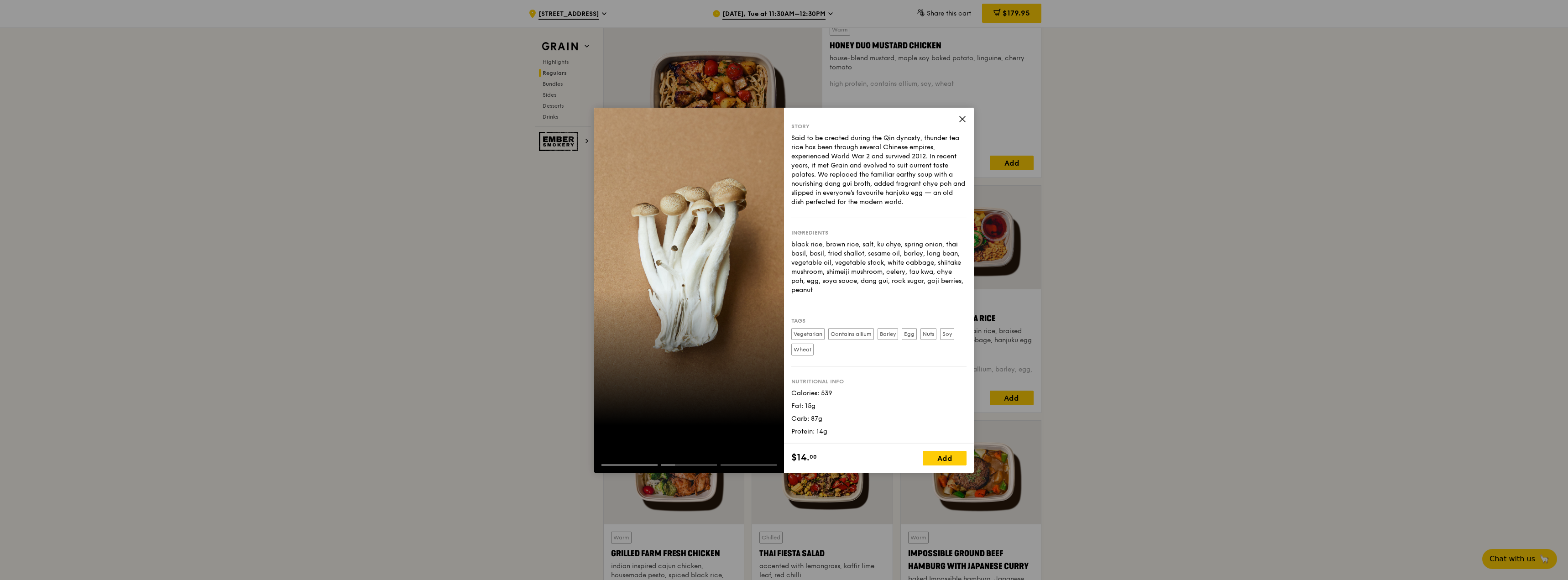
click at [962, 118] on icon at bounding box center [962, 119] width 8 height 8
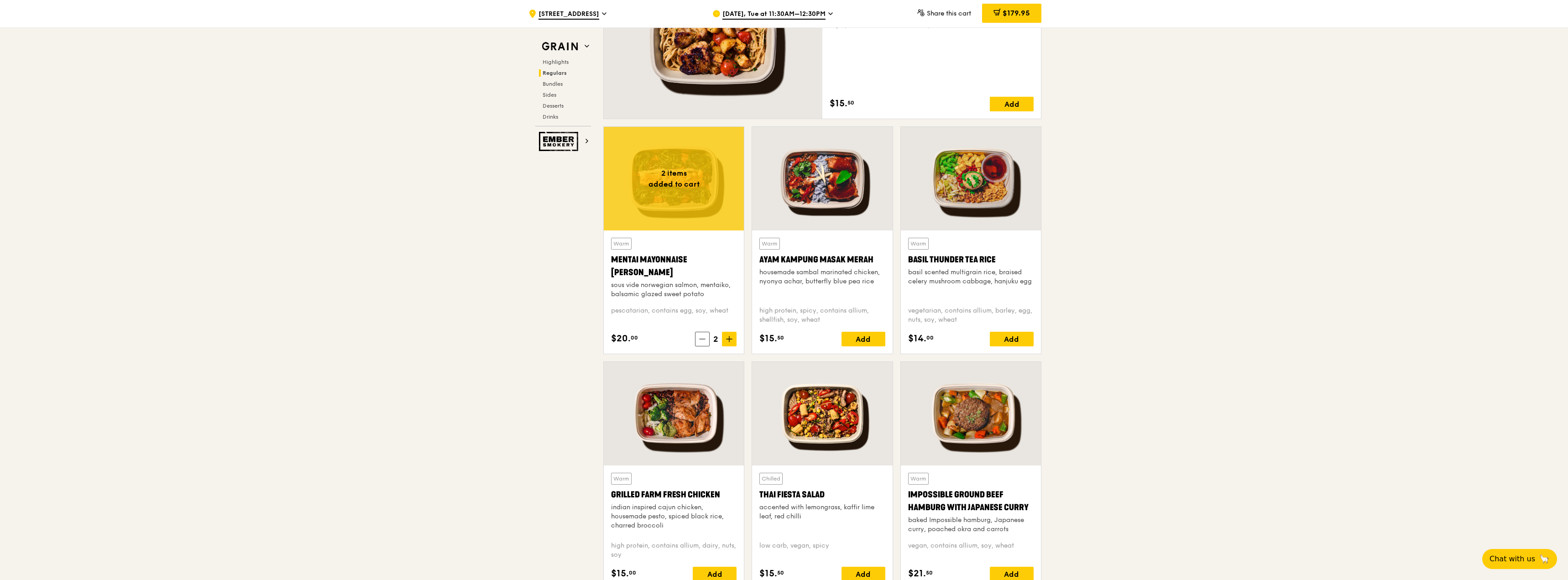
scroll to position [821, 0]
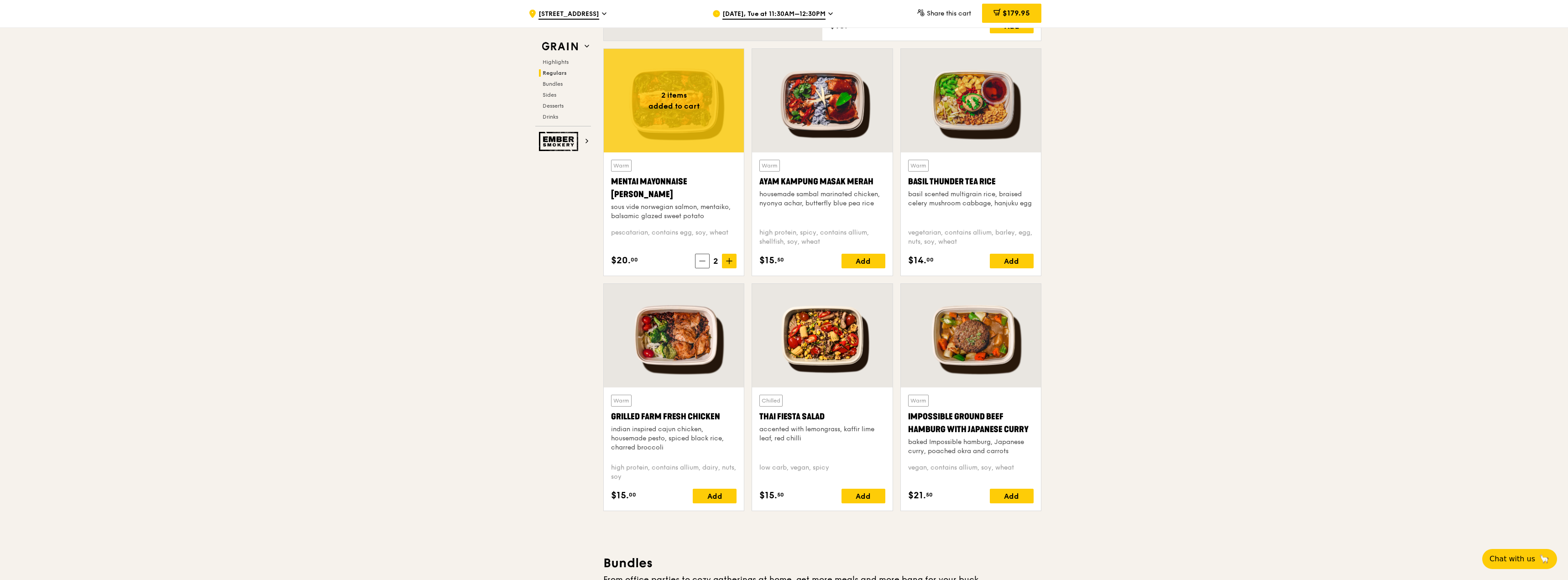
click at [941, 290] on div at bounding box center [971, 335] width 140 height 103
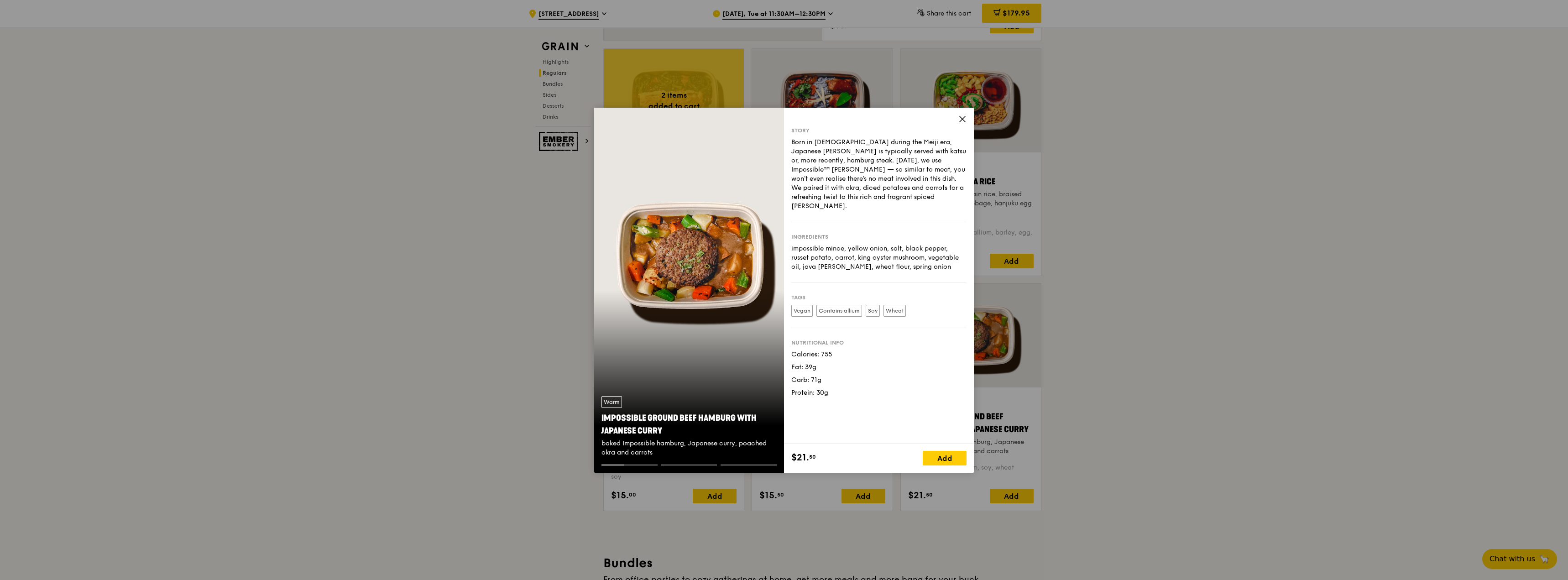
click at [963, 118] on icon at bounding box center [962, 119] width 8 height 8
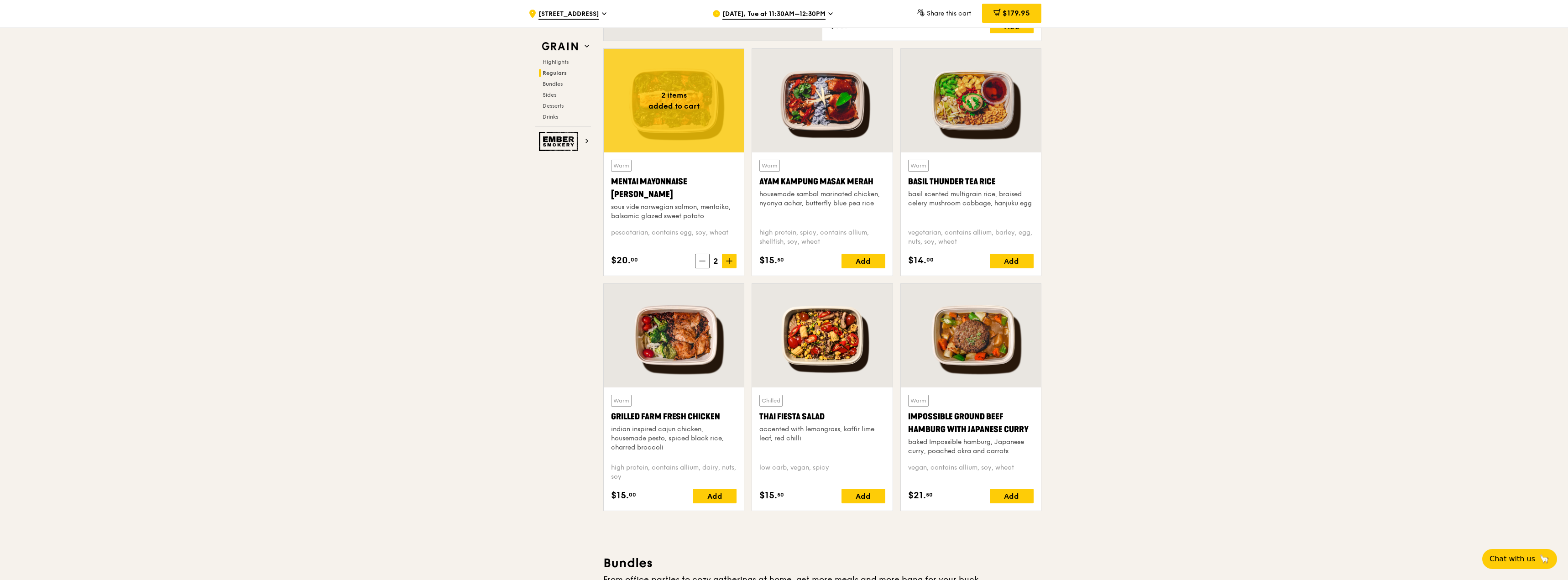
click at [833, 316] on div at bounding box center [822, 335] width 140 height 103
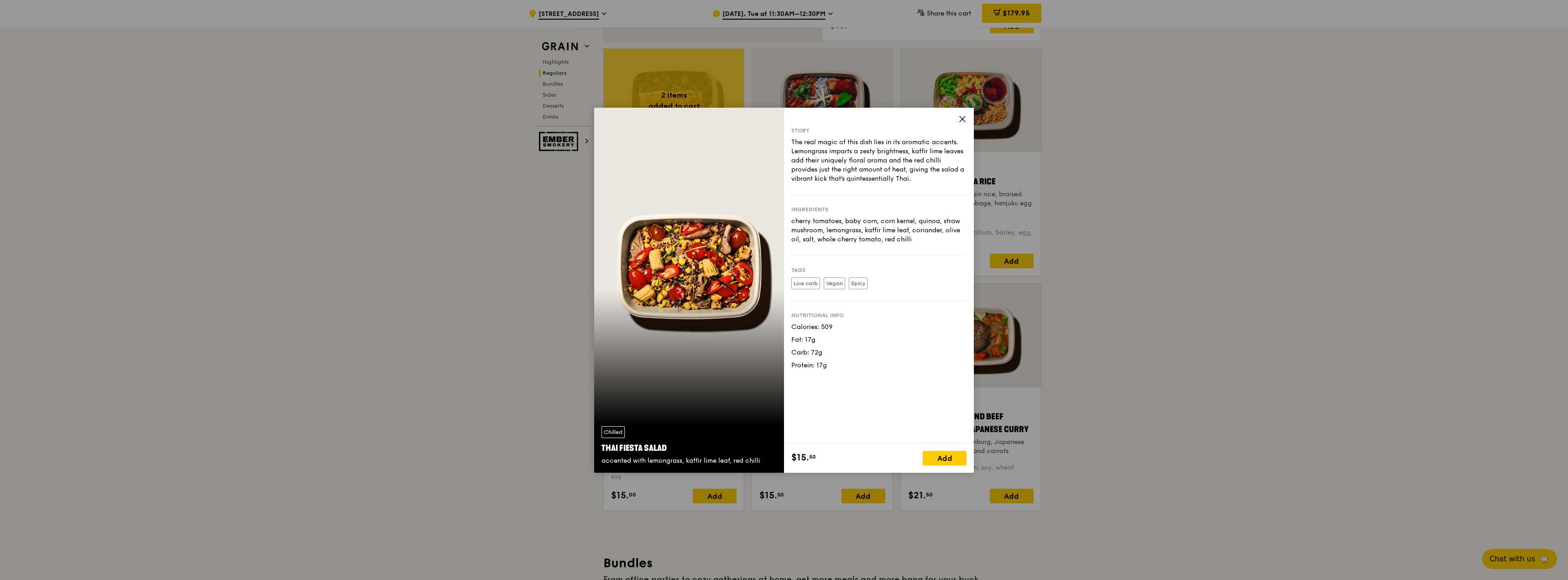
click at [962, 119] on icon at bounding box center [962, 119] width 5 height 5
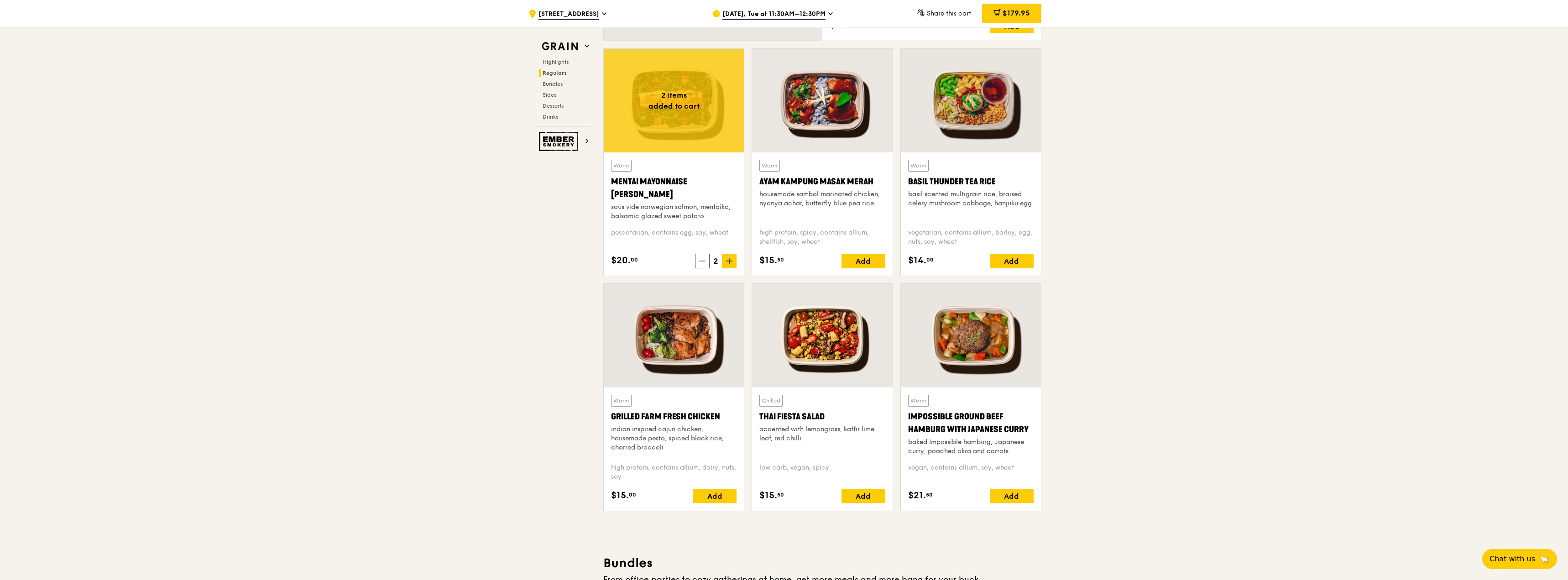
click at [704, 87] on div at bounding box center [673, 100] width 140 height 103
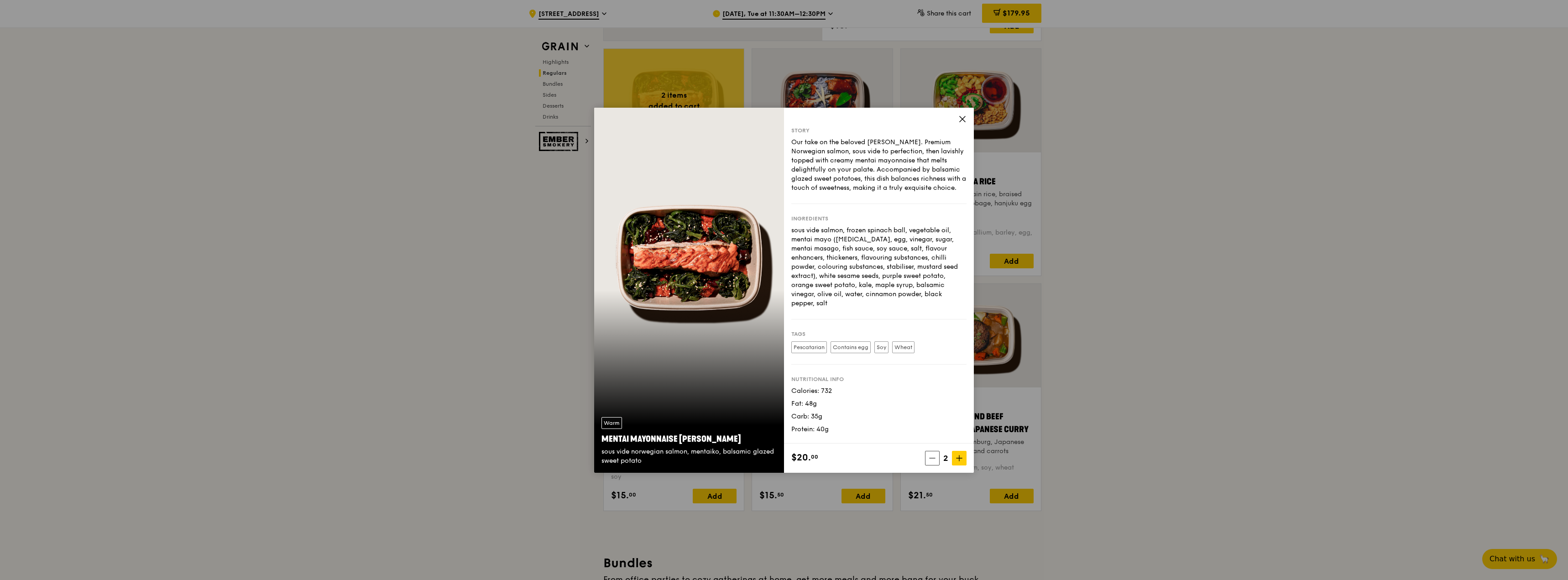
click at [963, 118] on icon at bounding box center [962, 119] width 8 height 8
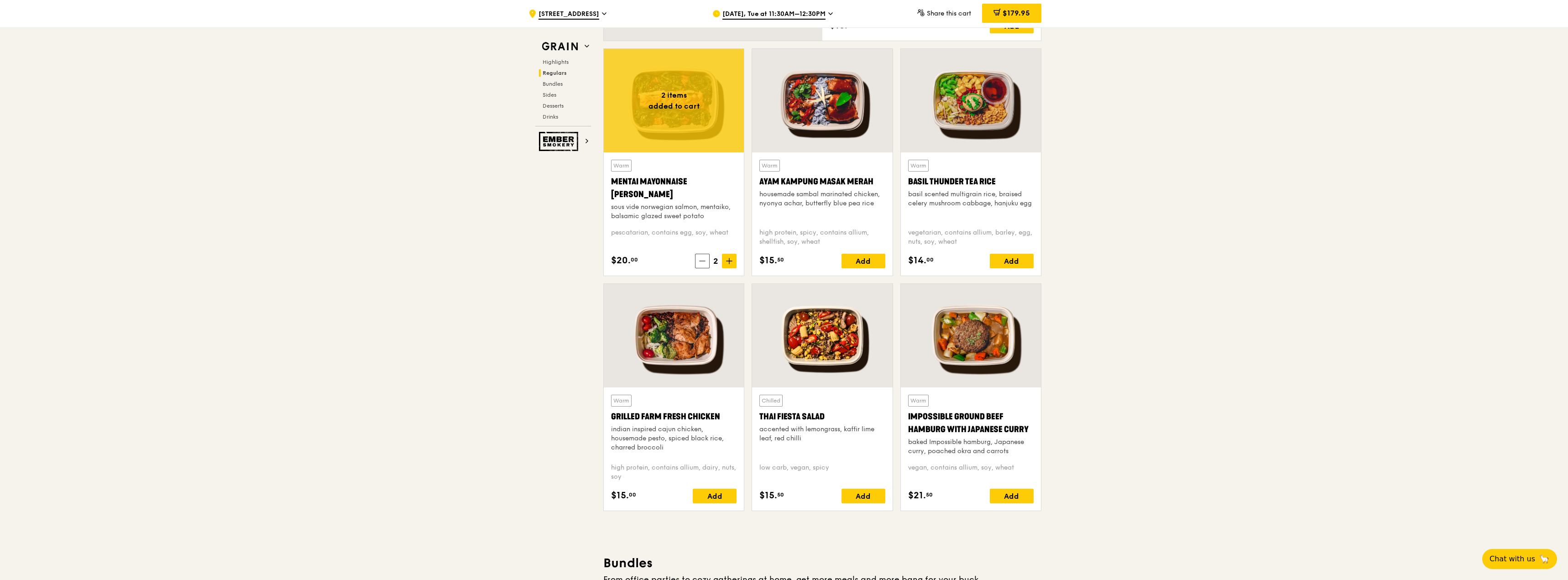
click at [832, 105] on div at bounding box center [822, 100] width 140 height 103
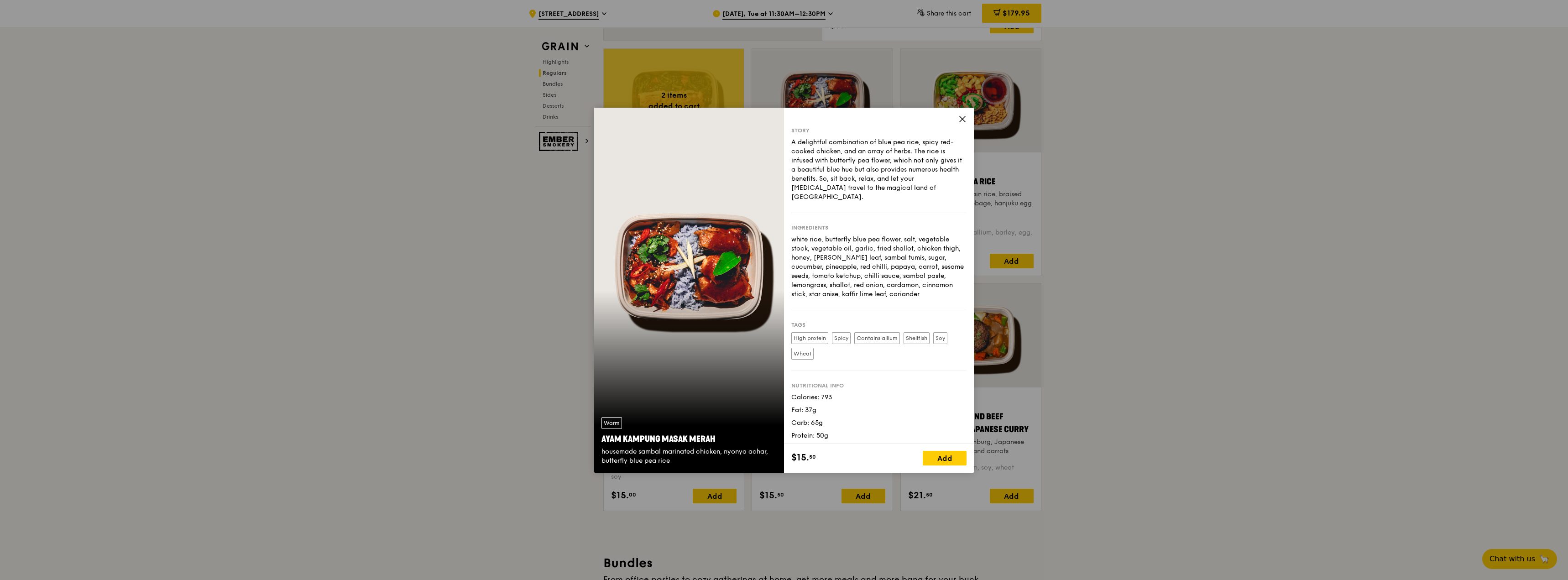
click at [962, 120] on icon at bounding box center [962, 119] width 8 height 8
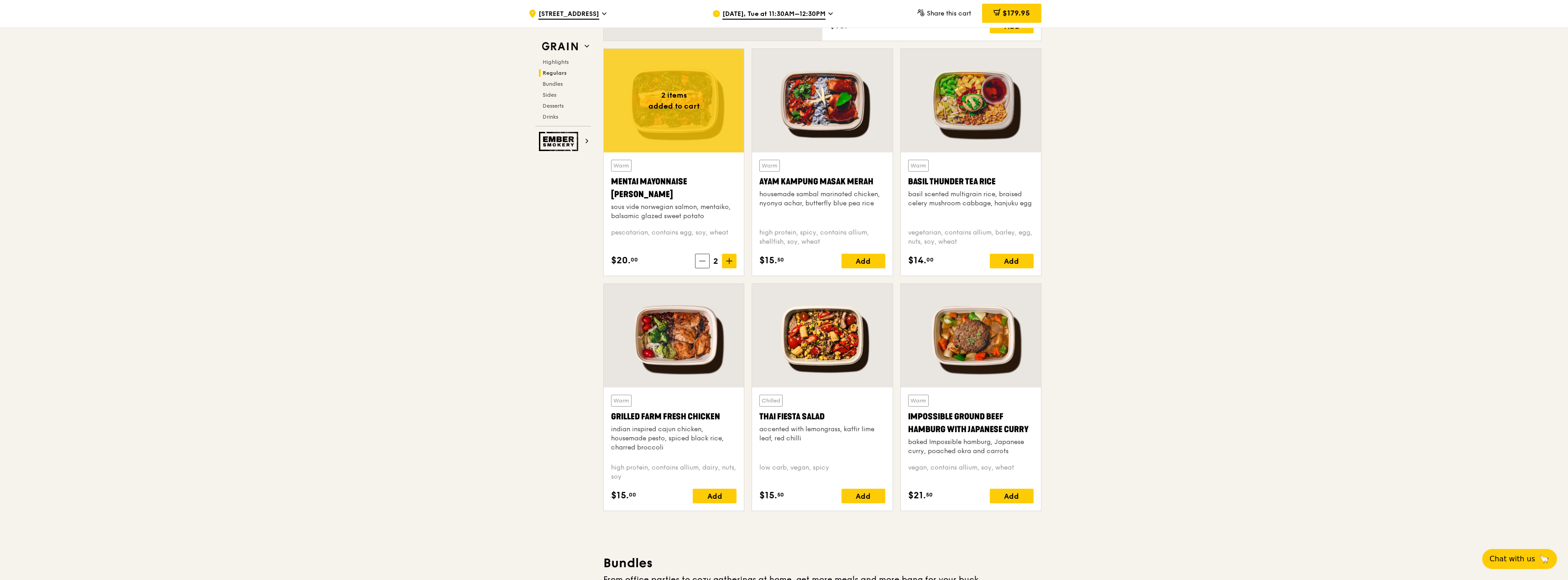
click at [681, 356] on div at bounding box center [673, 335] width 140 height 103
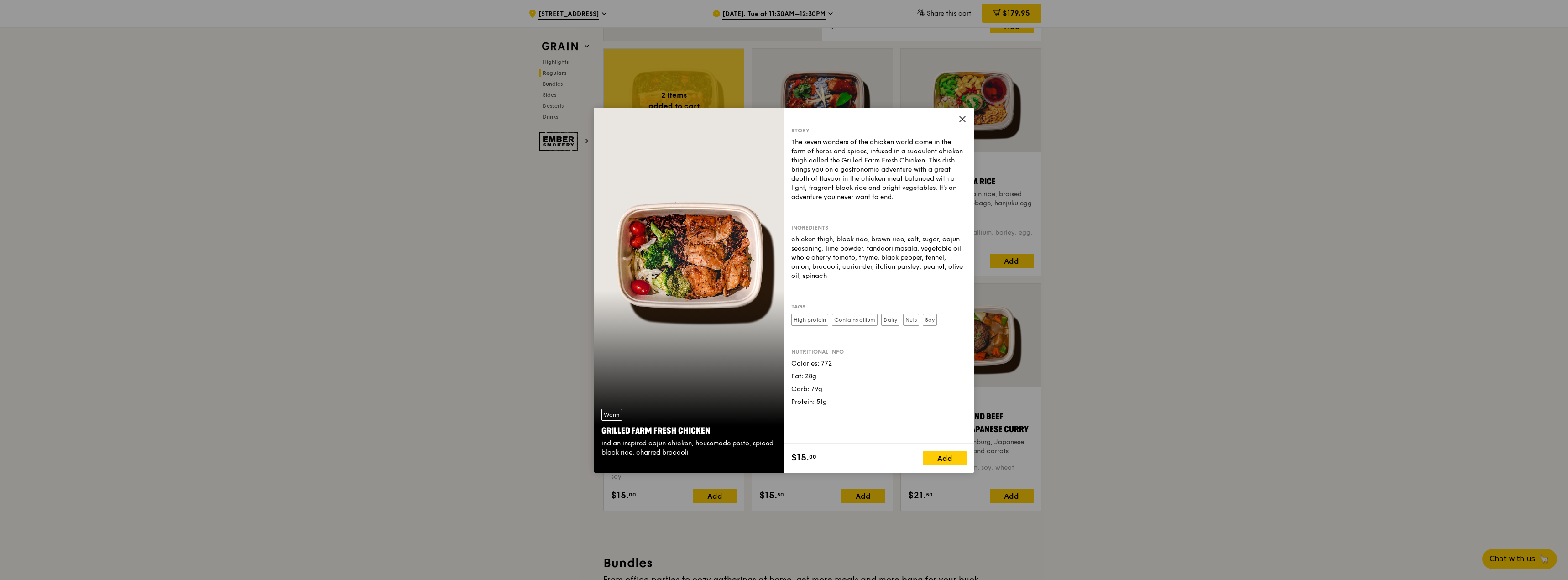
click at [968, 119] on div "Story The seven wonders of the chicken world come in the form of herbs and spic…" at bounding box center [879, 275] width 190 height 336
click at [963, 118] on icon at bounding box center [962, 119] width 5 height 5
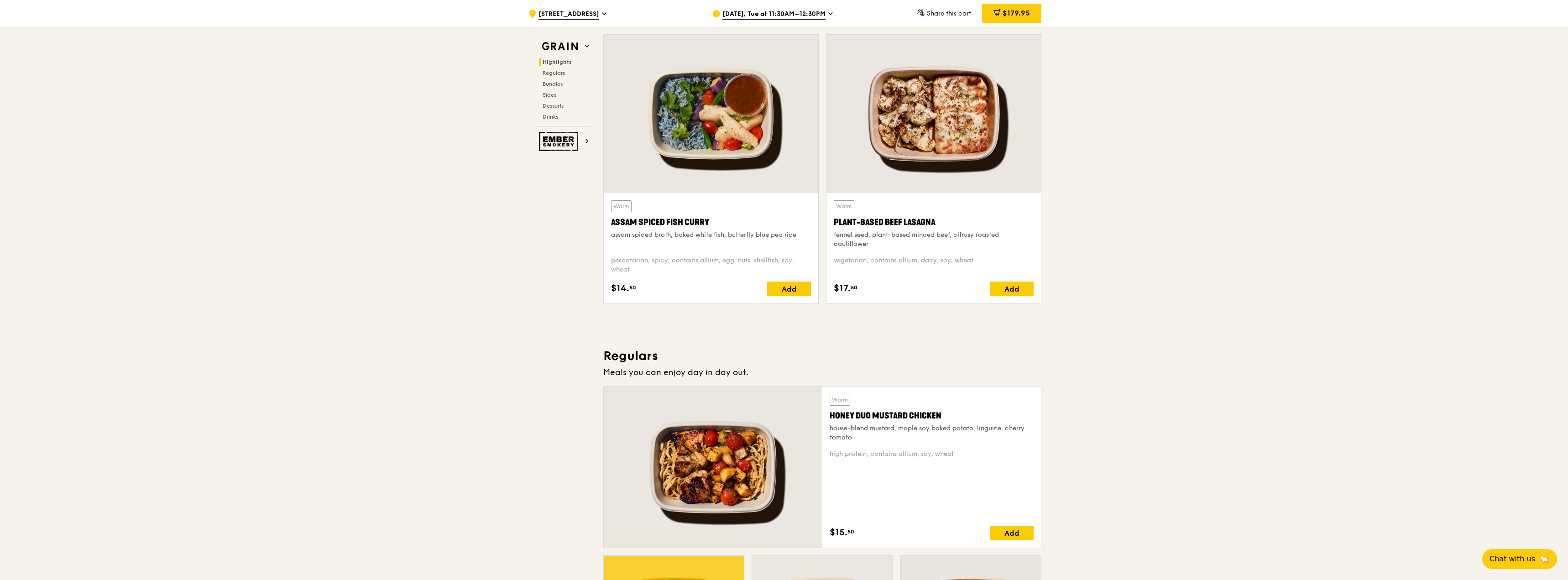
scroll to position [228, 0]
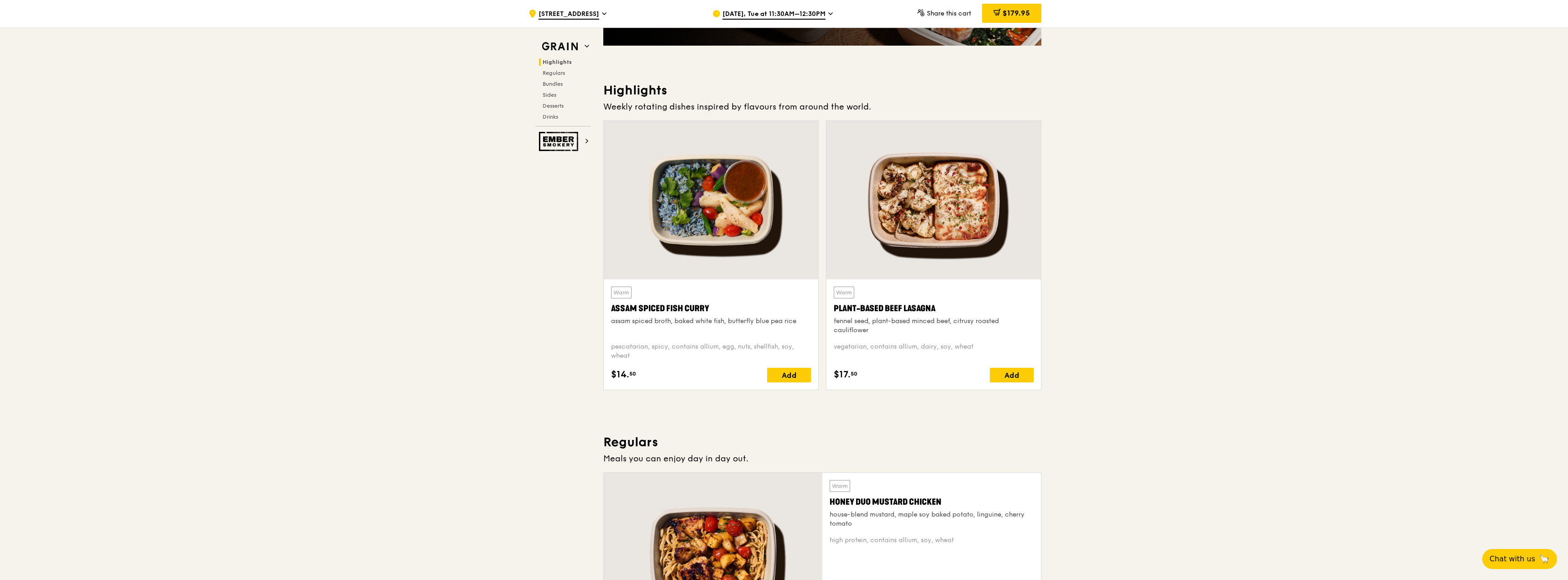
click at [747, 212] on div at bounding box center [710, 200] width 214 height 158
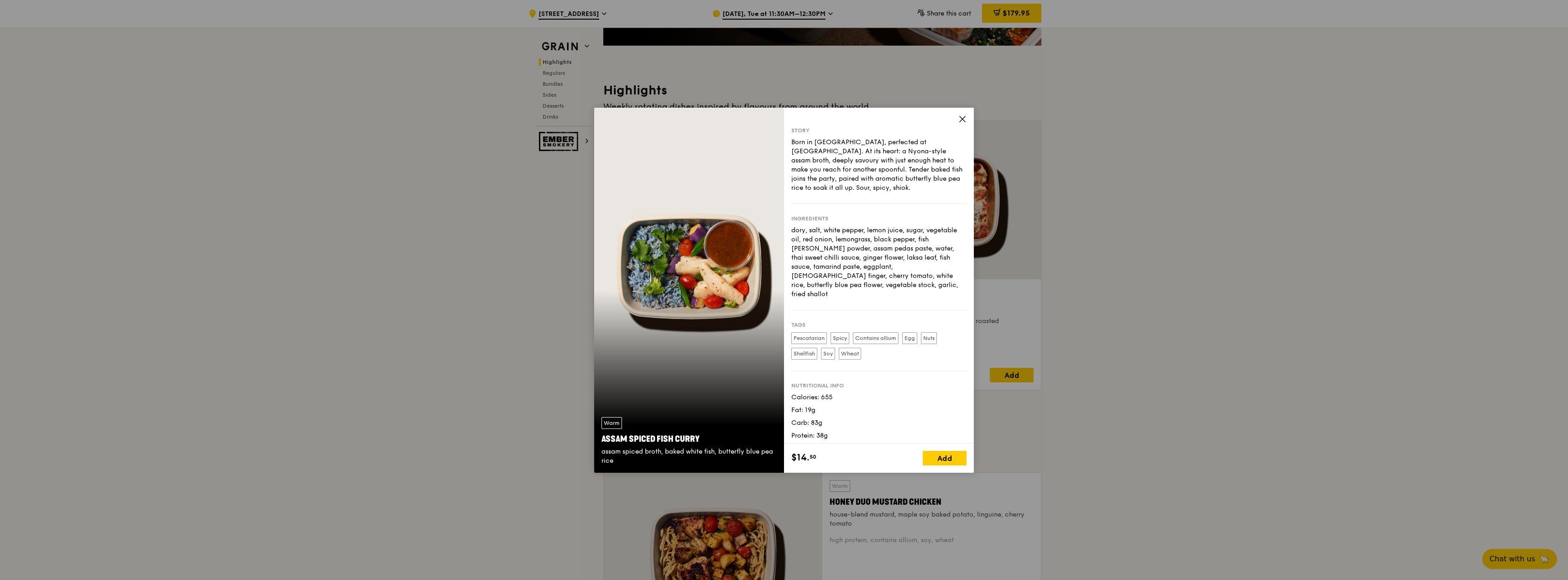
click at [963, 115] on icon at bounding box center [962, 119] width 8 height 8
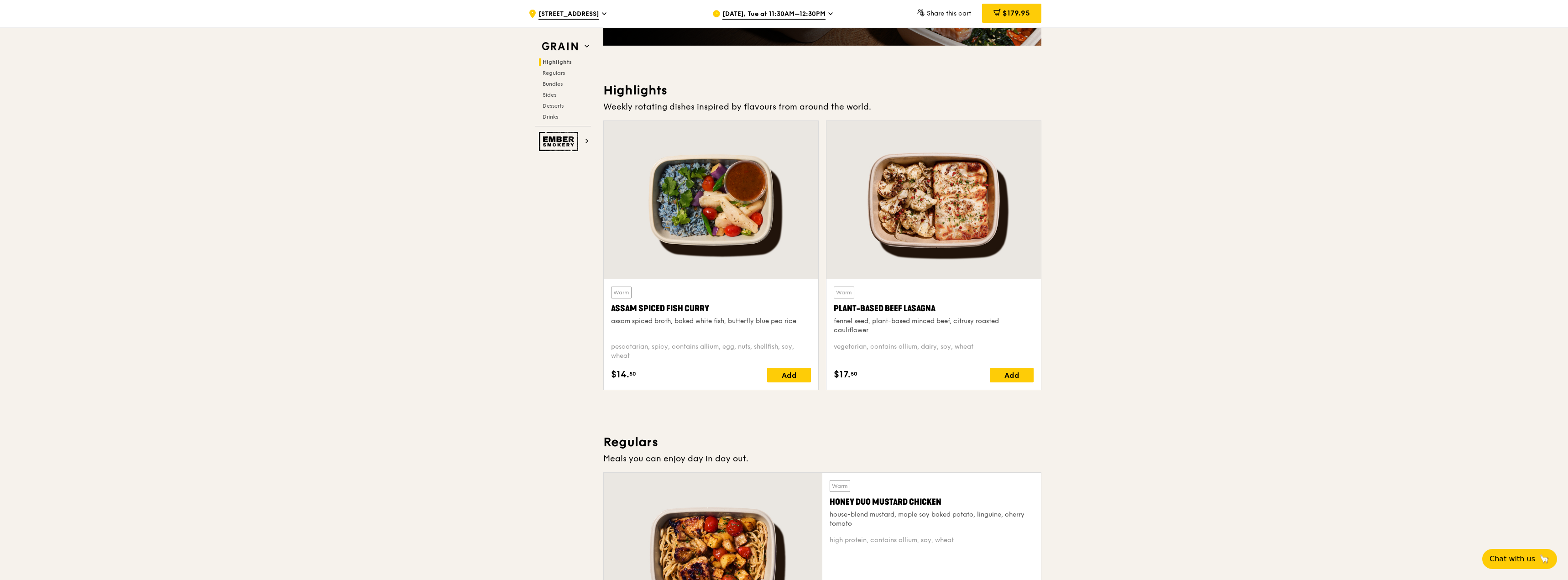
click at [954, 186] on div at bounding box center [933, 200] width 214 height 158
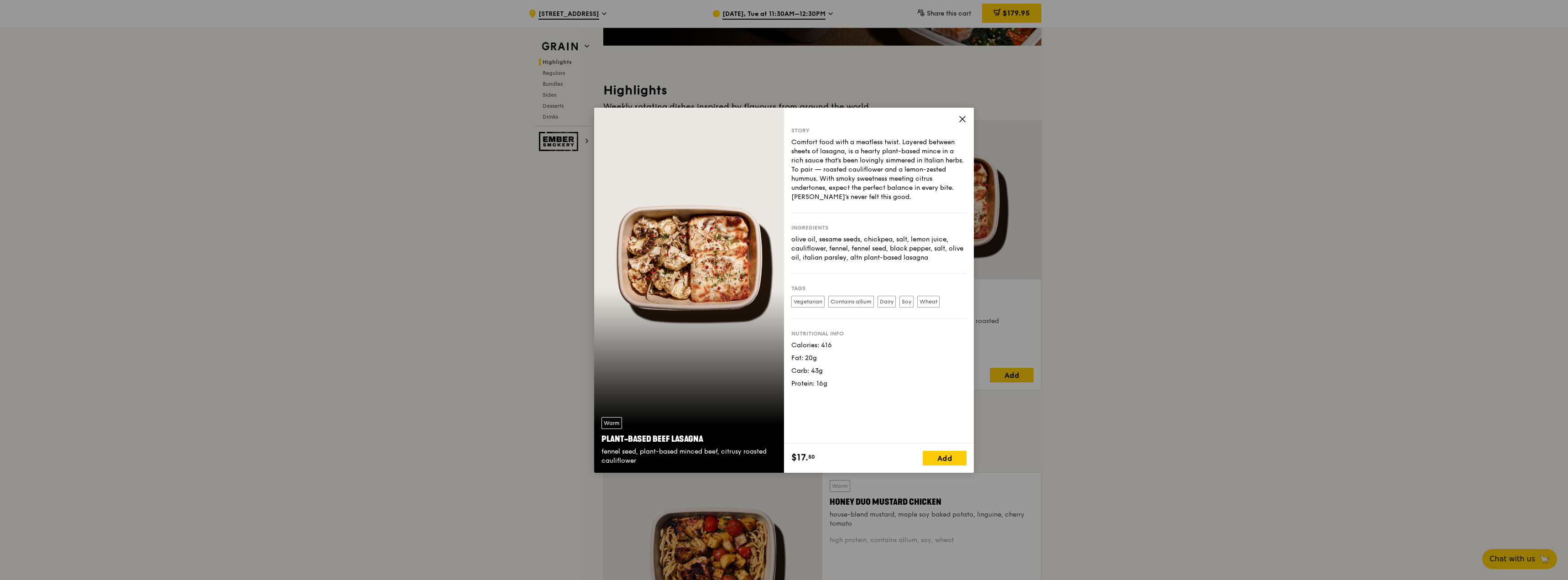
click at [958, 116] on icon at bounding box center [962, 119] width 8 height 8
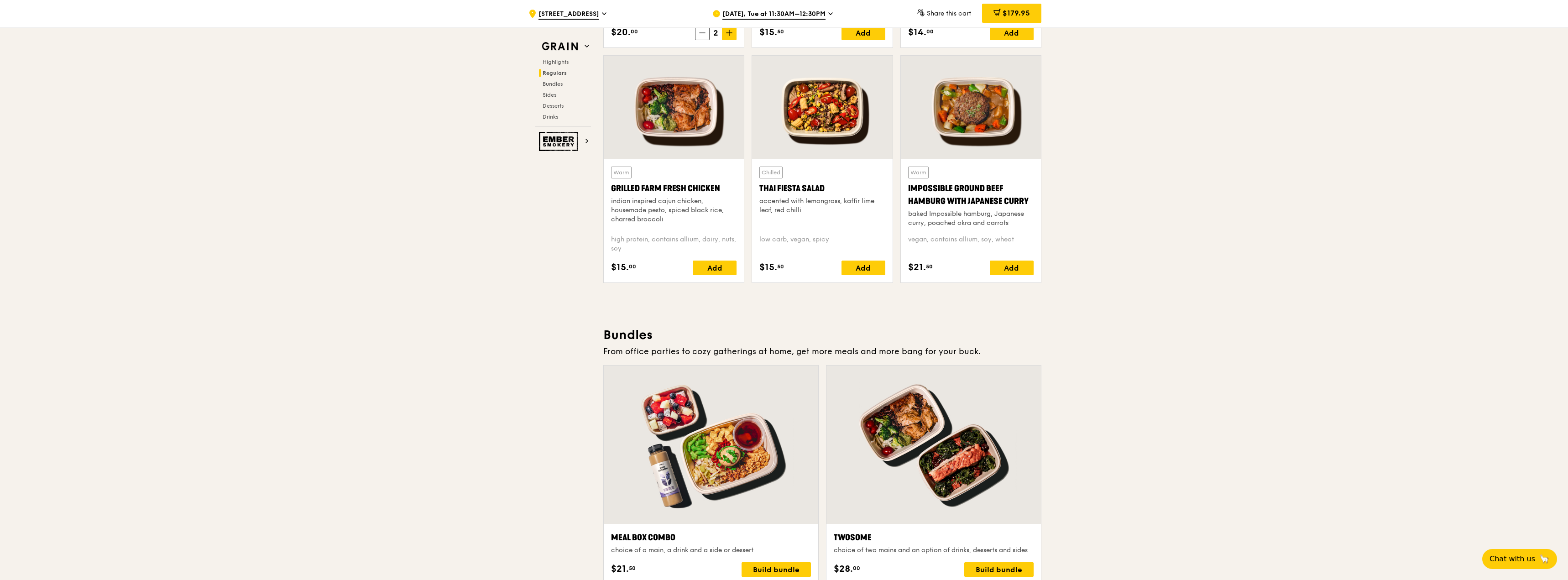
scroll to position [1186, 0]
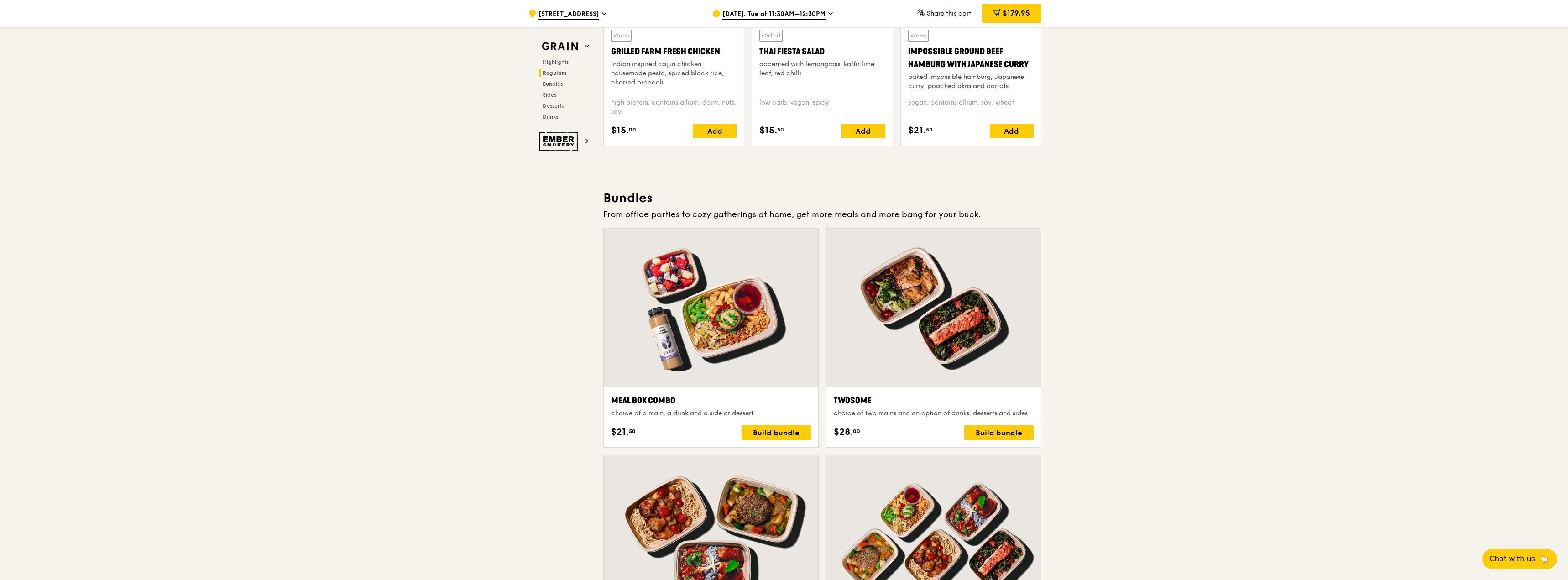
drag, startPoint x: 986, startPoint y: 434, endPoint x: 1218, endPoint y: 401, distance: 234.3
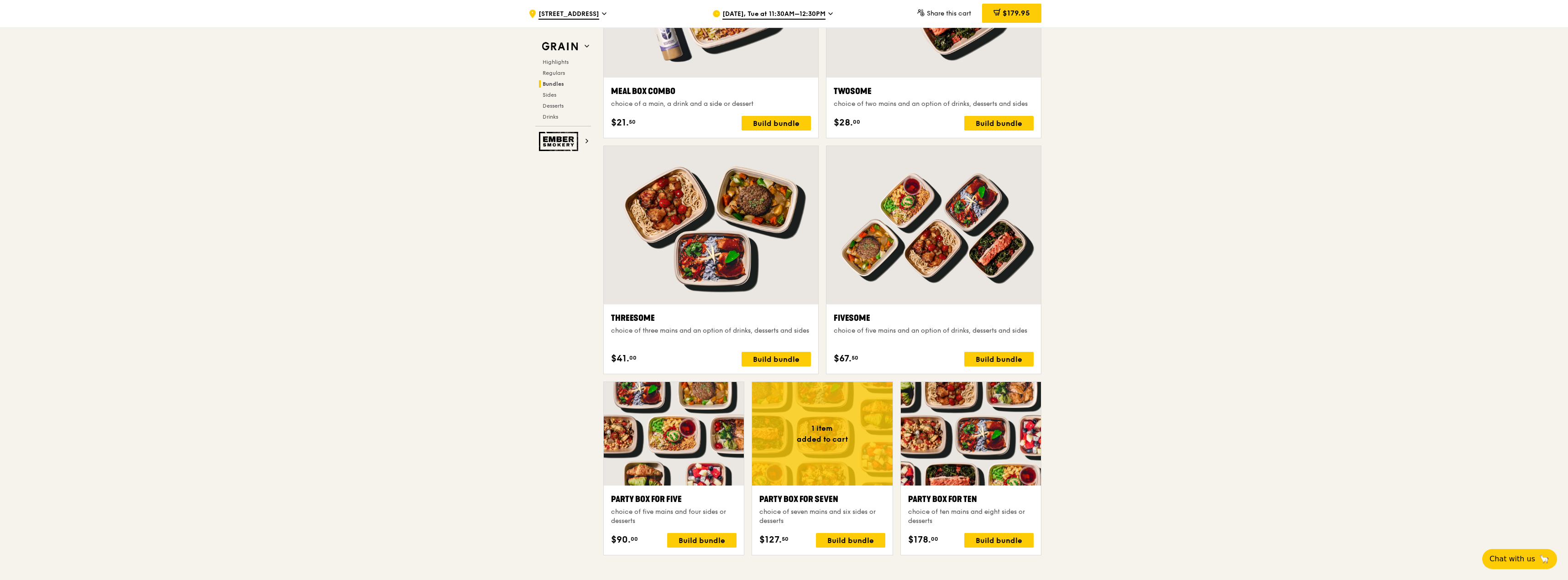
scroll to position [1597, 0]
